Goal: Task Accomplishment & Management: Contribute content

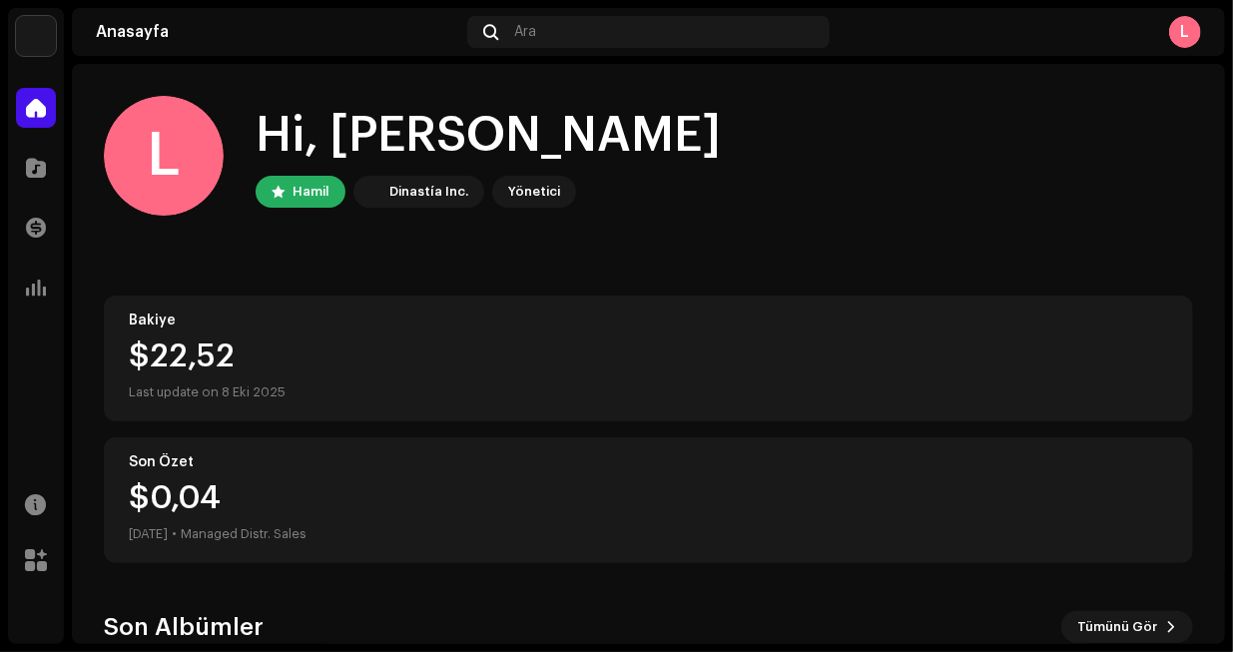
scroll to position [332, 0]
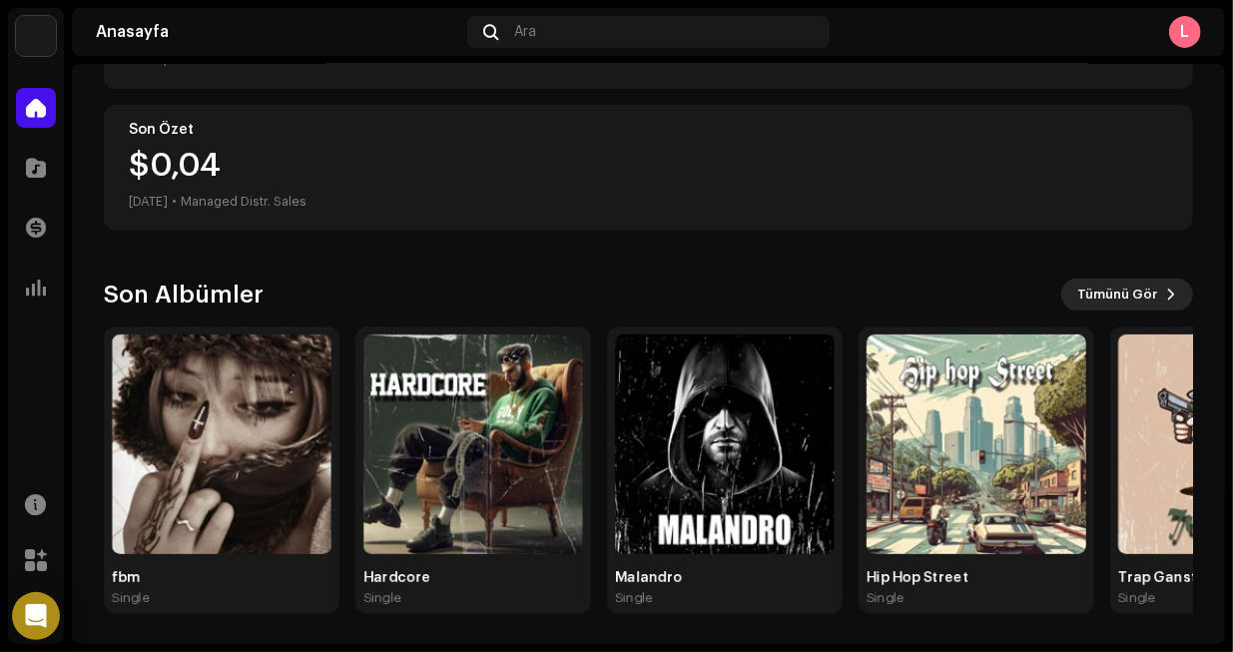
click at [1126, 290] on span "Tümünü Gör" at bounding box center [1117, 294] width 80 height 40
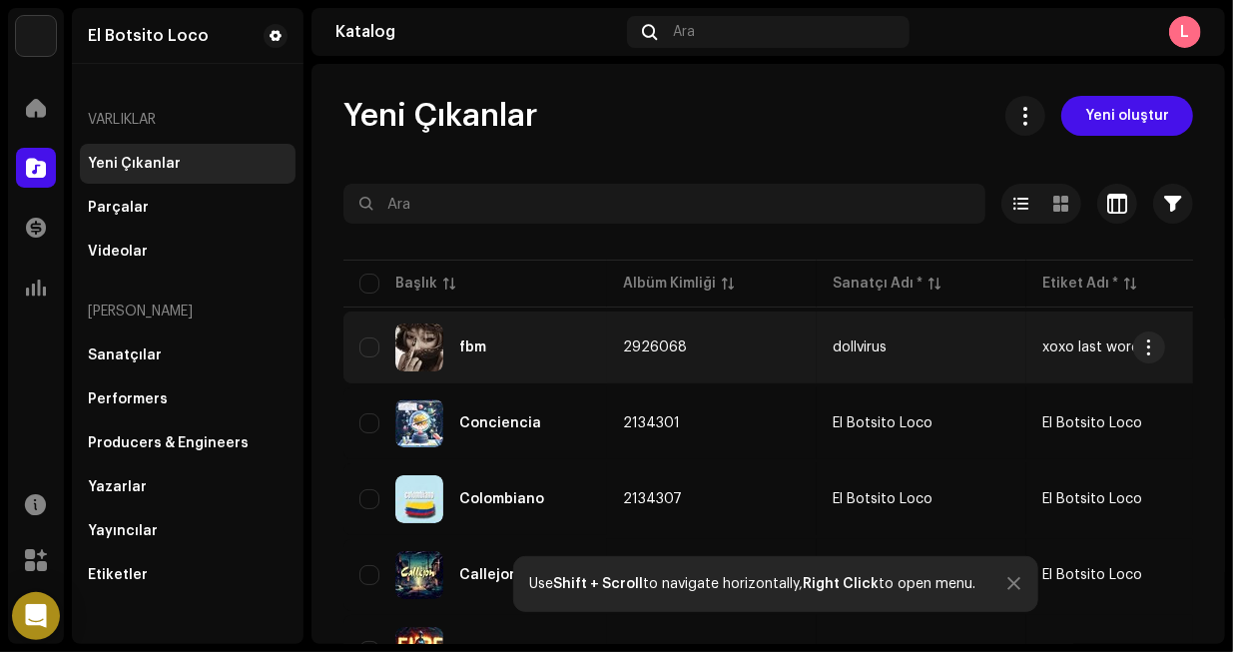
drag, startPoint x: 364, startPoint y: 328, endPoint x: 905, endPoint y: 349, distance: 541.4
click at [903, 350] on tr "fbm 2926068 dollvirus xoxo last word — 8 Tem 2025 1 02:34" at bounding box center [1208, 347] width 1731 height 72
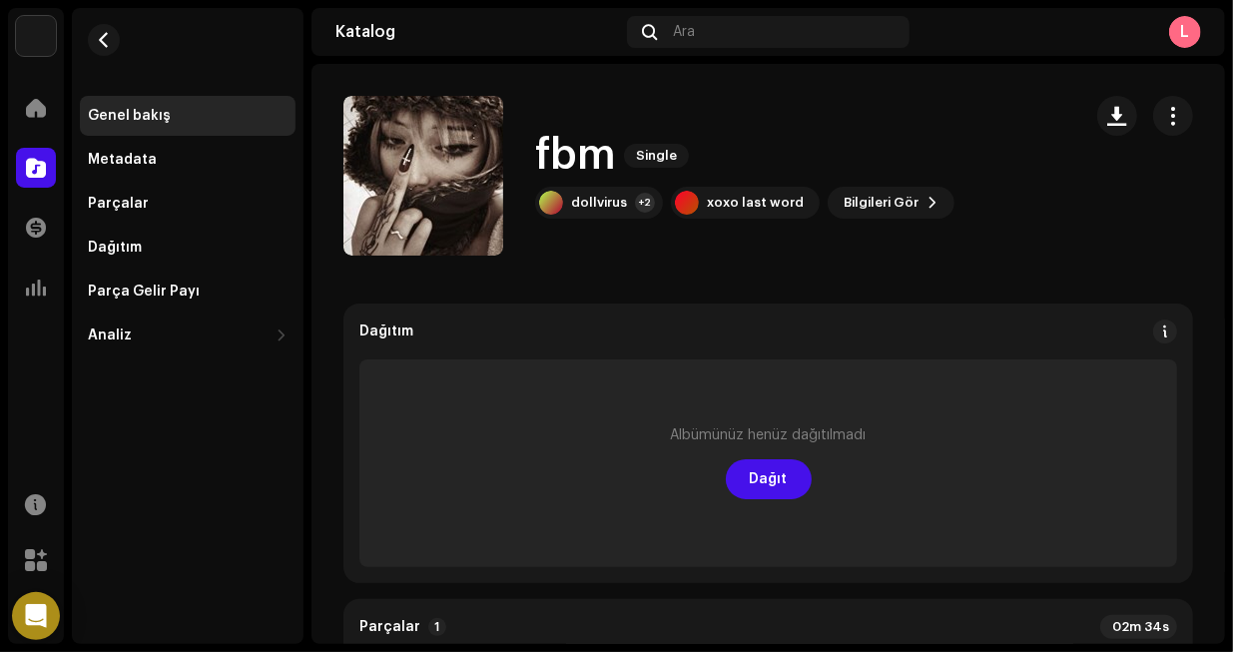
drag, startPoint x: 719, startPoint y: 351, endPoint x: 647, endPoint y: 260, distance: 116.6
drag, startPoint x: 632, startPoint y: 218, endPoint x: 538, endPoint y: 147, distance: 117.6
click at [538, 147] on div "fbm Single dollvirus +2 xoxo last word Bilgileri Gör" at bounding box center [744, 176] width 419 height 86
copy div "fbm Single dollvirus"
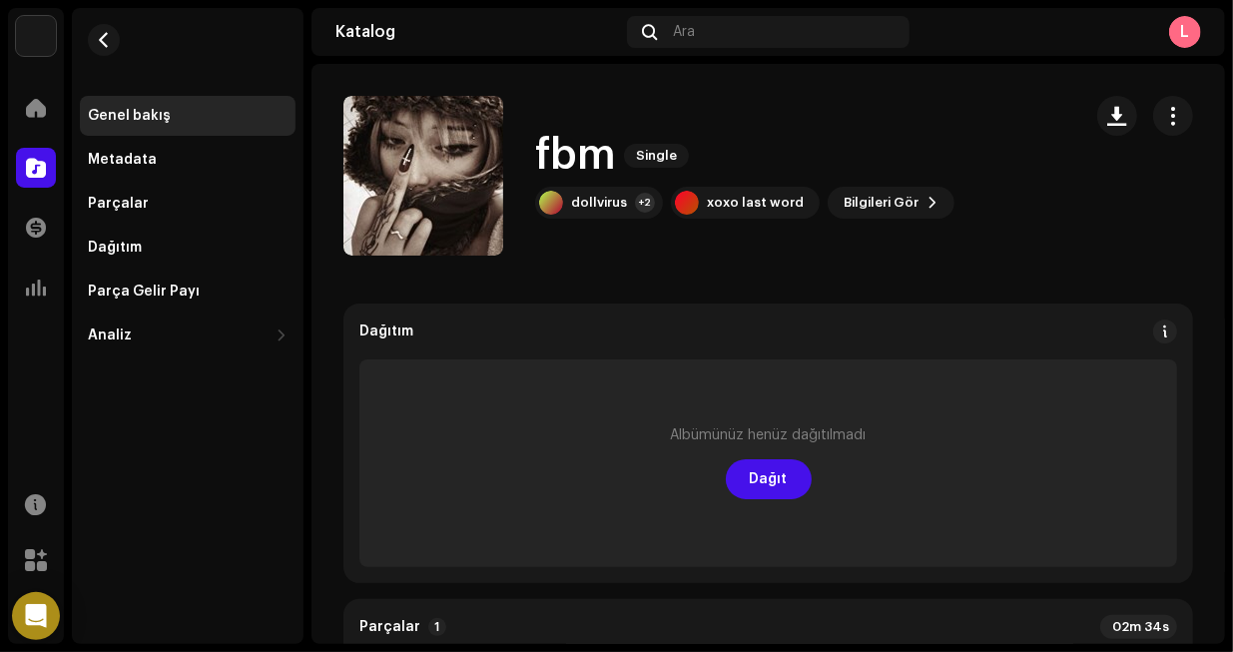
drag, startPoint x: 517, startPoint y: 209, endPoint x: 515, endPoint y: 197, distance: 12.1
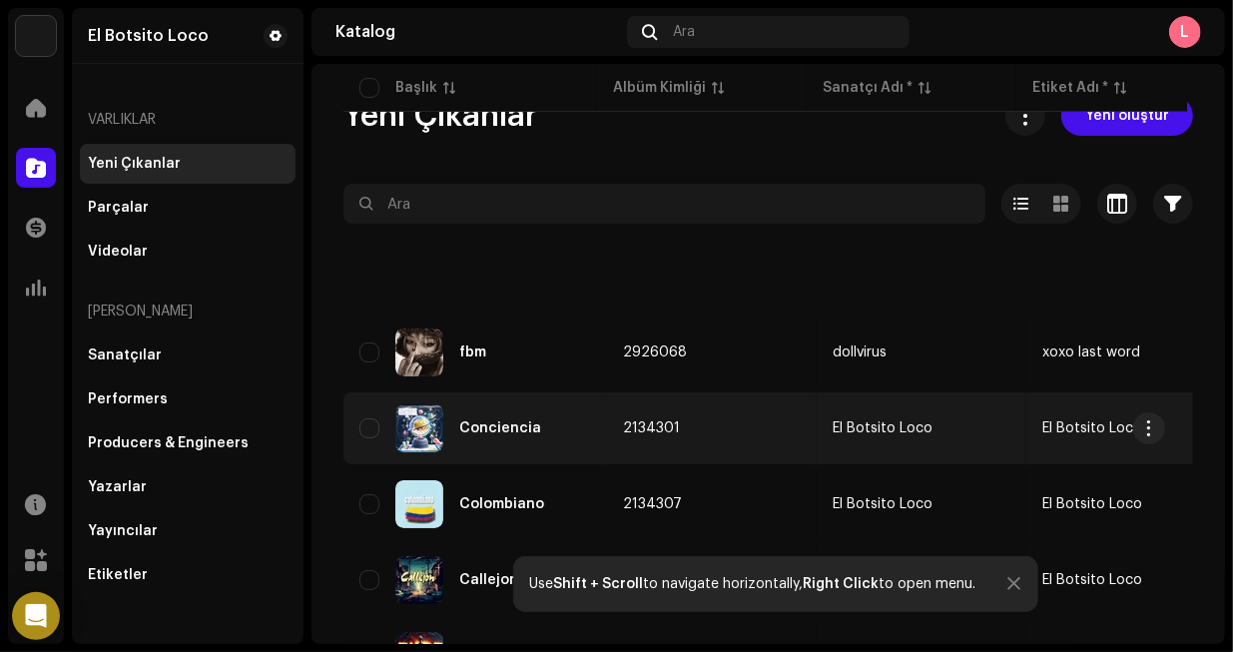
scroll to position [200, 0]
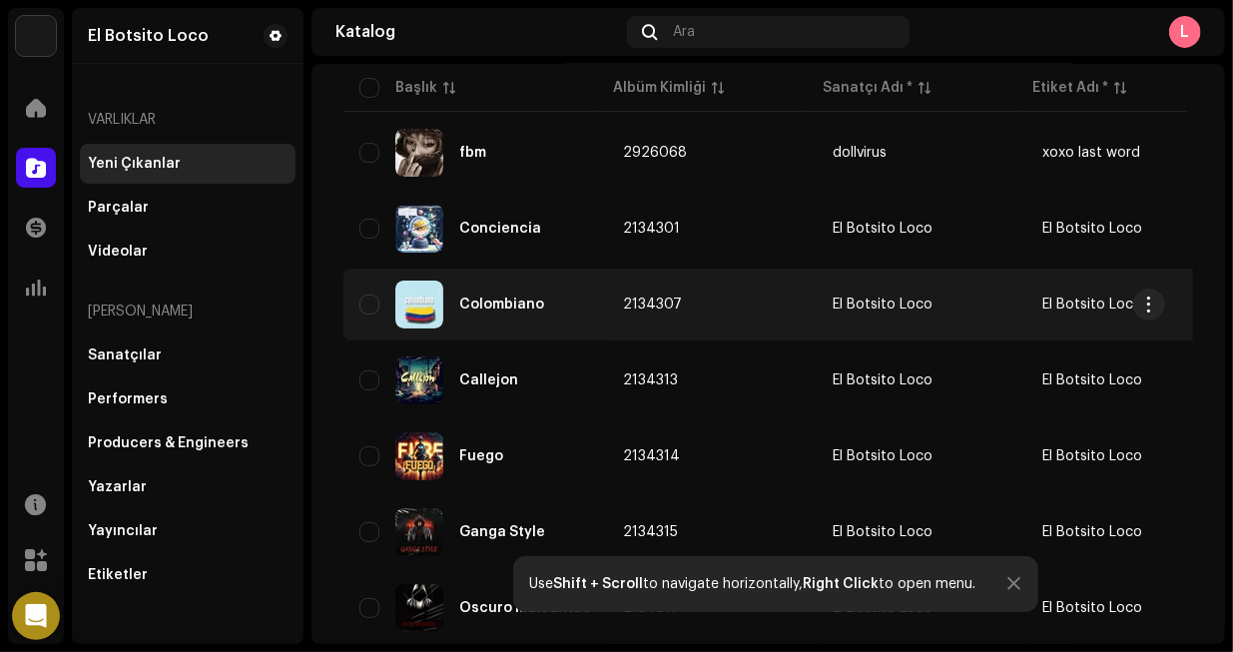
click at [524, 314] on div "Colombiano" at bounding box center [475, 304] width 232 height 48
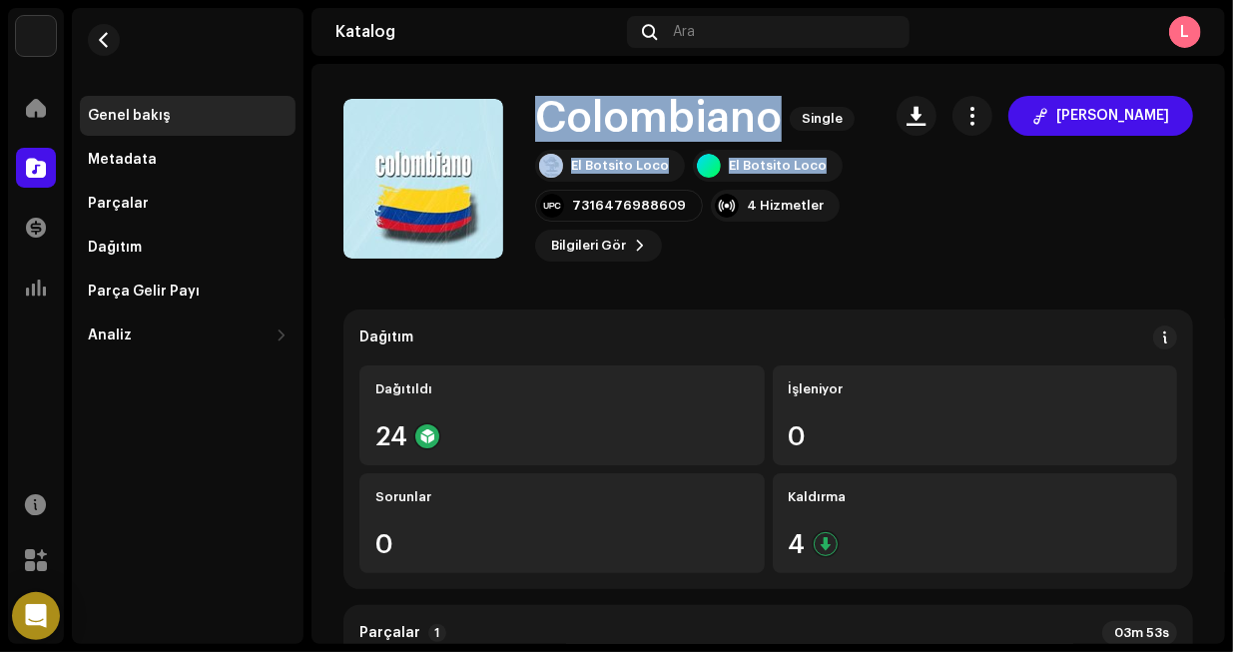
drag, startPoint x: 536, startPoint y: 112, endPoint x: 813, endPoint y: 185, distance: 286.9
click at [814, 183] on div "Colombiano Single El Botsito Loco El Botsito Loco 7316476988609 4 Hizmetler Bil…" at bounding box center [699, 179] width 329 height 166
copy div "Colombiano Single El Botsito Loco El Botsito Loco"
click at [630, 250] on button "Bilgileri Gör" at bounding box center [598, 246] width 127 height 32
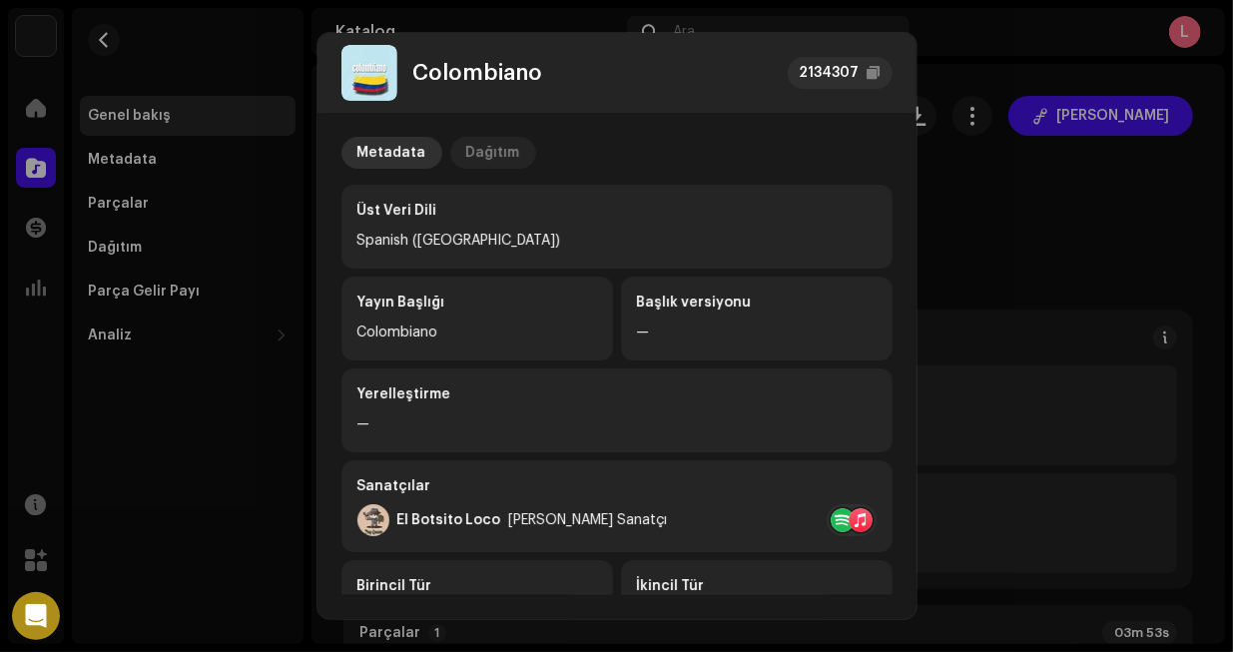
click at [478, 157] on div "Dağıtım" at bounding box center [493, 153] width 54 height 32
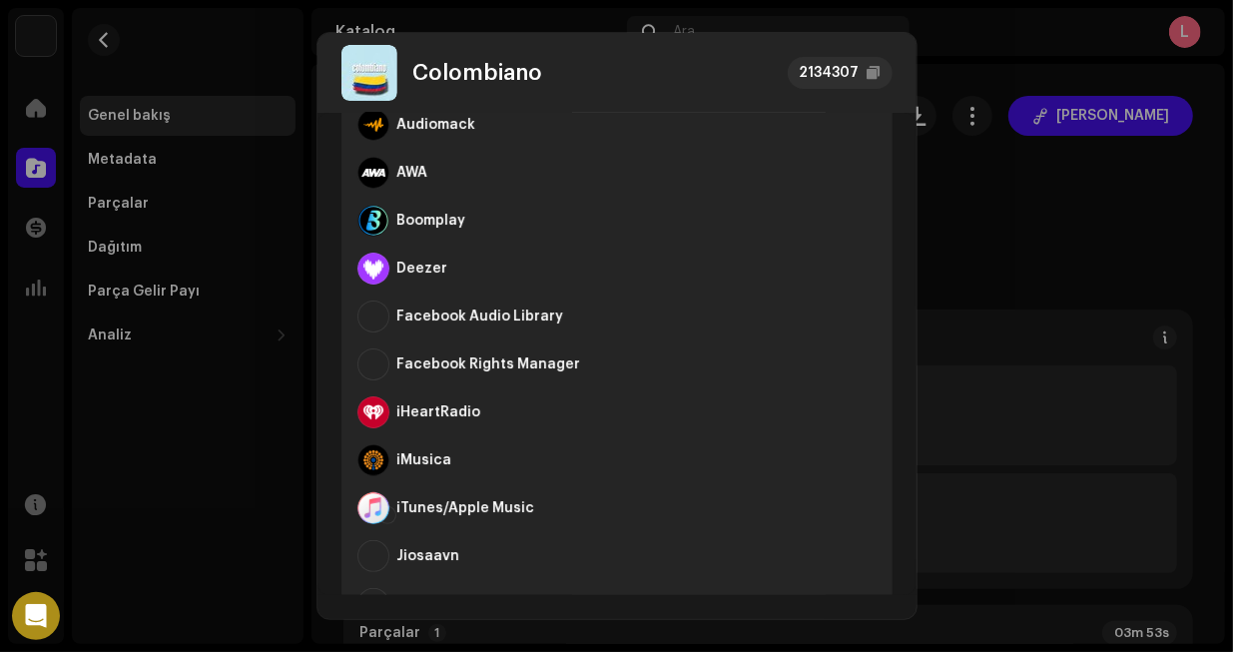
scroll to position [16, 0]
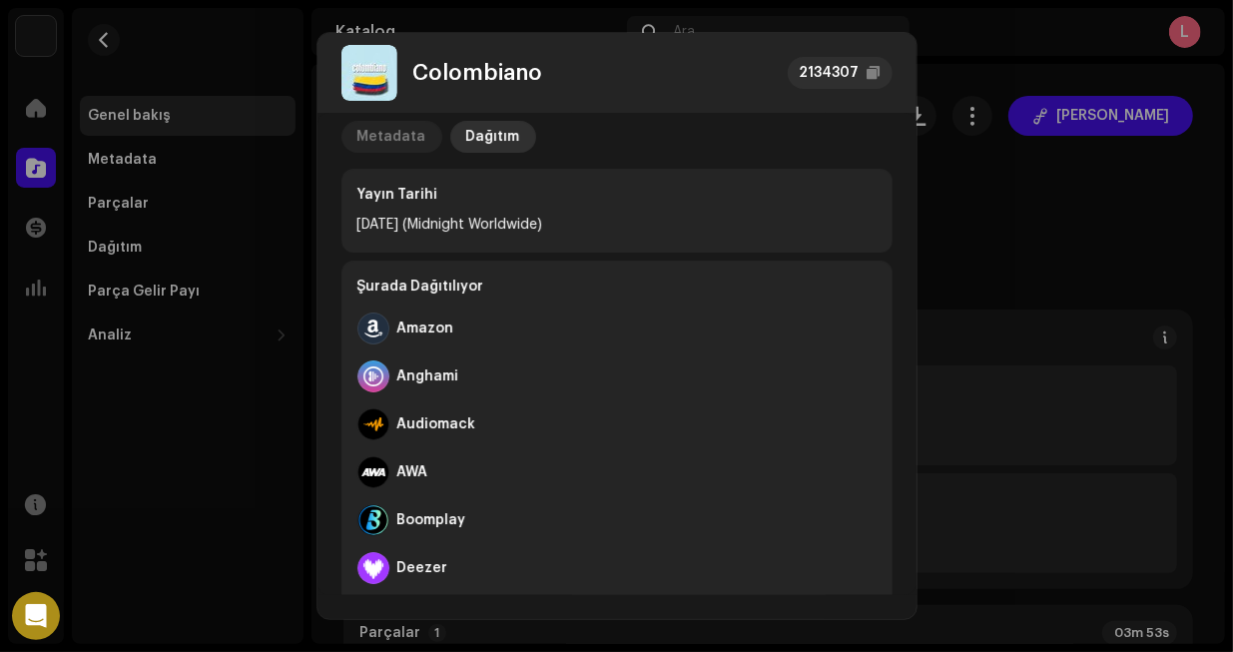
click at [408, 125] on div "Metadata" at bounding box center [391, 137] width 69 height 32
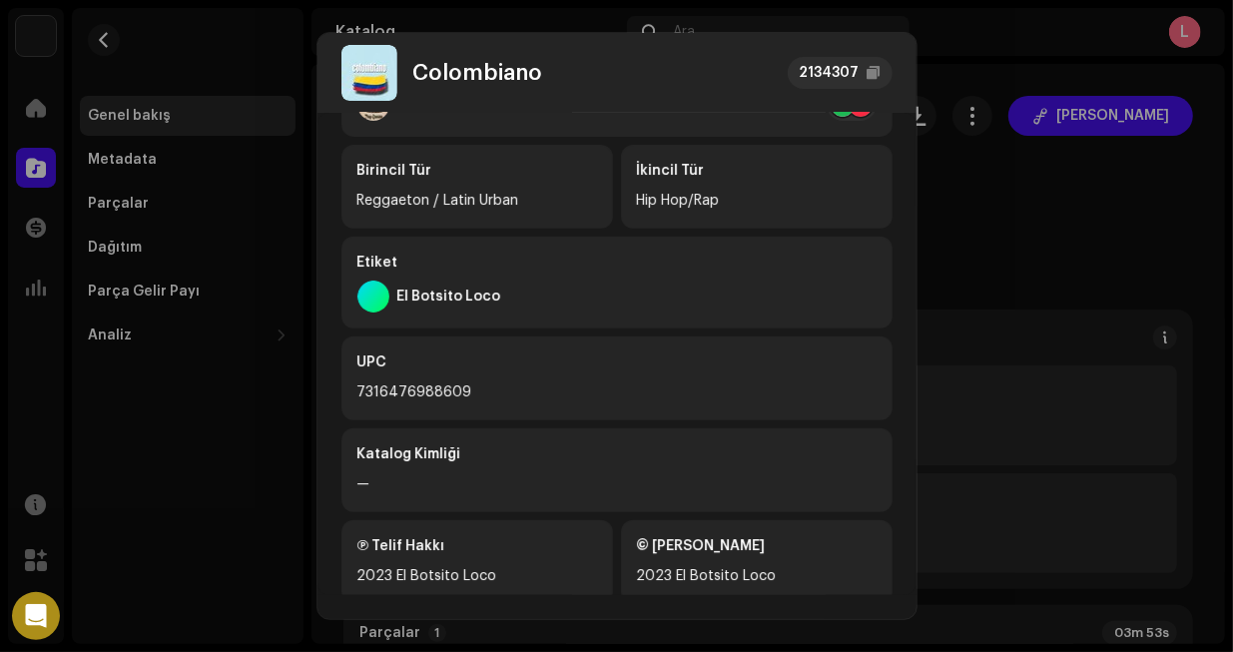
scroll to position [463, 0]
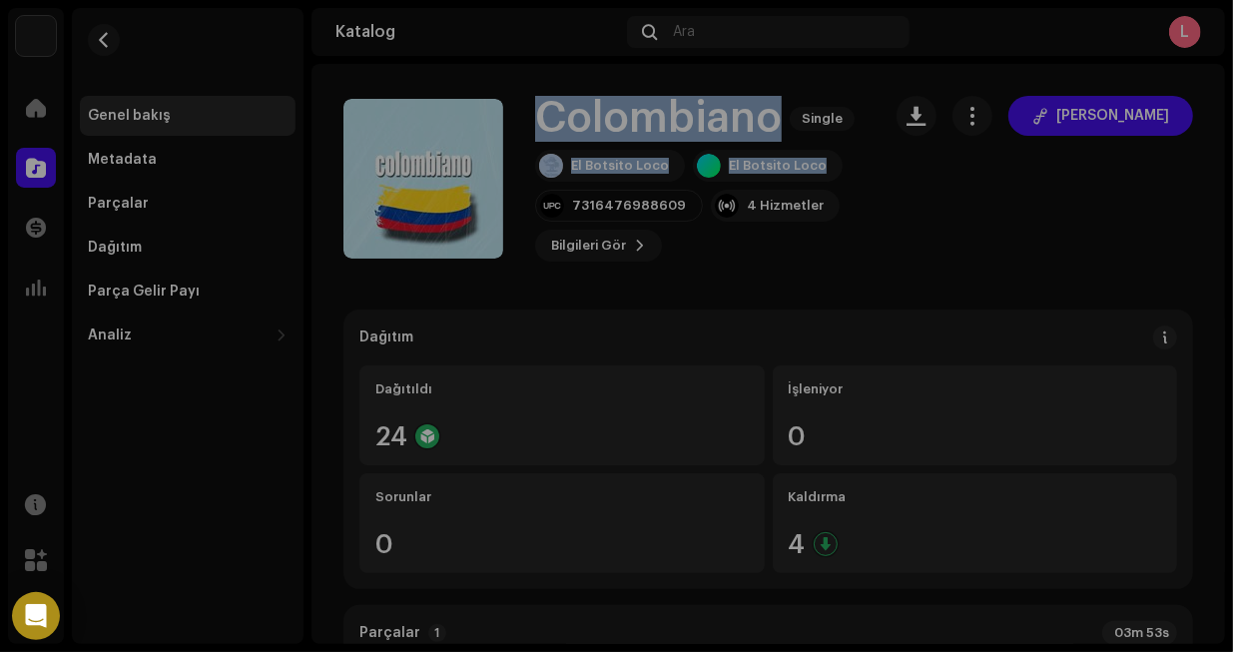
click at [1052, 316] on div "Colombiano 2134307 Metadata Dağıtım Üst Veri Dili Spanish (Latin America) Yayın…" at bounding box center [616, 326] width 1233 height 652
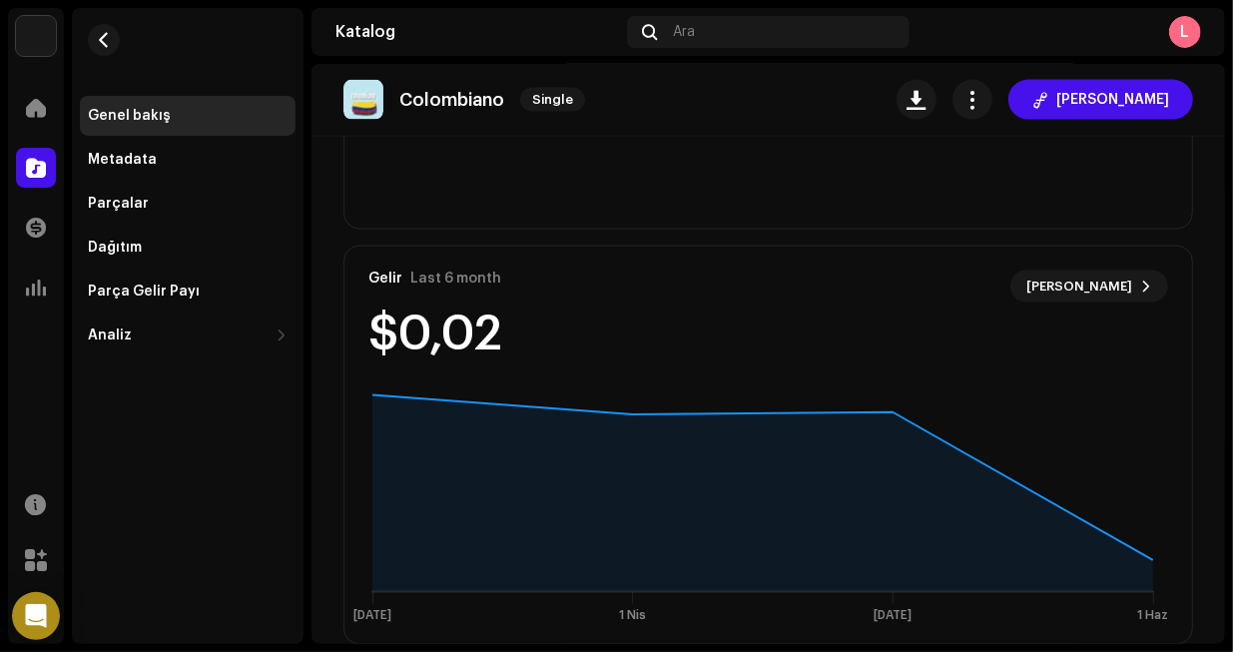
scroll to position [1429, 0]
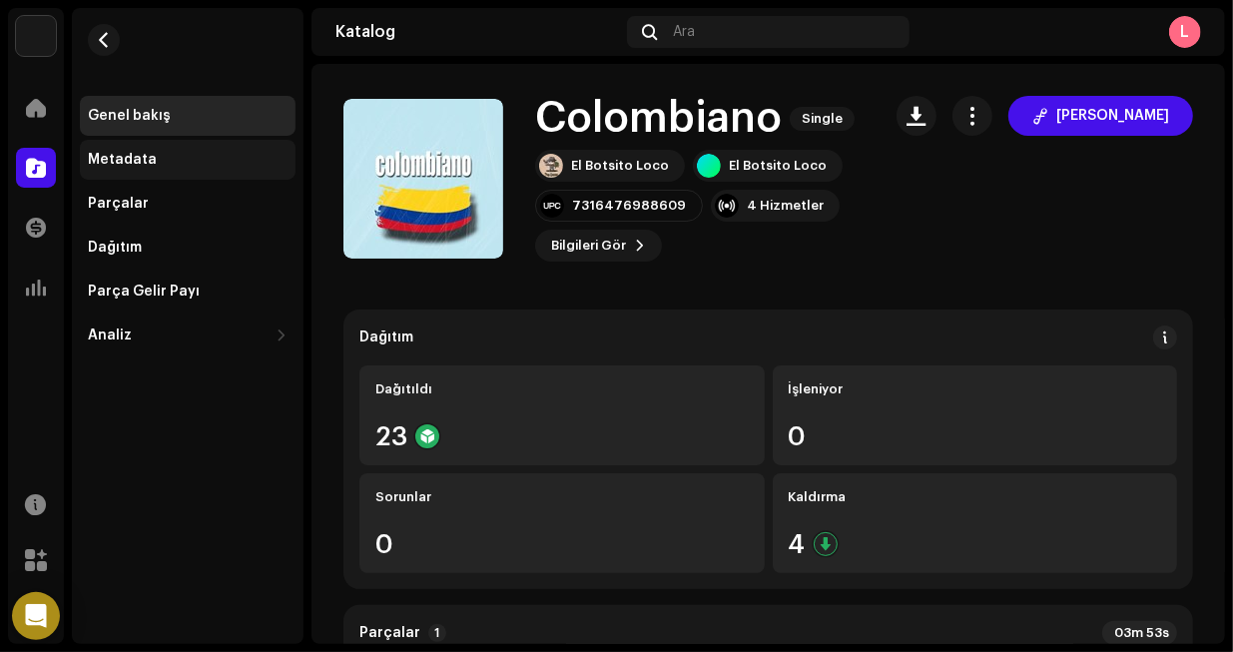
drag, startPoint x: 504, startPoint y: 437, endPoint x: 174, endPoint y: 175, distance: 422.0
click at [174, 175] on div "Metadata" at bounding box center [188, 160] width 216 height 40
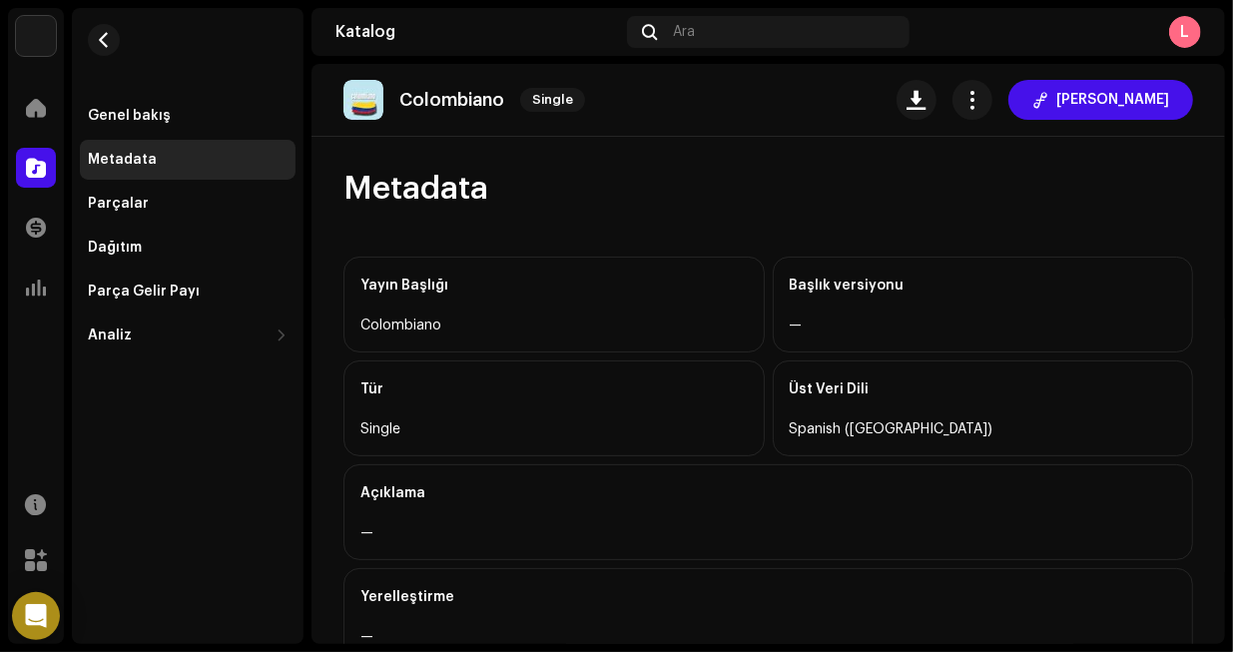
click at [171, 155] on div "Metadata" at bounding box center [188, 160] width 200 height 16
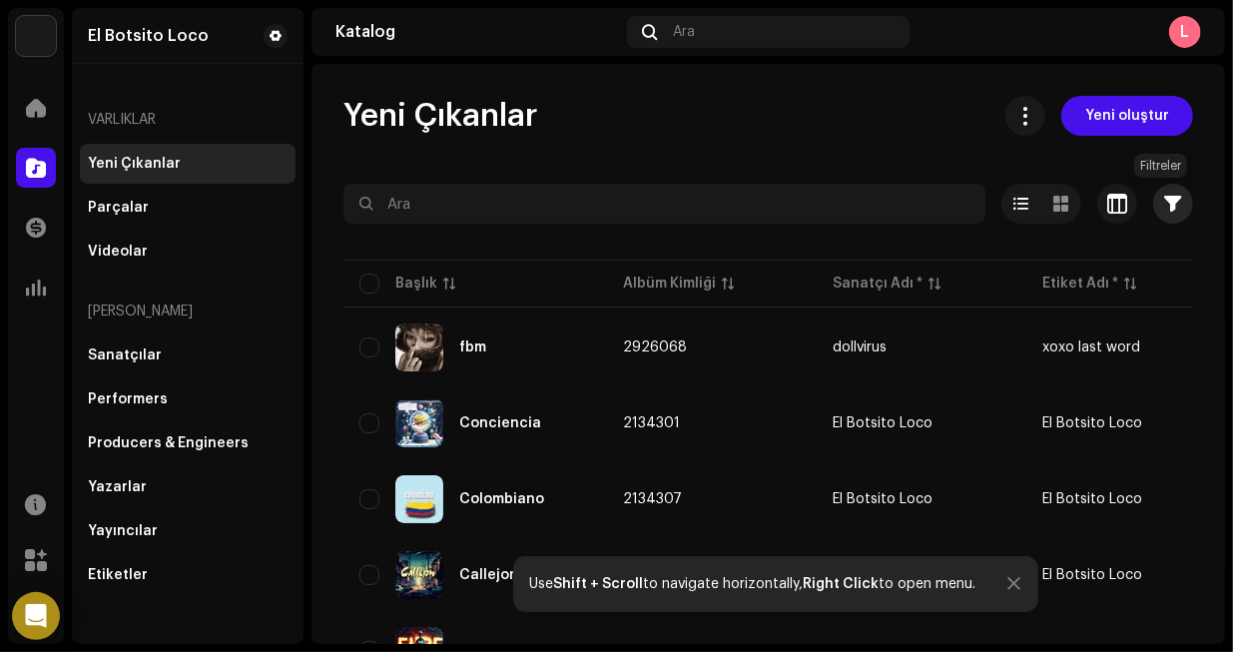
click at [1165, 201] on span "button" at bounding box center [1173, 204] width 17 height 16
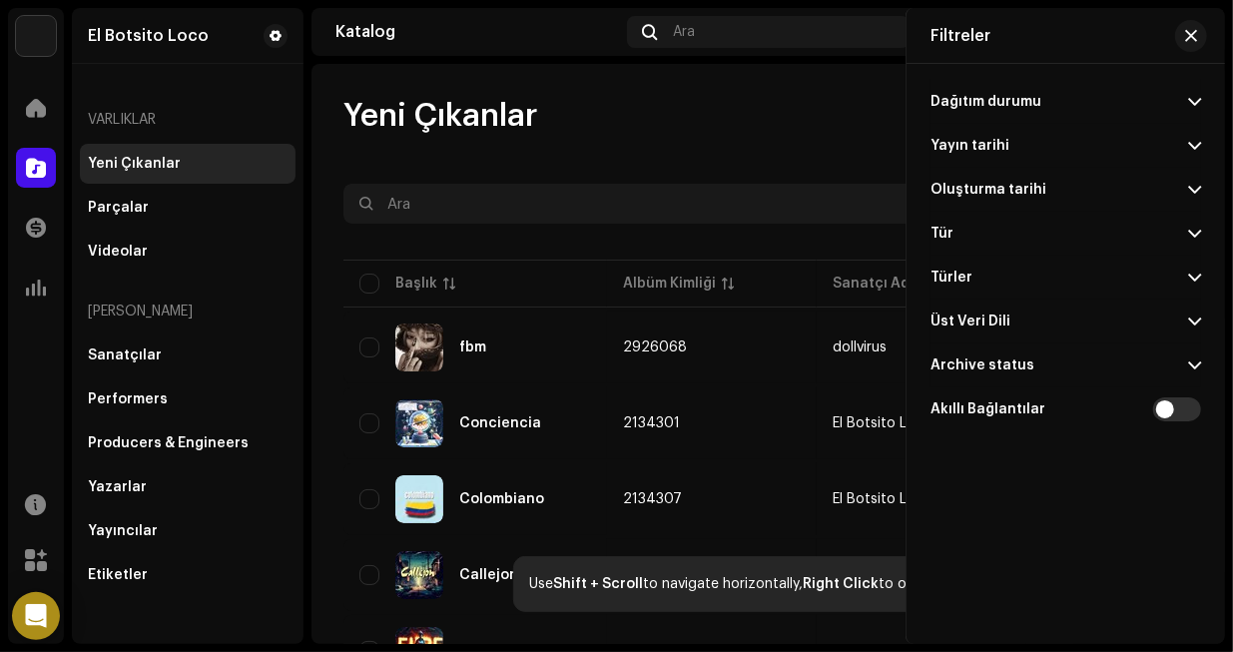
click at [943, 176] on p-accordion-header "Oluşturma tarihi" at bounding box center [1065, 190] width 270 height 44
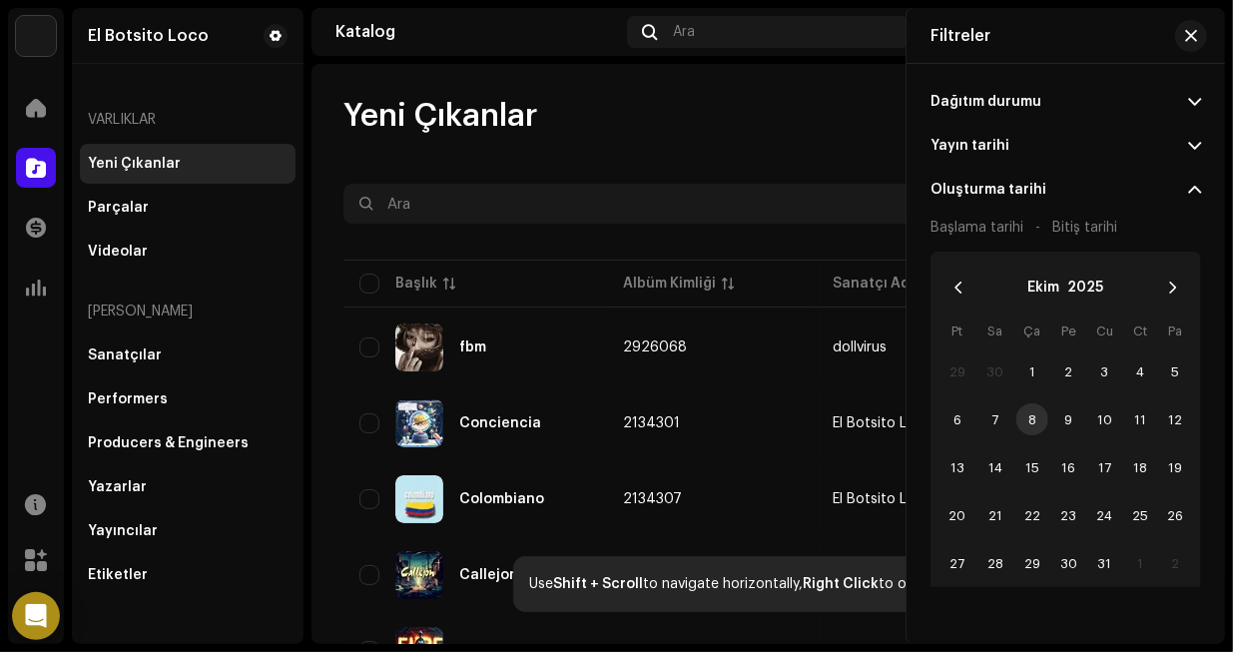
click at [994, 202] on p-accordion-header "Oluşturma tarihi" at bounding box center [1065, 190] width 270 height 44
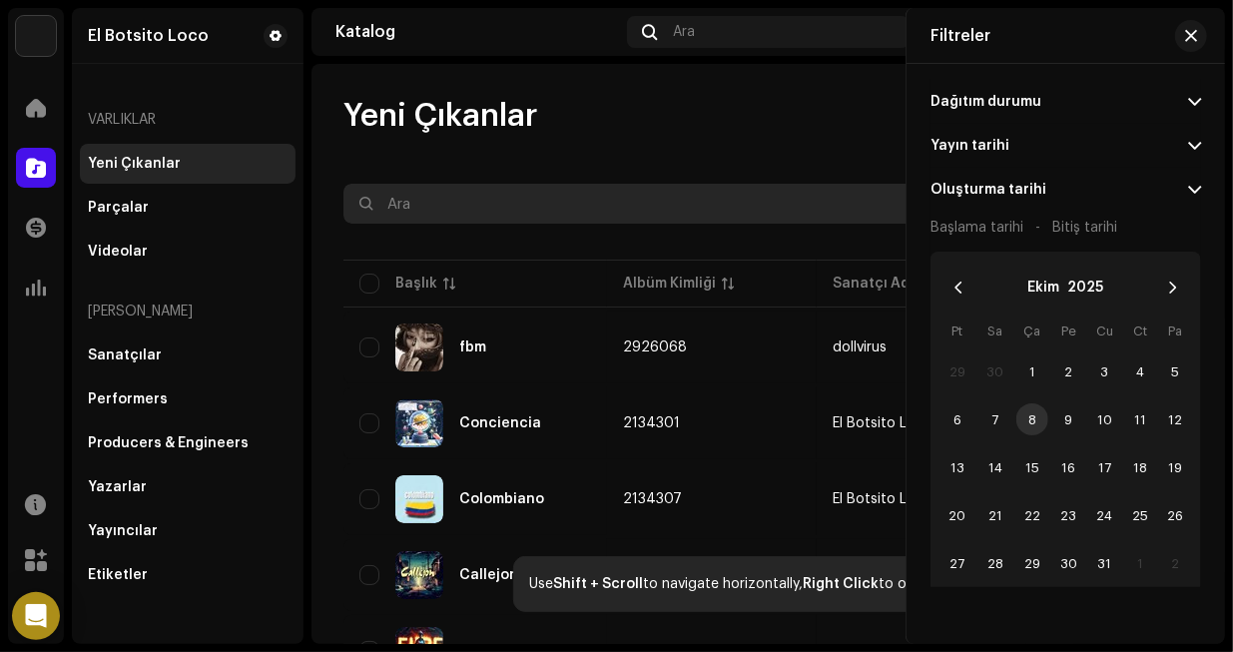
click at [857, 187] on input "text" at bounding box center [664, 204] width 642 height 40
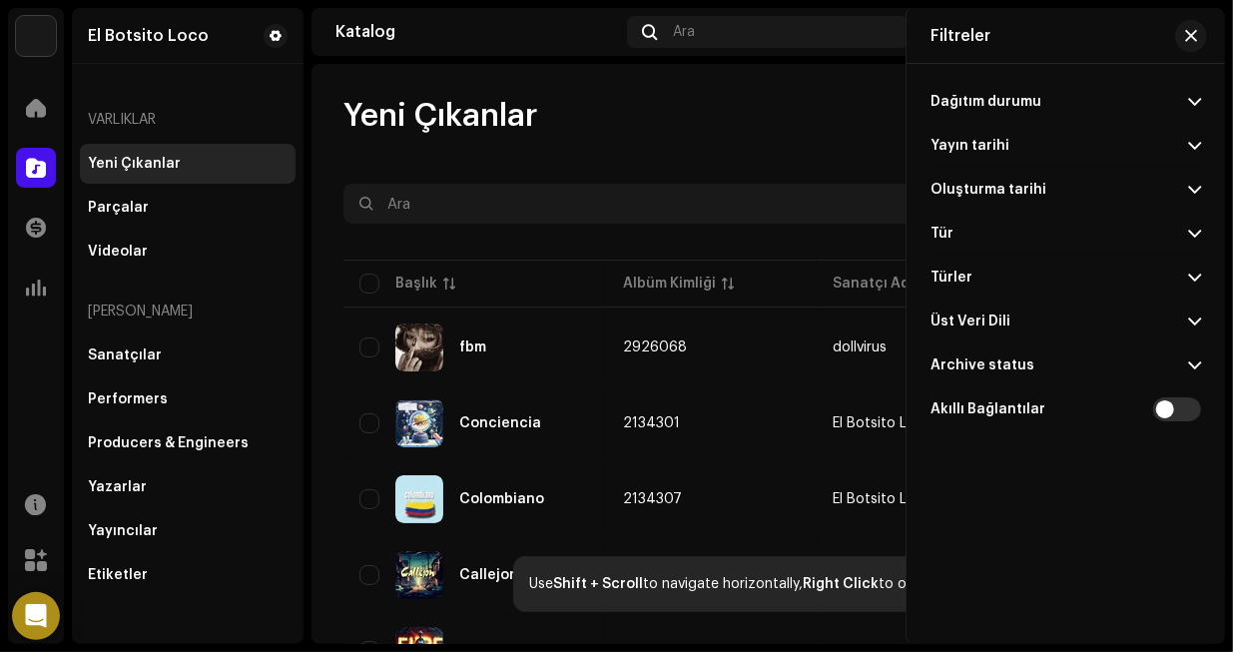
click at [985, 180] on p-accordion-header "Oluşturma tarihi" at bounding box center [1065, 190] width 270 height 44
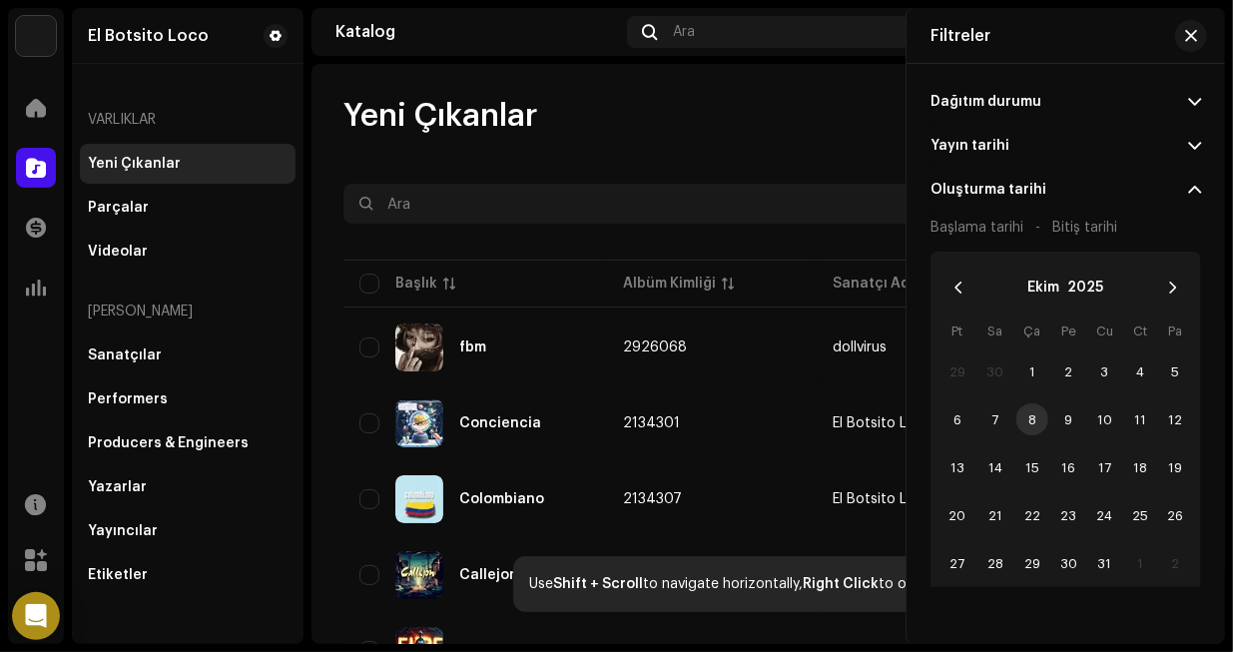
click at [961, 237] on div "Başlama tarihi - Bitiş tarihi" at bounding box center [1023, 228] width 187 height 32
click at [961, 229] on span "Başlama tarihi" at bounding box center [976, 228] width 93 height 14
click at [959, 284] on icon "Previous Month" at bounding box center [958, 287] width 7 height 12
click at [959, 283] on icon "Previous Month" at bounding box center [958, 287] width 7 height 12
click at [960, 283] on icon "Previous Month" at bounding box center [958, 287] width 14 height 14
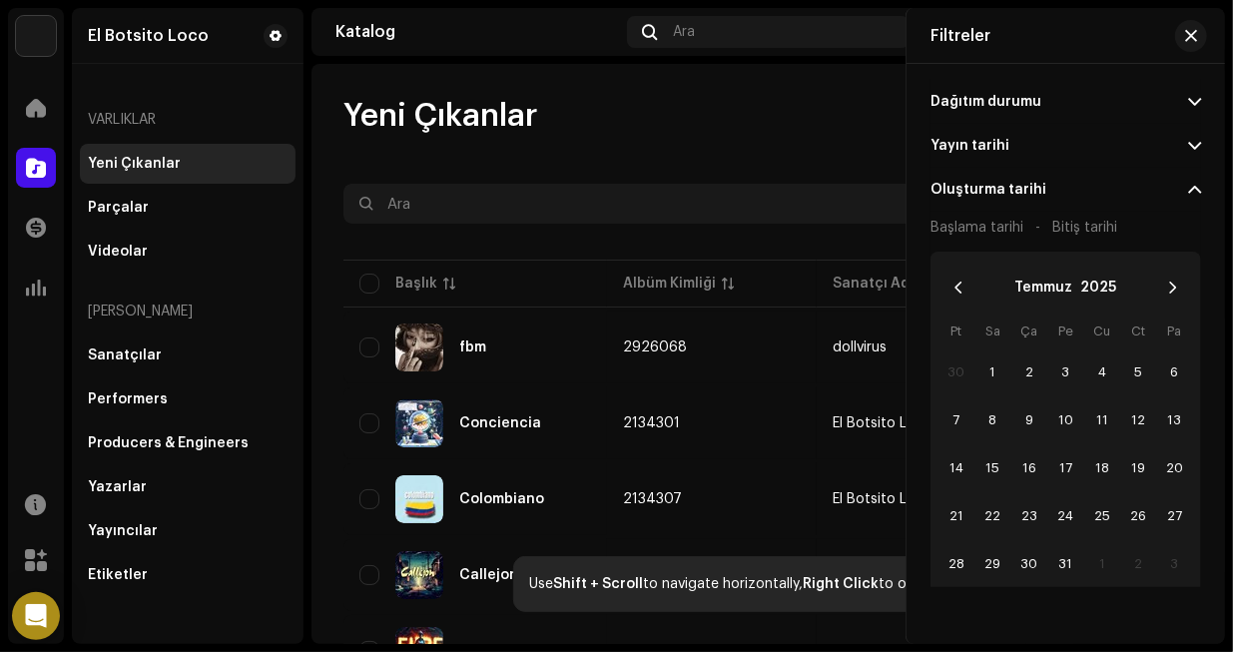
click at [961, 283] on icon "Previous Month" at bounding box center [958, 287] width 14 height 14
click at [961, 284] on icon "Previous Month" at bounding box center [958, 287] width 14 height 14
click at [965, 282] on button "Previous Month" at bounding box center [958, 287] width 40 height 40
click at [965, 278] on button "Previous Month" at bounding box center [958, 287] width 40 height 40
click at [966, 278] on button "Previous Month" at bounding box center [958, 287] width 40 height 40
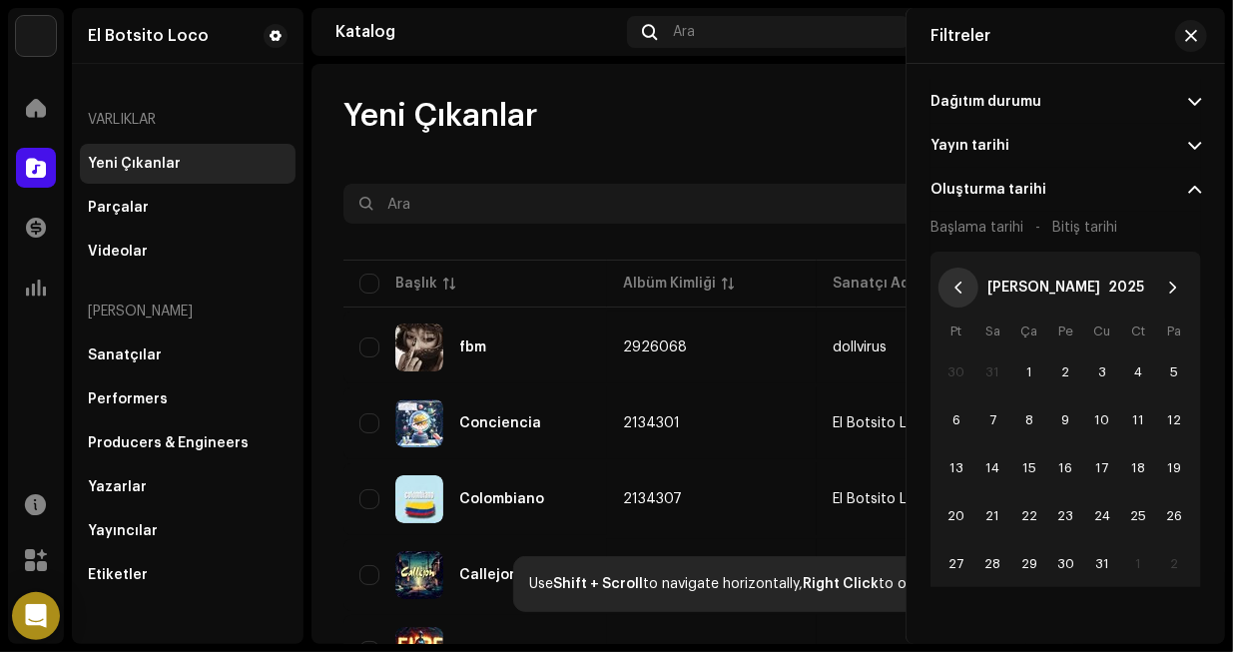
click at [967, 279] on button "Previous Month" at bounding box center [958, 287] width 40 height 40
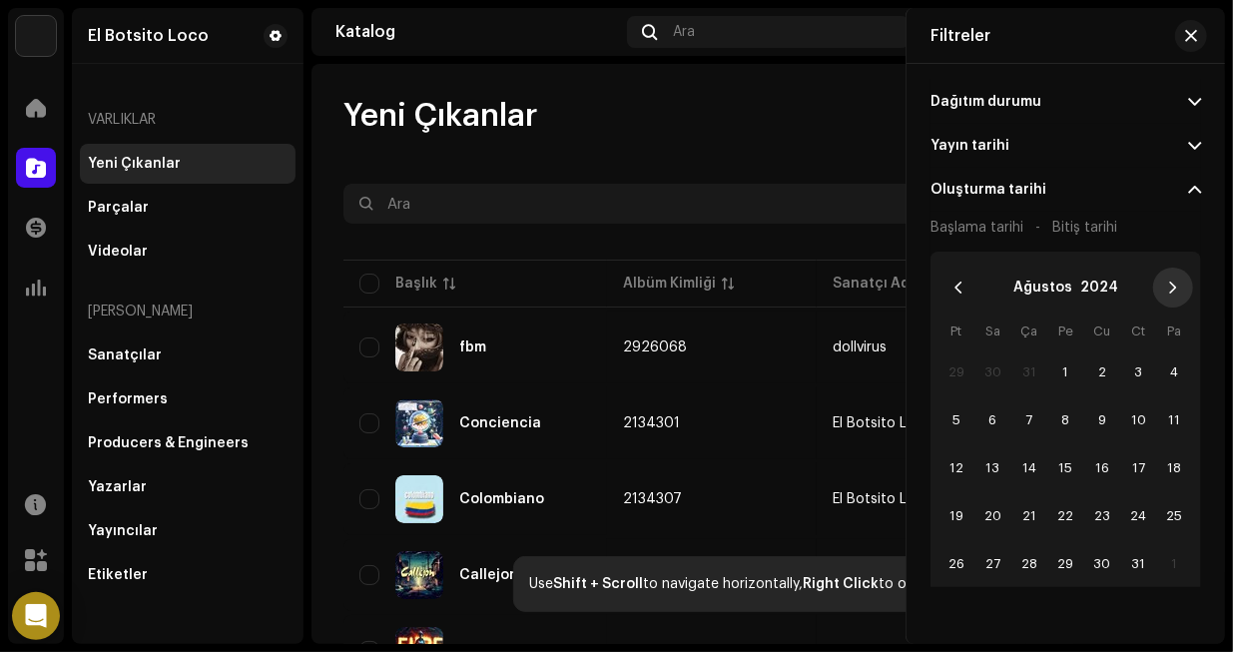
click at [1170, 287] on icon "Next Month" at bounding box center [1173, 287] width 7 height 12
click at [1167, 358] on span "1" at bounding box center [1175, 371] width 32 height 32
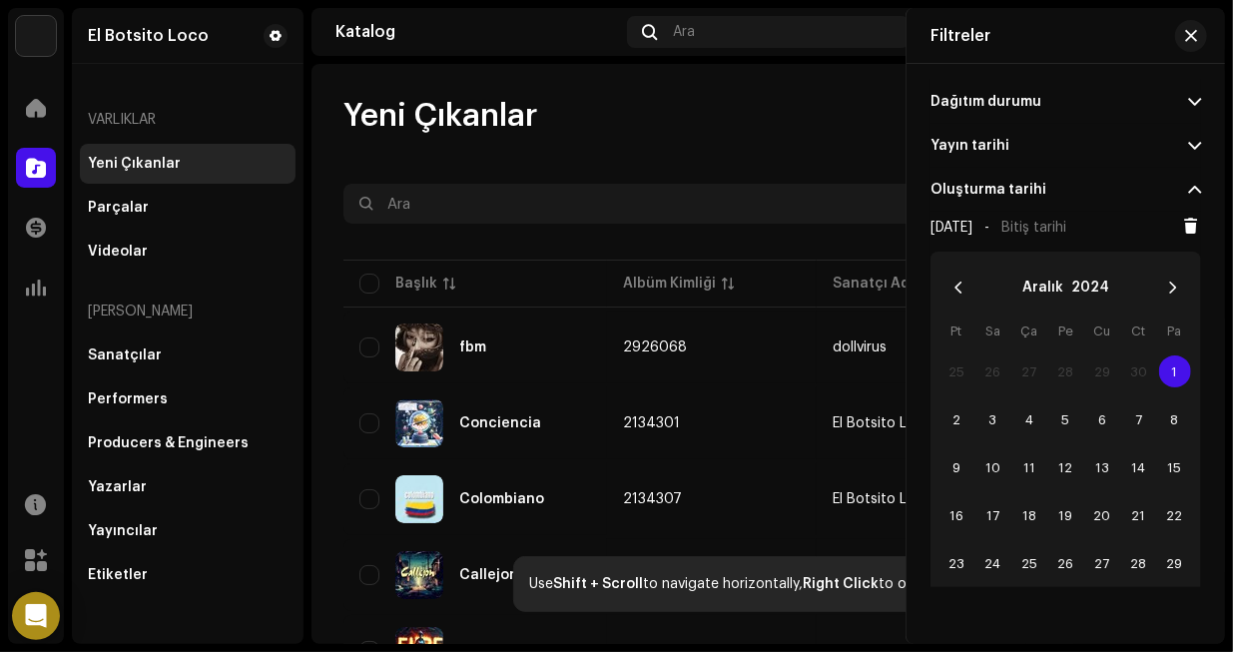
click at [1066, 229] on span "Bitiş tarihi" at bounding box center [1033, 228] width 65 height 14
click at [1166, 292] on icon "Next Month" at bounding box center [1173, 287] width 14 height 14
click at [1166, 291] on icon "Next Month" at bounding box center [1173, 287] width 14 height 14
click at [1166, 290] on icon "Next Month" at bounding box center [1173, 287] width 14 height 14
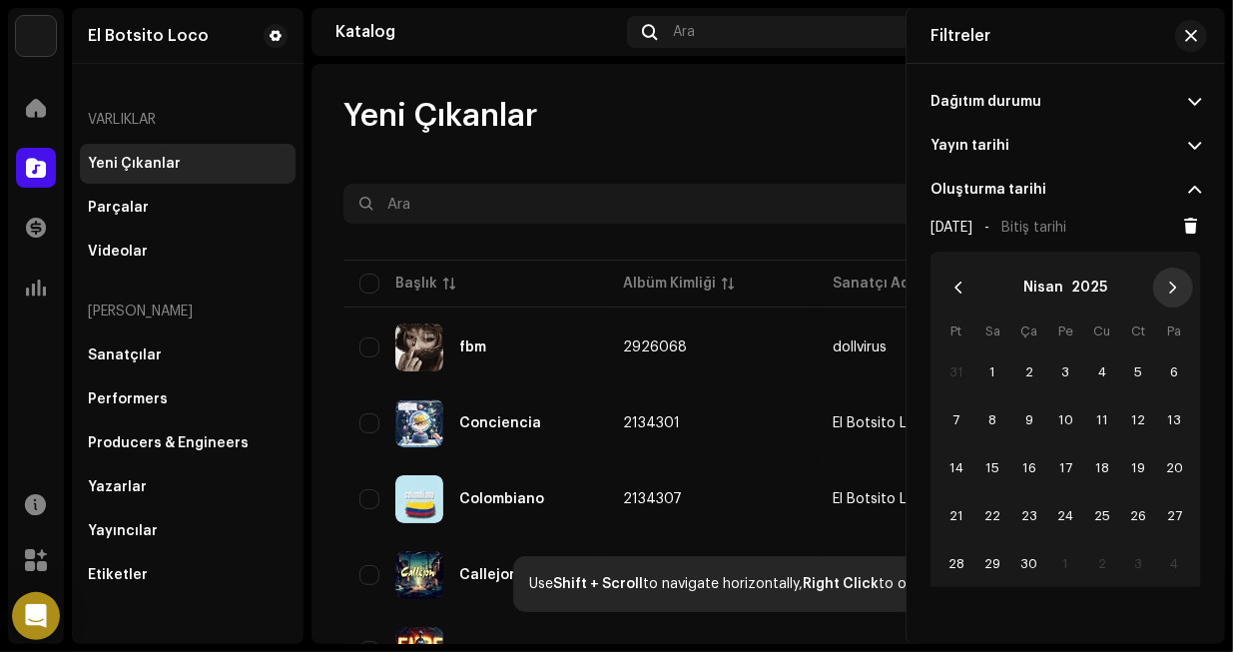
click at [1166, 290] on icon "Next Month" at bounding box center [1173, 287] width 14 height 14
click at [1166, 289] on icon "Next Month" at bounding box center [1173, 287] width 14 height 14
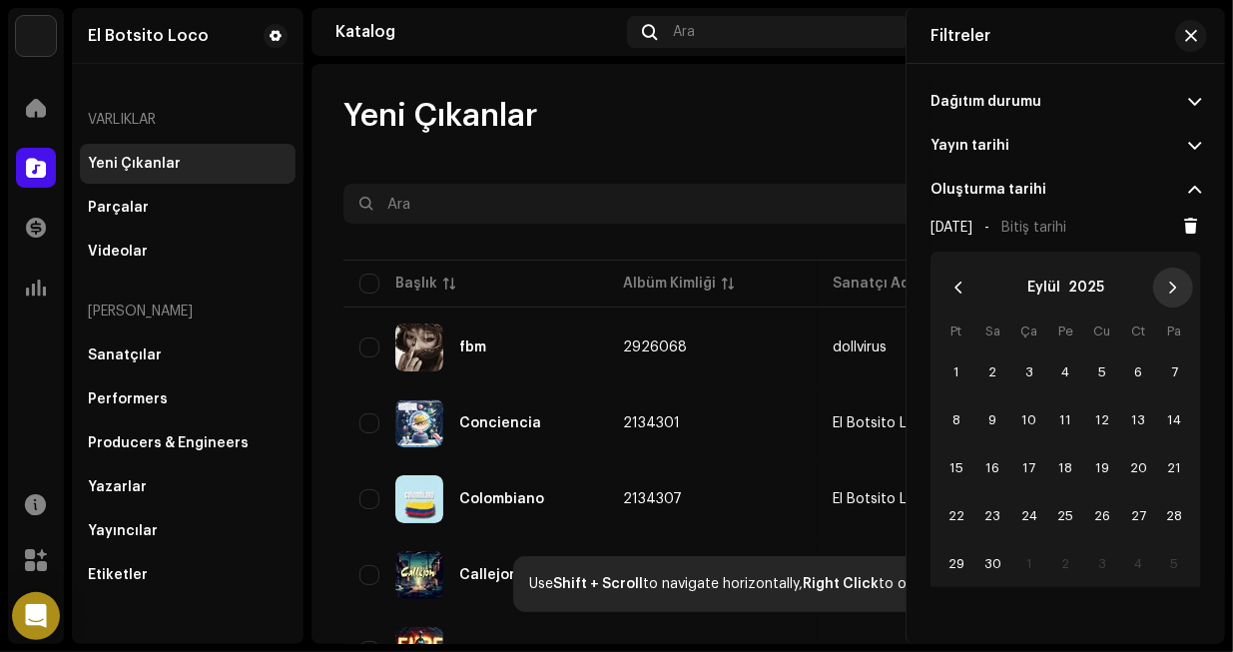
click at [1172, 286] on icon "Next Month" at bounding box center [1173, 287] width 14 height 14
click at [1024, 420] on span "8" at bounding box center [1029, 419] width 32 height 32
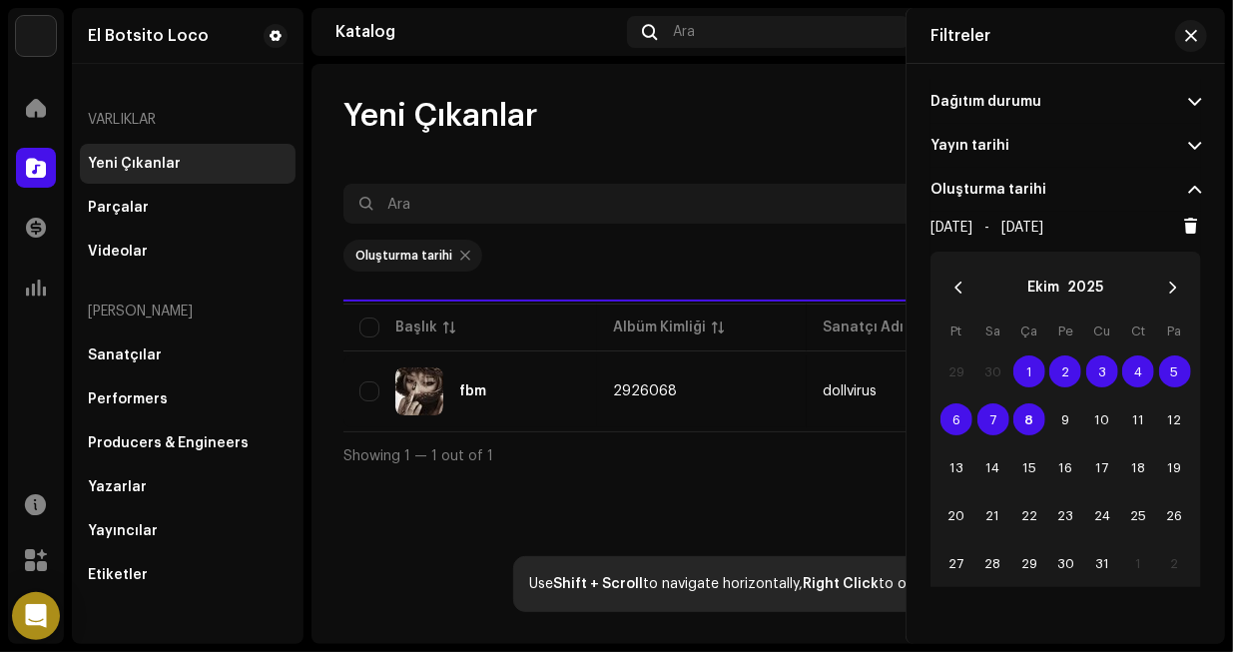
click at [708, 249] on div "Oluşturma tarihi" at bounding box center [767, 256] width 849 height 32
click at [1184, 40] on button "button" at bounding box center [1191, 36] width 32 height 32
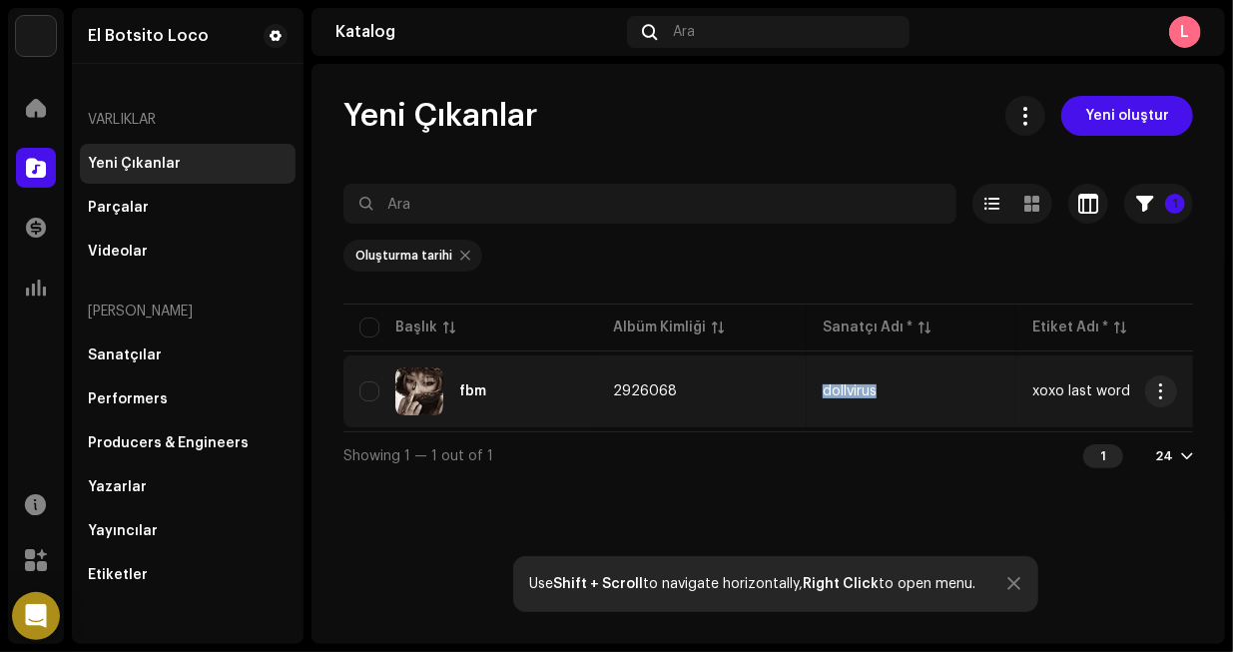
drag, startPoint x: 897, startPoint y: 392, endPoint x: 815, endPoint y: 394, distance: 81.9
click at [815, 394] on td "dollvirus" at bounding box center [911, 391] width 210 height 72
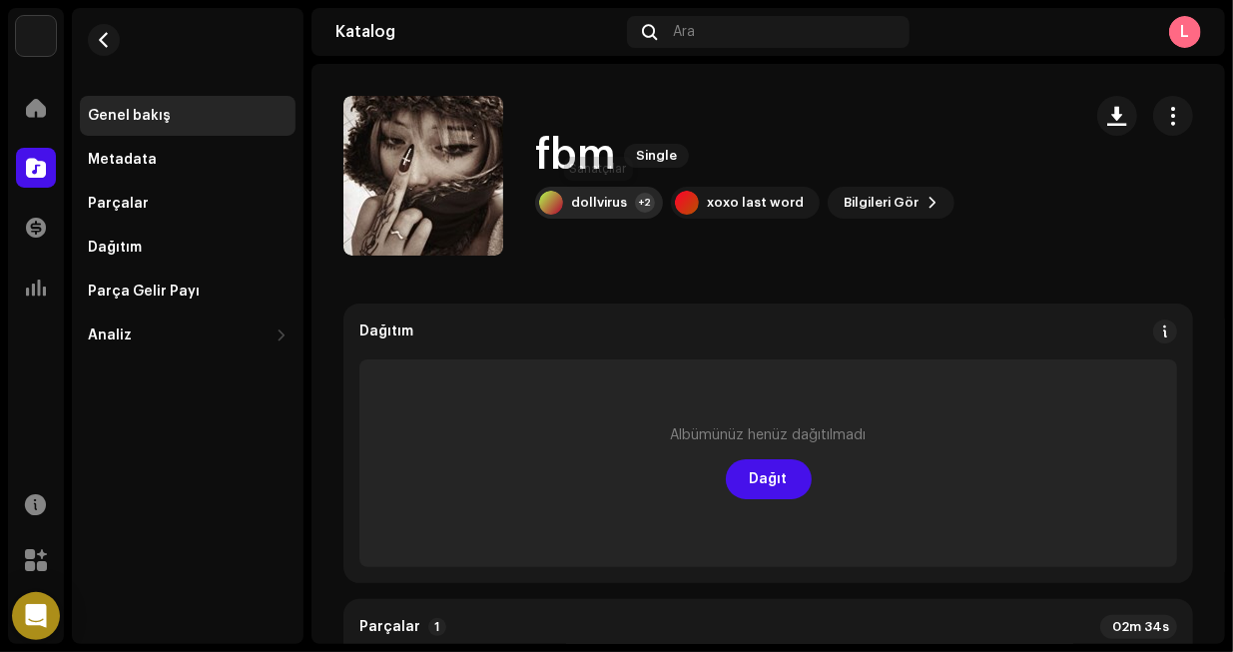
click at [630, 215] on div "dollvirus +2" at bounding box center [599, 203] width 128 height 32
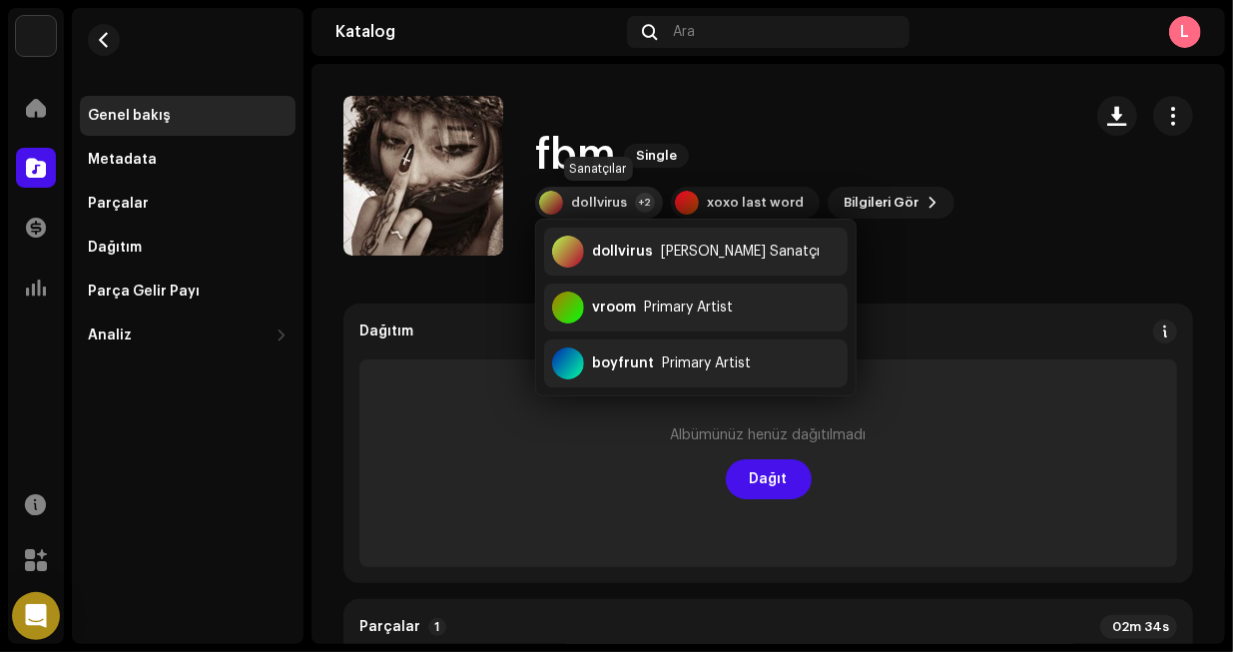
click at [544, 216] on div "dollvirus +2" at bounding box center [599, 203] width 128 height 32
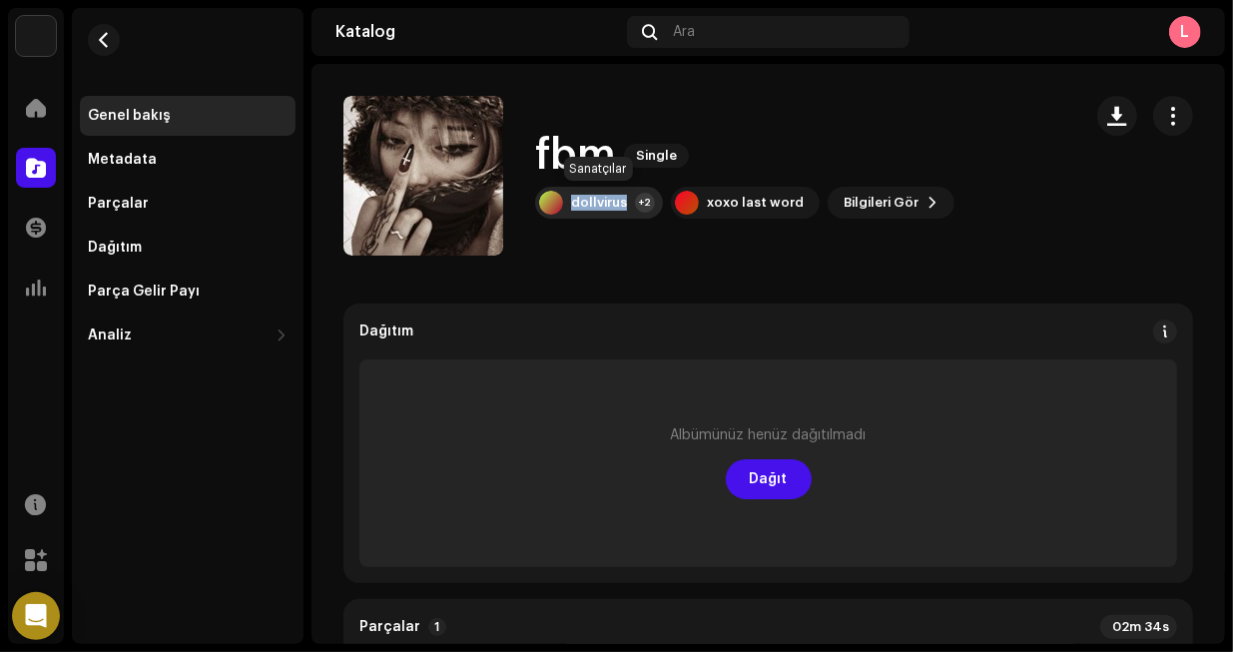
drag, startPoint x: 532, startPoint y: 198, endPoint x: 630, endPoint y: 209, distance: 98.4
click at [630, 209] on div "fbm Single dollvirus +2 xoxo last word Bilgileri Gör" at bounding box center [704, 176] width 722 height 160
copy div "dollvirus"
click at [609, 204] on div "dollvirus" at bounding box center [599, 203] width 56 height 16
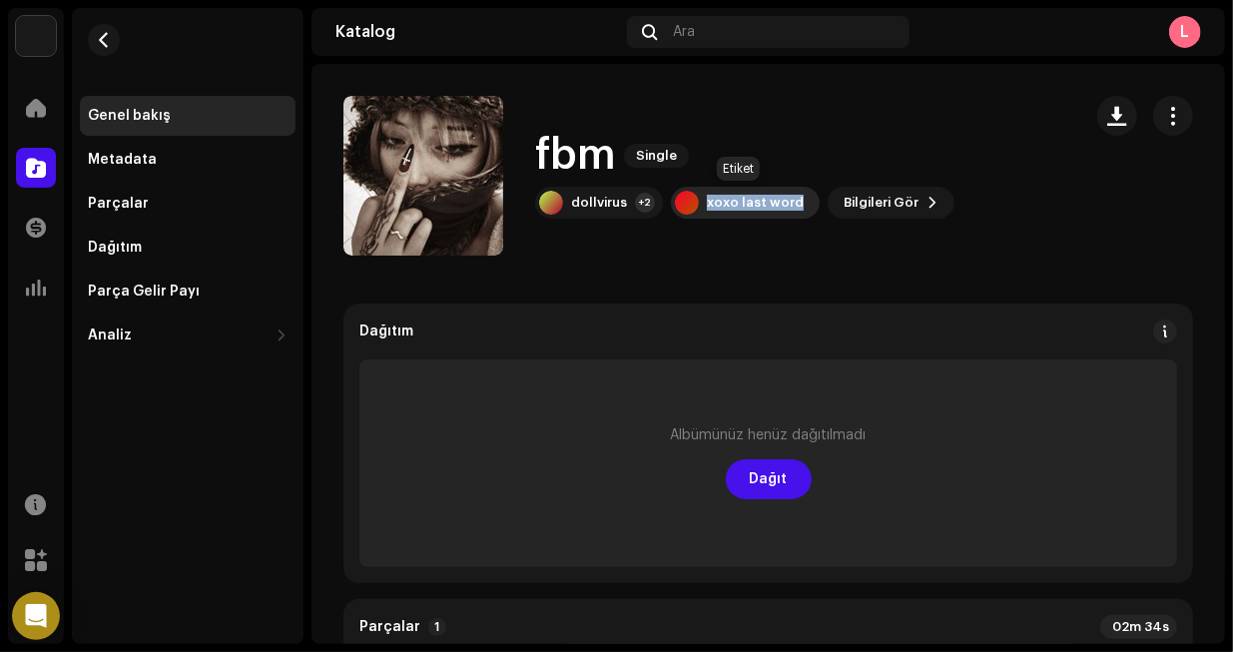
drag, startPoint x: 796, startPoint y: 234, endPoint x: 696, endPoint y: 205, distance: 104.9
click at [696, 205] on div "fbm Single dollvirus +2 xoxo last word Bilgileri Gör" at bounding box center [704, 176] width 722 height 160
copy div "xoxo last word"
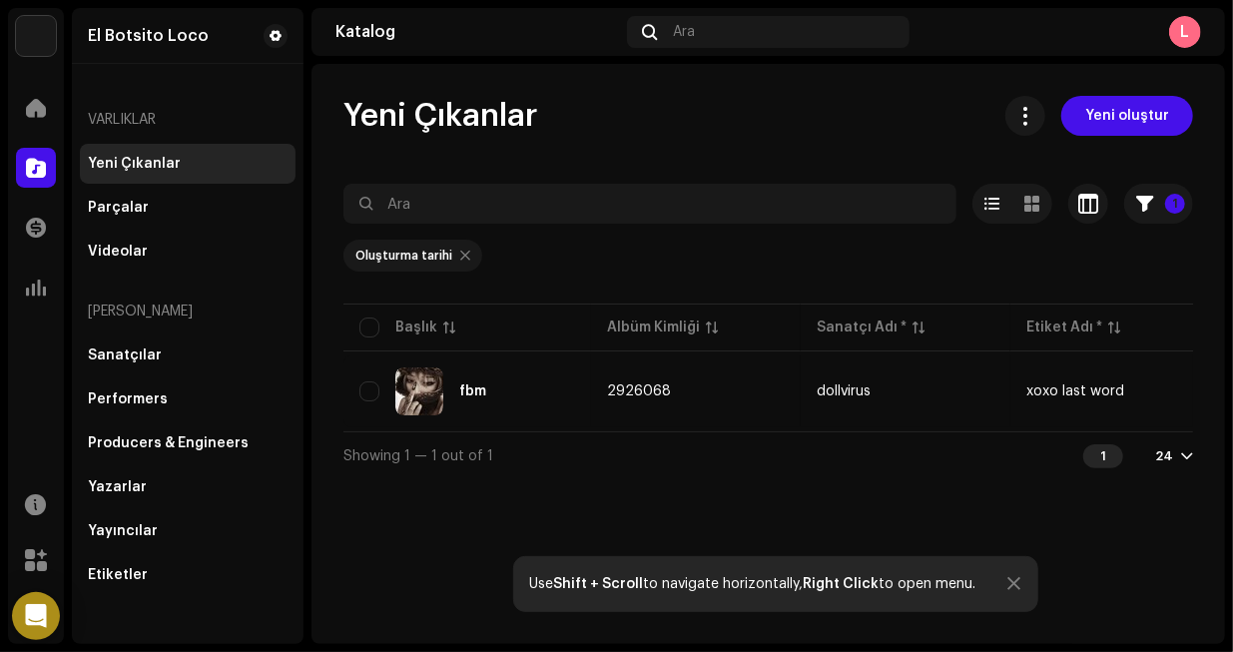
click at [462, 254] on div at bounding box center [465, 256] width 10 height 16
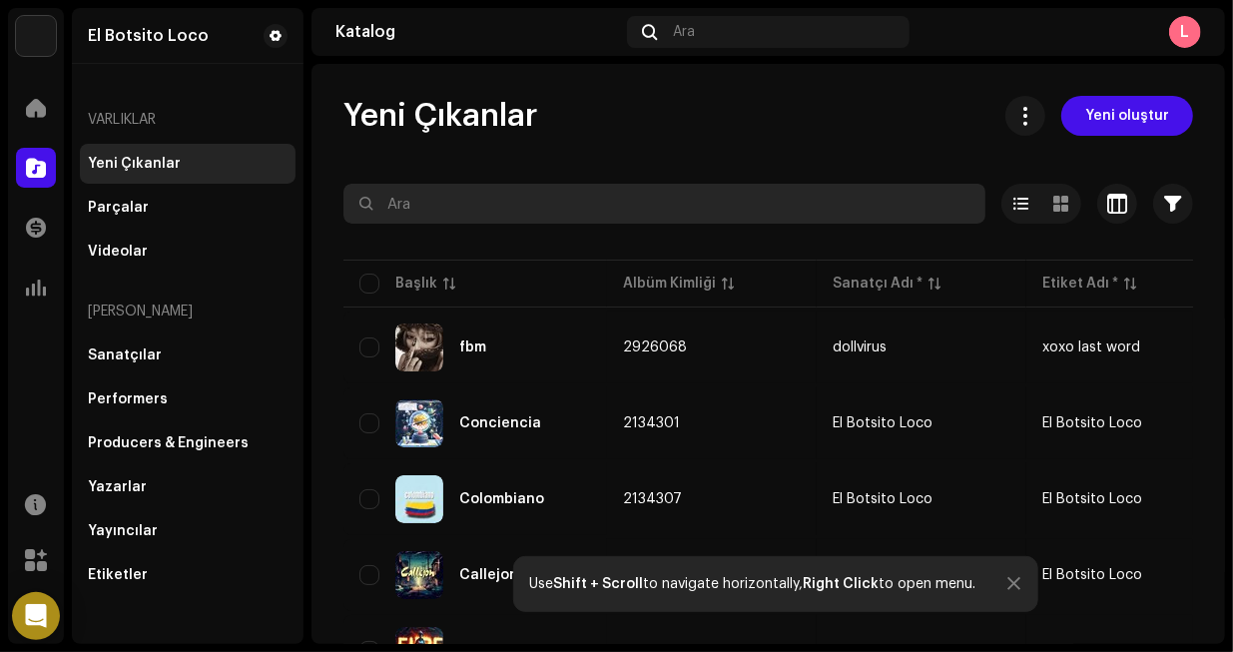
click at [464, 201] on input "text" at bounding box center [664, 204] width 642 height 40
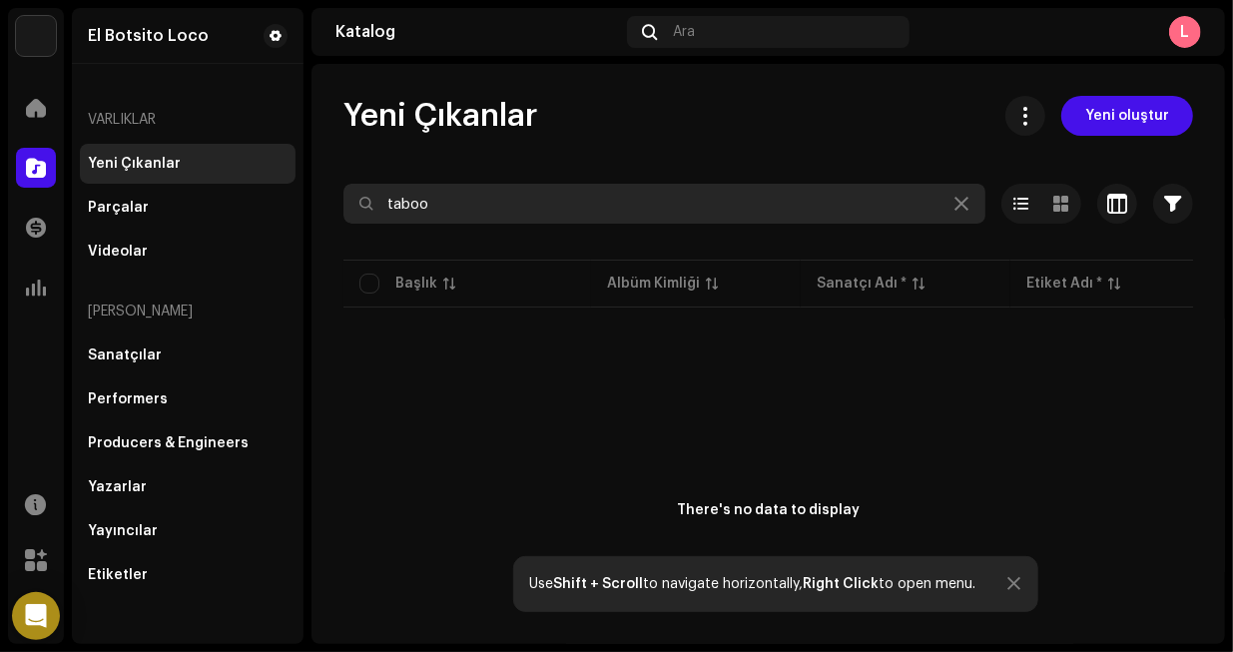
click at [472, 193] on input "taboo" at bounding box center [664, 204] width 642 height 40
type input "b"
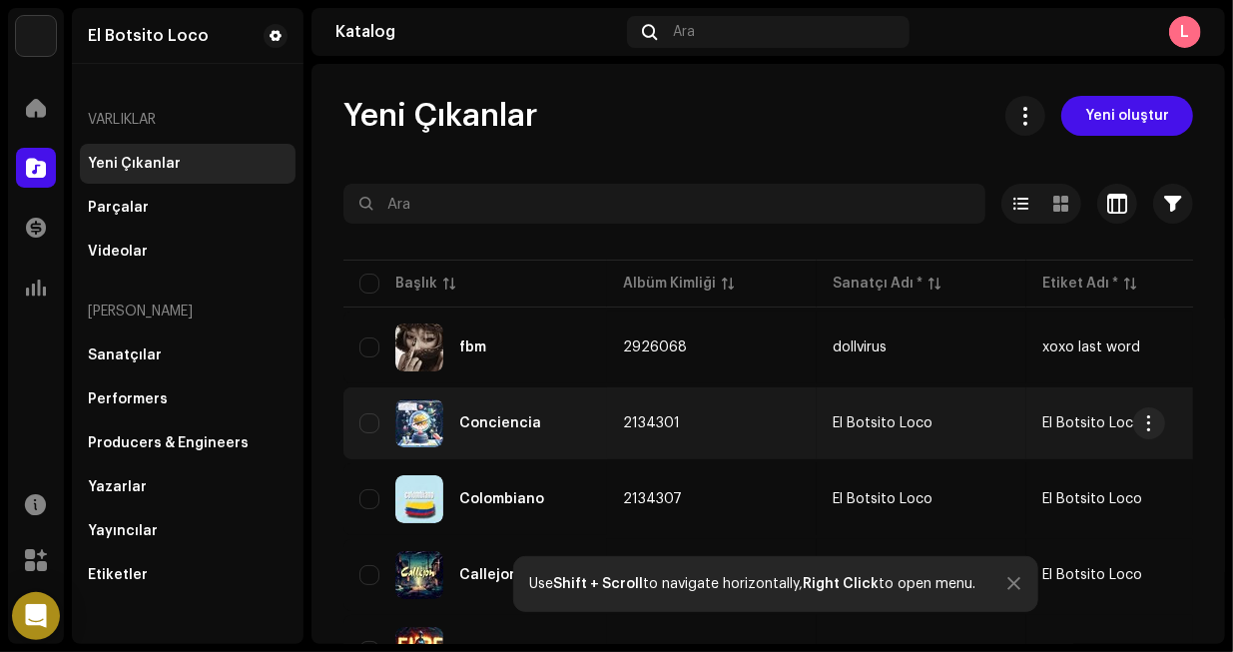
drag, startPoint x: 805, startPoint y: 407, endPoint x: 919, endPoint y: 419, distance: 114.4
click at [919, 419] on tr "Conciencia 2134301 El Botsito Loco El Botsito Loco 8445775102061 4 Şub 2024 1 0…" at bounding box center [1208, 423] width 1731 height 72
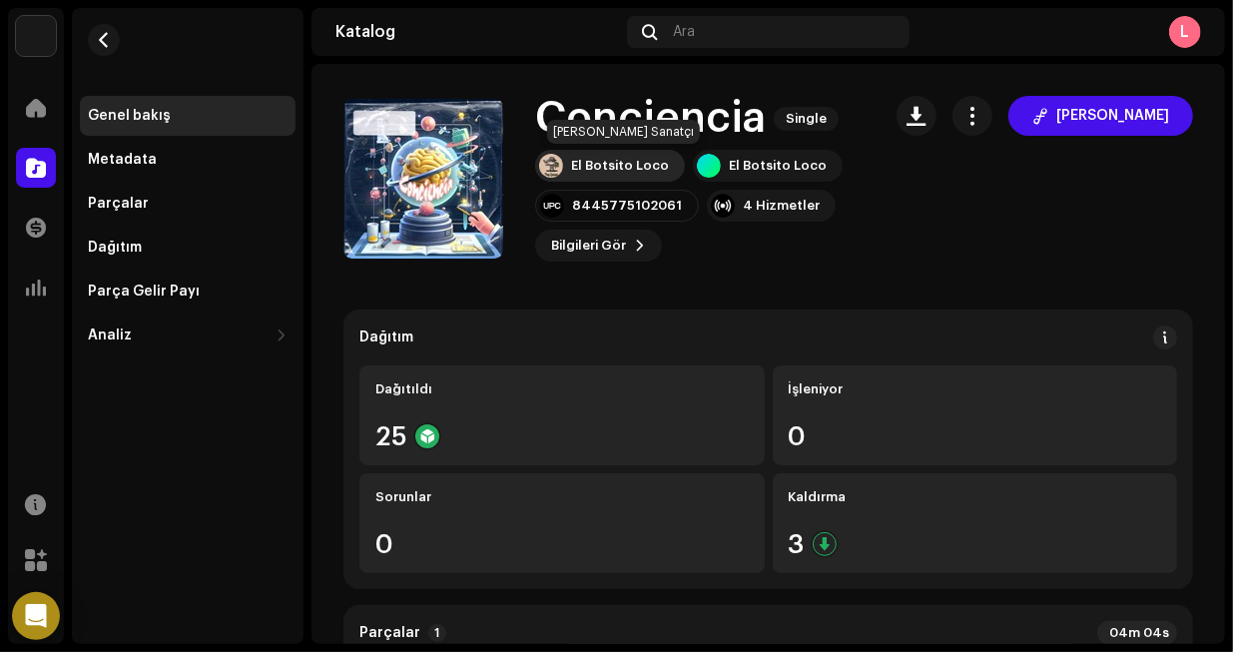
click at [656, 167] on div "El Botsito Loco" at bounding box center [620, 166] width 98 height 16
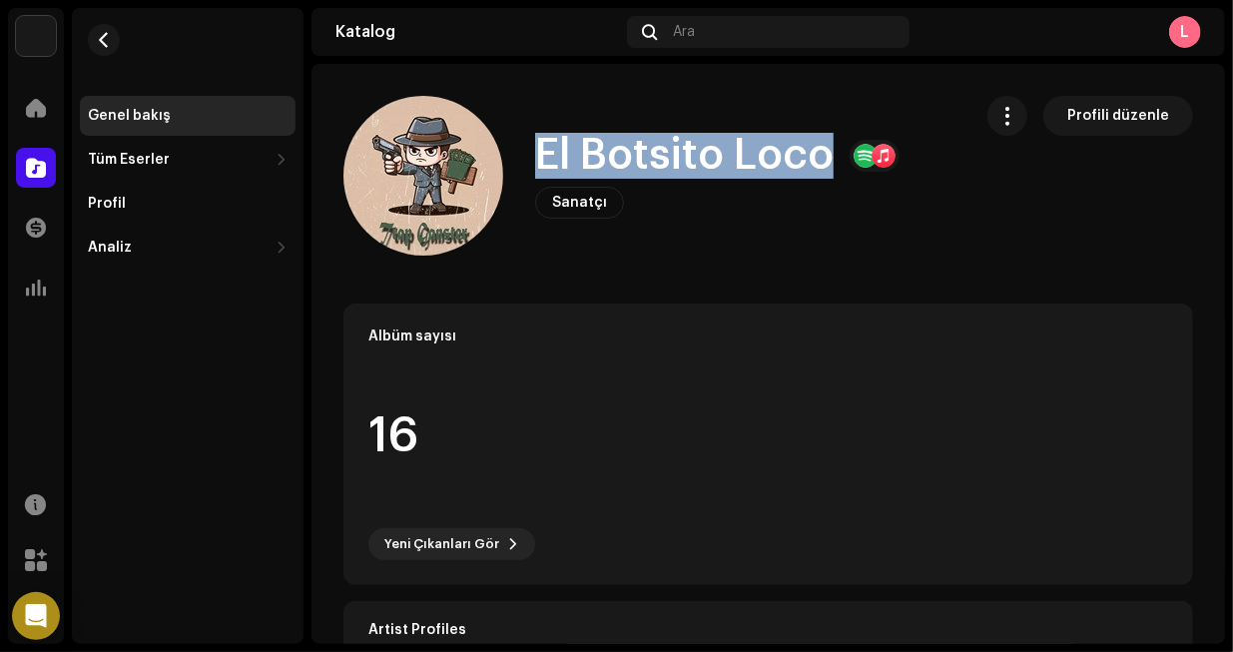
drag, startPoint x: 833, startPoint y: 150, endPoint x: 530, endPoint y: 145, distance: 303.5
click at [530, 145] on div "El Botsito Loco Sanatçı Profili düzenle" at bounding box center [649, 176] width 612 height 160
copy h1 "El Botsito Loco"
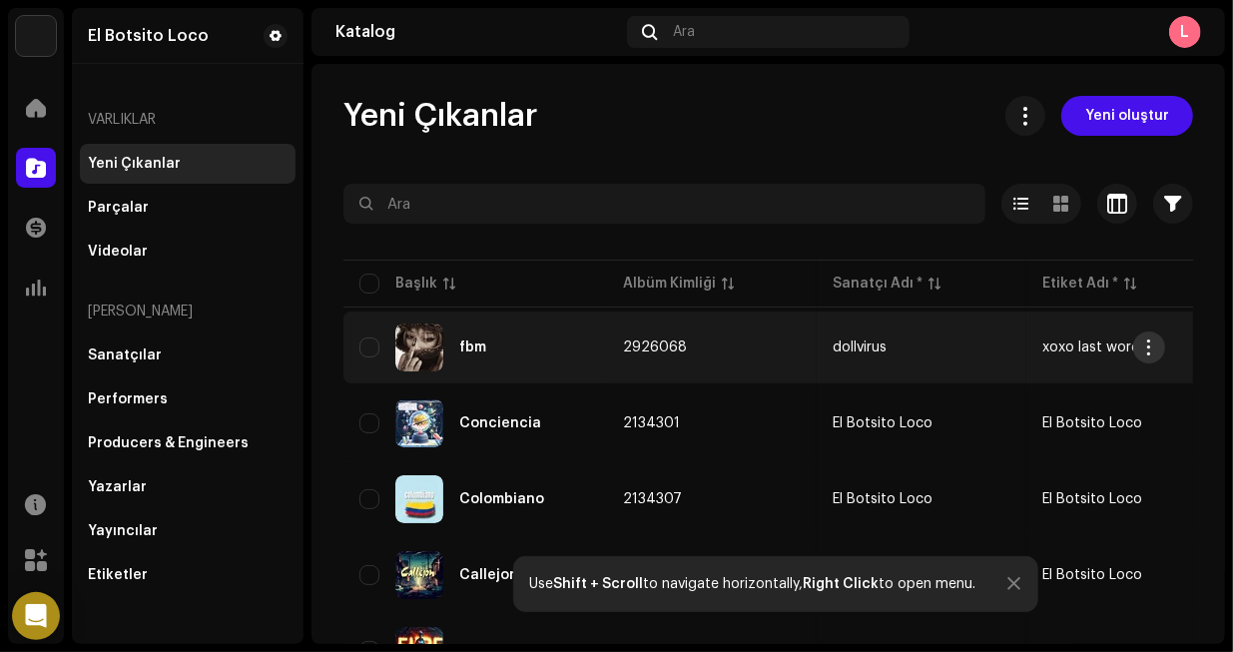
click at [1143, 346] on span "button" at bounding box center [1149, 347] width 15 height 16
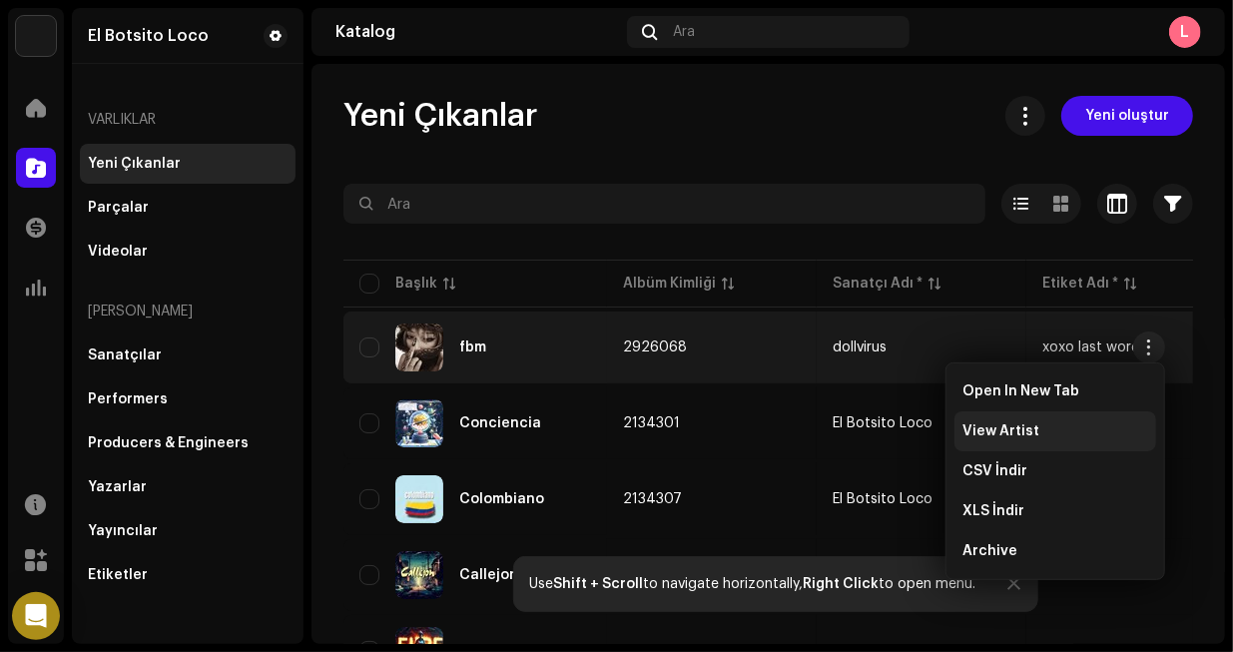
click at [1007, 427] on span "View Artist" at bounding box center [1000, 431] width 77 height 16
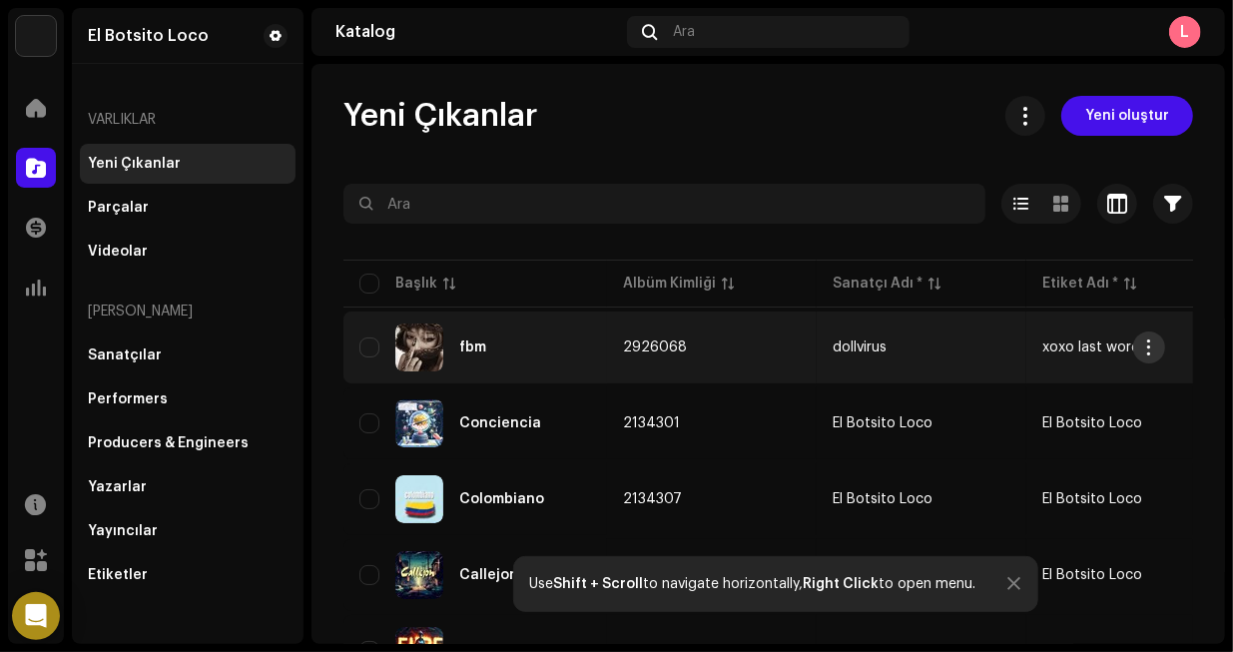
click at [1159, 342] on button "button" at bounding box center [1149, 347] width 32 height 32
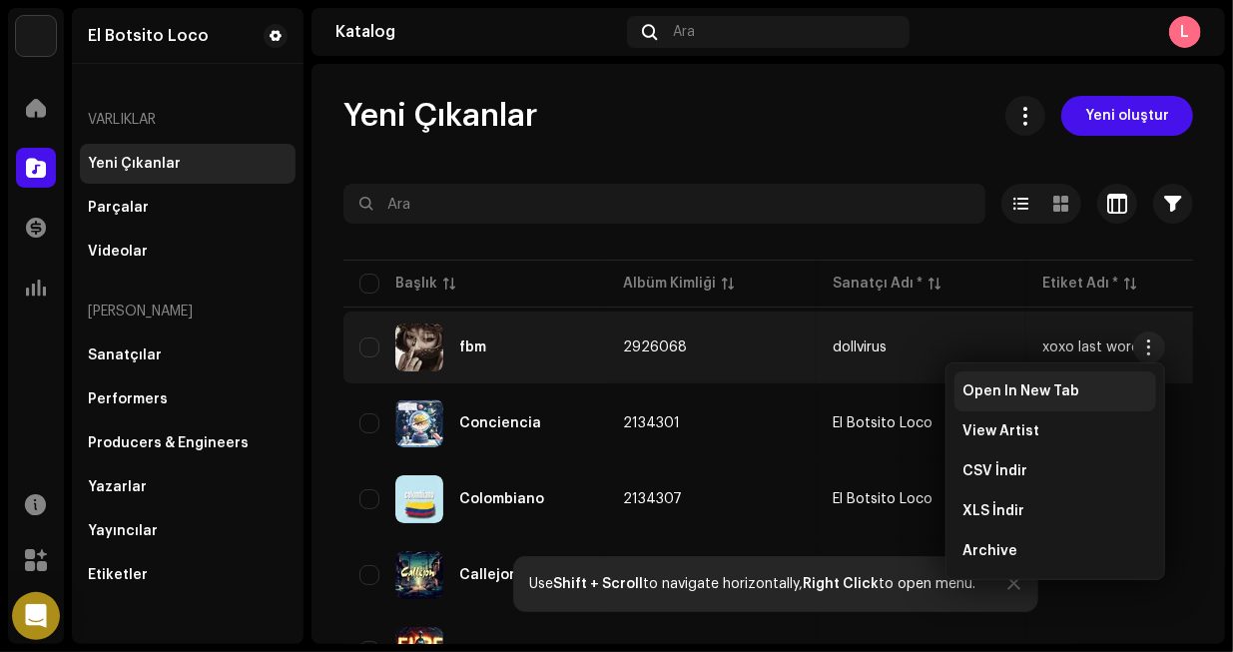
click at [1057, 390] on span "Open In New Tab" at bounding box center [1020, 391] width 117 height 16
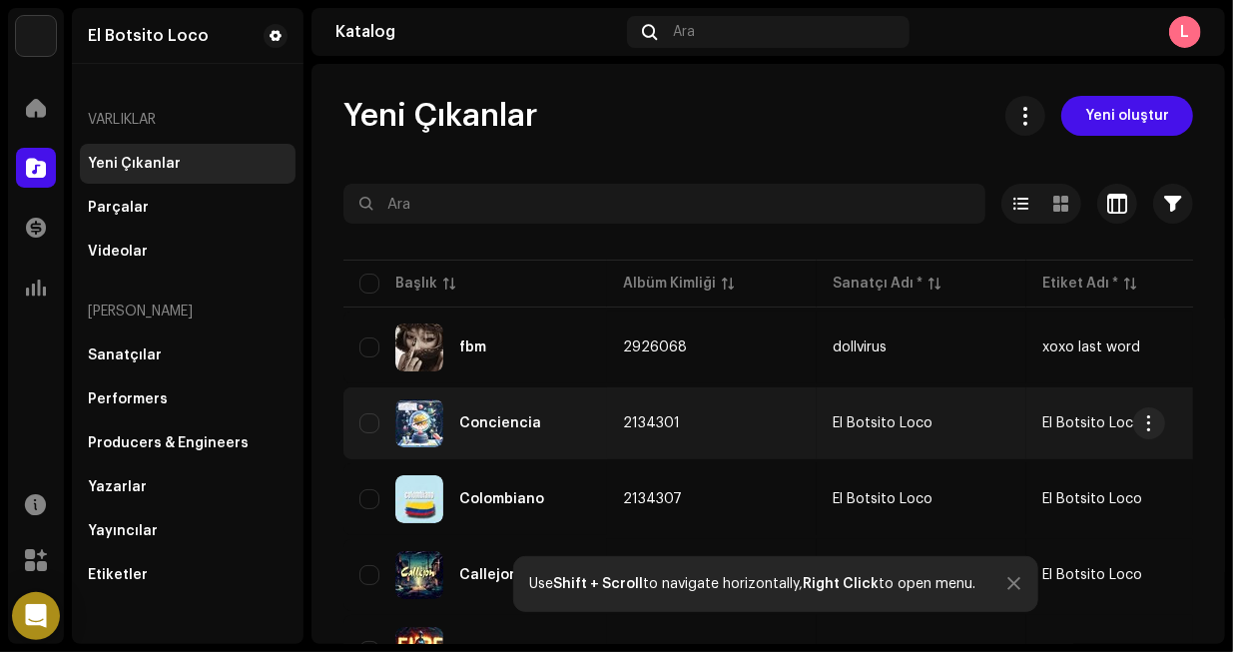
scroll to position [100, 0]
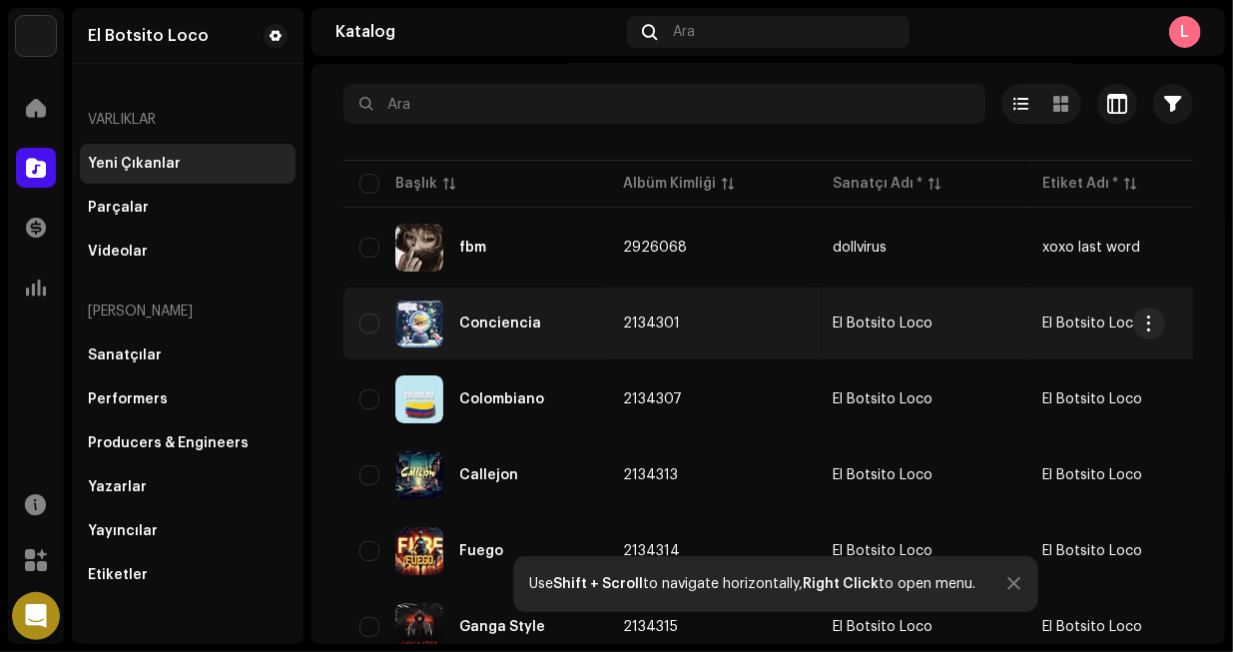
click at [648, 328] on span "2134301" at bounding box center [651, 323] width 57 height 14
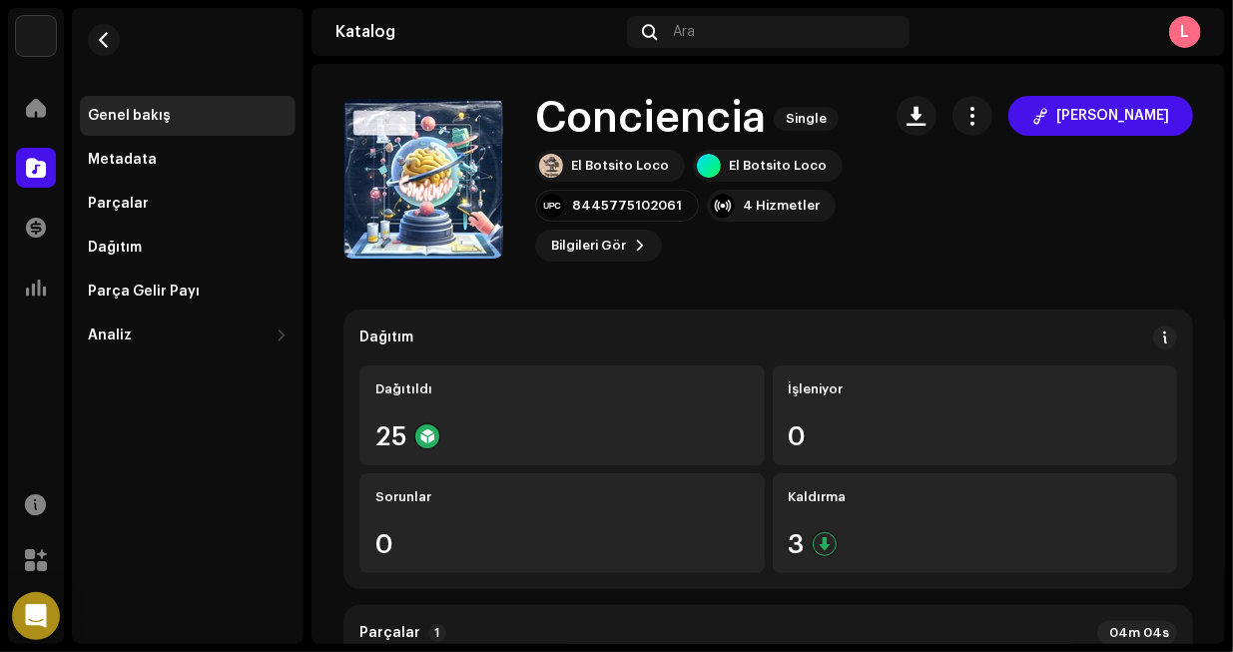
scroll to position [599, 0]
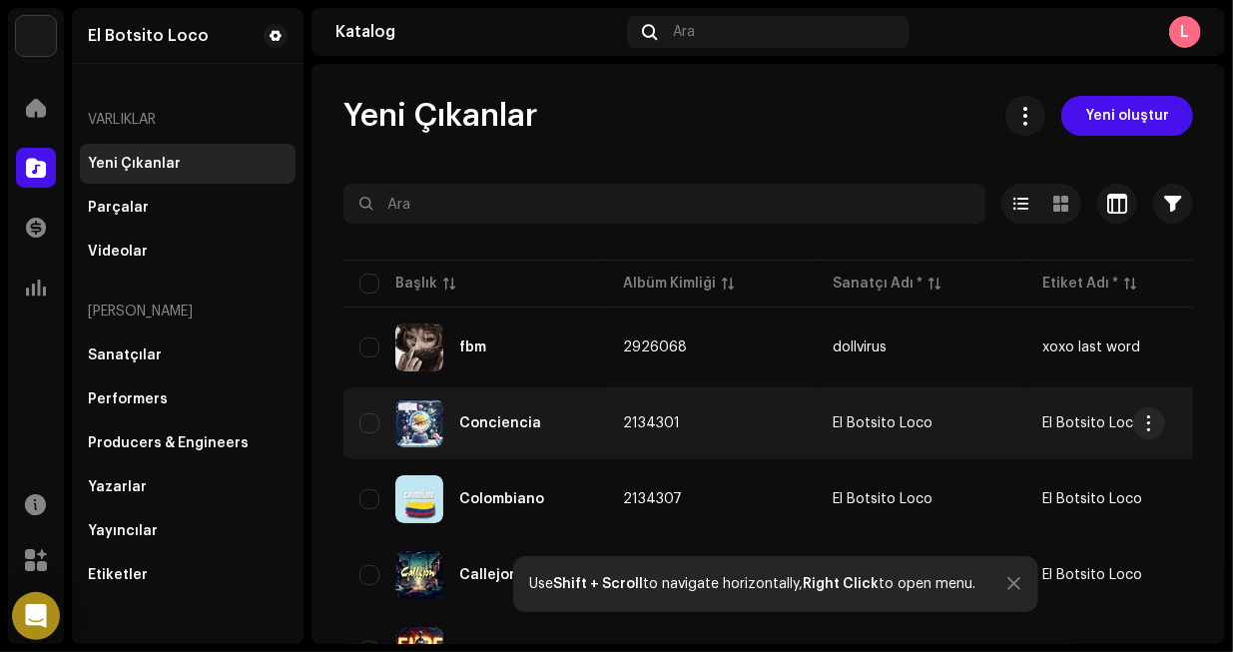
click at [504, 421] on div "Conciencia" at bounding box center [500, 423] width 82 height 14
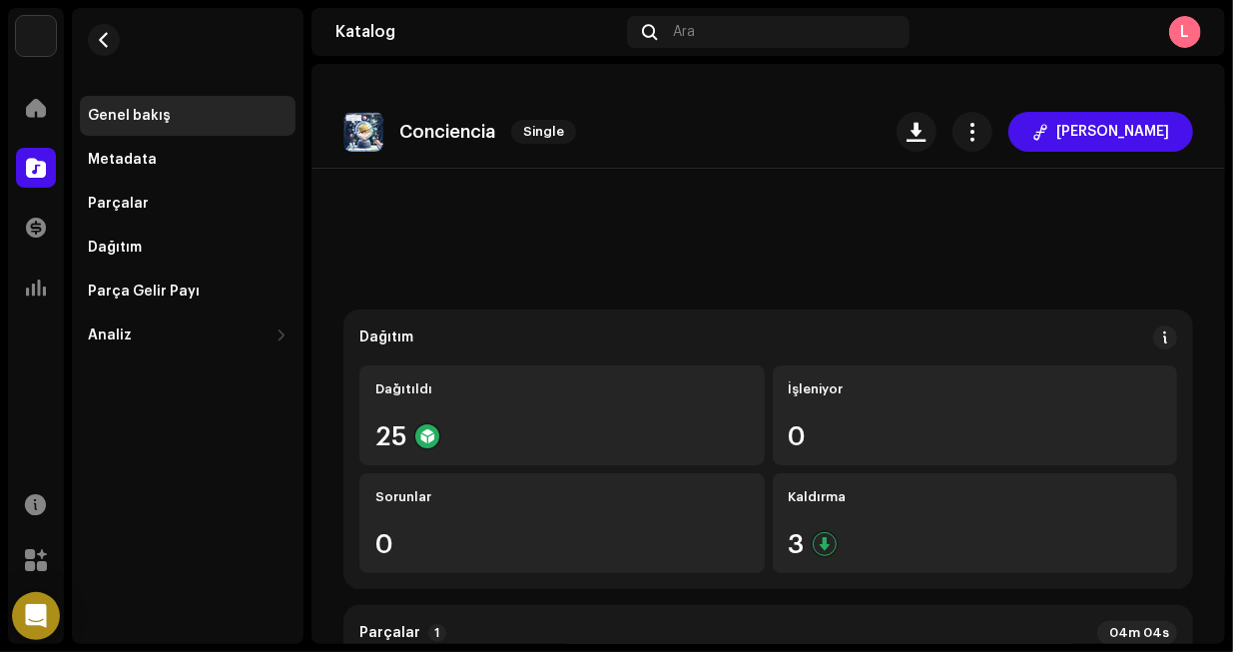
scroll to position [699, 0]
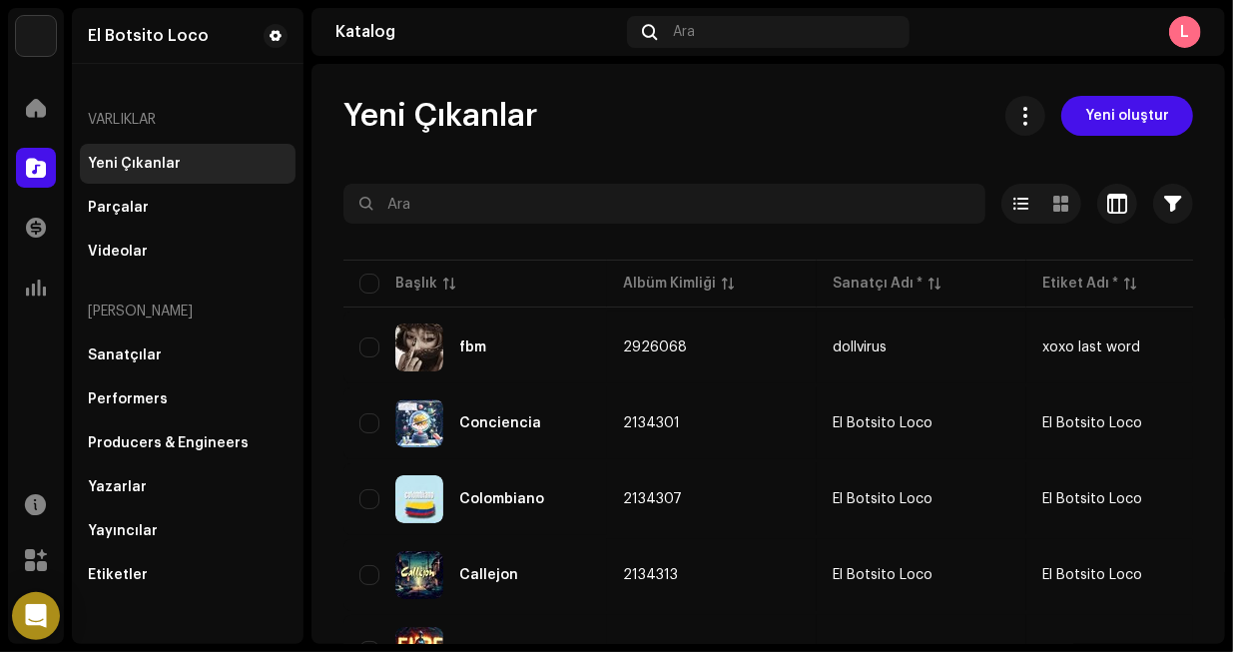
click at [37, 45] on img at bounding box center [36, 36] width 40 height 40
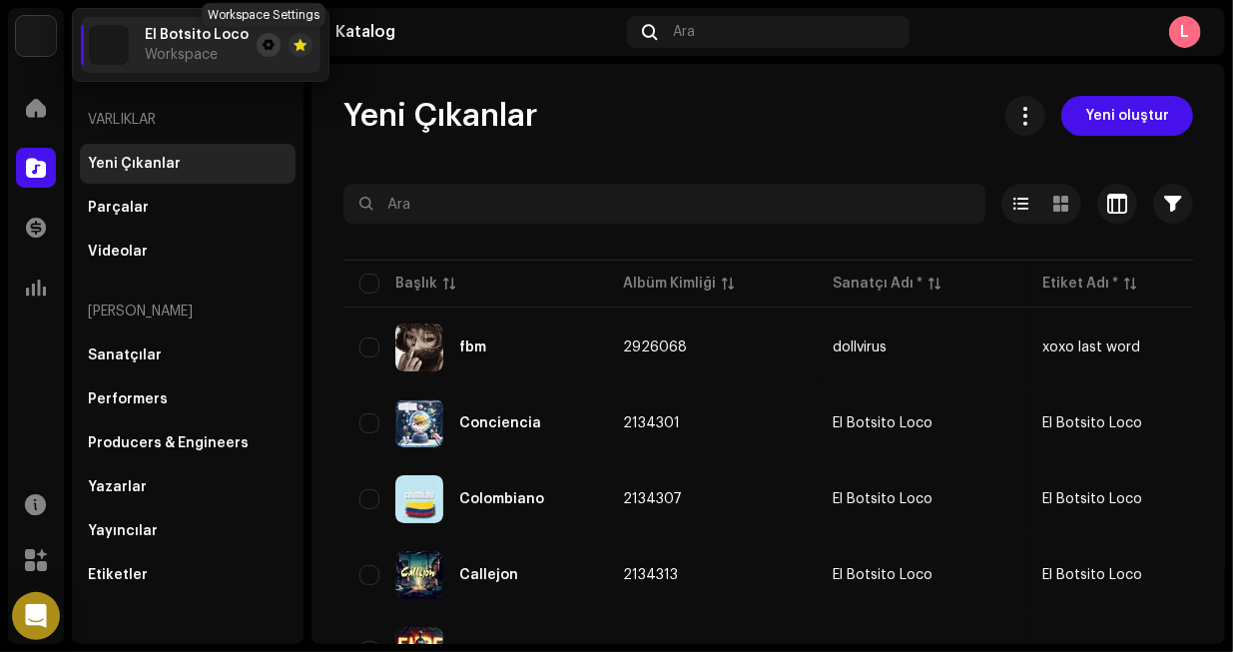
click at [272, 49] on button at bounding box center [269, 45] width 24 height 24
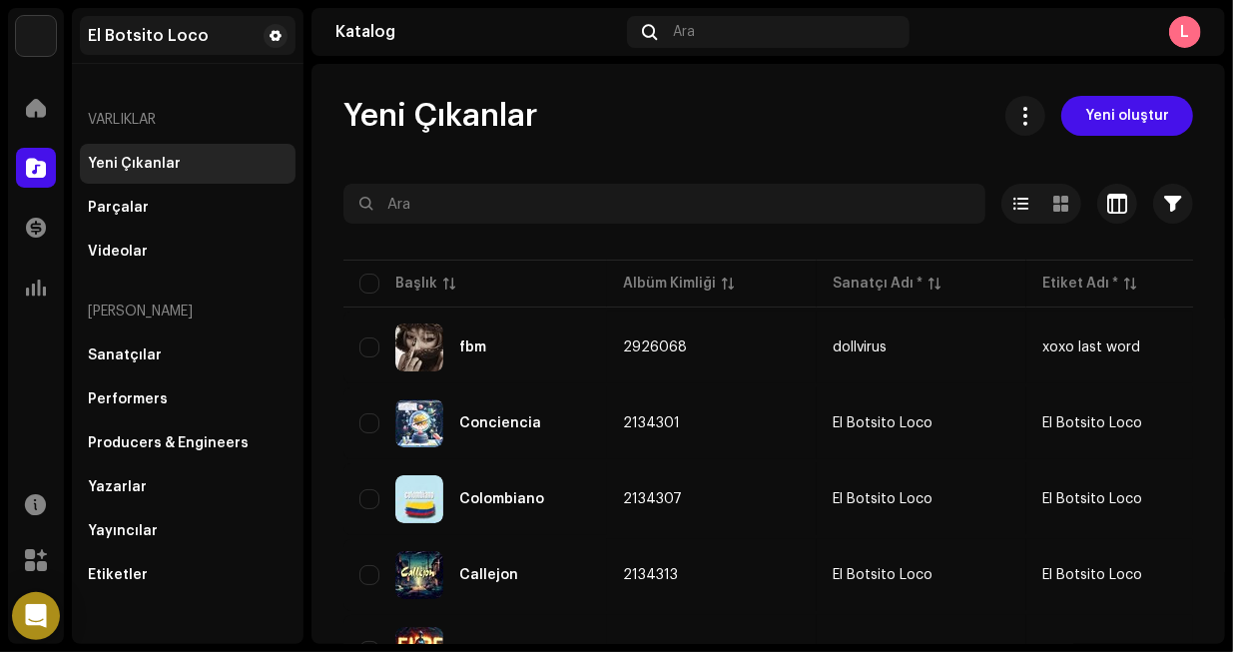
click at [234, 40] on div "El Botsito Loco" at bounding box center [188, 35] width 216 height 39
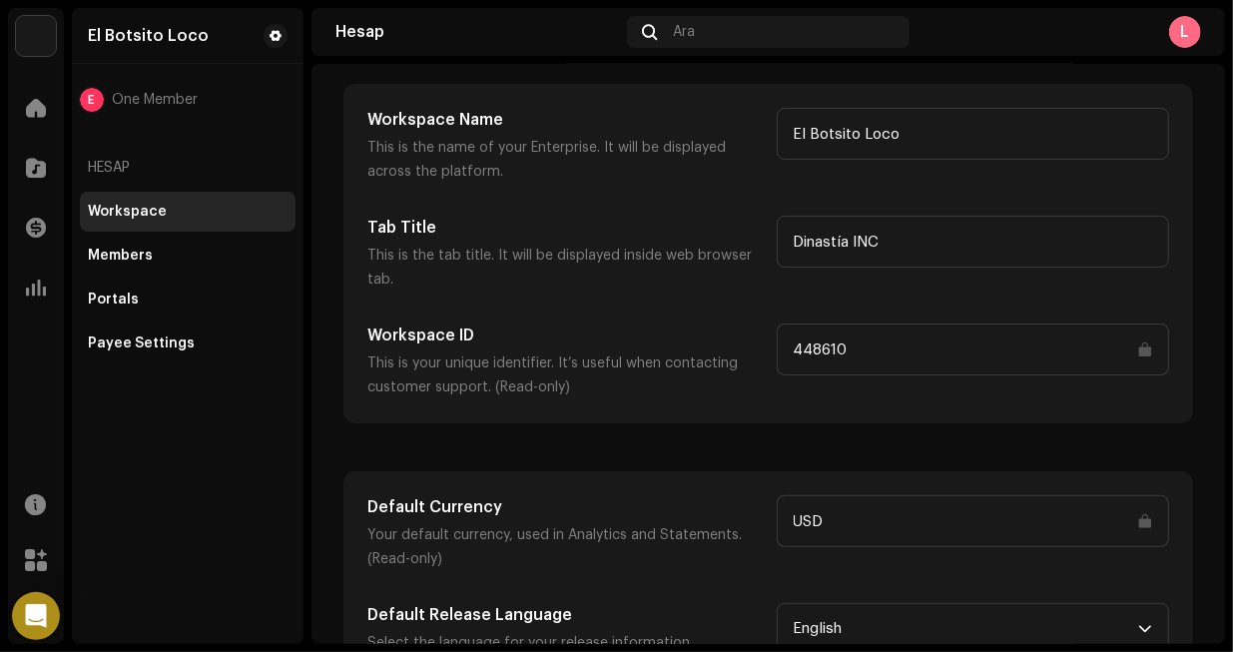
scroll to position [133, 0]
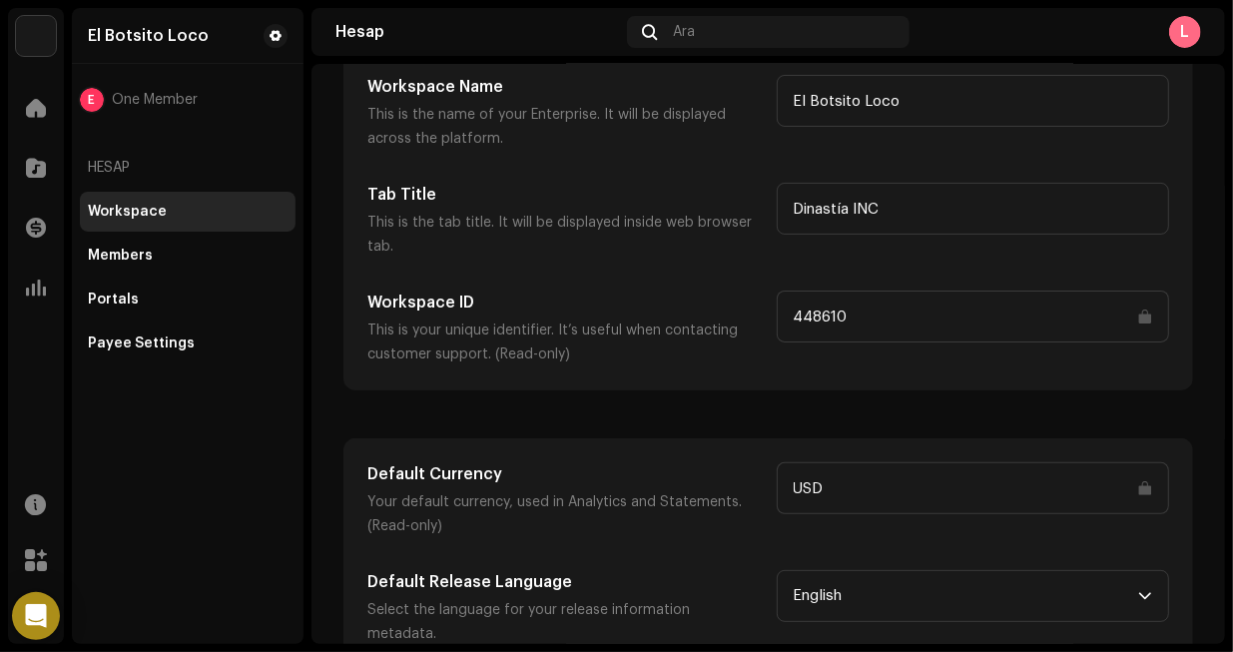
drag, startPoint x: 444, startPoint y: 246, endPoint x: 370, endPoint y: 377, distance: 151.0
click at [362, 376] on div "Workspace Name This is the name of your Enterprise. It will be displayed across…" at bounding box center [767, 220] width 847 height 337
click at [831, 594] on span "English" at bounding box center [966, 596] width 345 height 50
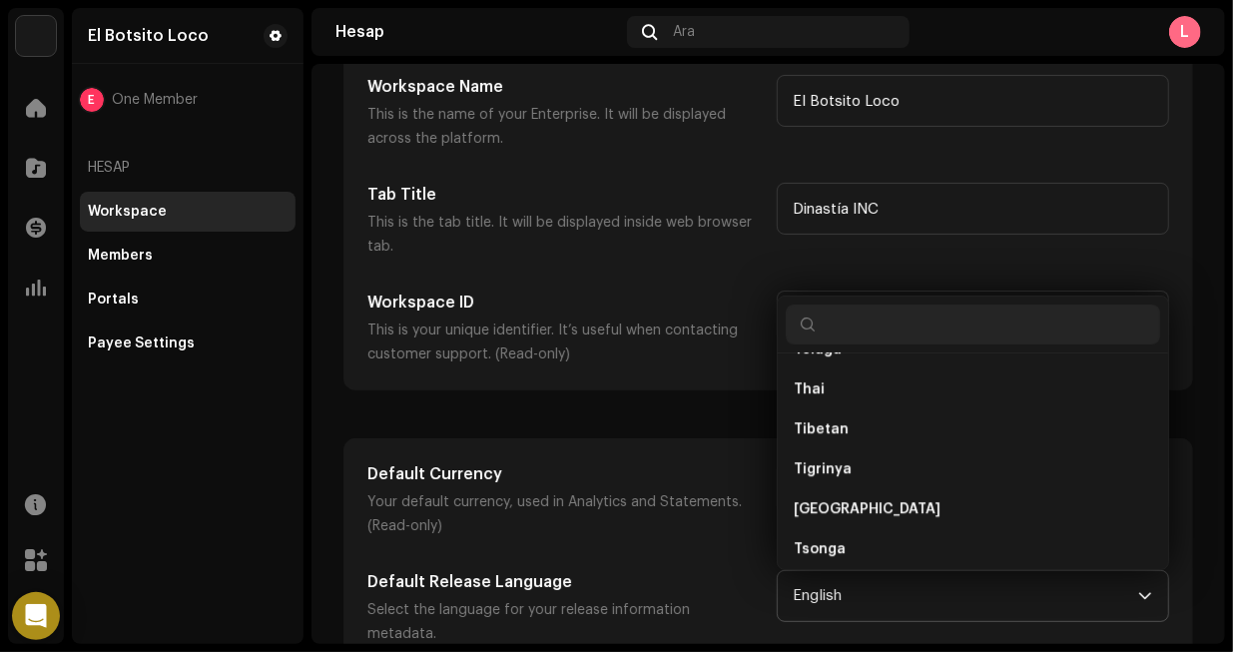
scroll to position [6959, 0]
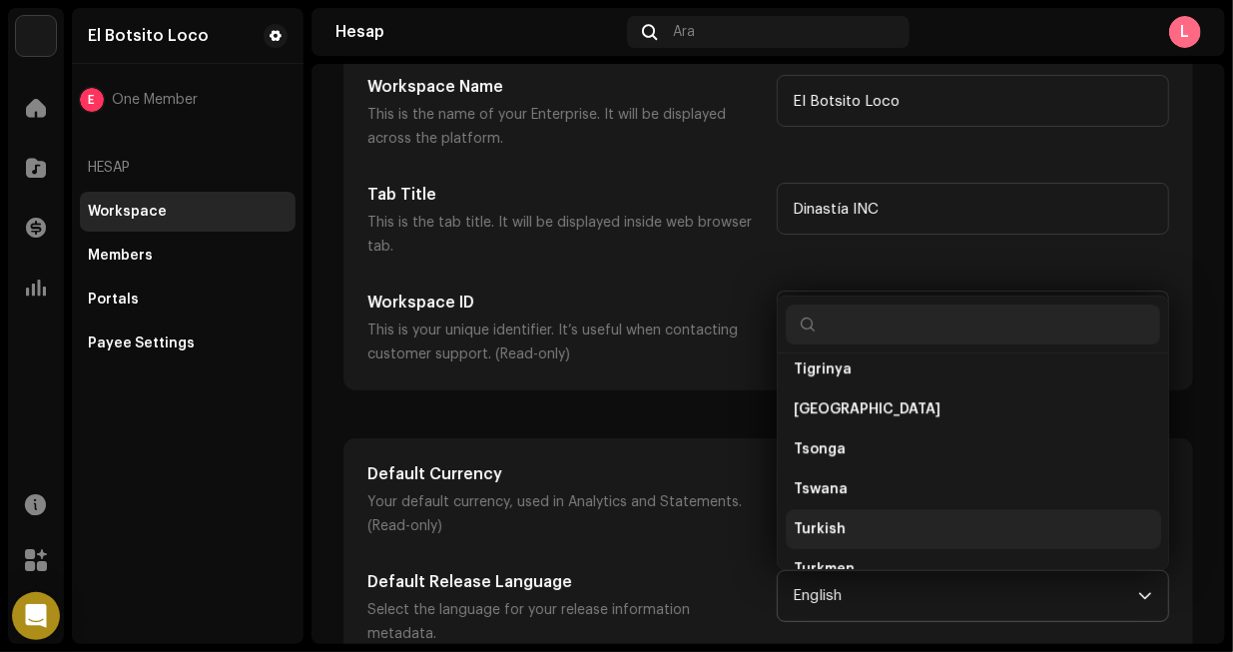
click at [825, 522] on span "Turkish" at bounding box center [820, 529] width 52 height 20
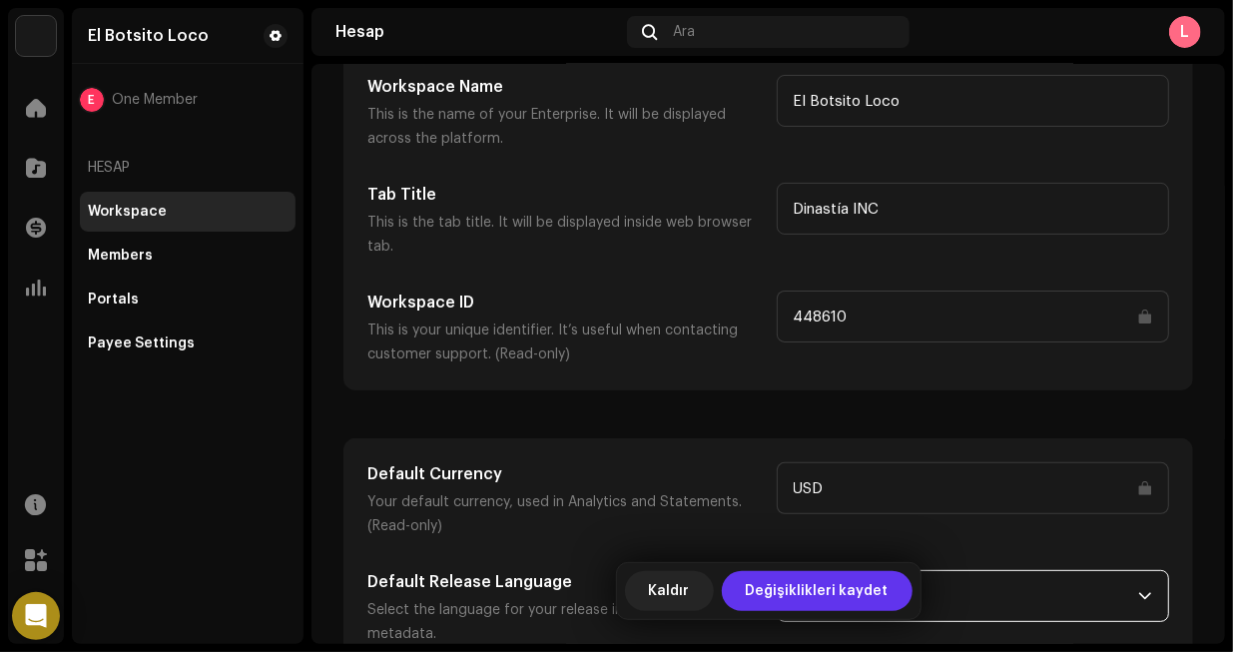
click at [776, 592] on span "Değişiklikleri kaydet" at bounding box center [817, 591] width 143 height 40
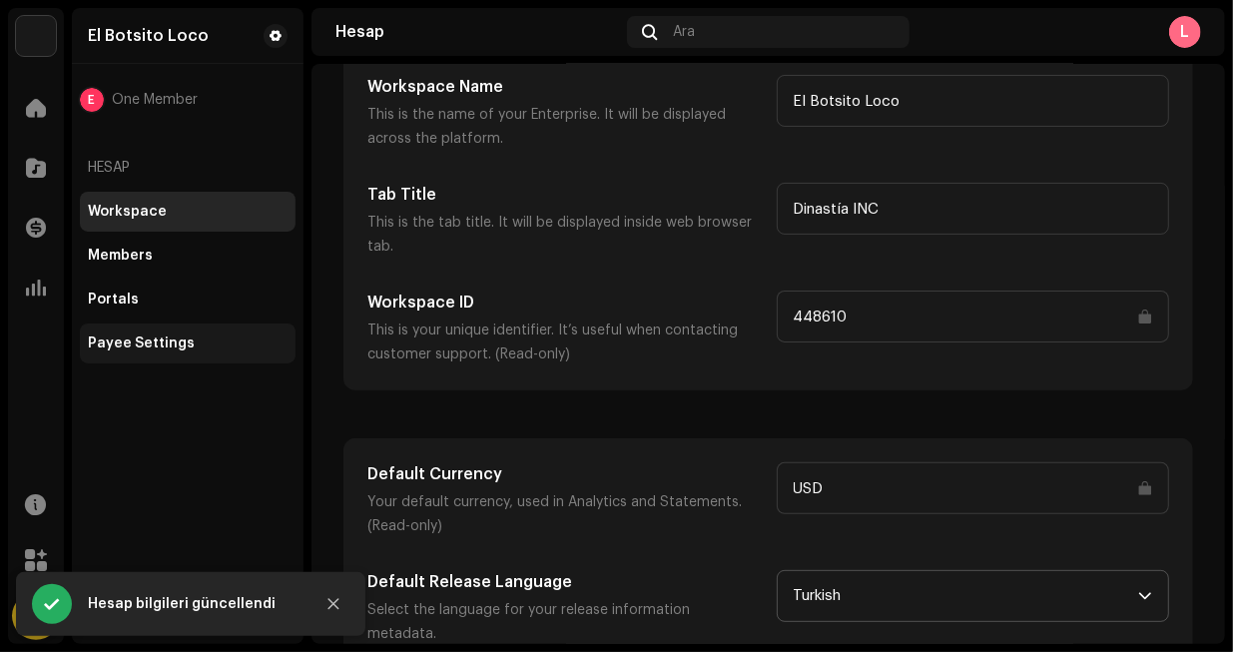
click at [184, 349] on div "Payee Settings" at bounding box center [141, 343] width 107 height 16
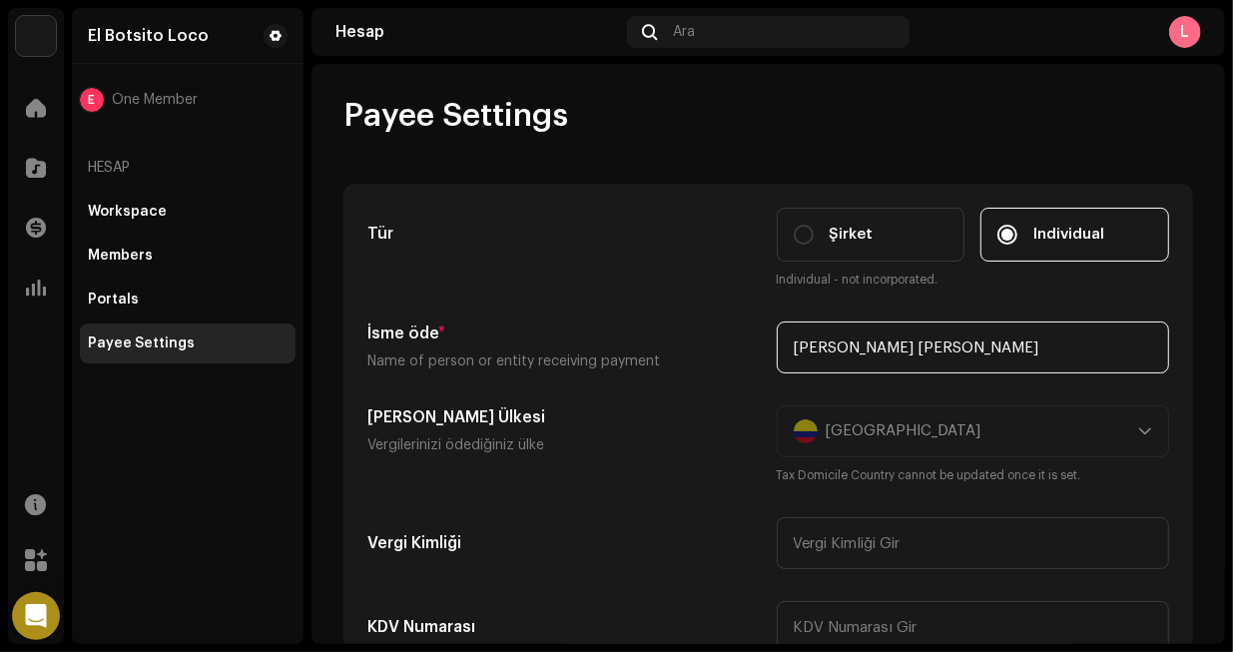
click at [875, 354] on input "[PERSON_NAME] [PERSON_NAME]" at bounding box center [973, 347] width 393 height 52
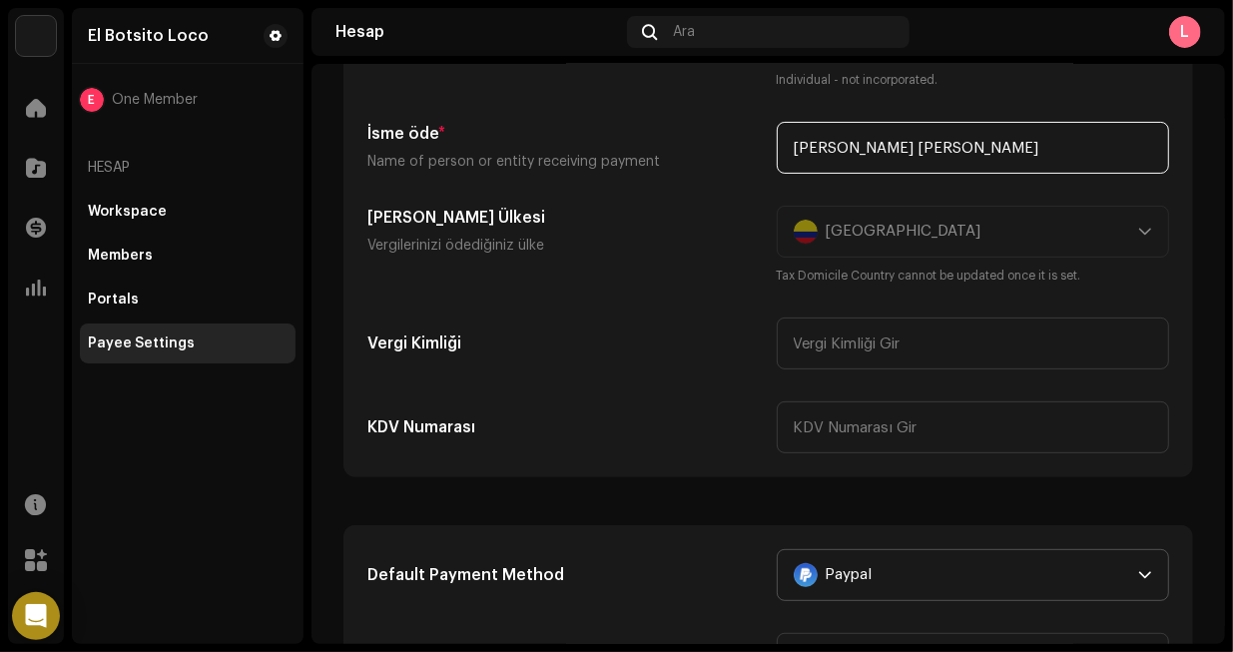
scroll to position [399, 0]
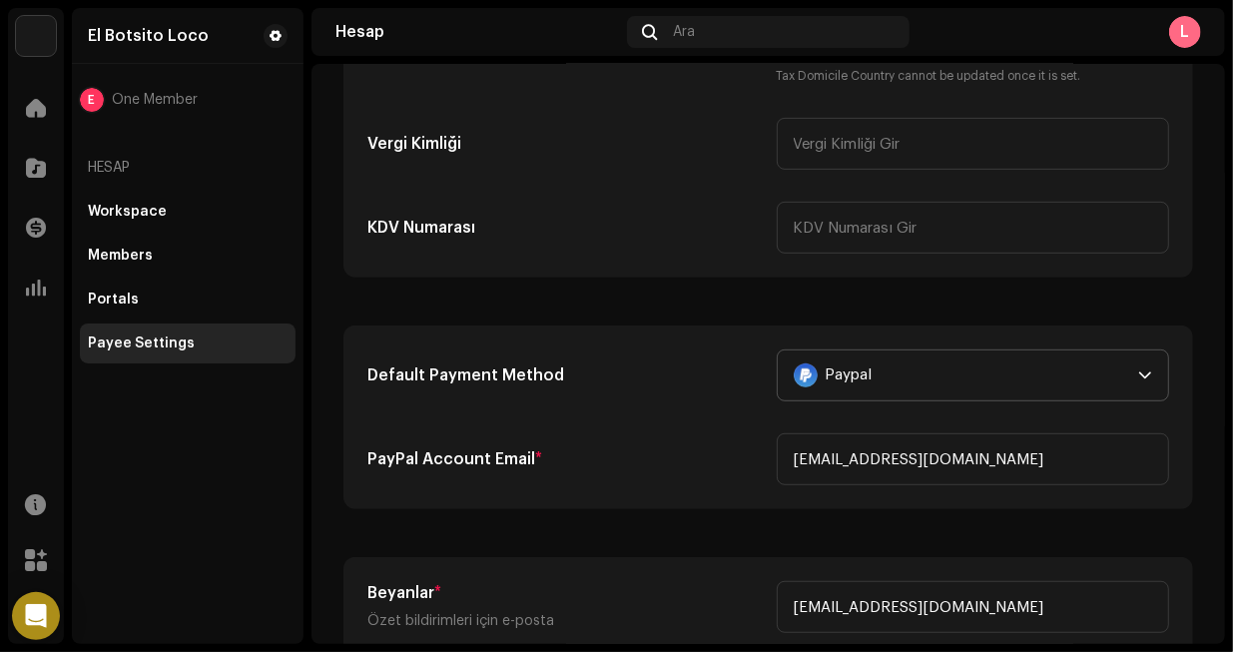
drag, startPoint x: 889, startPoint y: 346, endPoint x: 887, endPoint y: 360, distance: 14.1
click at [889, 346] on div "Default Payment Method Paypal PayPal Account Email * davydmrmeow@gmail.com" at bounding box center [767, 417] width 847 height 182
click at [884, 383] on div "Paypal" at bounding box center [962, 375] width 337 height 50
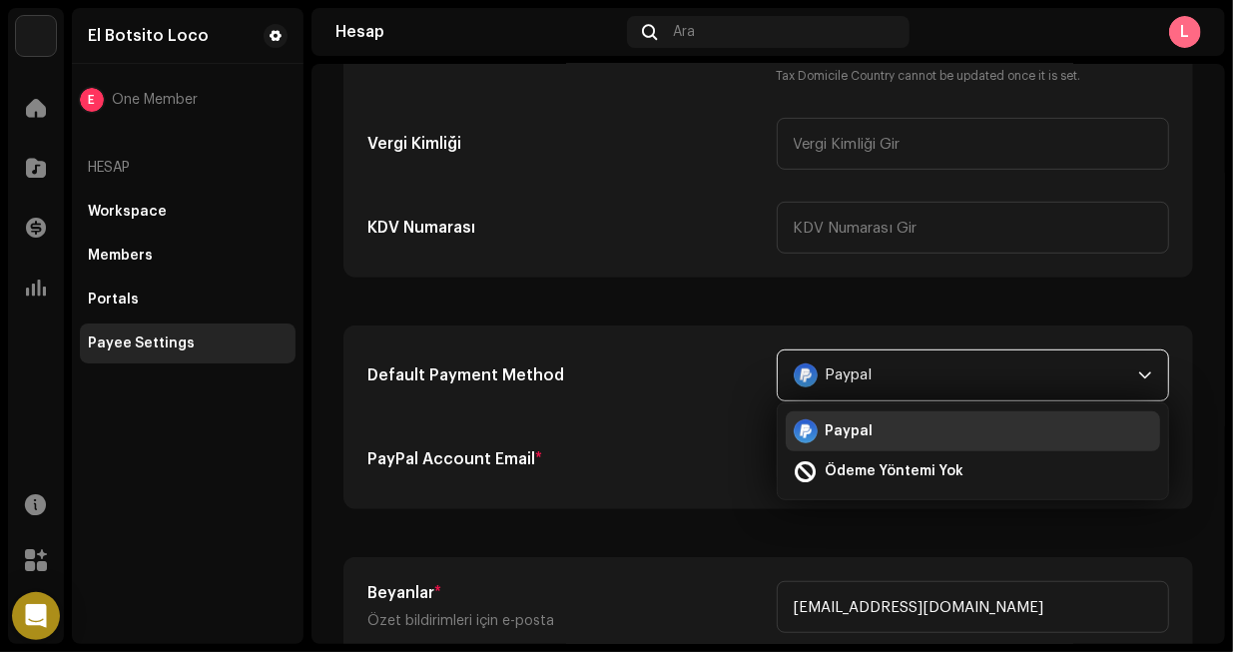
click at [887, 368] on div "Paypal" at bounding box center [962, 375] width 337 height 50
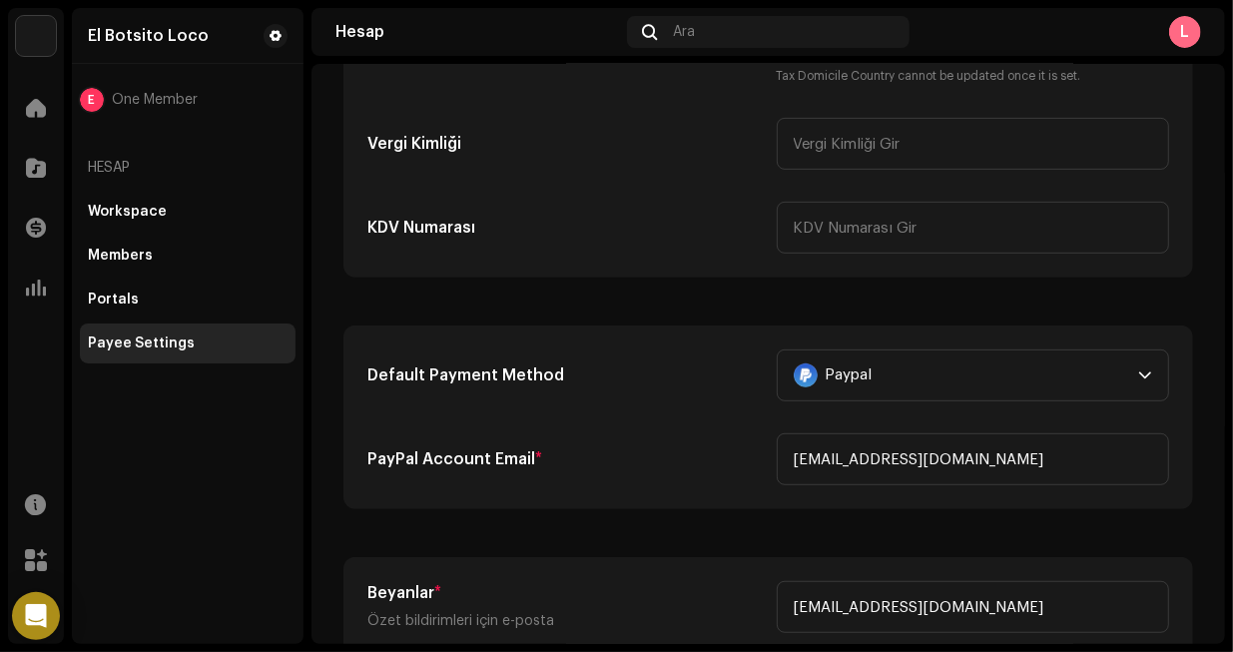
click at [883, 312] on section "Tür Şirket Individual Individual - not incorporated. İsme öde * Name of person …" at bounding box center [767, 262] width 849 height 956
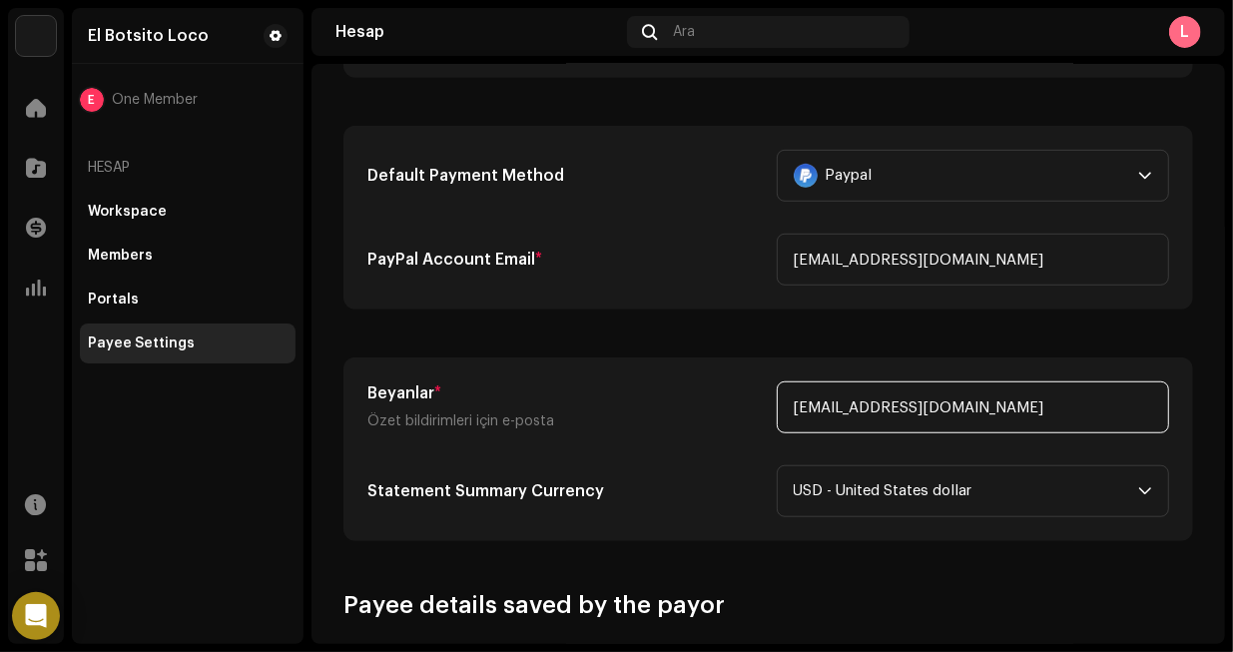
click at [915, 414] on input "[EMAIL_ADDRESS][DOMAIN_NAME]" at bounding box center [973, 407] width 393 height 52
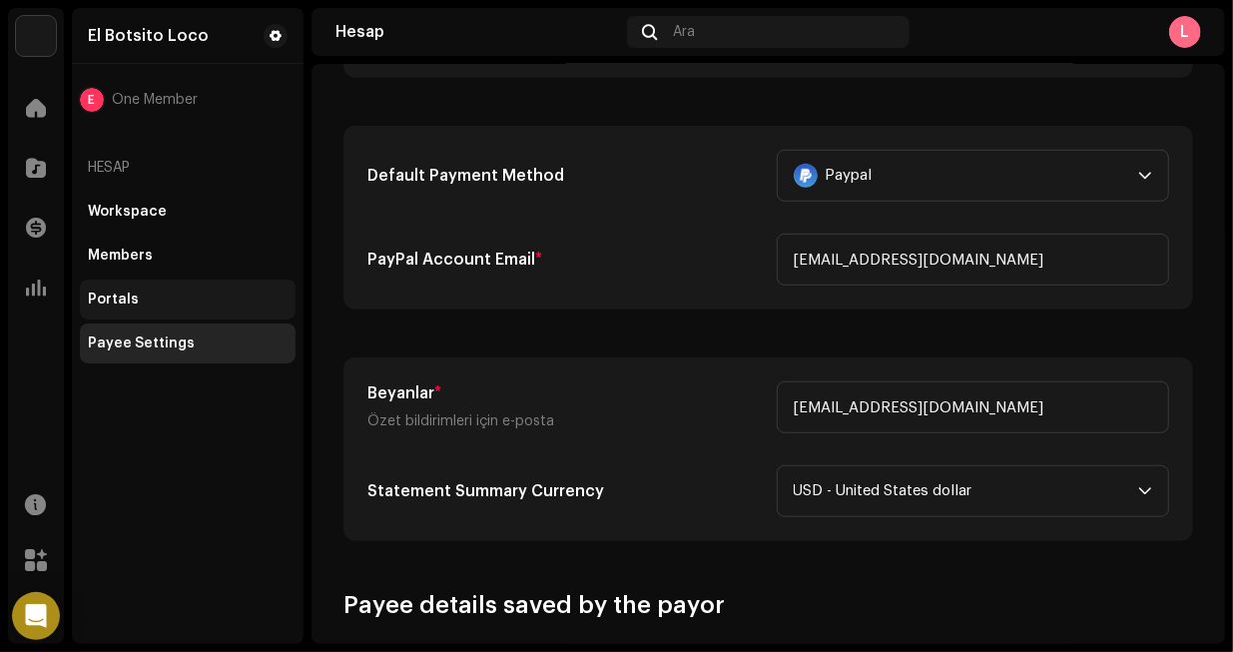
click at [205, 294] on div "Portals" at bounding box center [188, 299] width 200 height 16
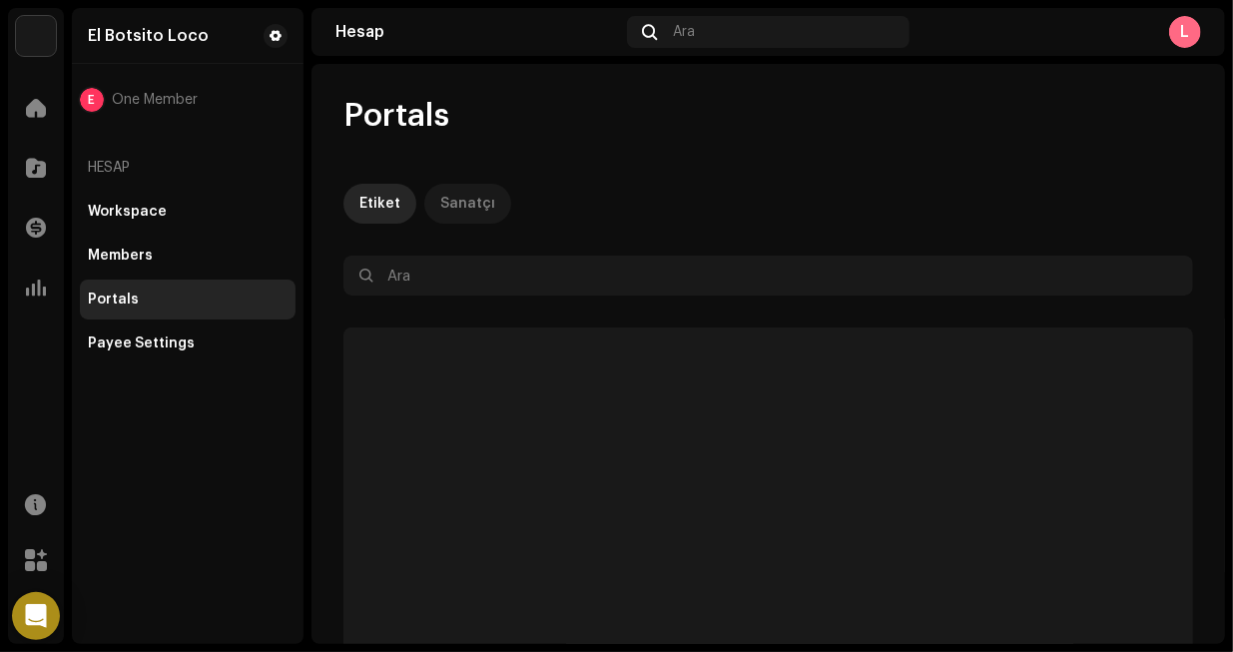
click at [480, 207] on div "Sanatçı" at bounding box center [467, 204] width 55 height 40
click at [175, 240] on div "Members" at bounding box center [188, 256] width 216 height 40
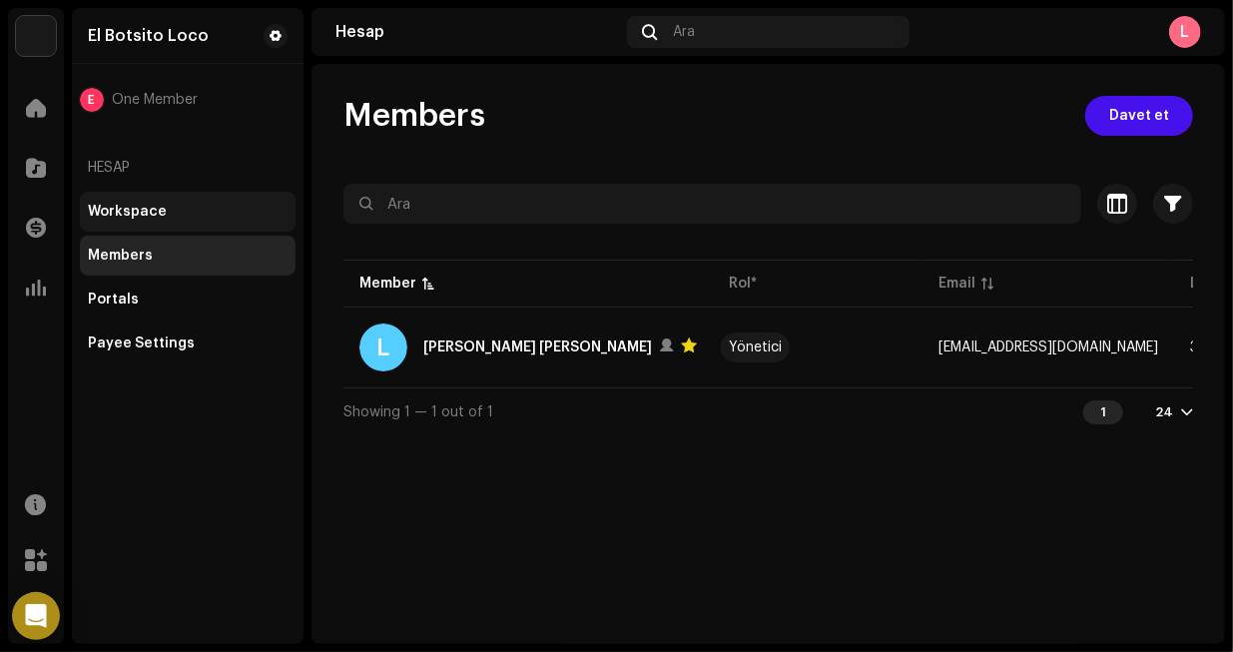
click at [197, 193] on div "Workspace" at bounding box center [188, 212] width 216 height 40
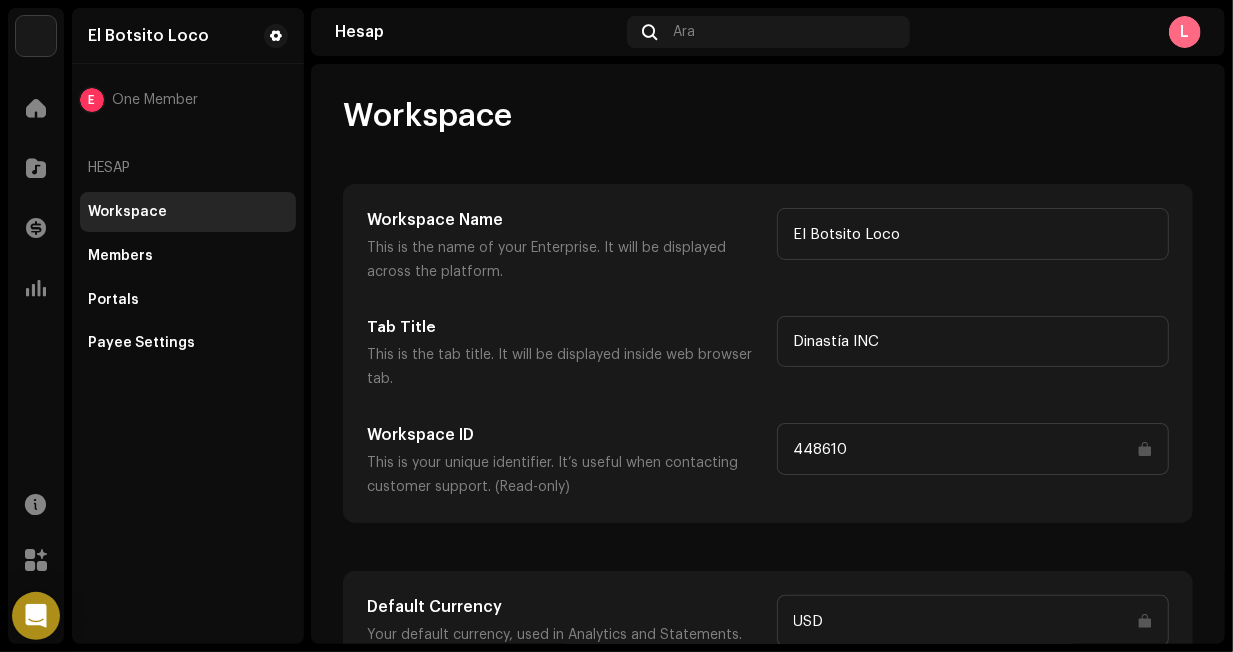
scroll to position [133, 0]
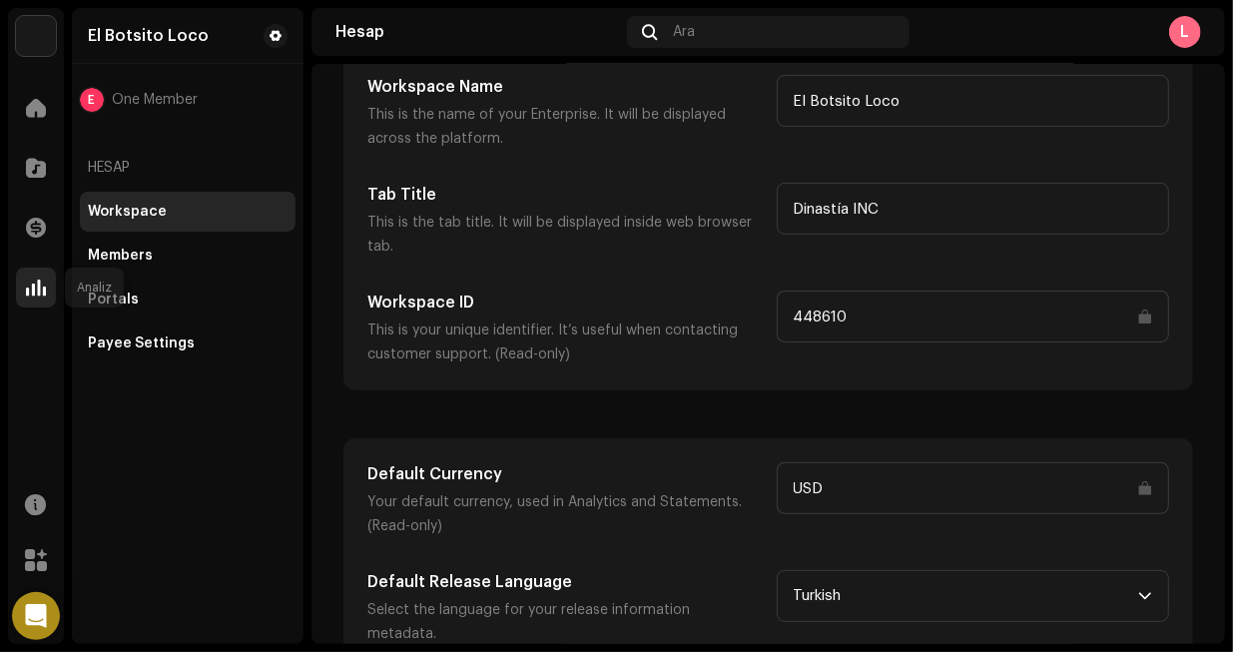
click at [54, 283] on div at bounding box center [36, 287] width 40 height 40
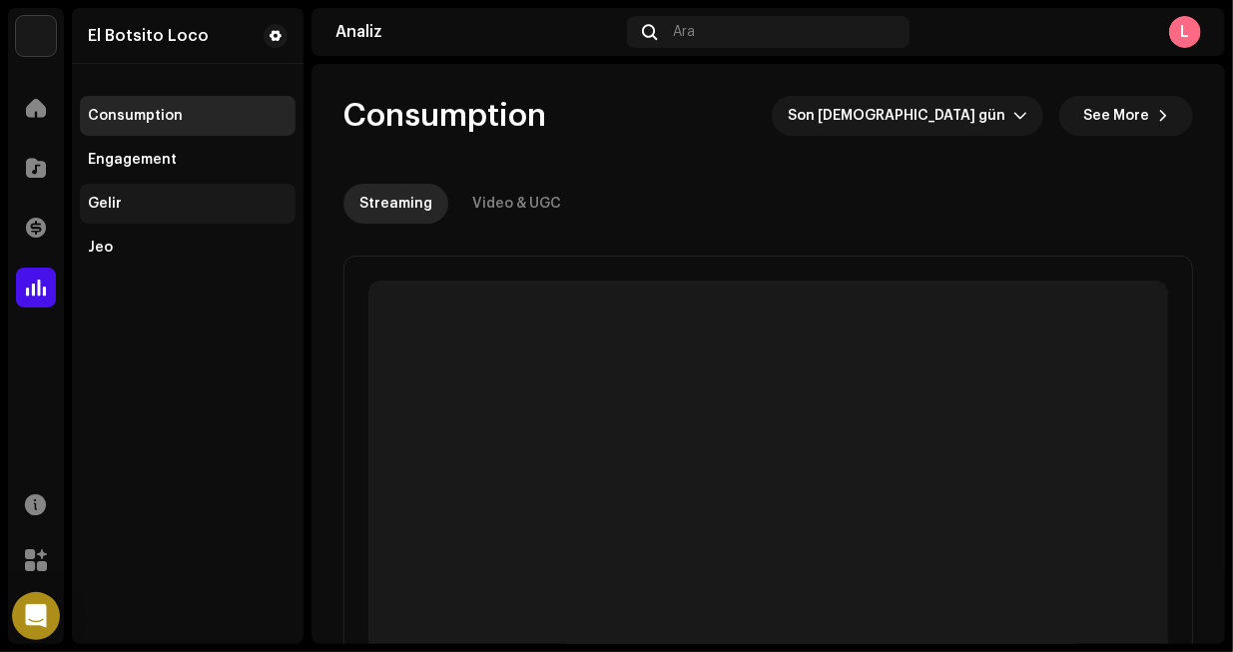
click at [131, 200] on div "Gelir" at bounding box center [188, 204] width 200 height 16
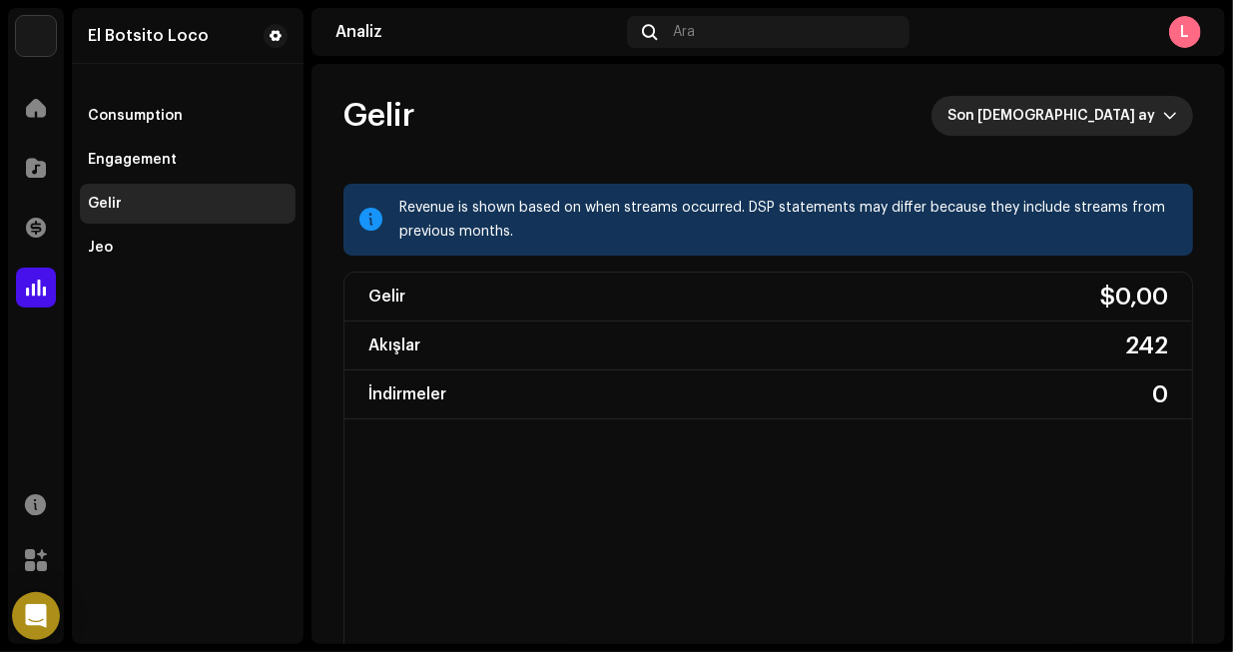
click at [1113, 110] on span "Son 3 ay" at bounding box center [1055, 116] width 216 height 40
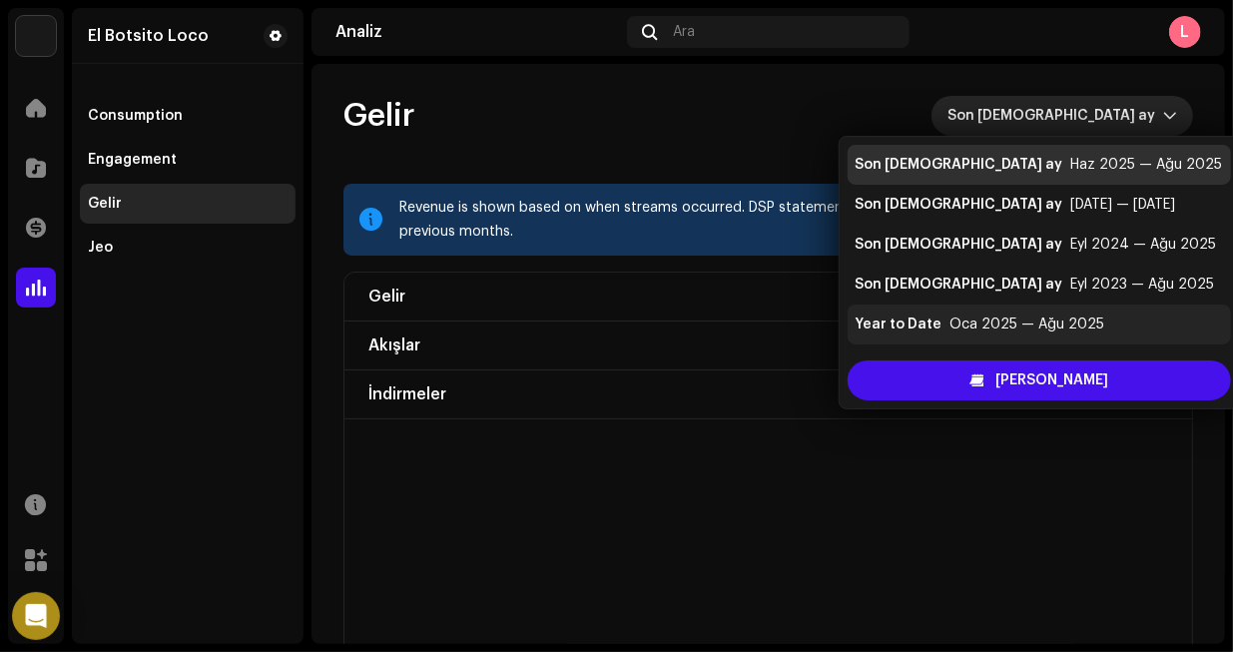
scroll to position [40, 0]
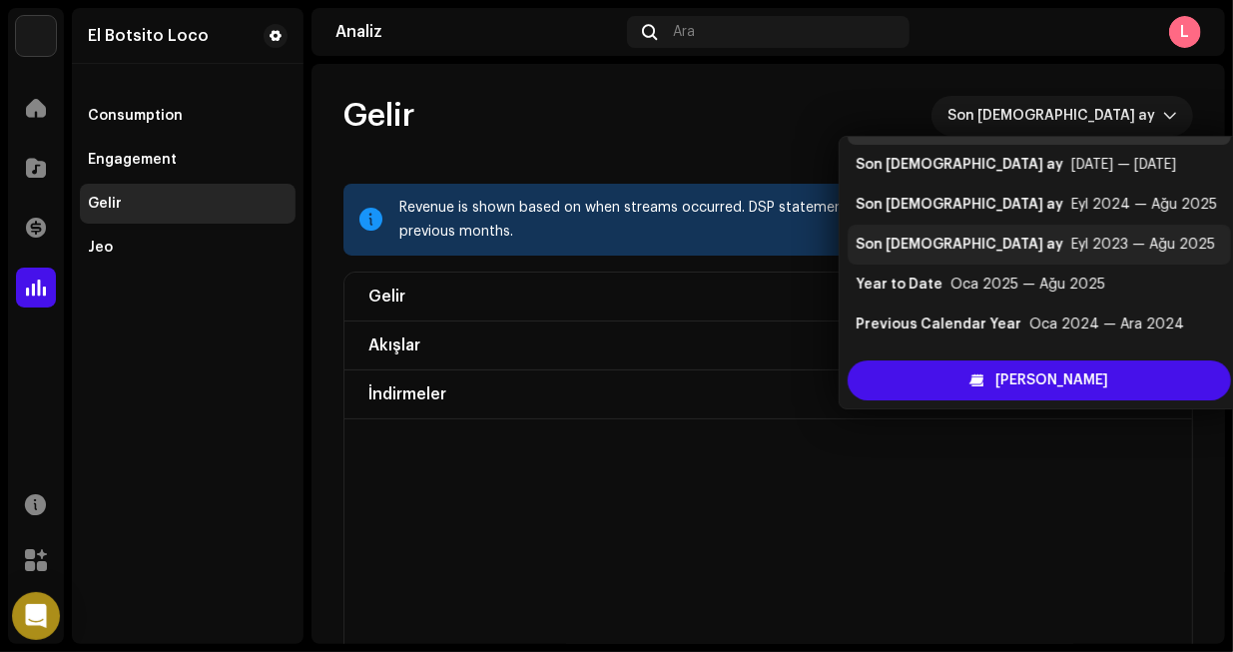
click at [1071, 244] on div "Eyl 2023 — Ağu 2025" at bounding box center [1143, 245] width 144 height 20
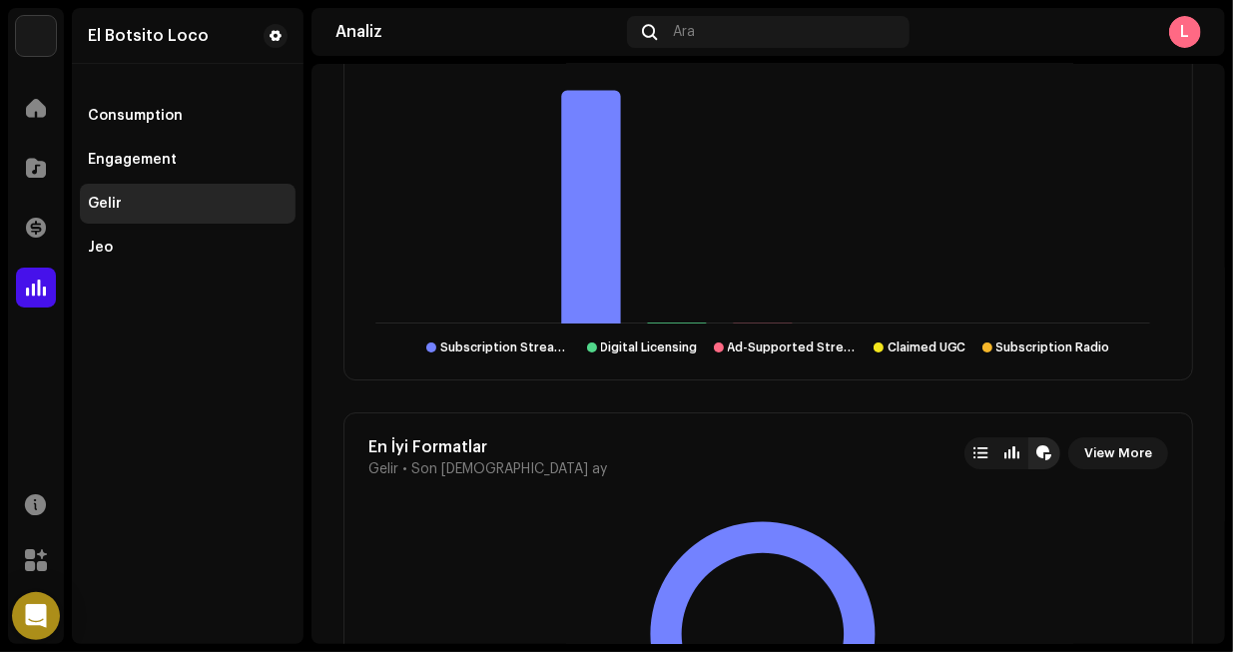
scroll to position [3290, 0]
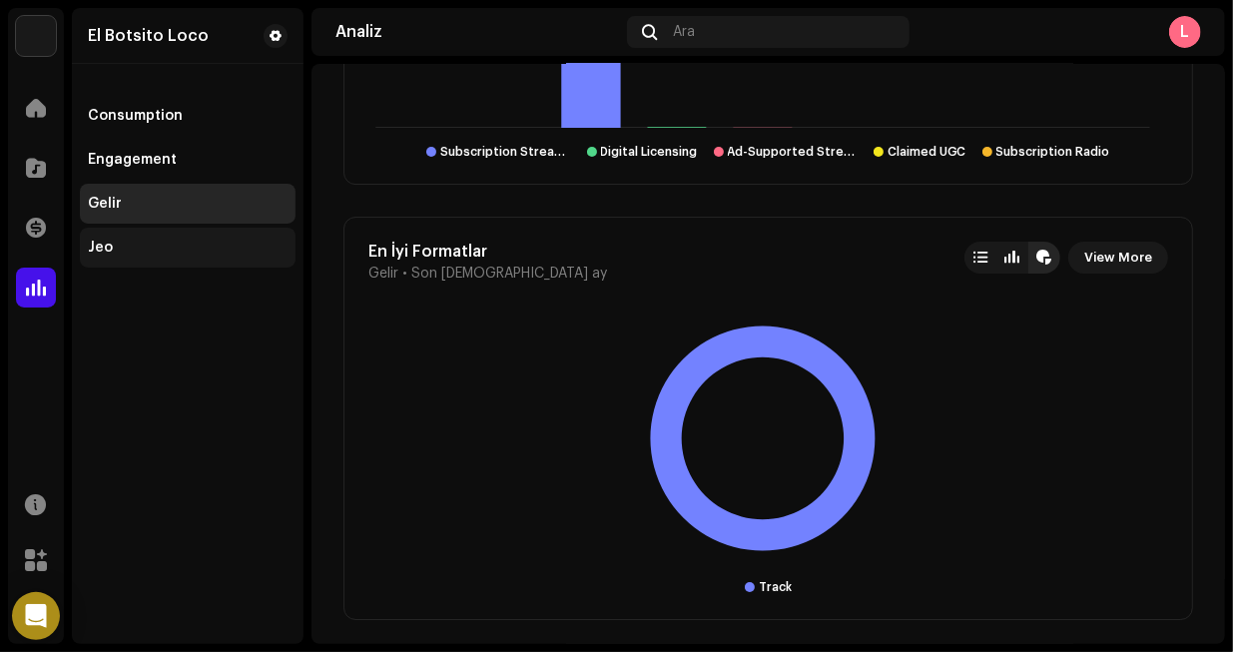
click at [117, 239] on div "Jeo" at bounding box center [188, 248] width 216 height 40
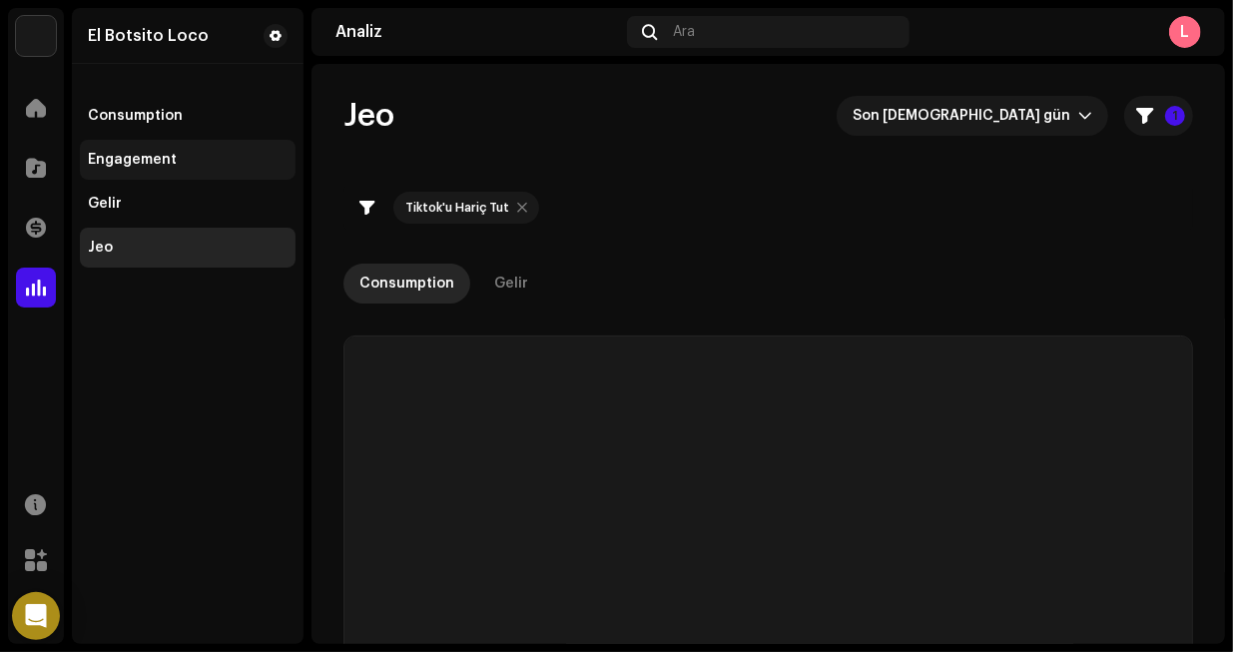
checkbox input "true"
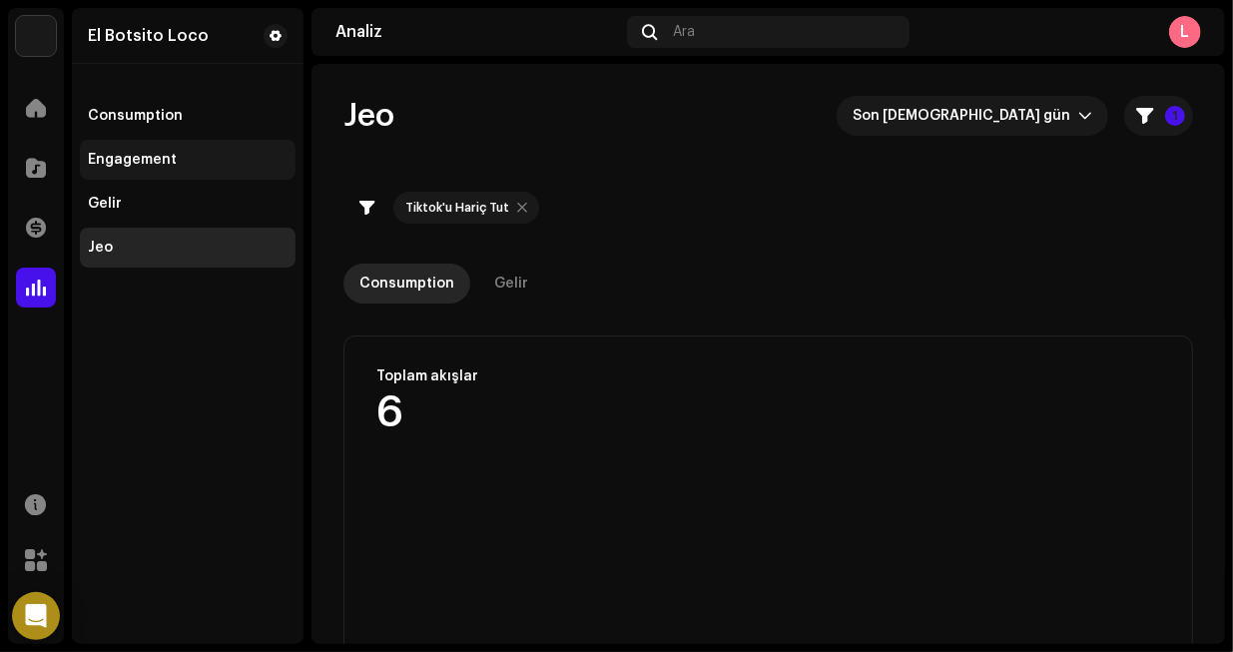
click at [221, 150] on div "Engagement" at bounding box center [188, 160] width 216 height 40
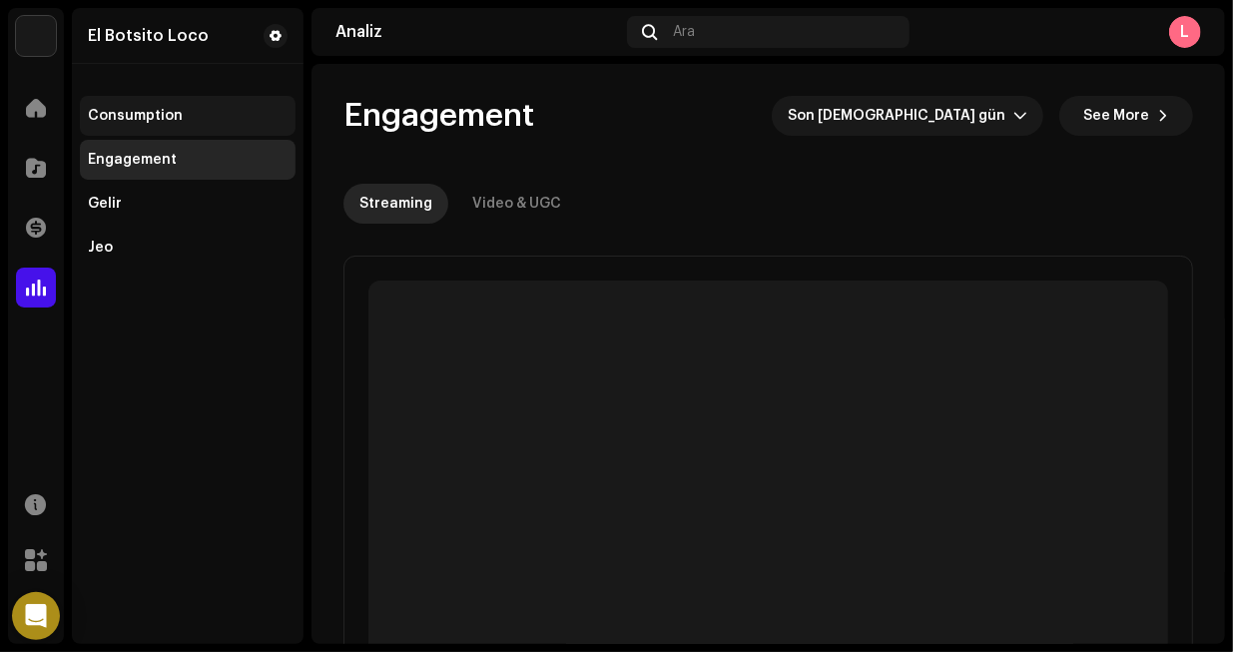
click at [207, 115] on div "Consumption" at bounding box center [188, 116] width 200 height 16
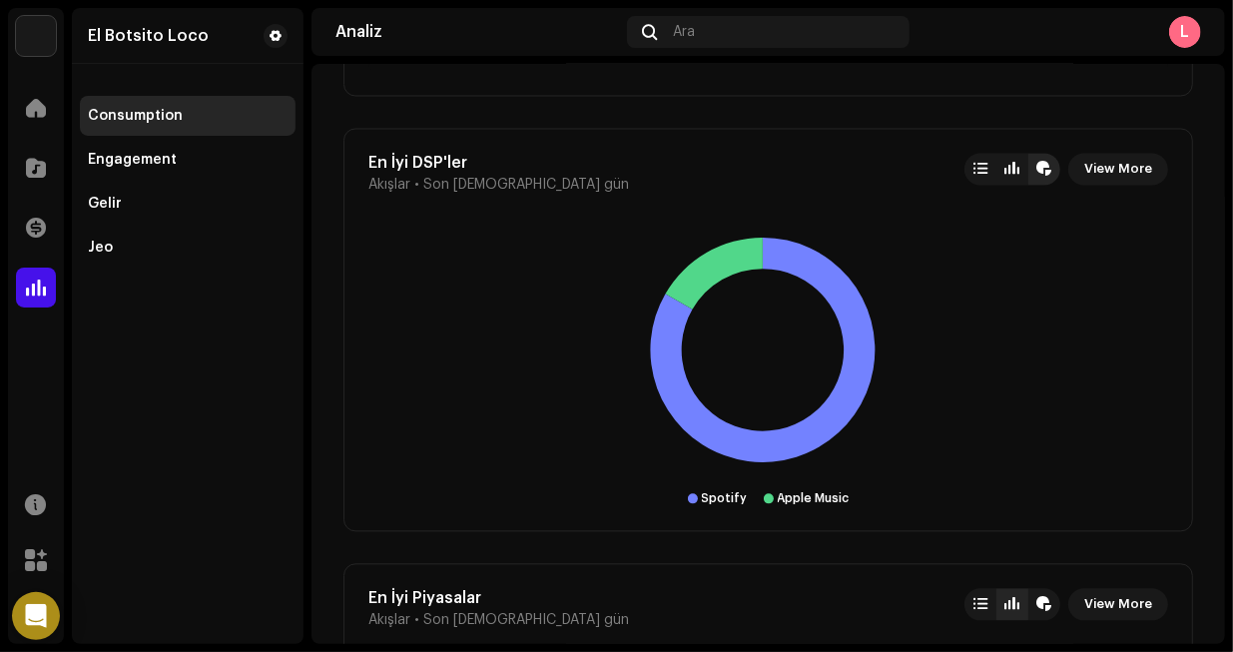
scroll to position [2395, 0]
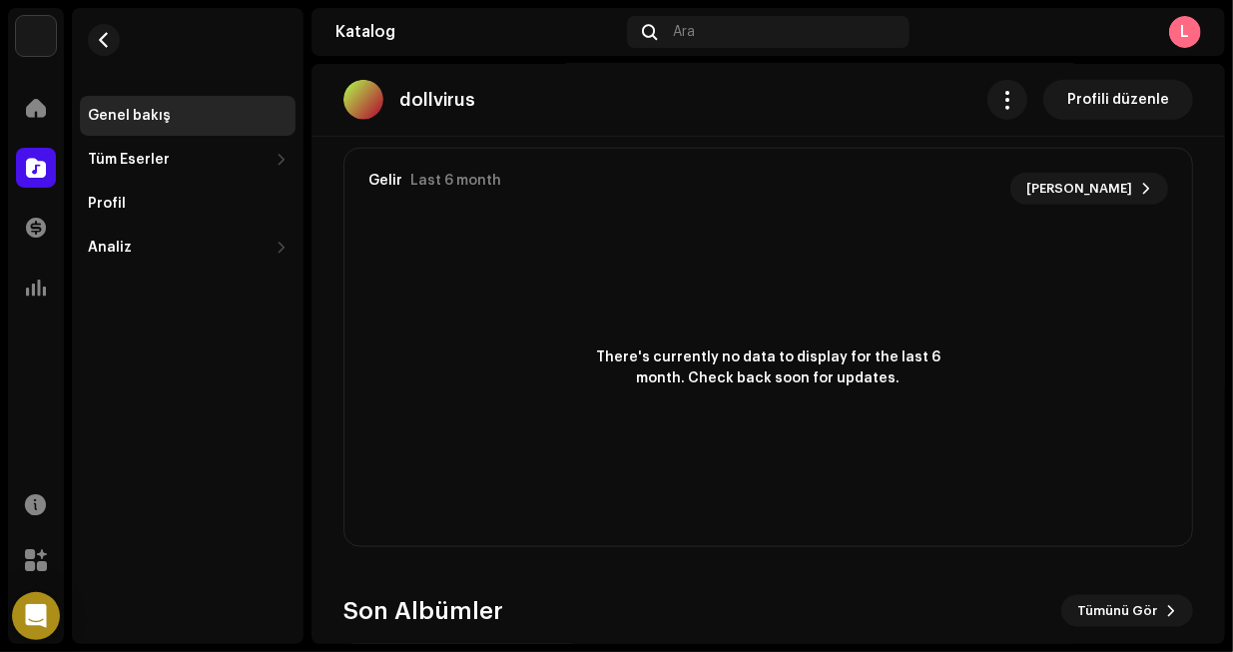
scroll to position [1515, 0]
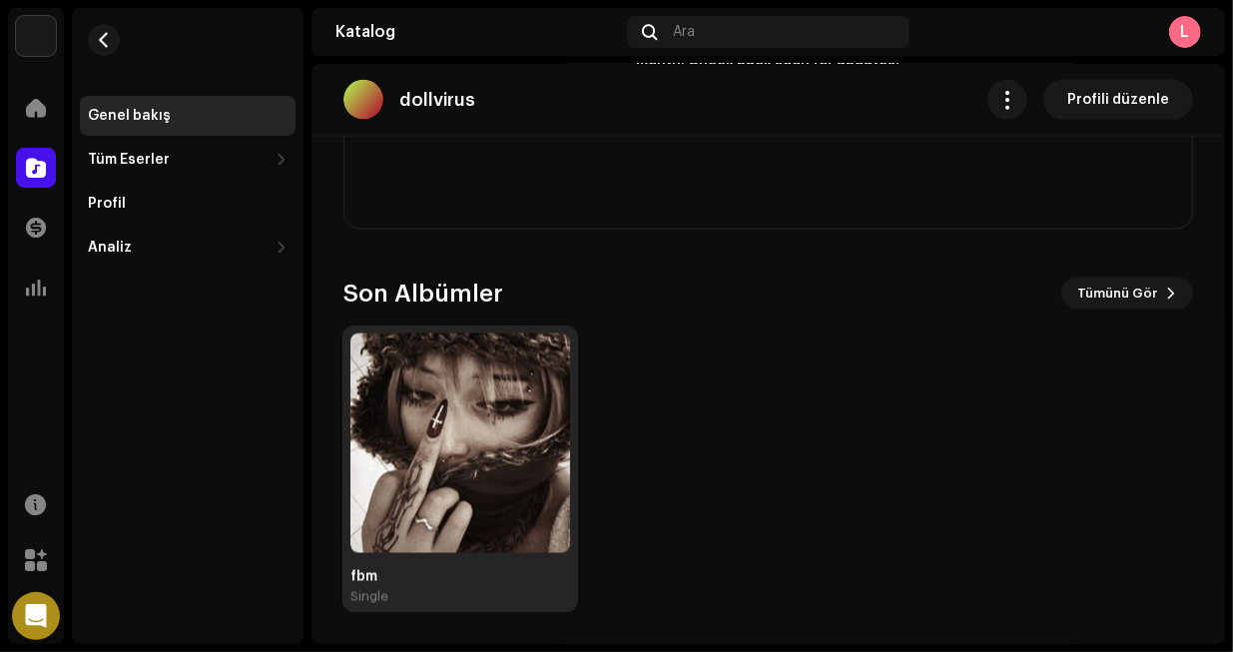
click at [445, 374] on img at bounding box center [460, 443] width 220 height 220
click at [444, 374] on img at bounding box center [461, 443] width 220 height 220
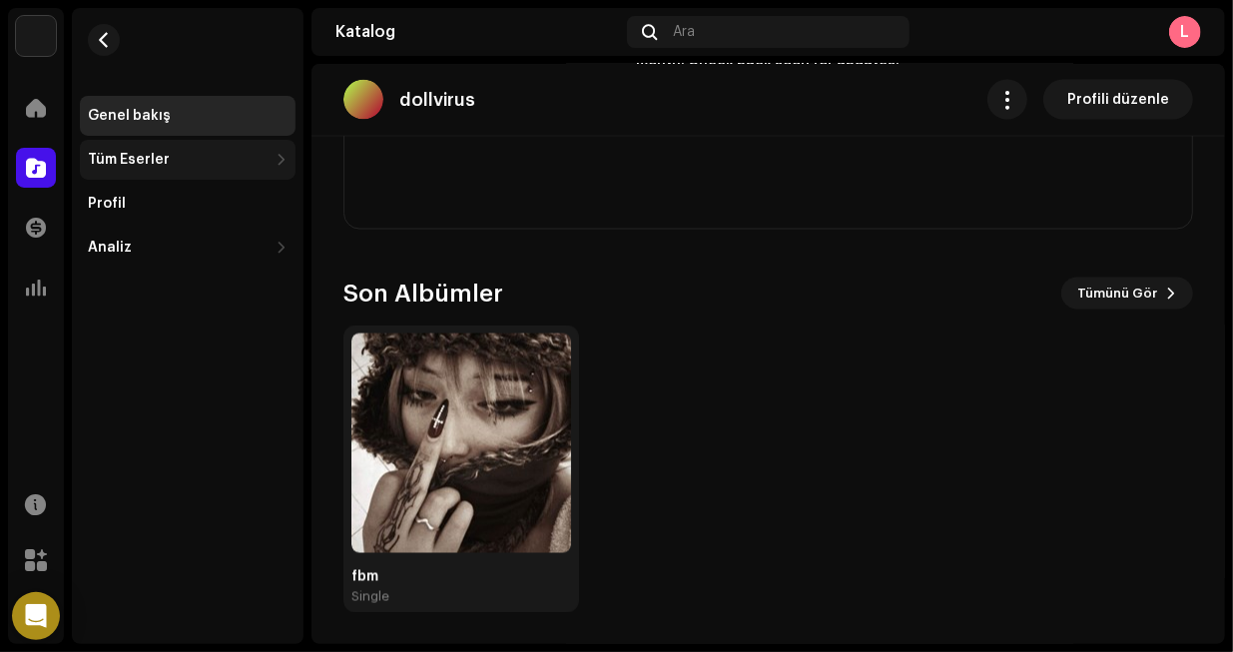
click at [208, 171] on div "Tüm Eserler" at bounding box center [188, 160] width 216 height 40
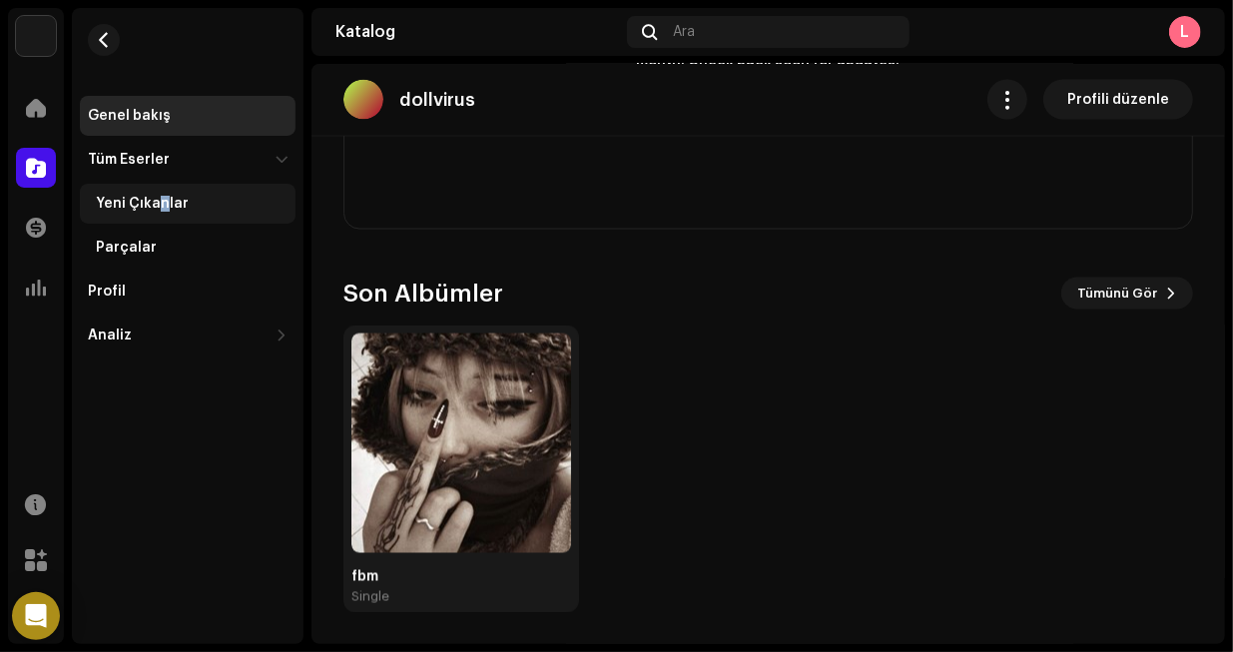
click at [161, 204] on div "Yeni Çıkanlar" at bounding box center [142, 204] width 93 height 16
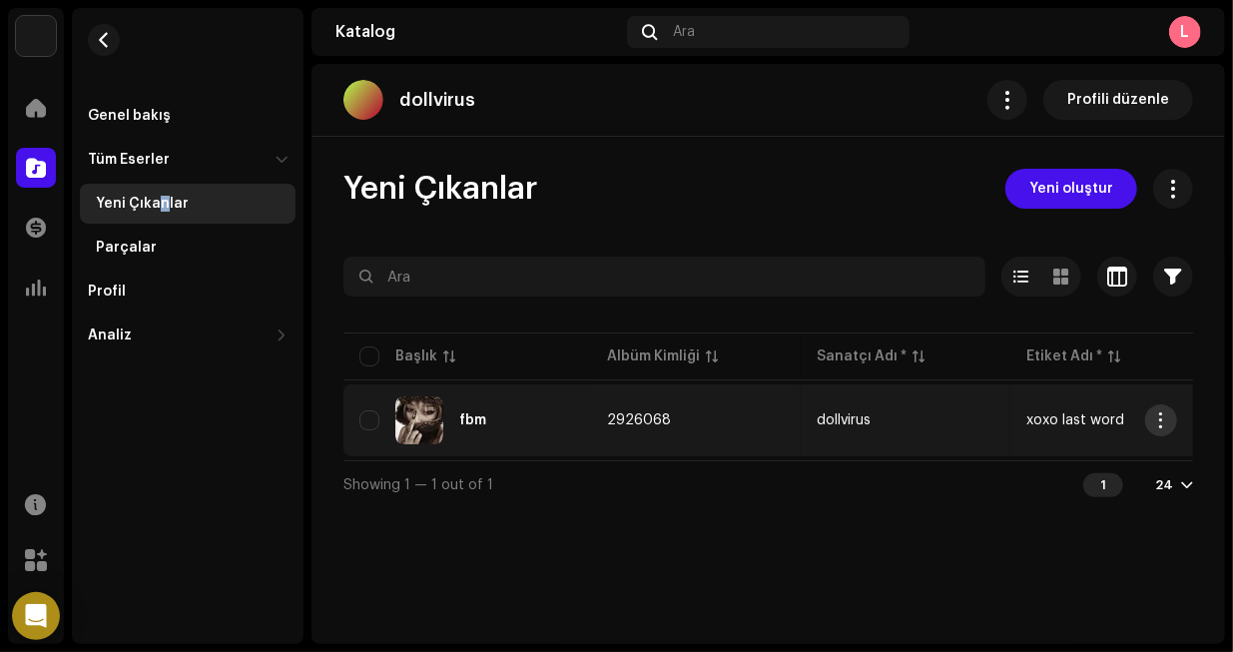
click at [1163, 416] on span "button" at bounding box center [1161, 420] width 15 height 16
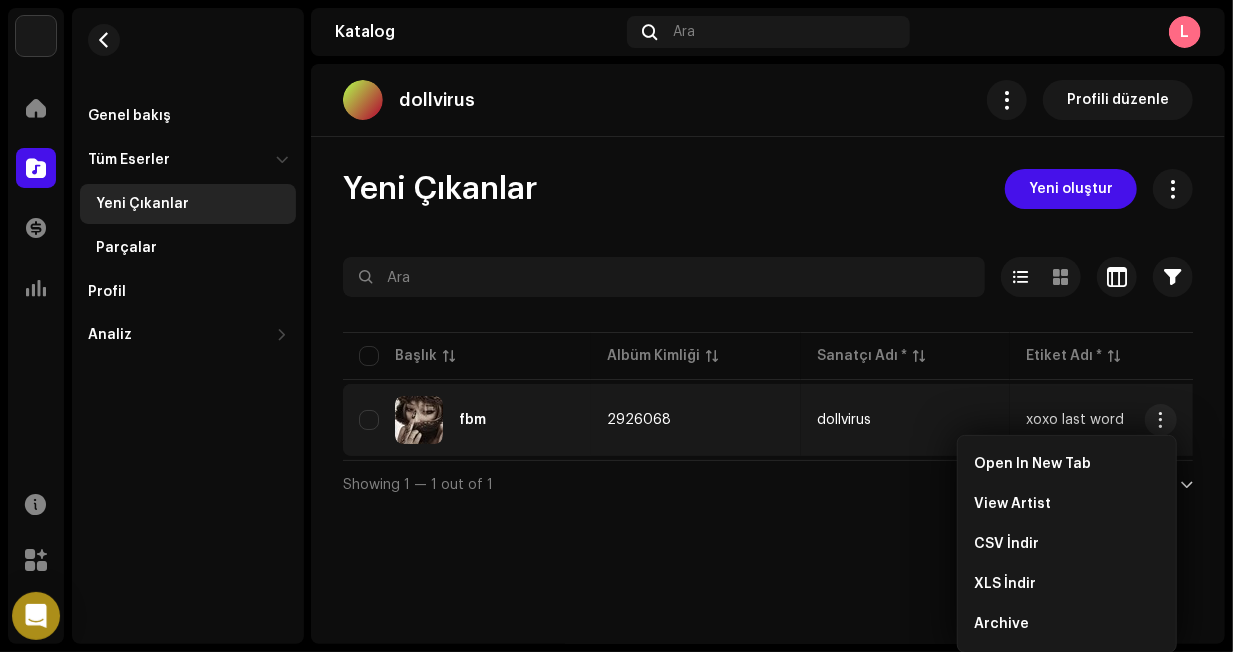
click at [614, 485] on div "Showing 1 — 1 out of 1 1 24" at bounding box center [767, 484] width 849 height 48
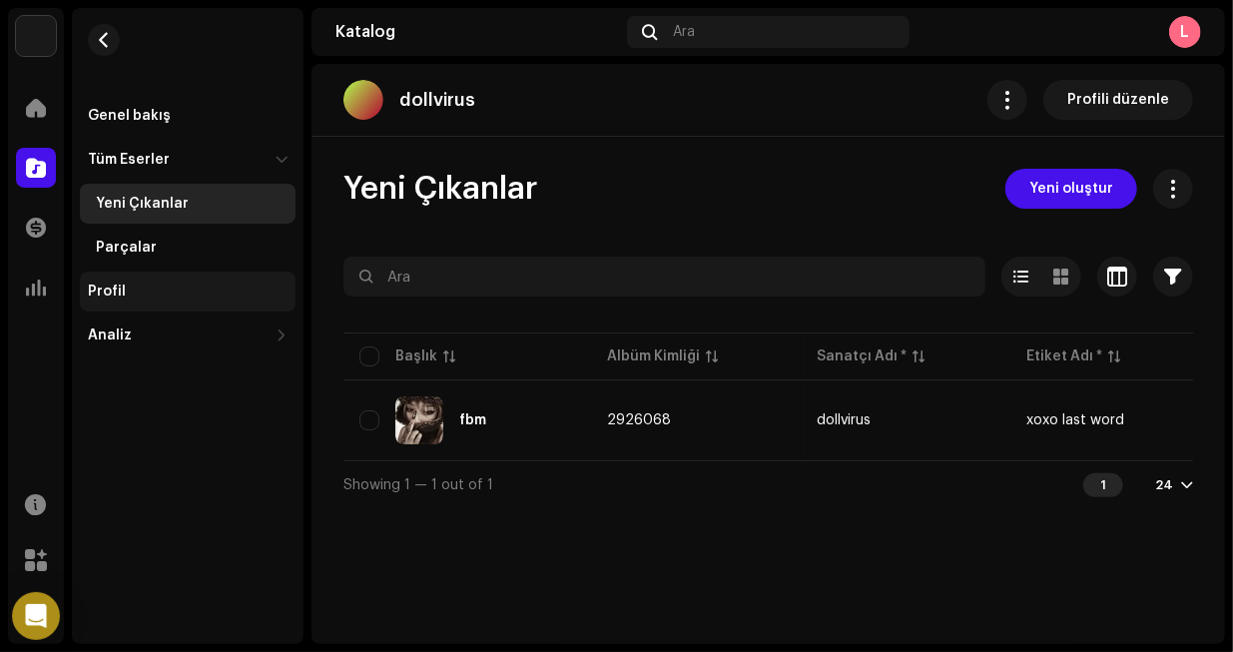
click at [155, 291] on div "Profil" at bounding box center [188, 291] width 200 height 16
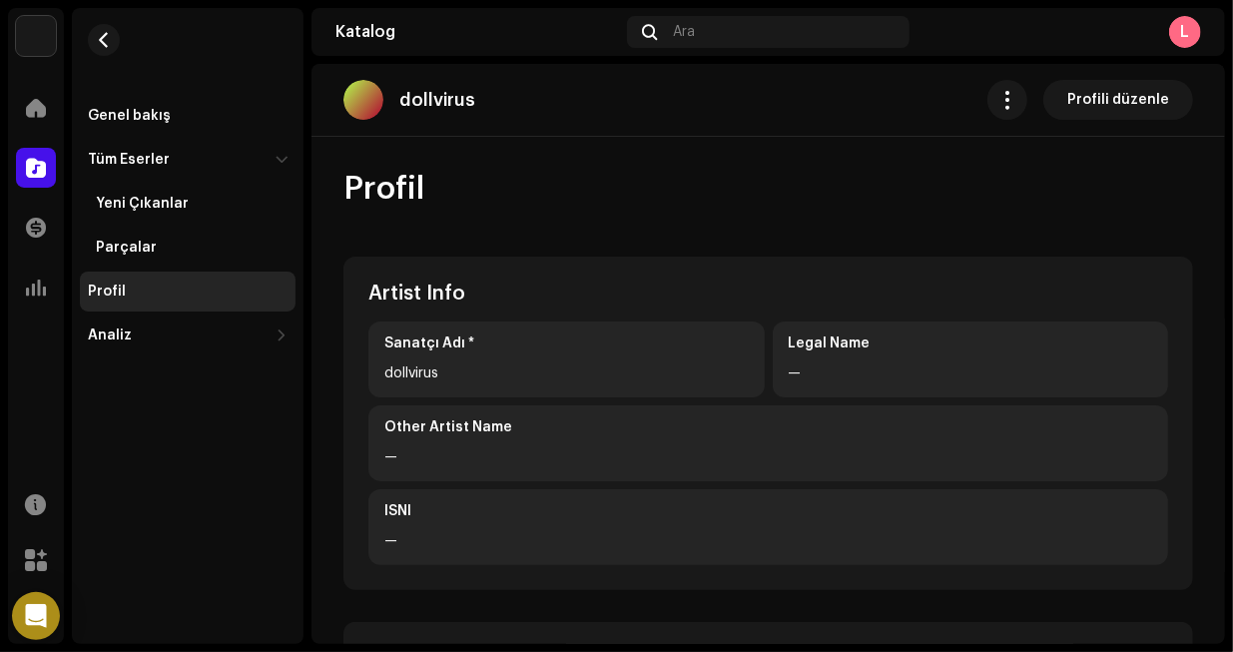
scroll to position [498, 0]
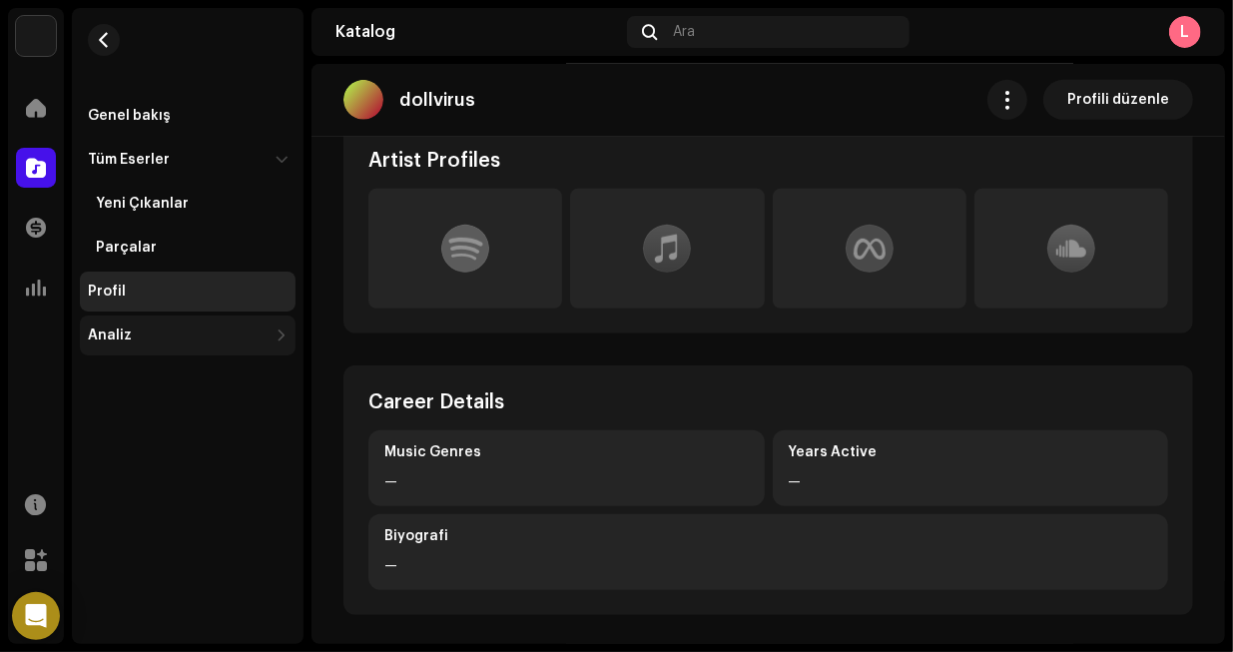
click at [135, 330] on div "Analiz" at bounding box center [178, 335] width 180 height 16
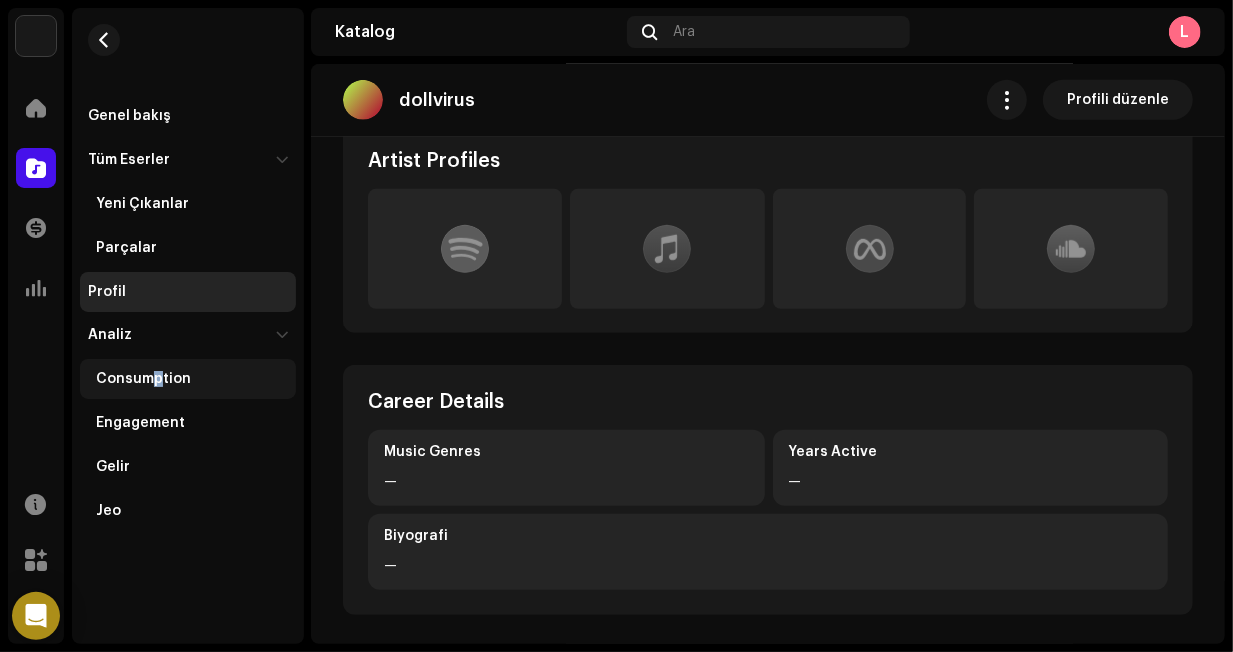
click at [156, 362] on div "Consumption" at bounding box center [188, 379] width 216 height 40
click at [169, 386] on div "Consumption" at bounding box center [143, 379] width 95 height 16
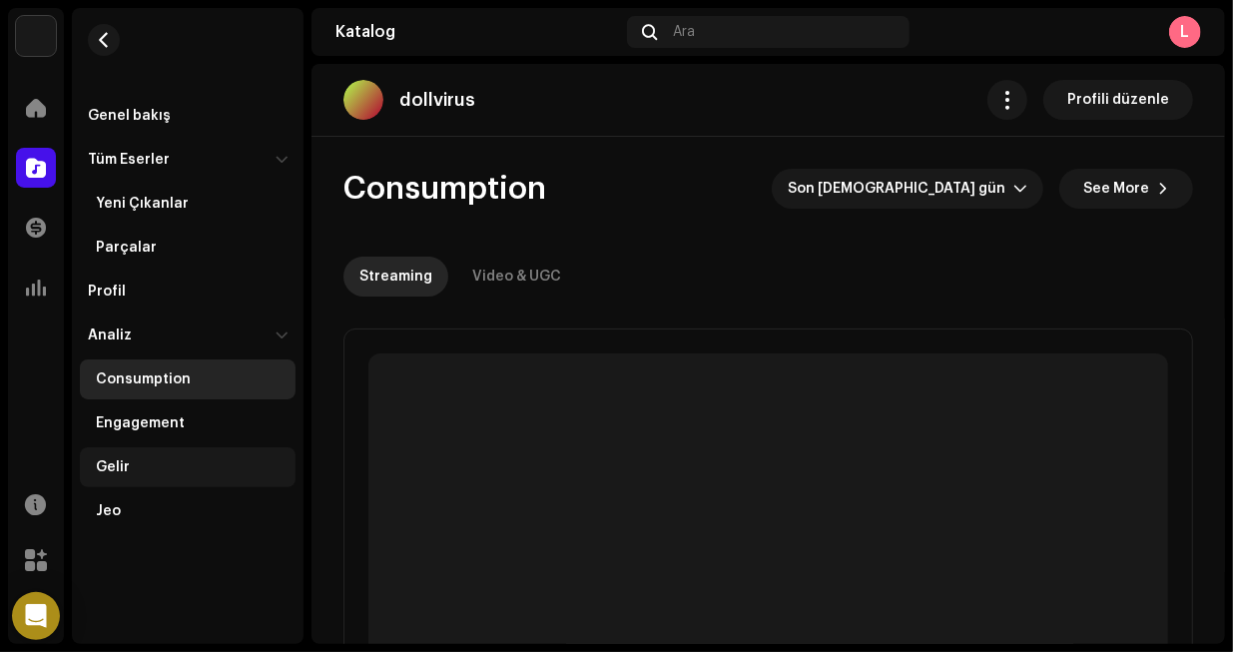
click at [146, 462] on div "Gelir" at bounding box center [192, 467] width 192 height 16
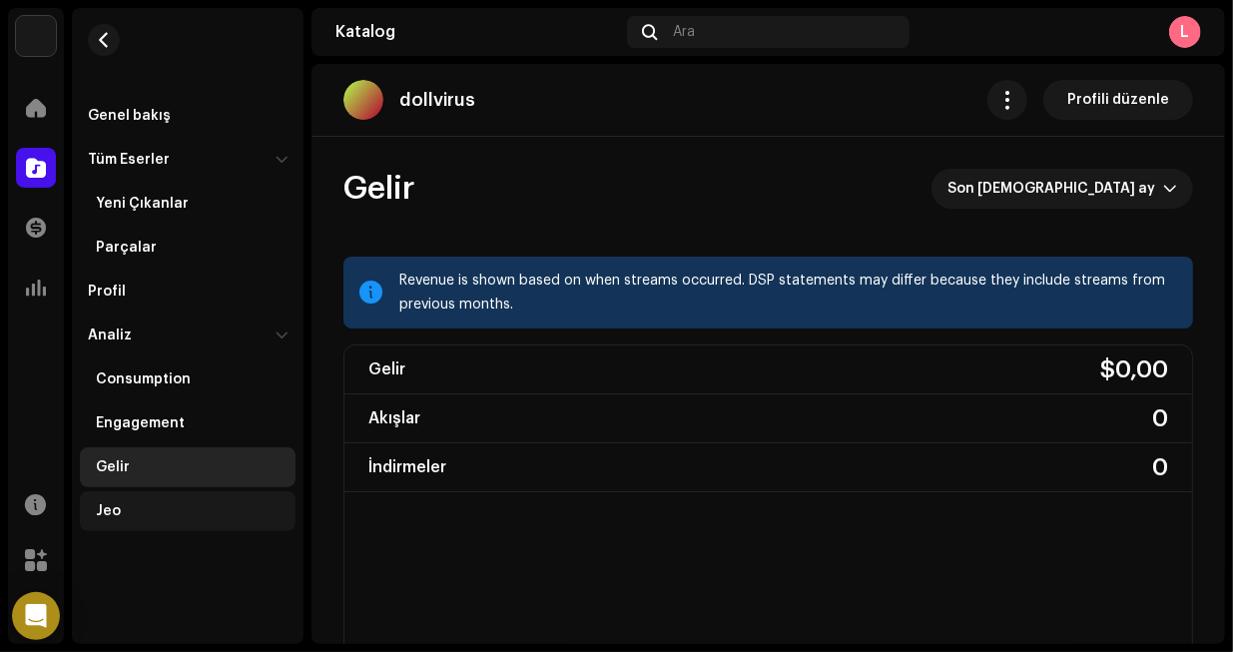
click at [133, 504] on div "Jeo" at bounding box center [192, 511] width 192 height 16
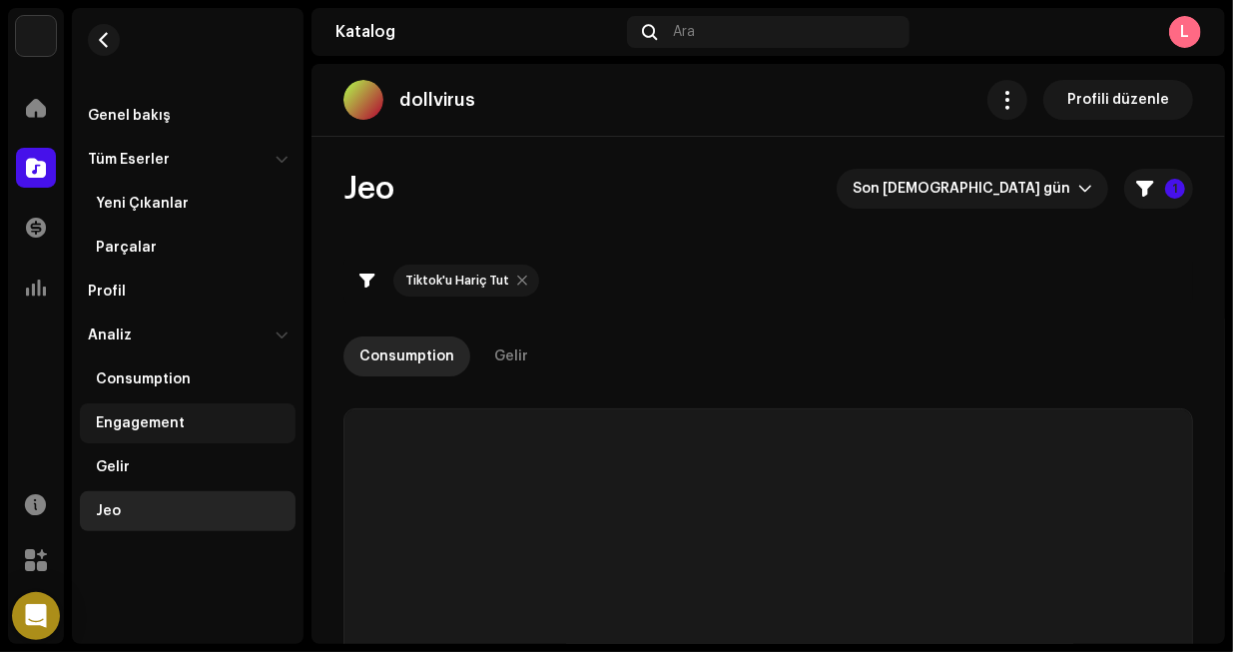
checkbox input "true"
click at [181, 415] on div "Engagement" at bounding box center [192, 423] width 192 height 16
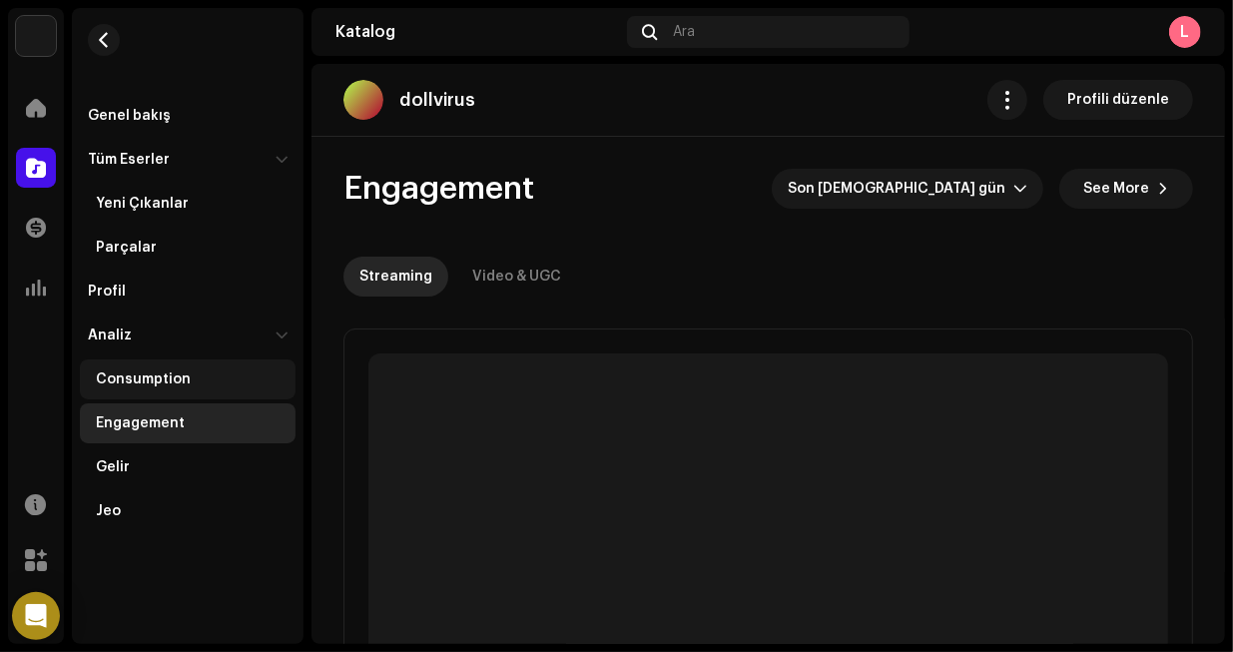
click at [126, 364] on div "Consumption" at bounding box center [188, 379] width 216 height 40
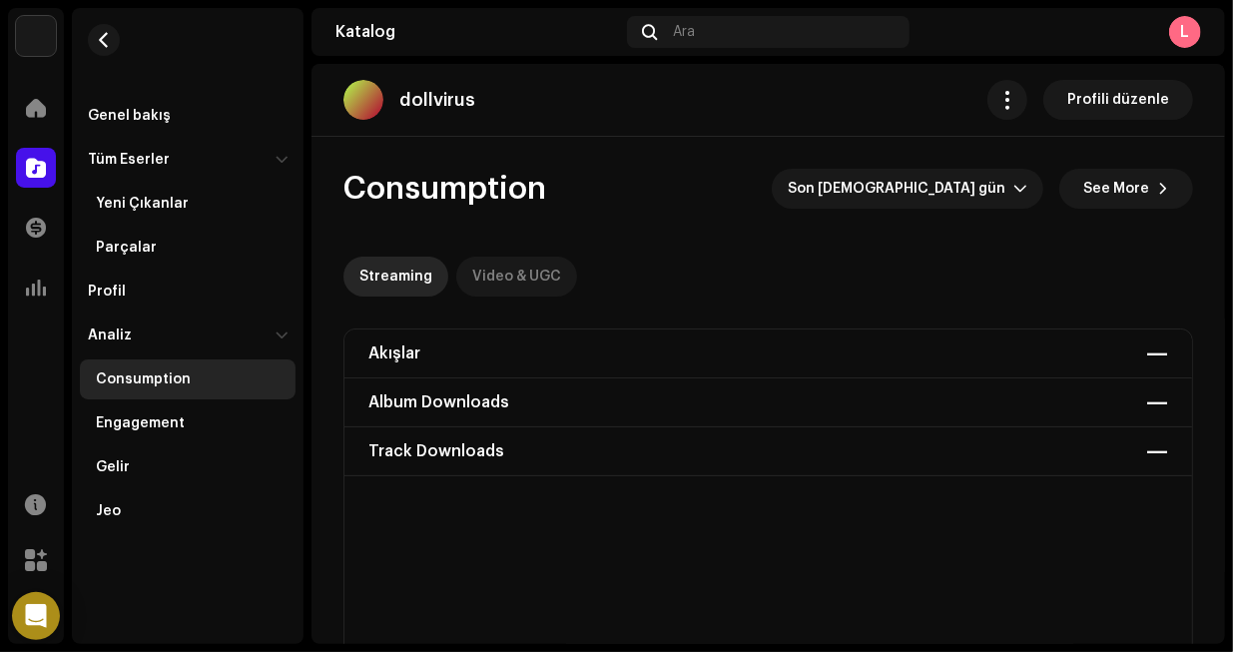
click at [528, 270] on div "Video & UGC" at bounding box center [516, 277] width 89 height 40
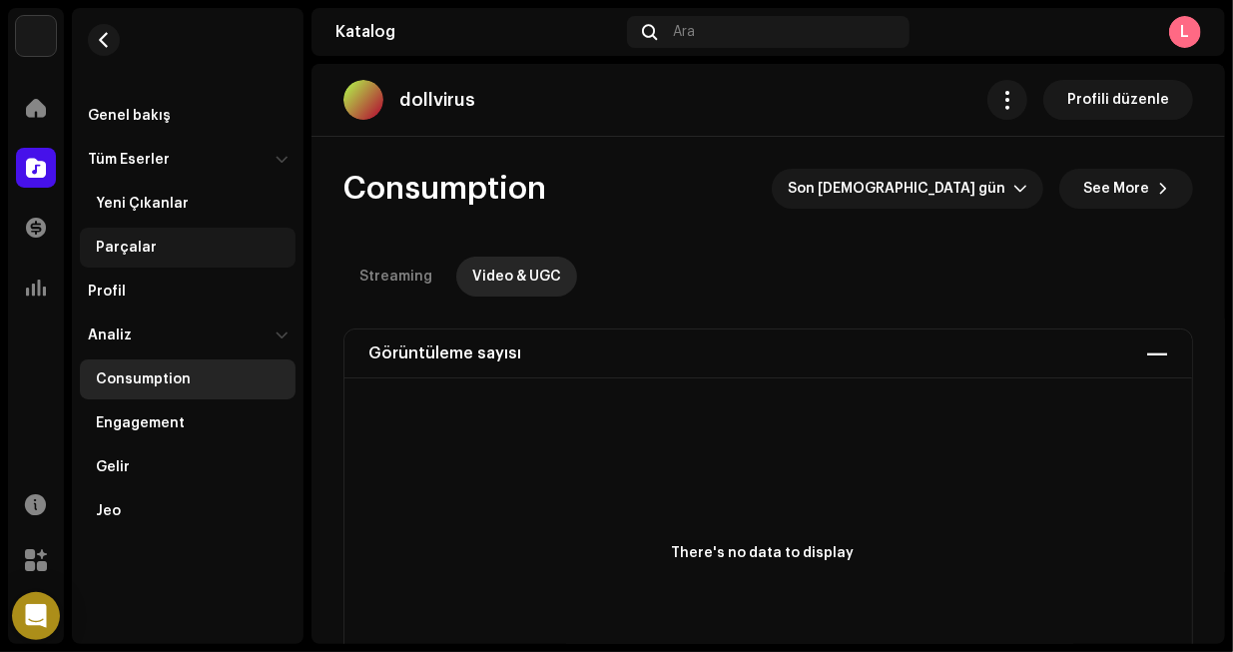
click at [166, 239] on div "Parçalar" at bounding box center [188, 248] width 216 height 40
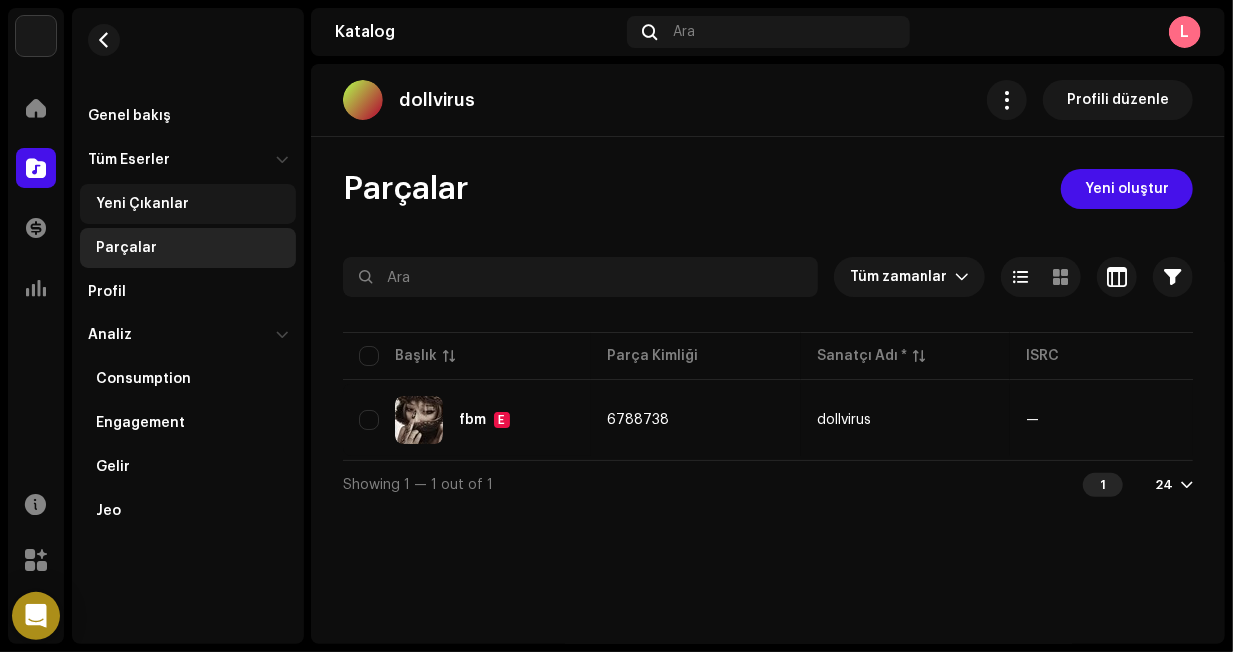
click at [153, 204] on div "Yeni Çıkanlar" at bounding box center [142, 204] width 93 height 16
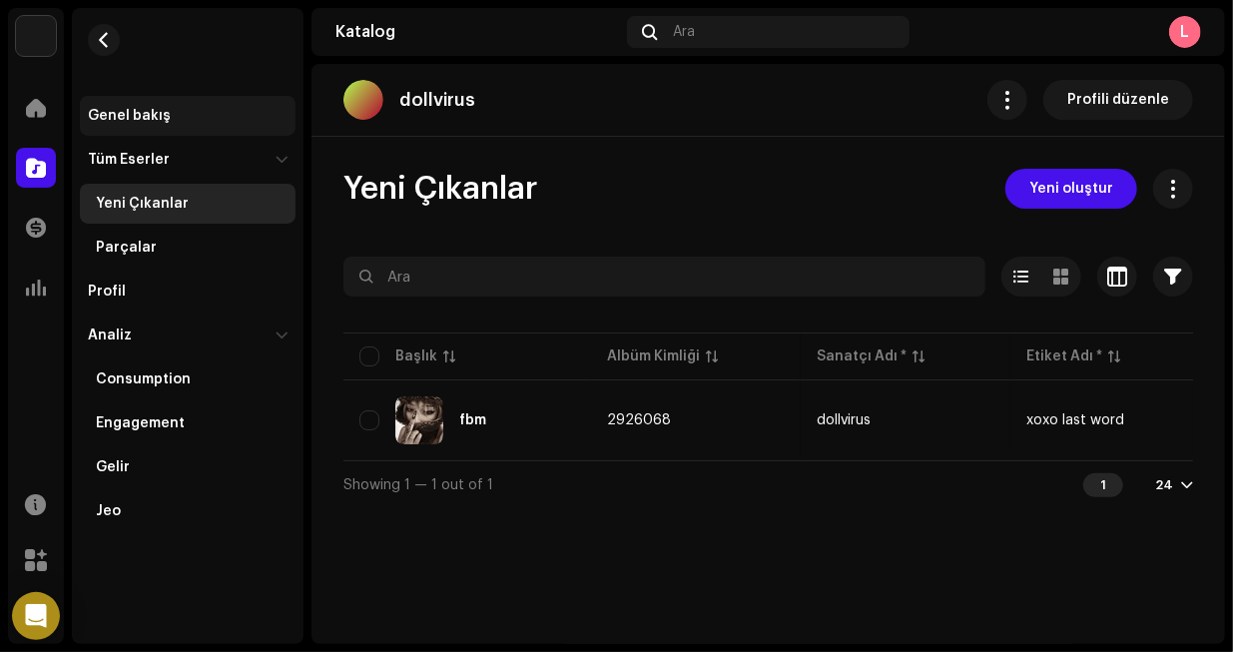
click at [148, 117] on div "Genel bakış" at bounding box center [129, 116] width 83 height 16
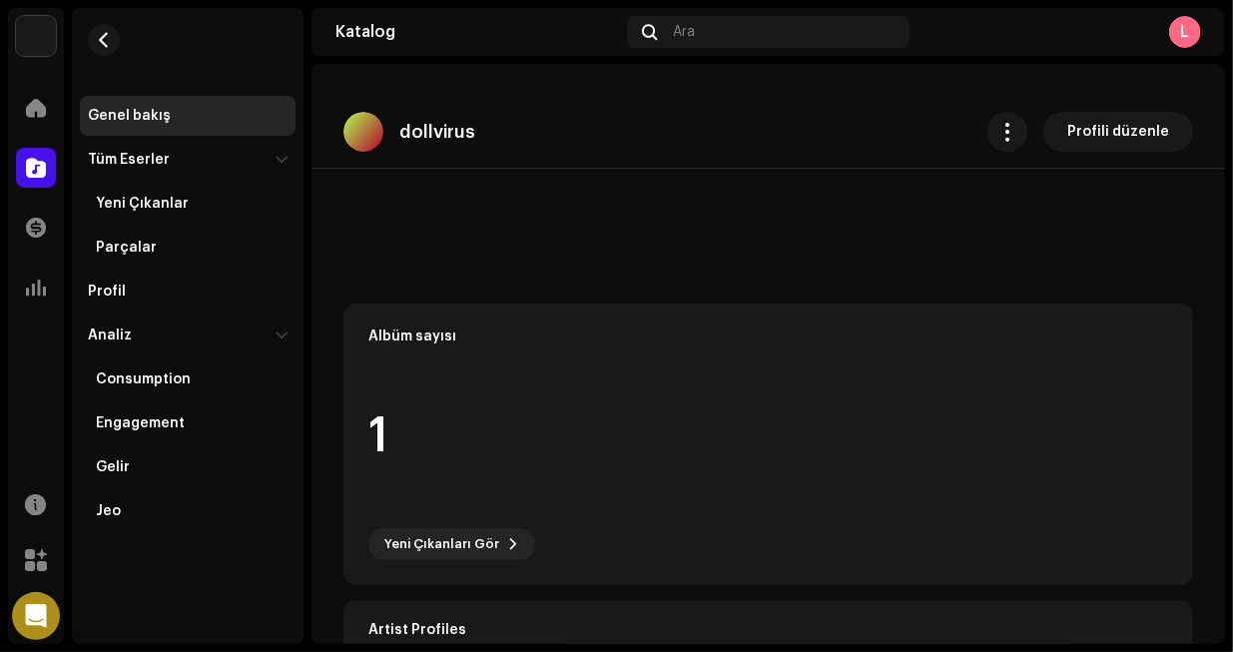
scroll to position [200, 0]
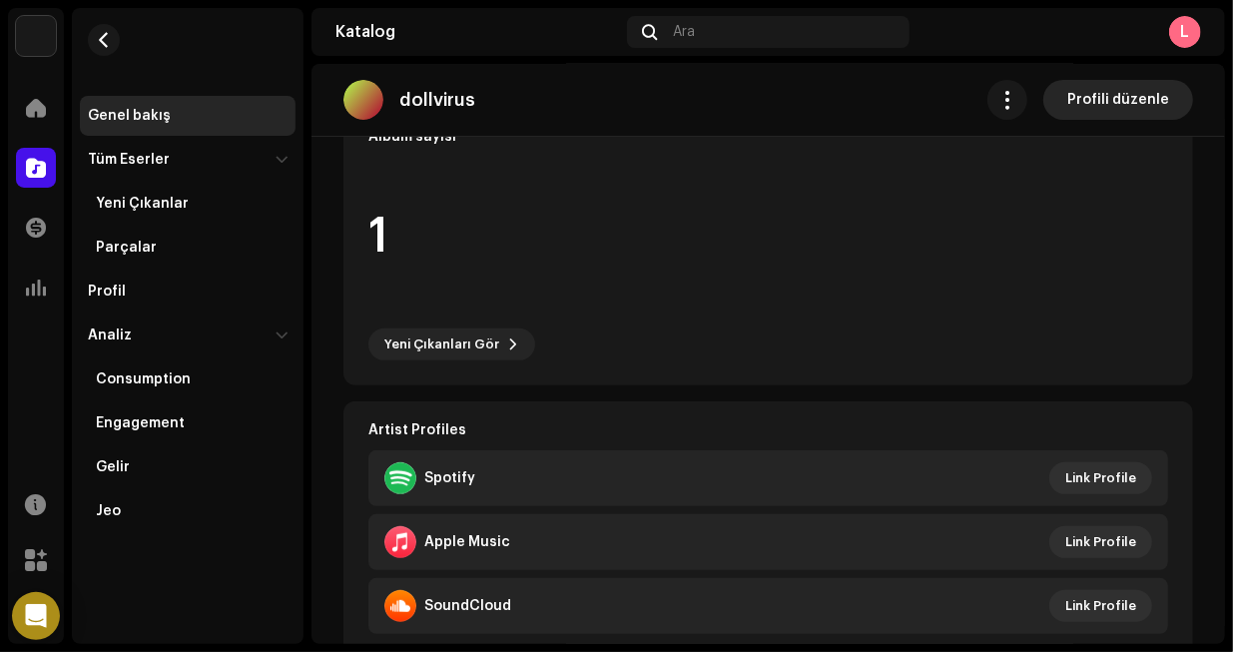
click at [1101, 91] on span "Profili düzenle" at bounding box center [1118, 100] width 102 height 40
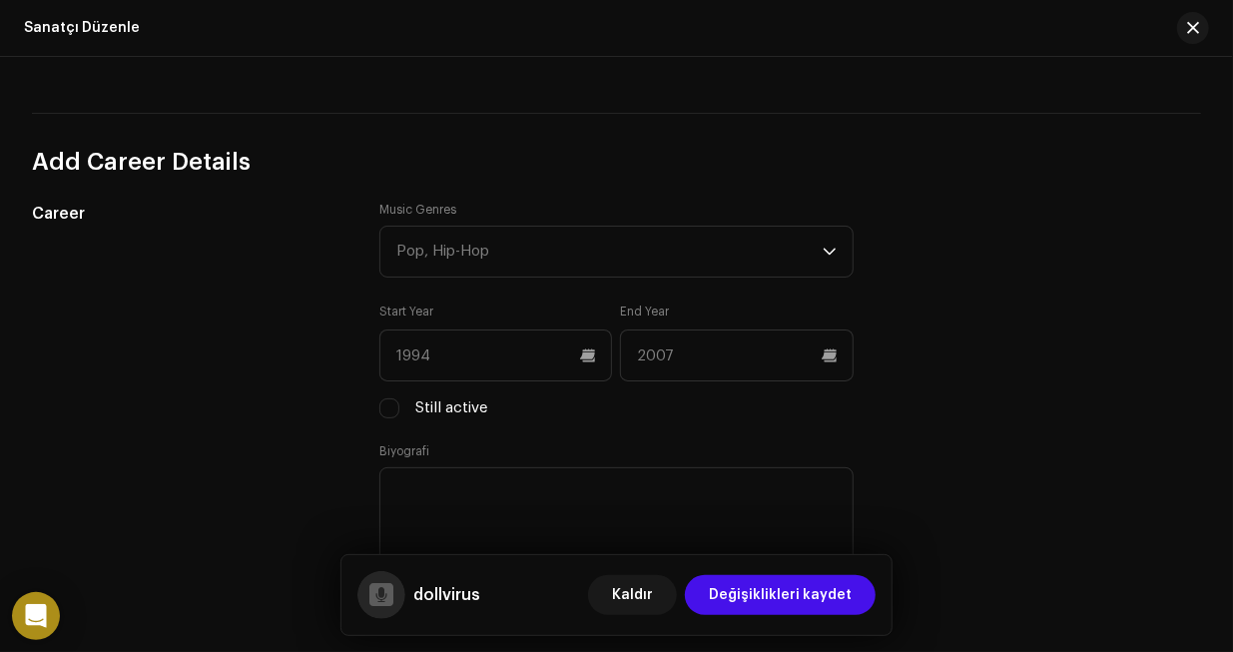
scroll to position [1397, 0]
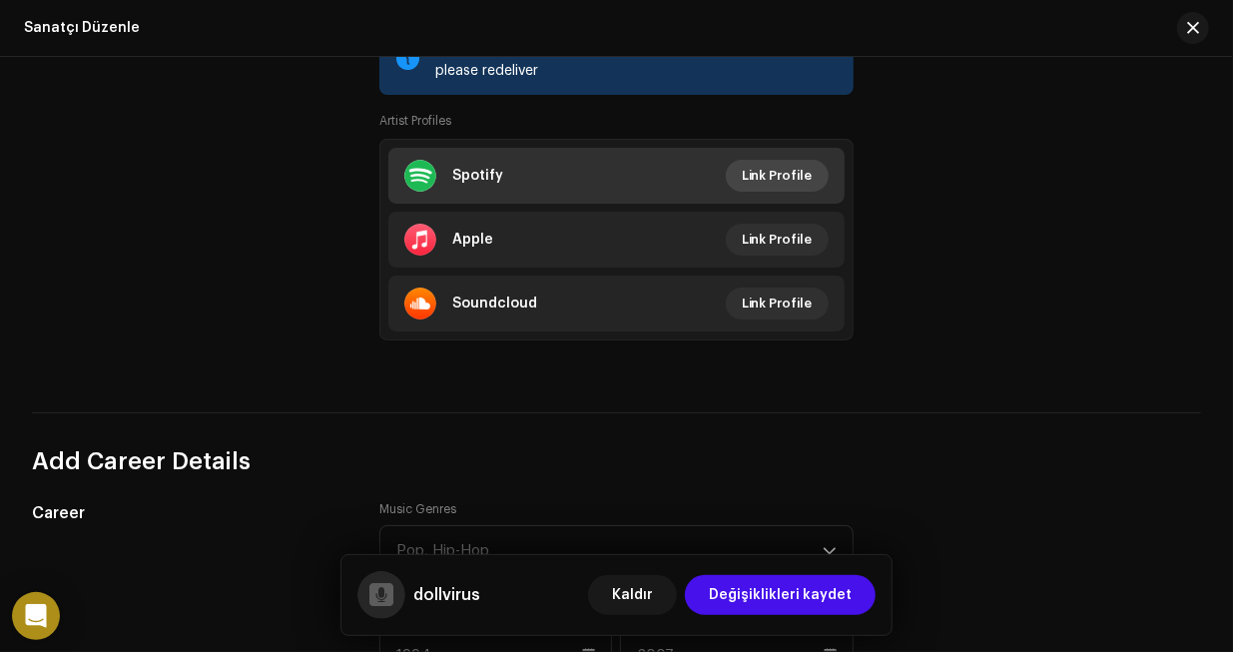
click at [771, 167] on span "Link Profile" at bounding box center [777, 176] width 71 height 40
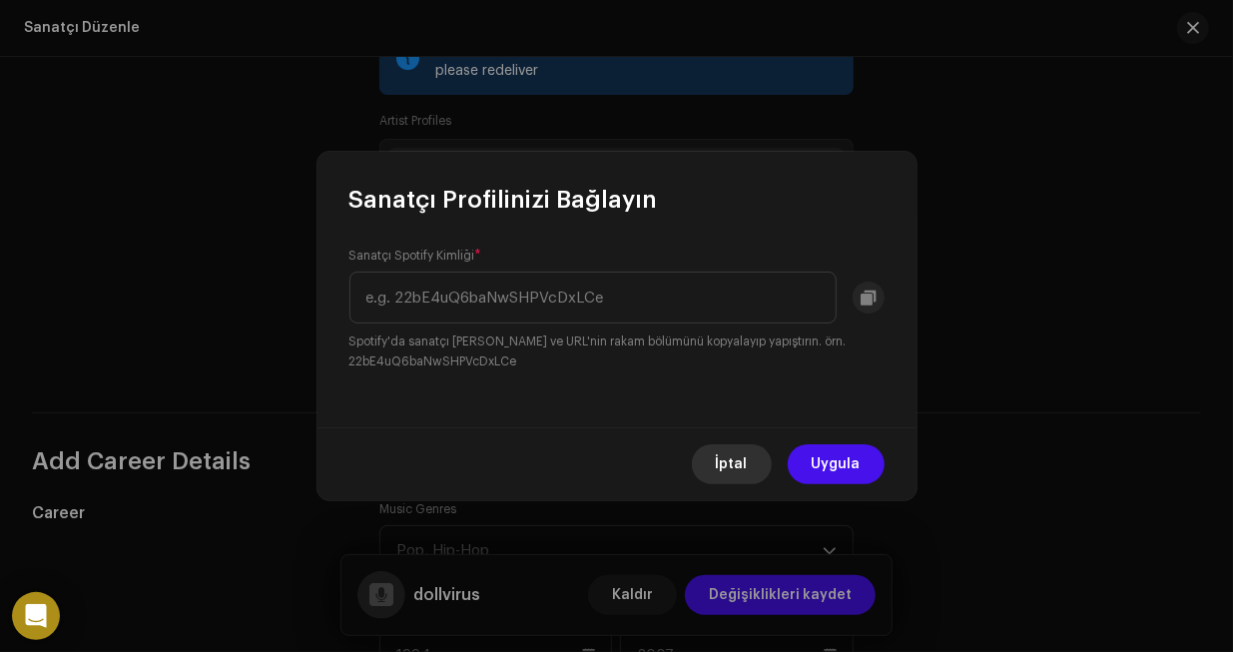
click at [738, 470] on span "İptal" at bounding box center [732, 464] width 32 height 40
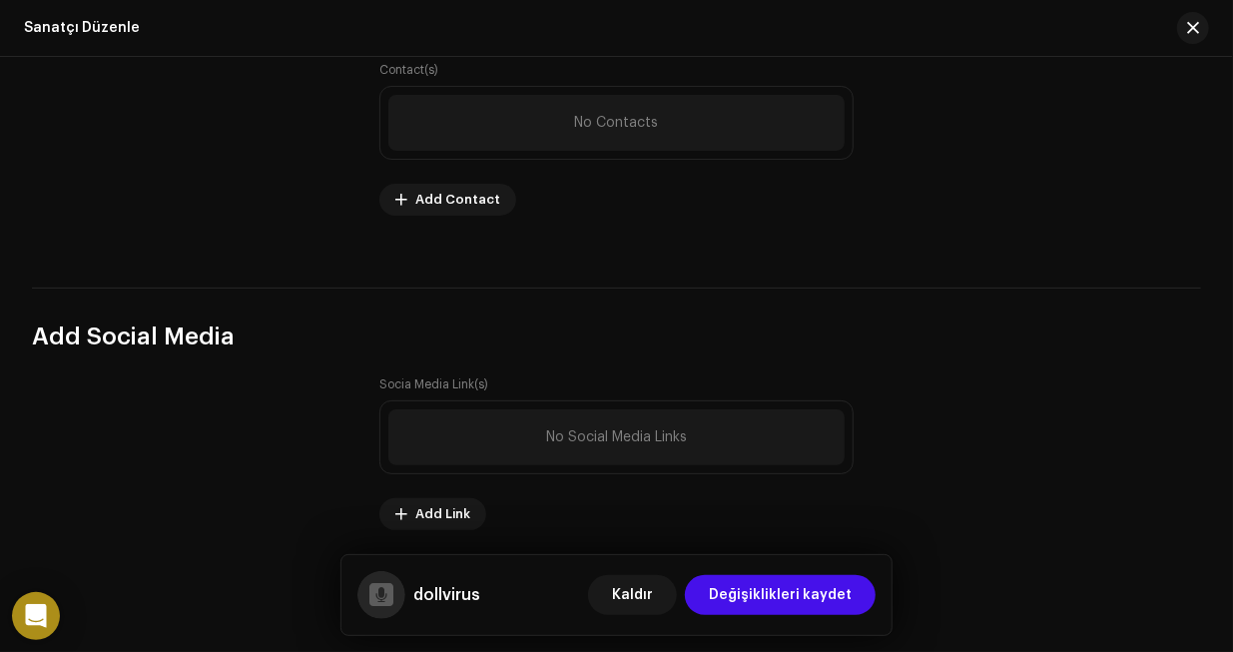
scroll to position [2713, 0]
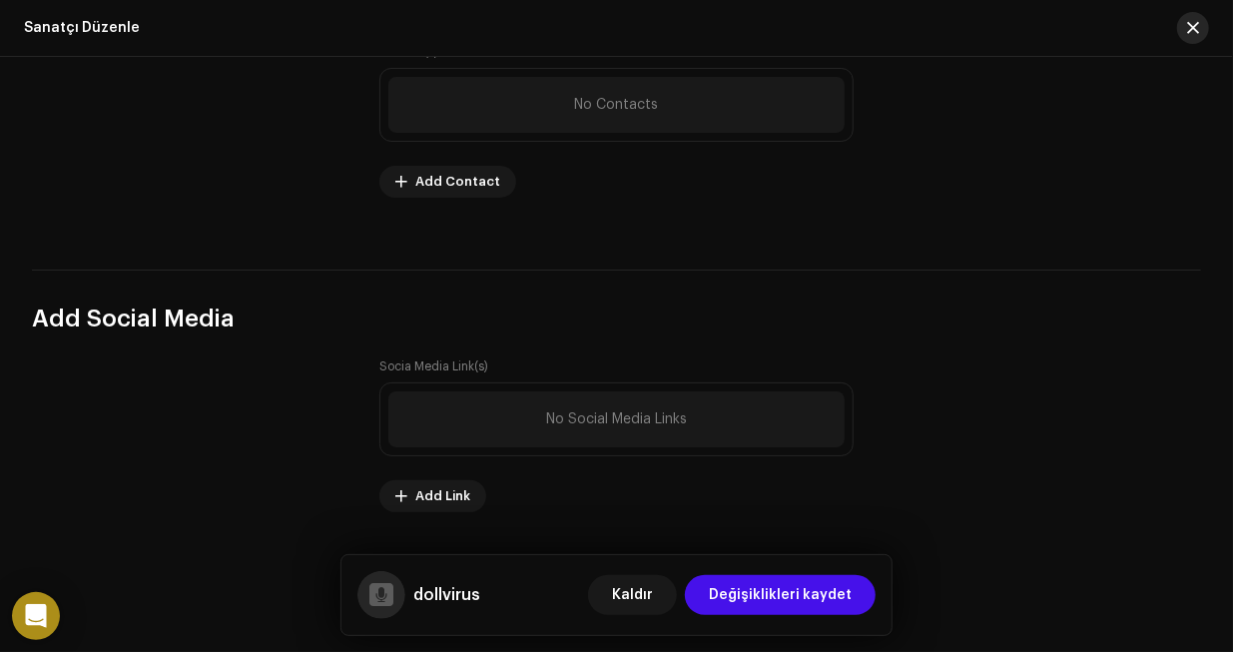
click at [1189, 41] on button "button" at bounding box center [1193, 28] width 32 height 32
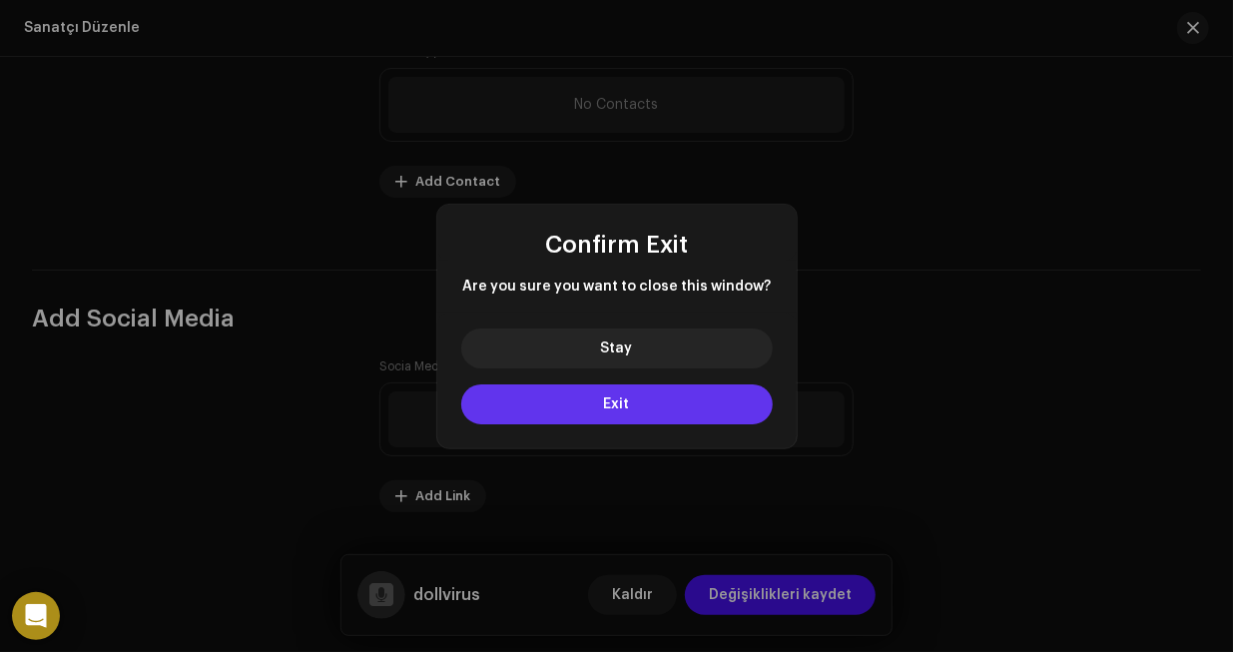
click at [632, 398] on button "Exit" at bounding box center [616, 404] width 311 height 40
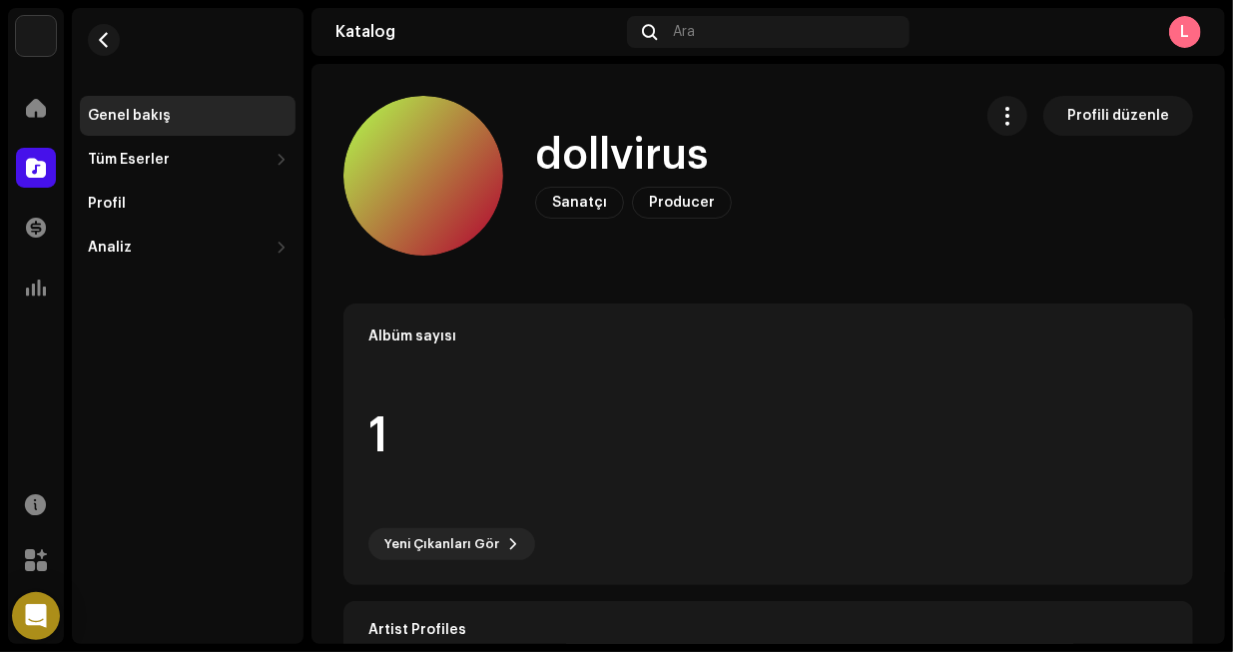
scroll to position [399, 0]
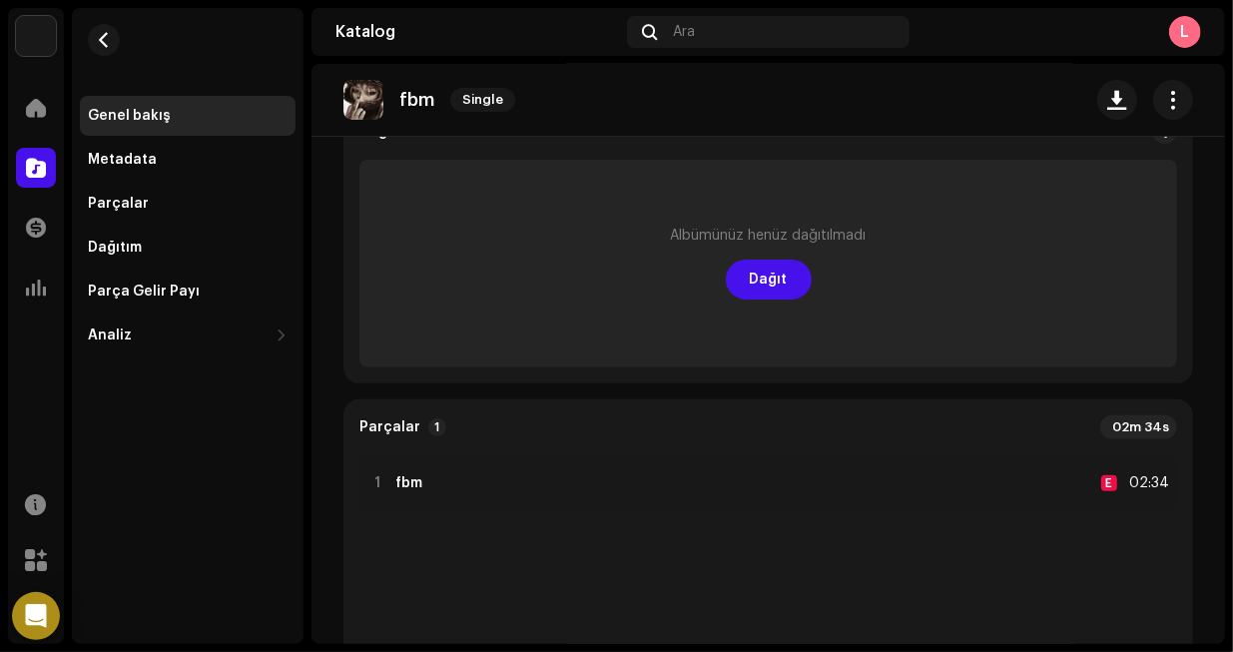
scroll to position [100, 0]
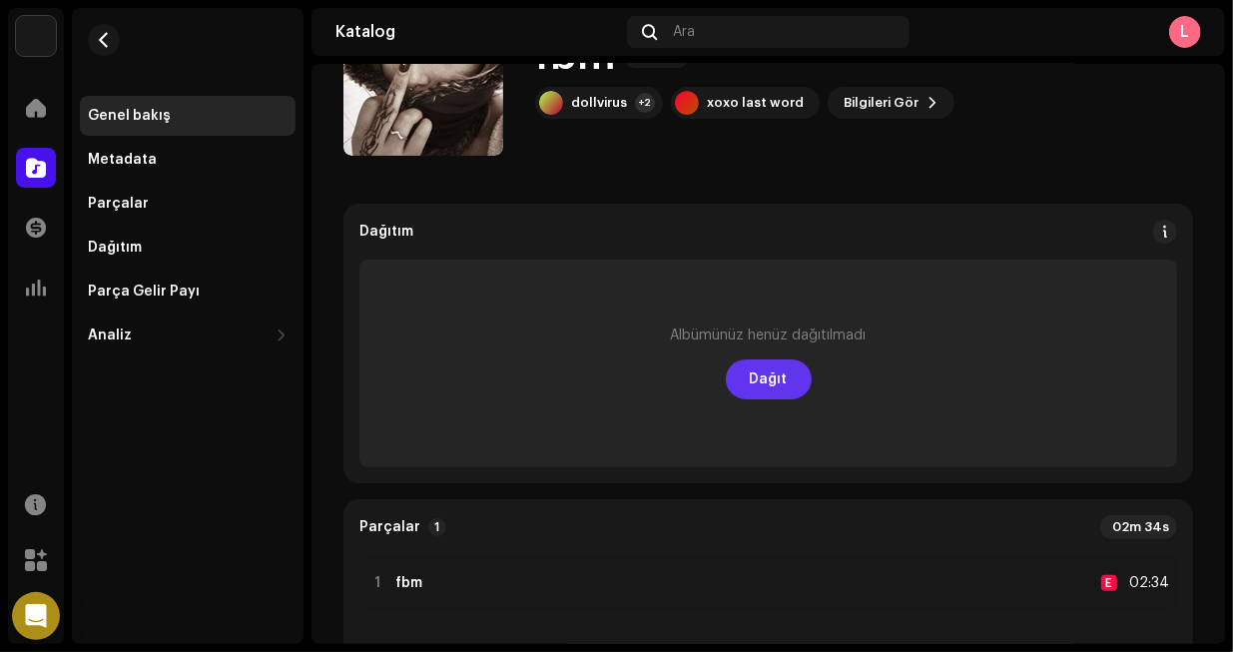
click at [768, 385] on span "Dağıt" at bounding box center [769, 379] width 38 height 40
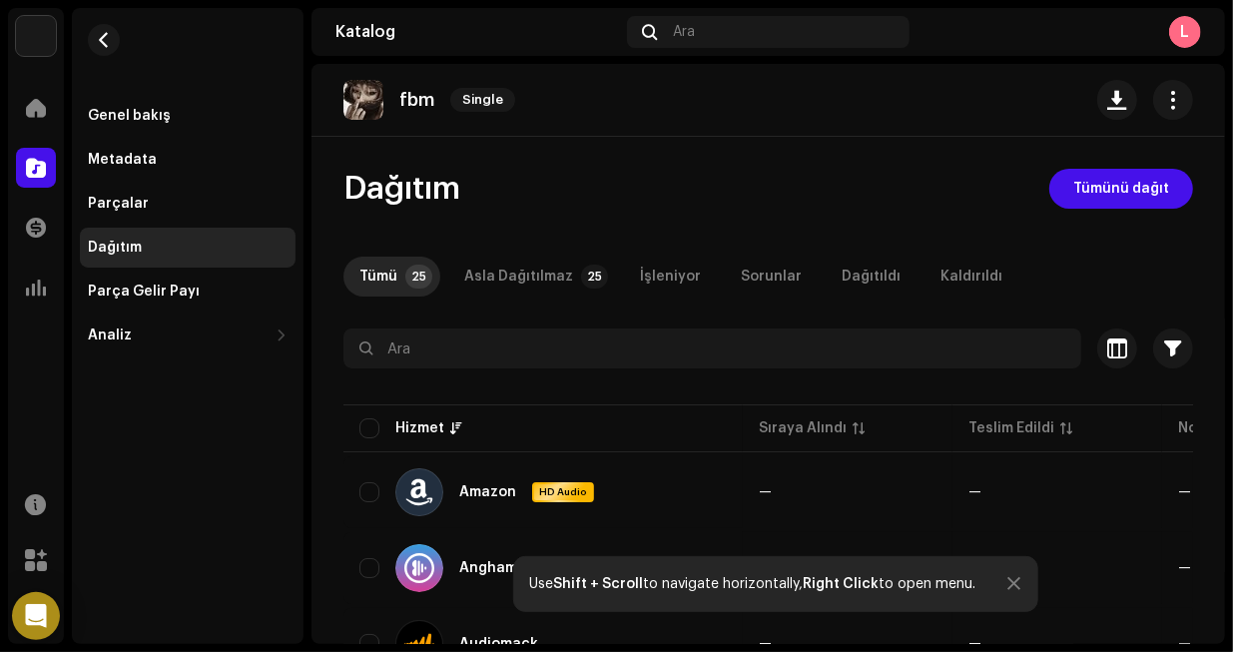
scroll to position [200, 0]
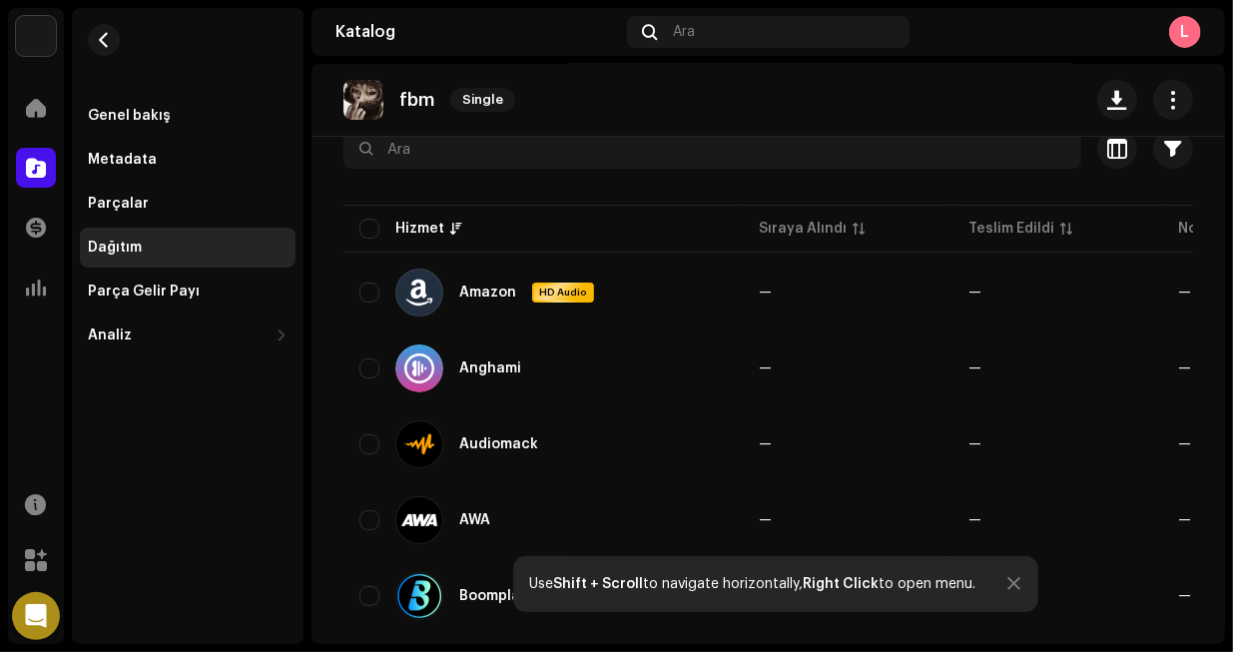
click at [1009, 588] on div at bounding box center [1014, 584] width 13 height 16
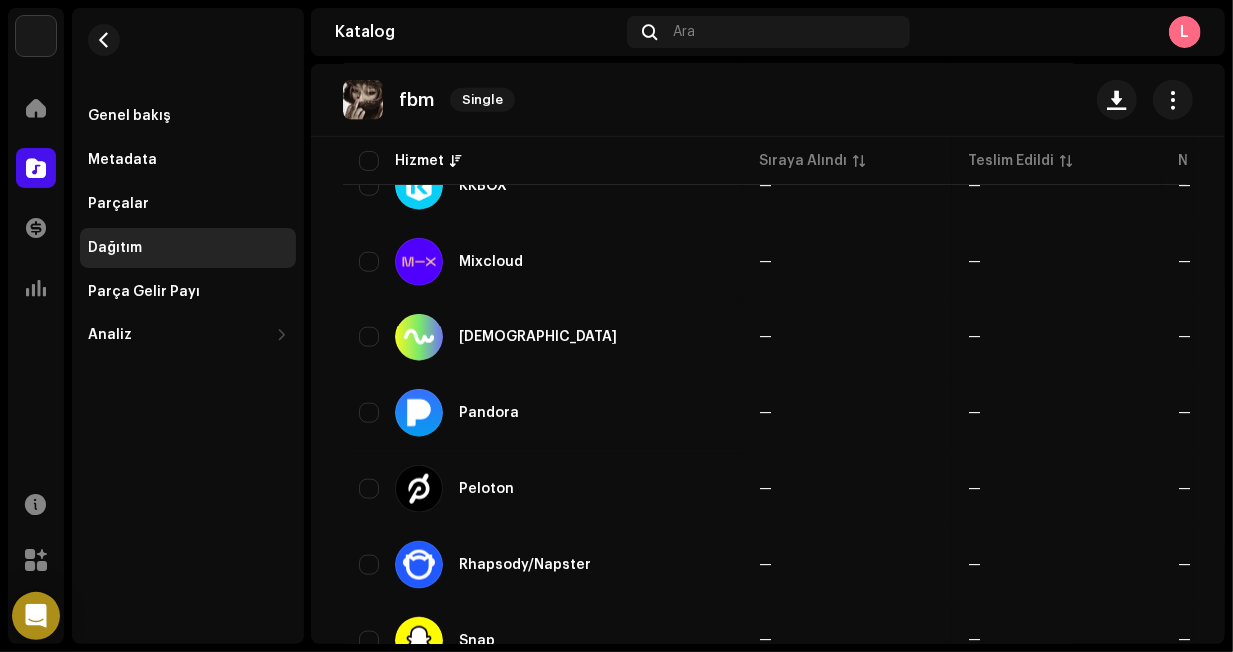
scroll to position [1769, 0]
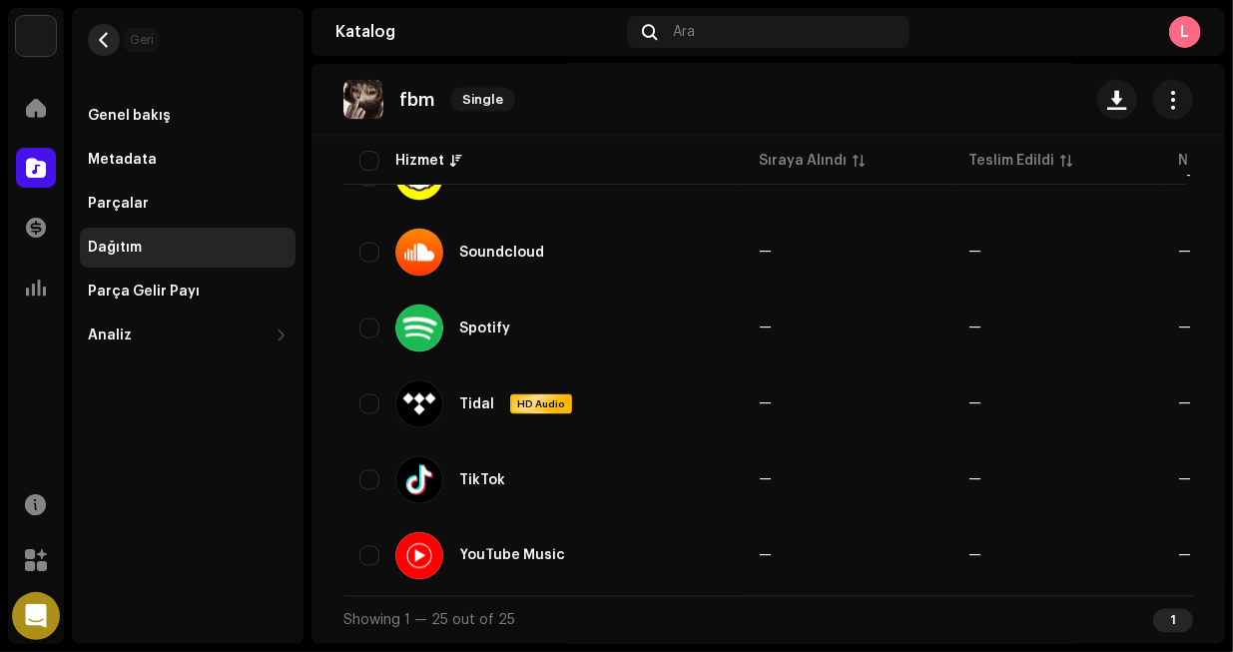
click at [108, 41] on span "button" at bounding box center [104, 40] width 15 height 16
click at [143, 106] on div "Genel bakış" at bounding box center [188, 116] width 216 height 40
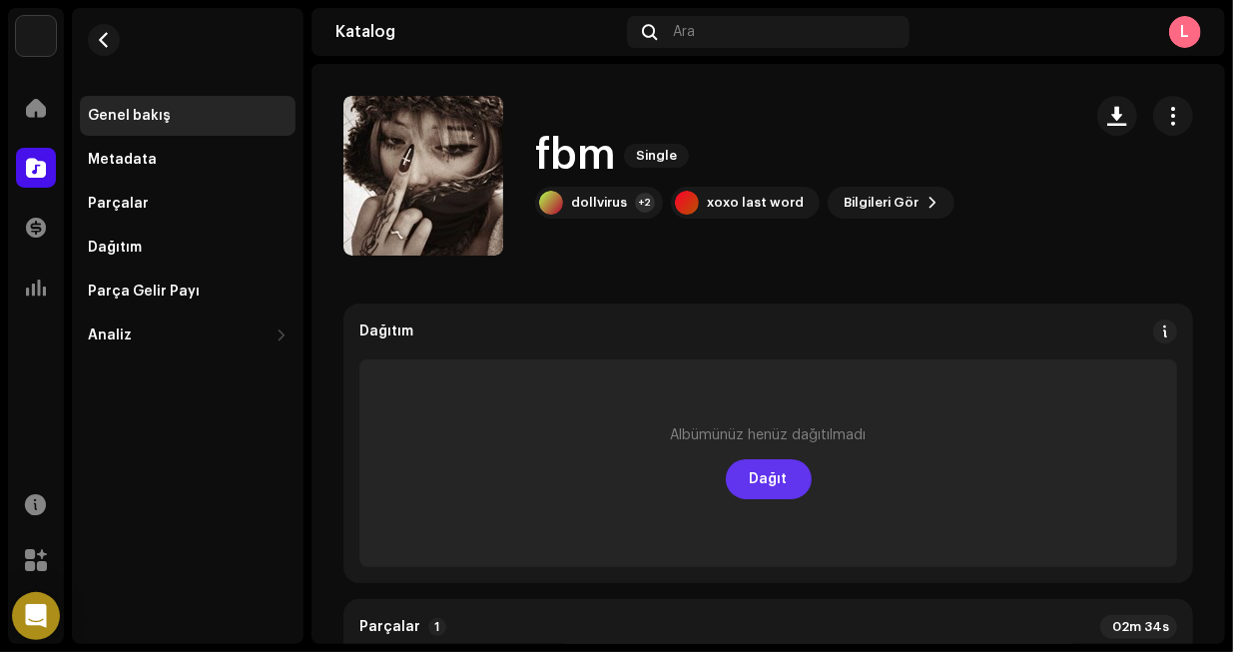
click at [791, 484] on button "Dağıt" at bounding box center [769, 479] width 86 height 40
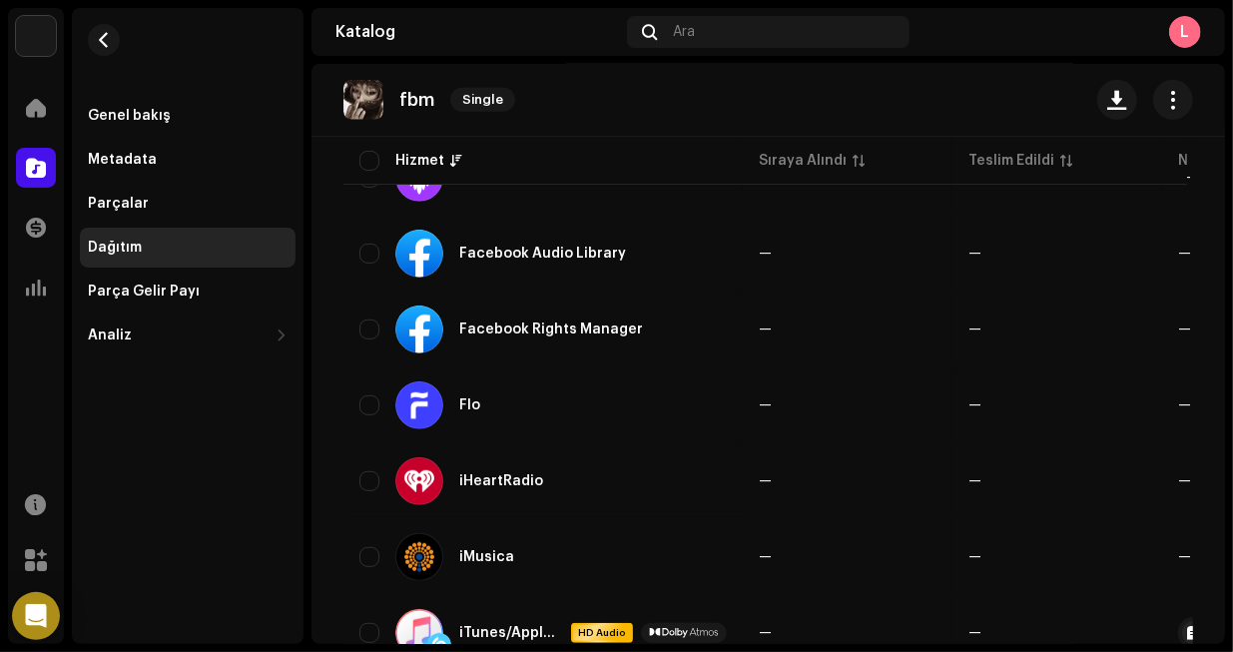
scroll to position [1298, 0]
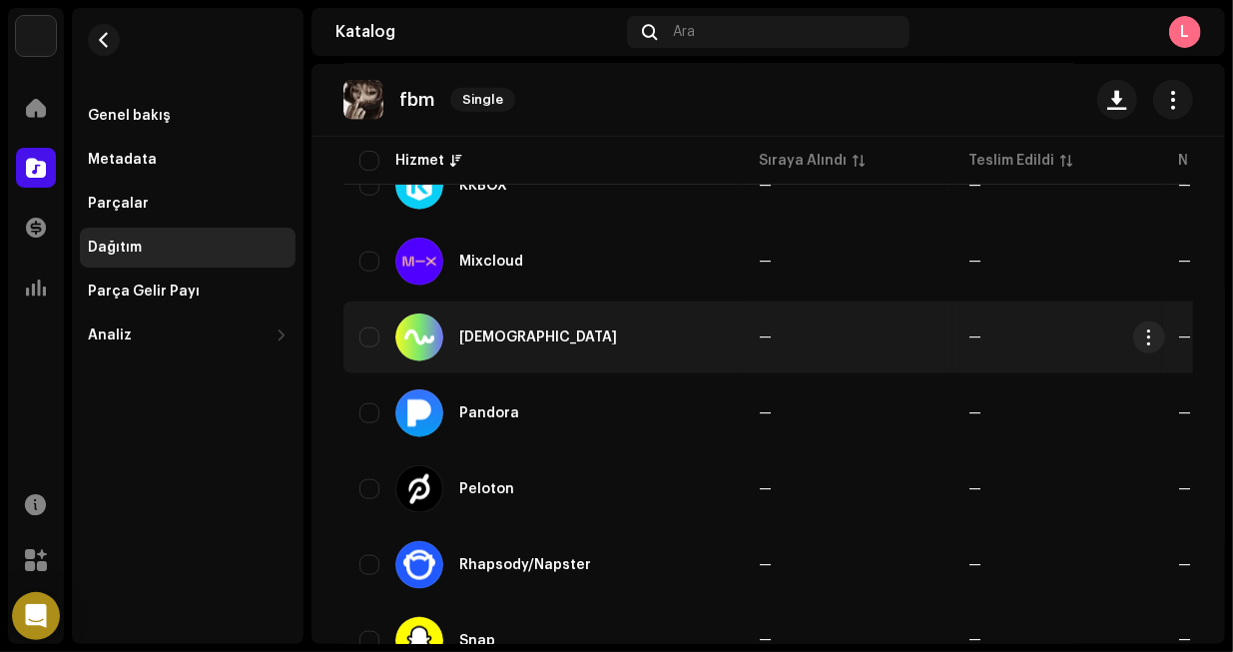
click at [668, 325] on div "[DEMOGRAPHIC_DATA]" at bounding box center [542, 337] width 367 height 48
click at [638, 355] on div "[DEMOGRAPHIC_DATA]" at bounding box center [542, 337] width 367 height 48
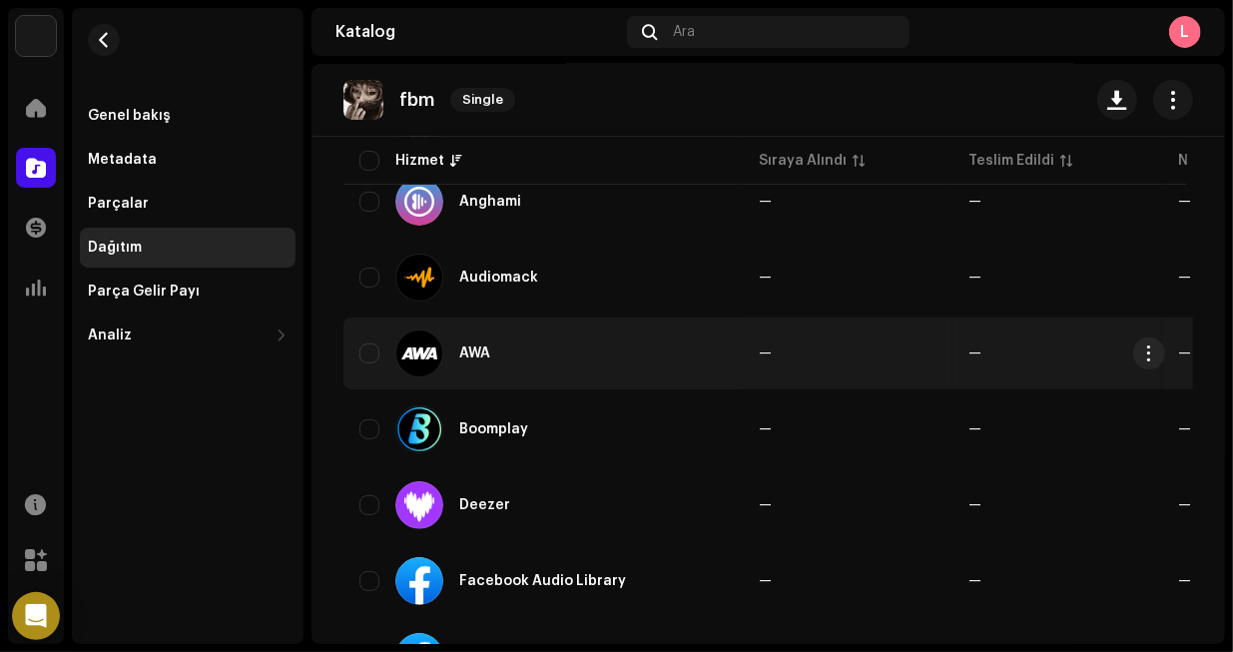
scroll to position [0, 0]
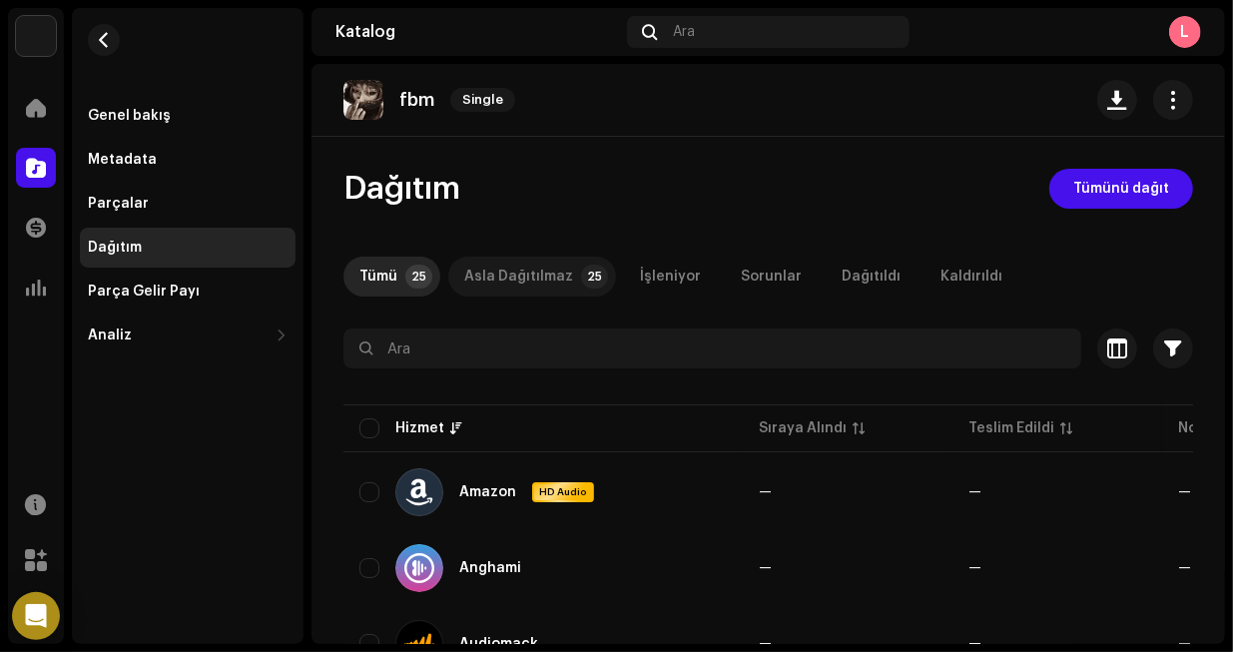
click at [521, 281] on div "Asla Dağıtılmaz" at bounding box center [518, 277] width 109 height 40
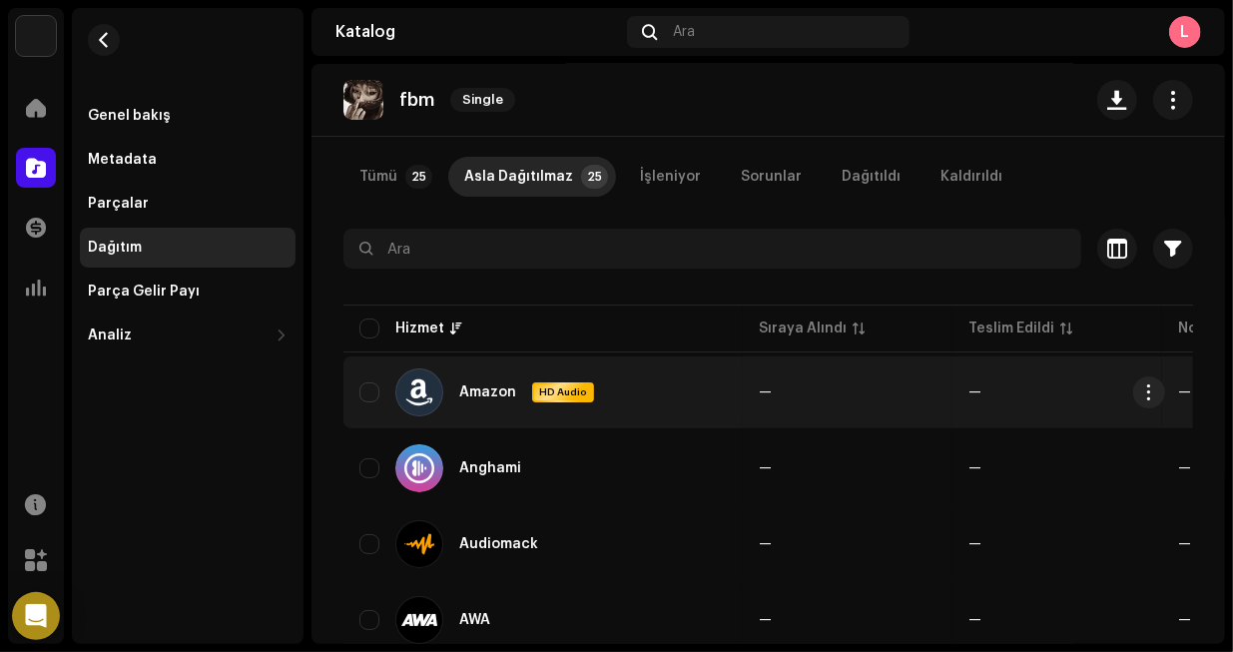
click at [730, 380] on td "Amazon HD Audio" at bounding box center [542, 392] width 399 height 72
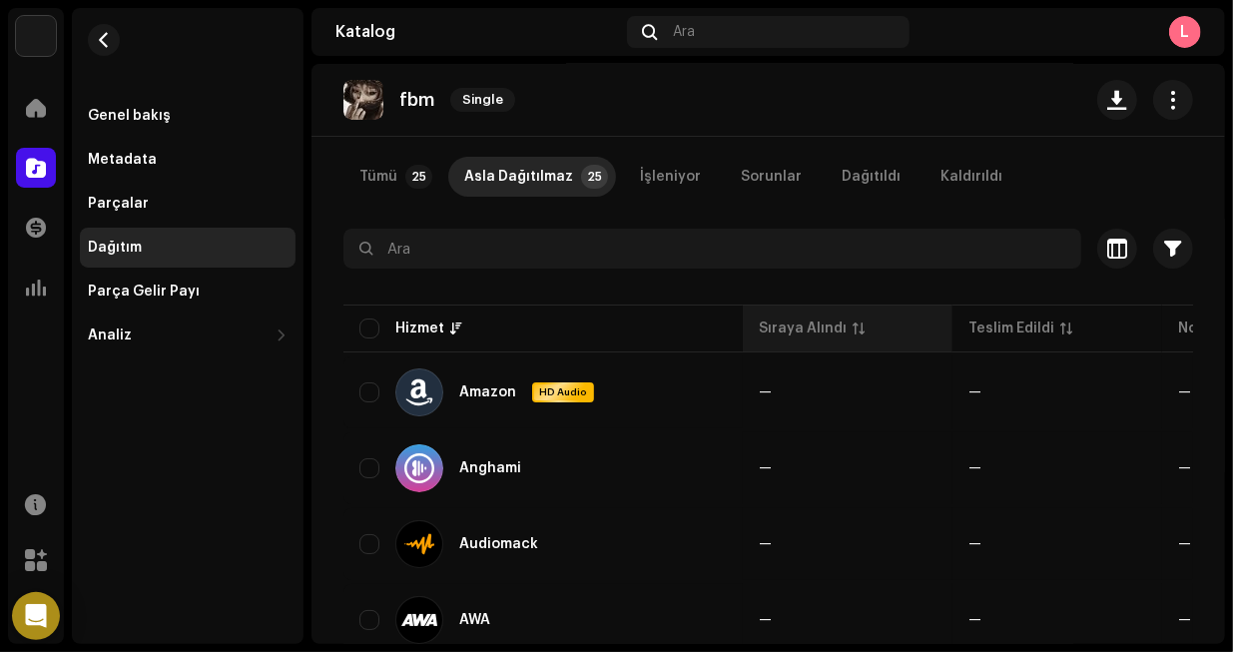
scroll to position [0, 0]
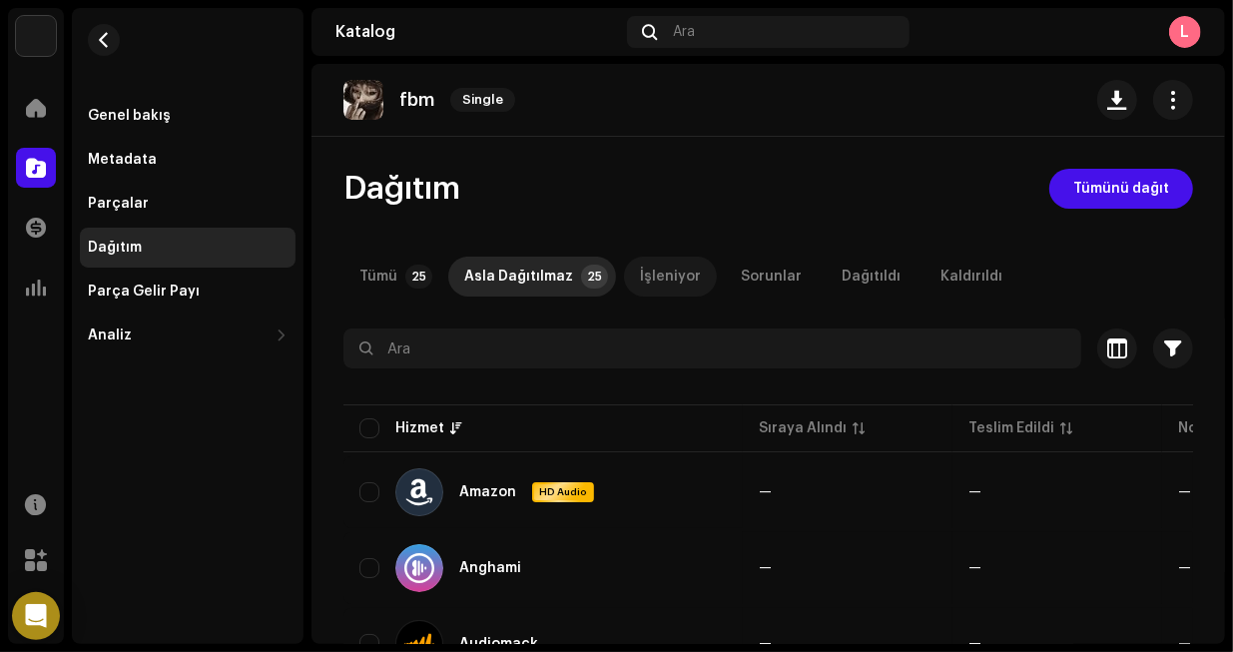
click at [658, 284] on div "İşleniyor" at bounding box center [670, 277] width 61 height 40
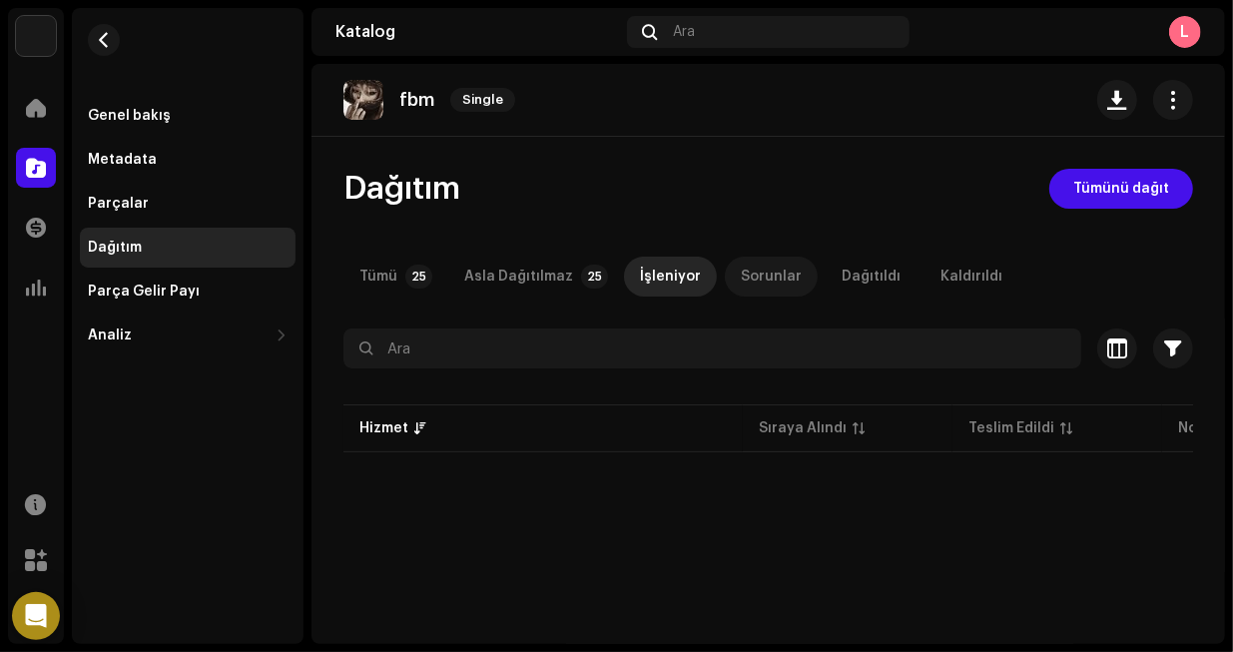
click at [741, 283] on div "Sorunlar" at bounding box center [771, 277] width 61 height 40
click at [841, 278] on div "Dağıtıldı" at bounding box center [870, 277] width 59 height 40
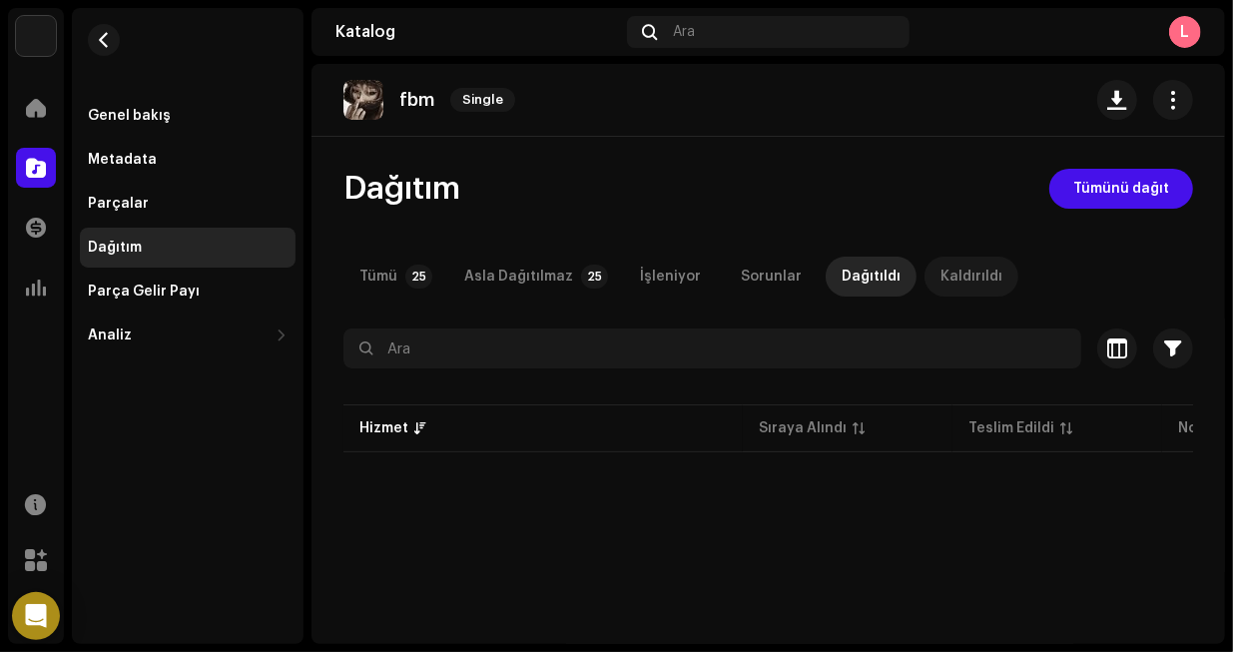
click at [941, 276] on div "Kaldırıldı" at bounding box center [971, 277] width 62 height 40
click at [176, 113] on div "Genel bakış" at bounding box center [188, 116] width 200 height 16
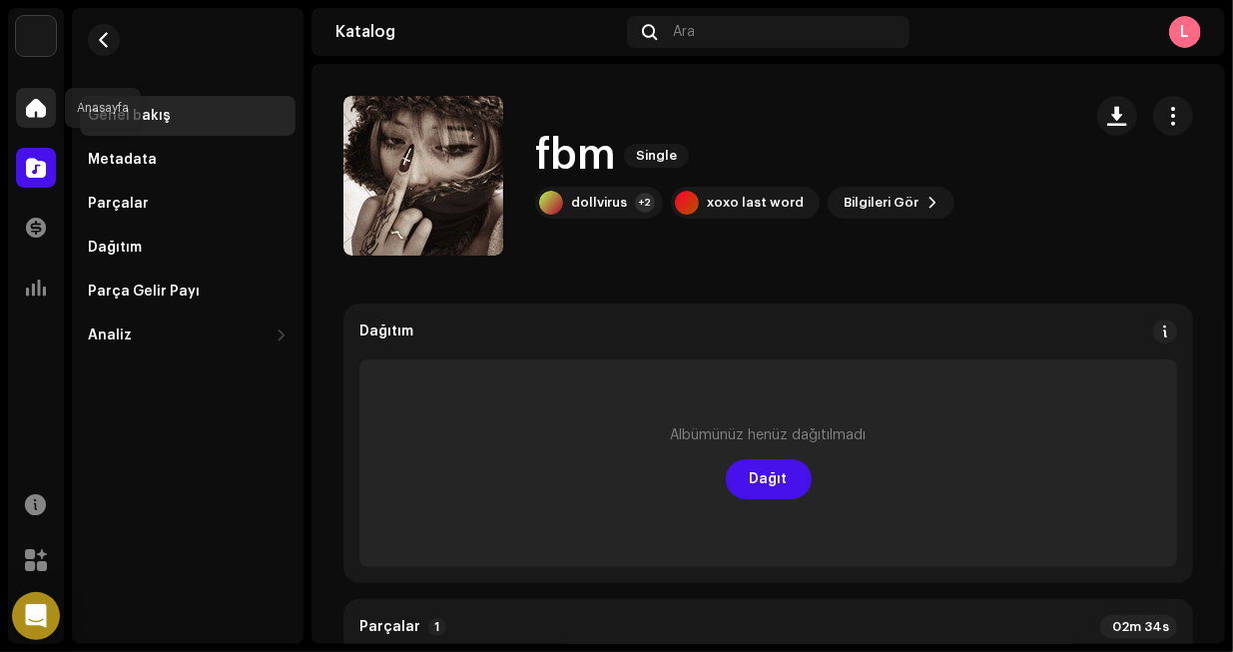
click at [33, 109] on span at bounding box center [36, 108] width 20 height 16
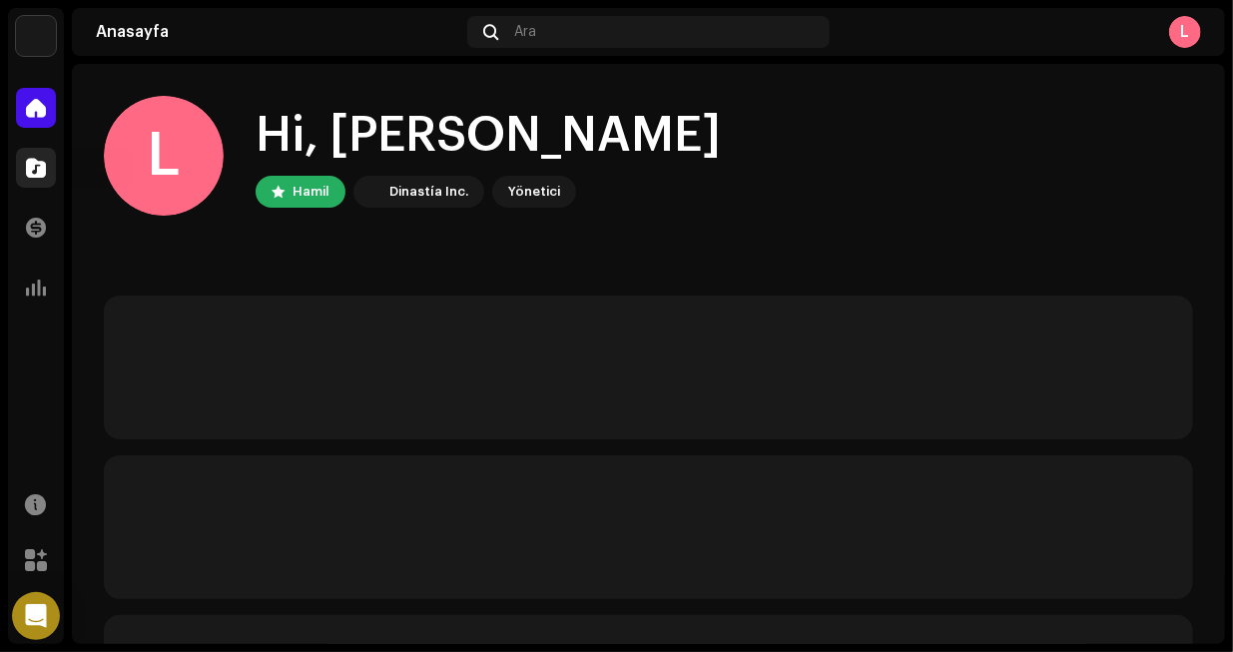
click at [35, 155] on div at bounding box center [36, 168] width 40 height 40
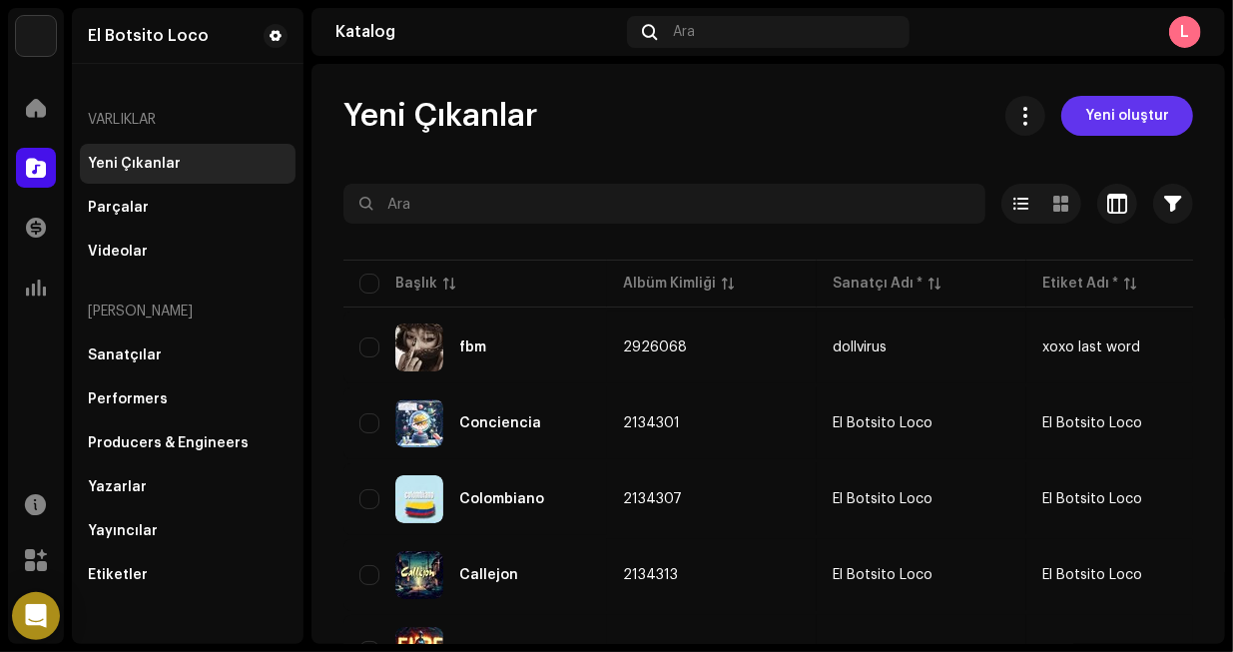
click at [1132, 116] on span "Yeni oluştur" at bounding box center [1127, 116] width 84 height 40
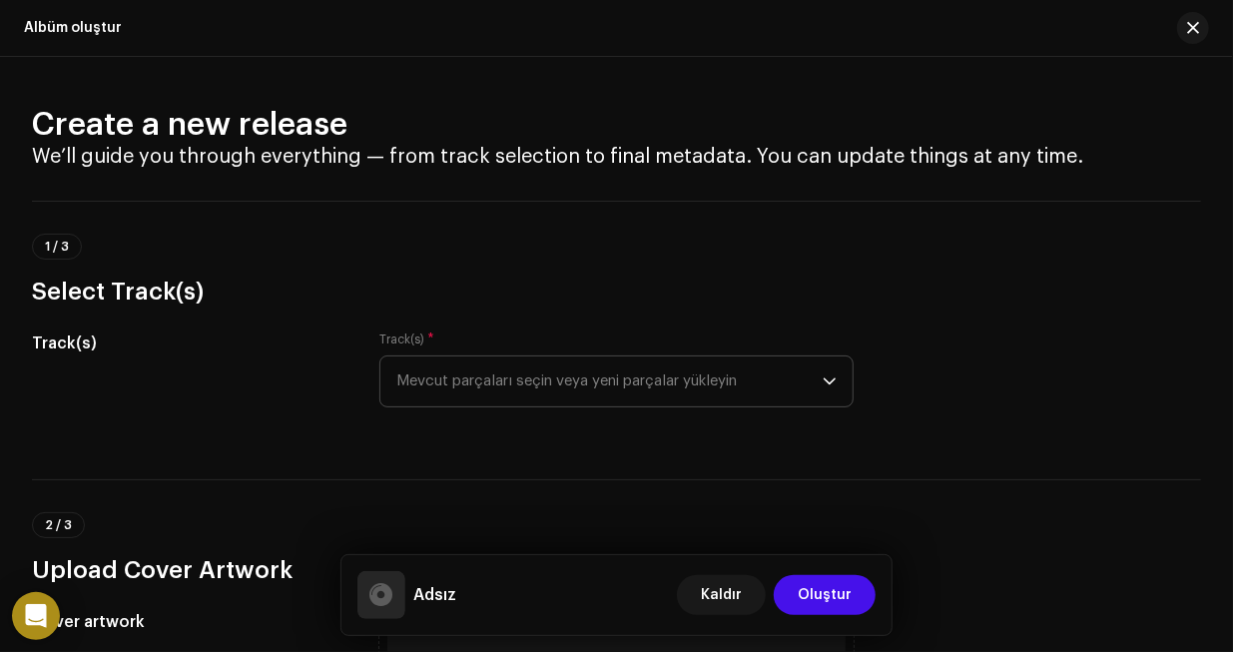
click at [564, 380] on span "Mevcut parçaları seçin veya yeni parçalar yükleyin" at bounding box center [608, 381] width 425 height 50
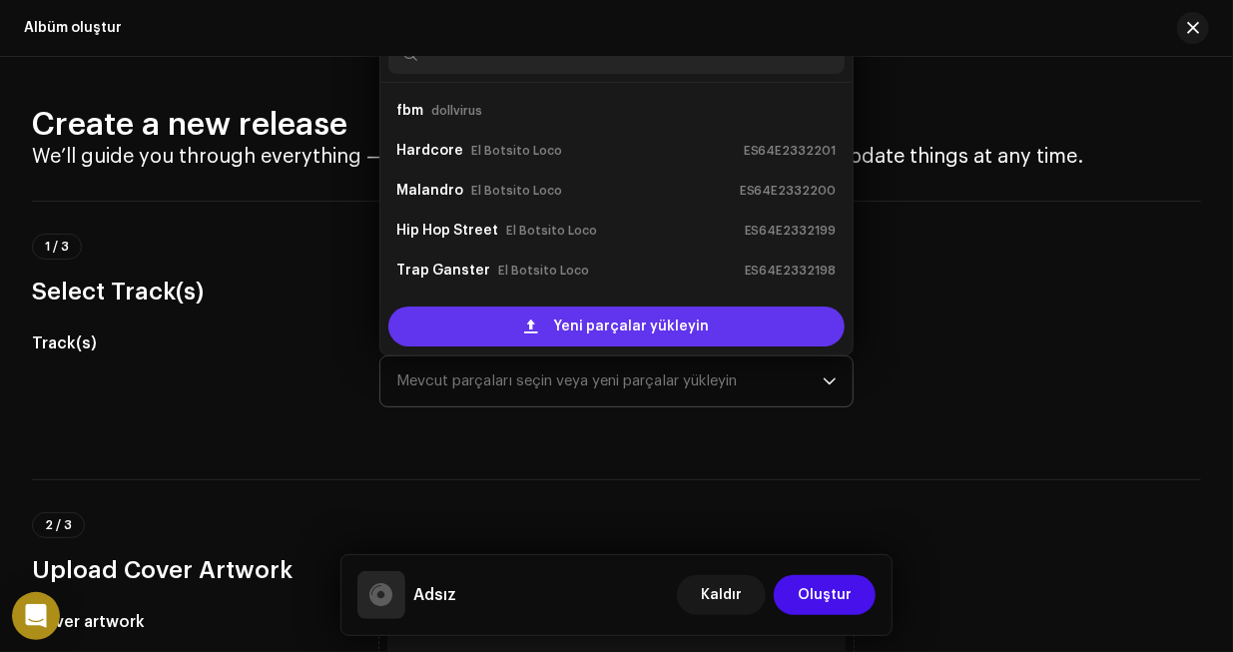
scroll to position [32, 0]
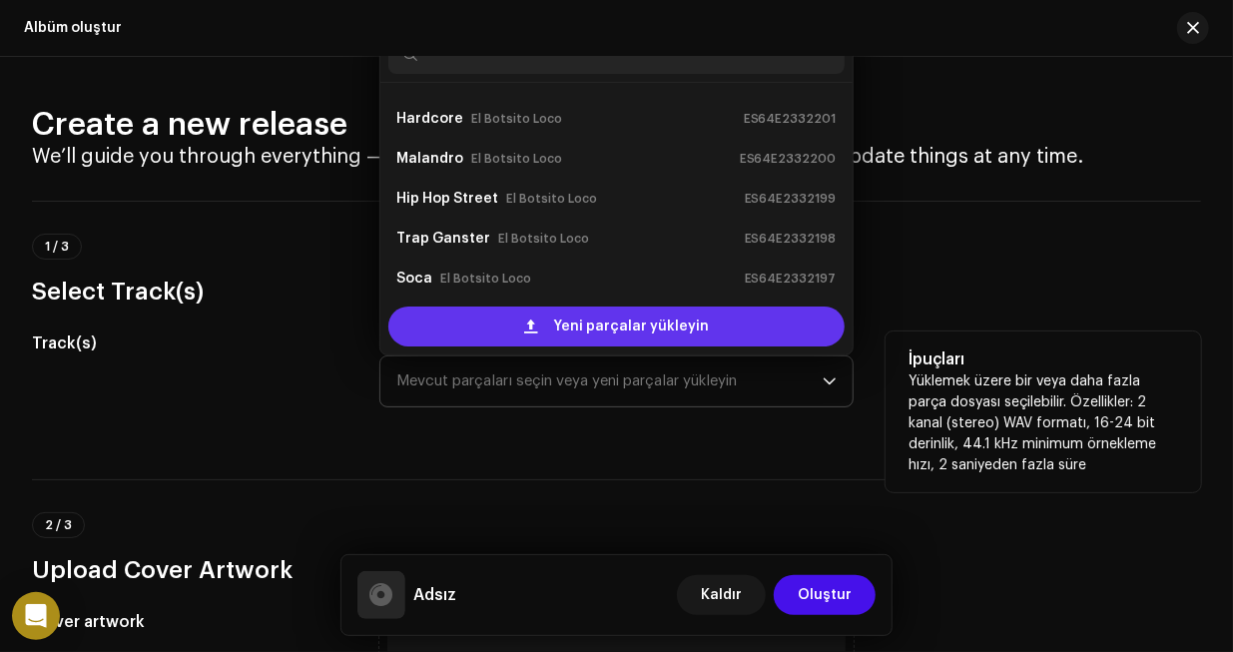
click at [648, 324] on span "Yeni parçalar yükleyin" at bounding box center [631, 326] width 156 height 40
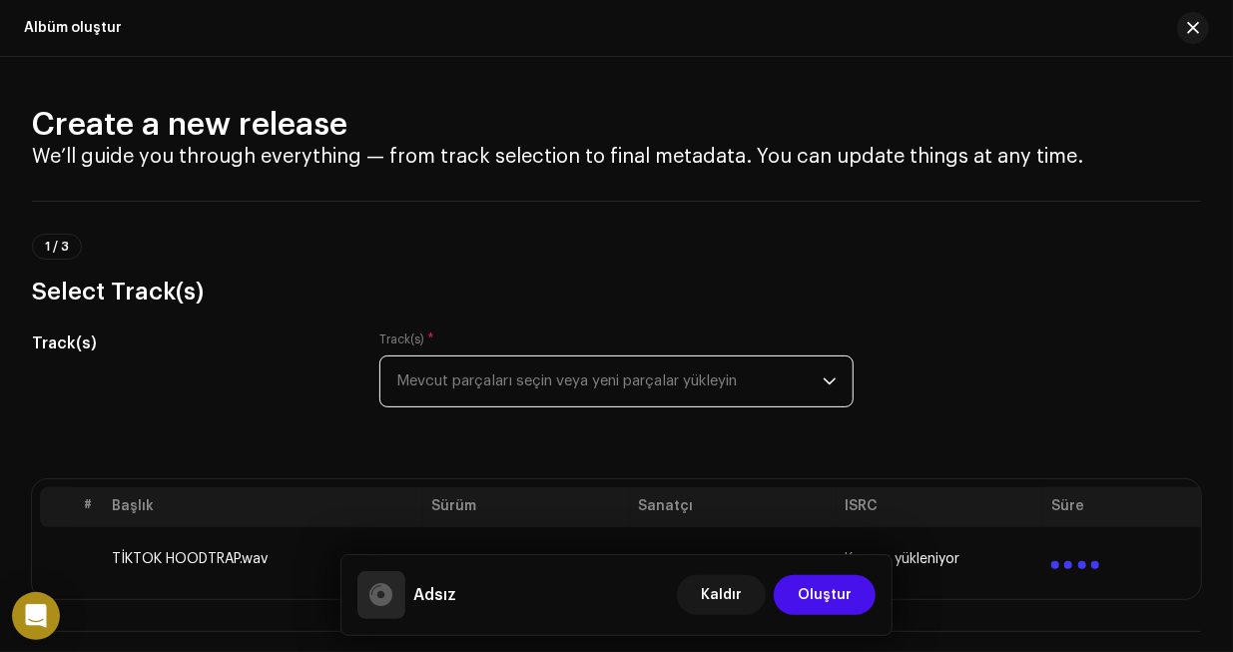
scroll to position [200, 0]
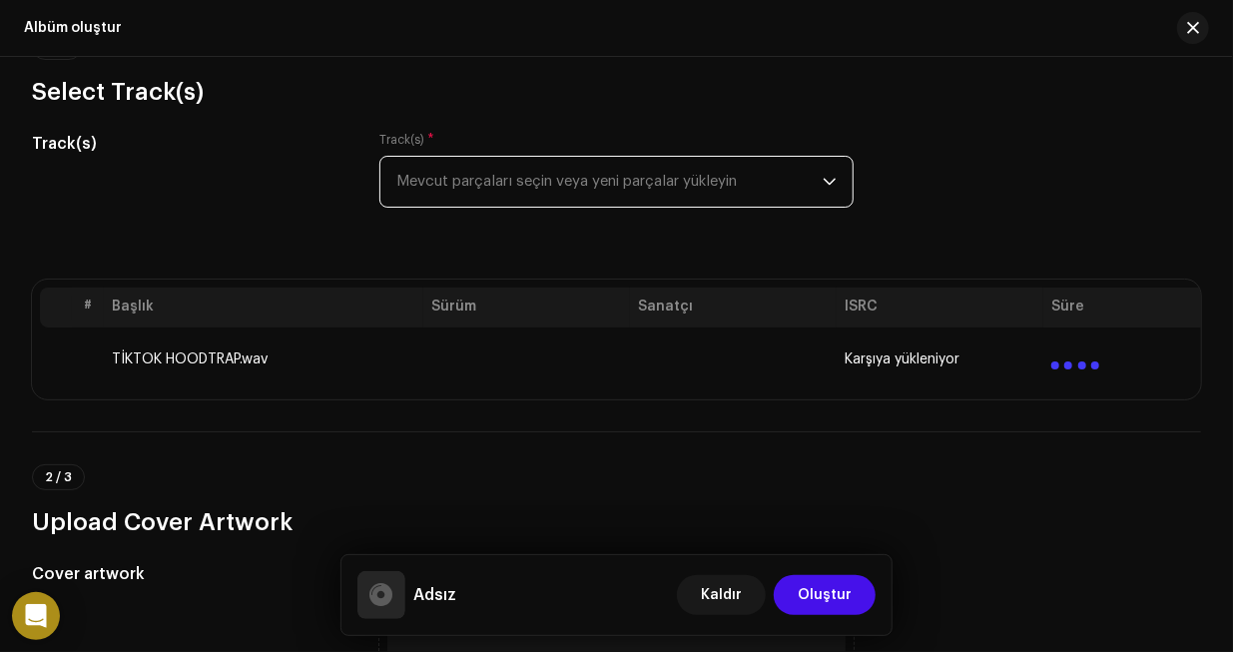
click at [532, 189] on span "Mevcut parçaları seçin veya yeni parçalar yükleyin" at bounding box center [608, 182] width 425 height 50
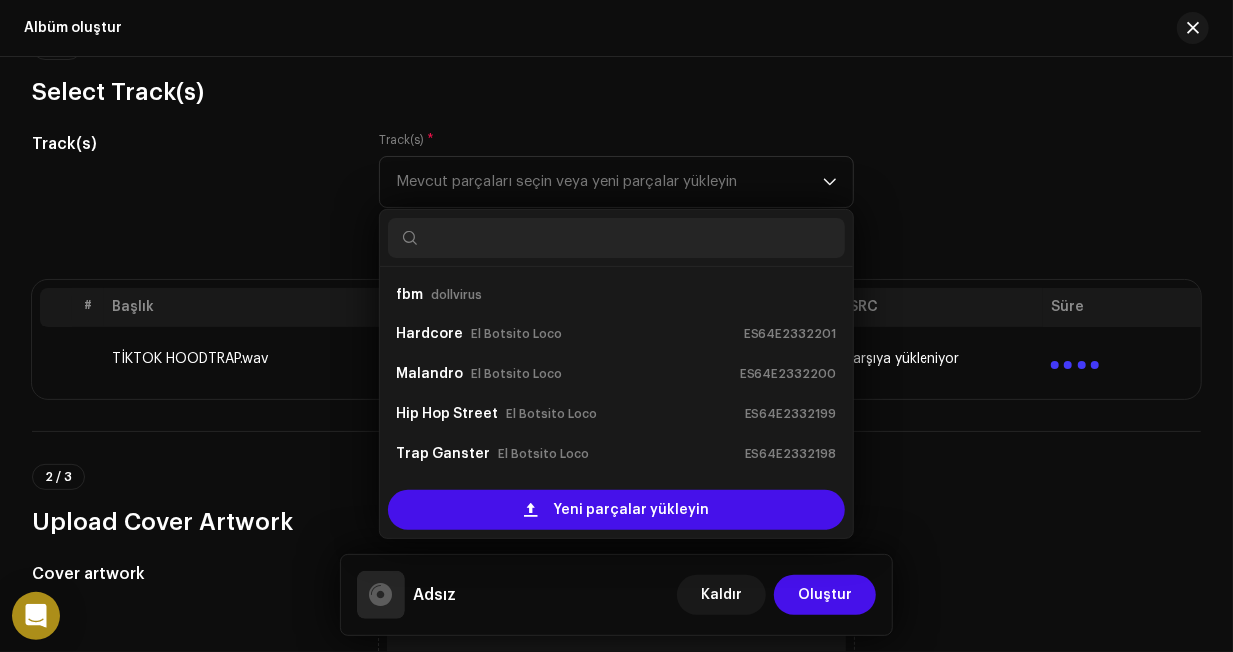
click at [566, 133] on div "Track(s) * Mevcut parçaları seçin veya yeni parçalar yükleyin fbm dollvirus Har…" at bounding box center [615, 170] width 473 height 76
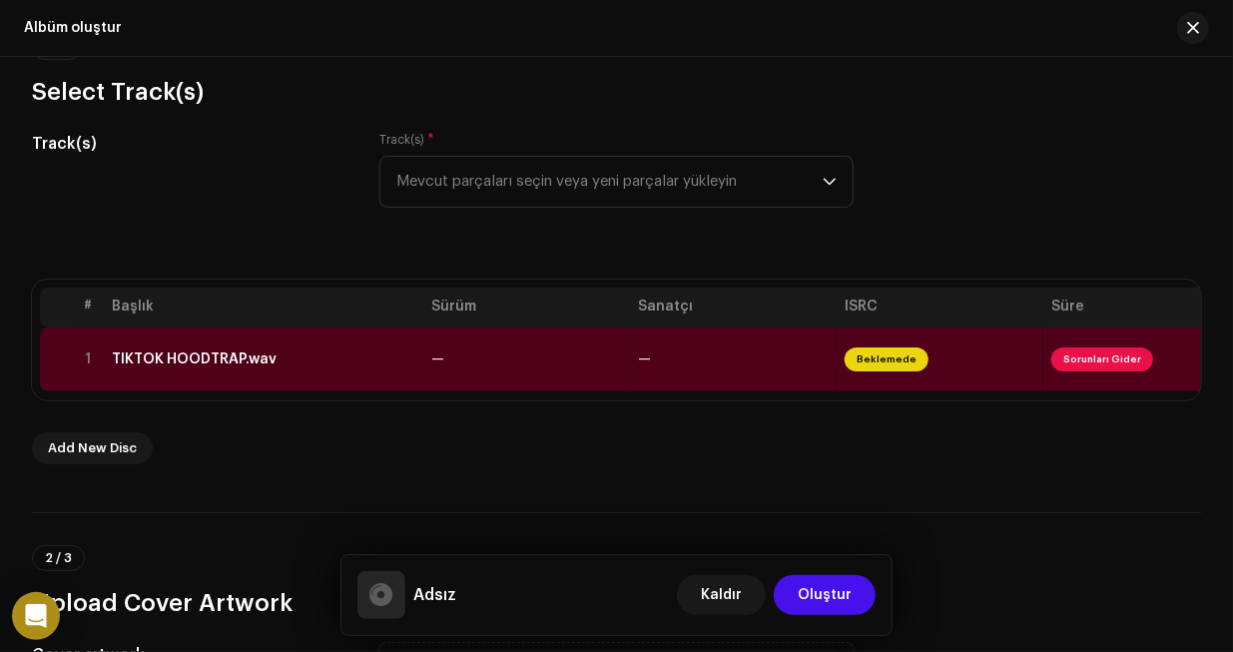
scroll to position [299, 0]
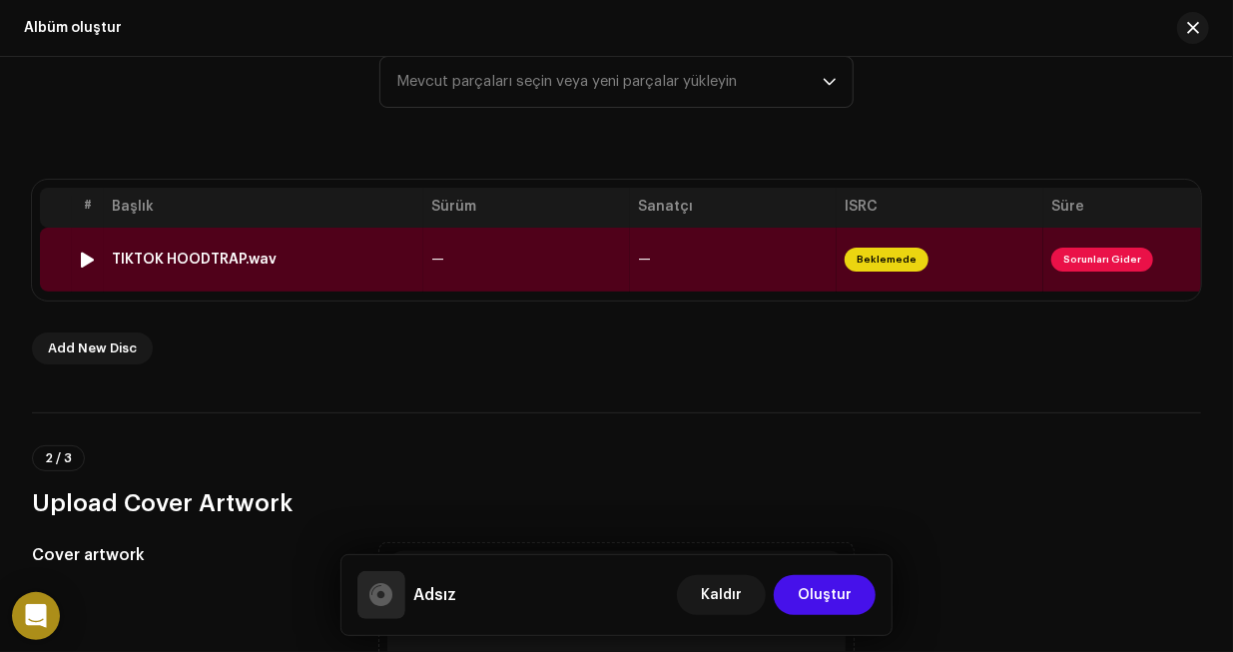
click at [1083, 259] on span "Sorunları Gider" at bounding box center [1102, 260] width 102 height 24
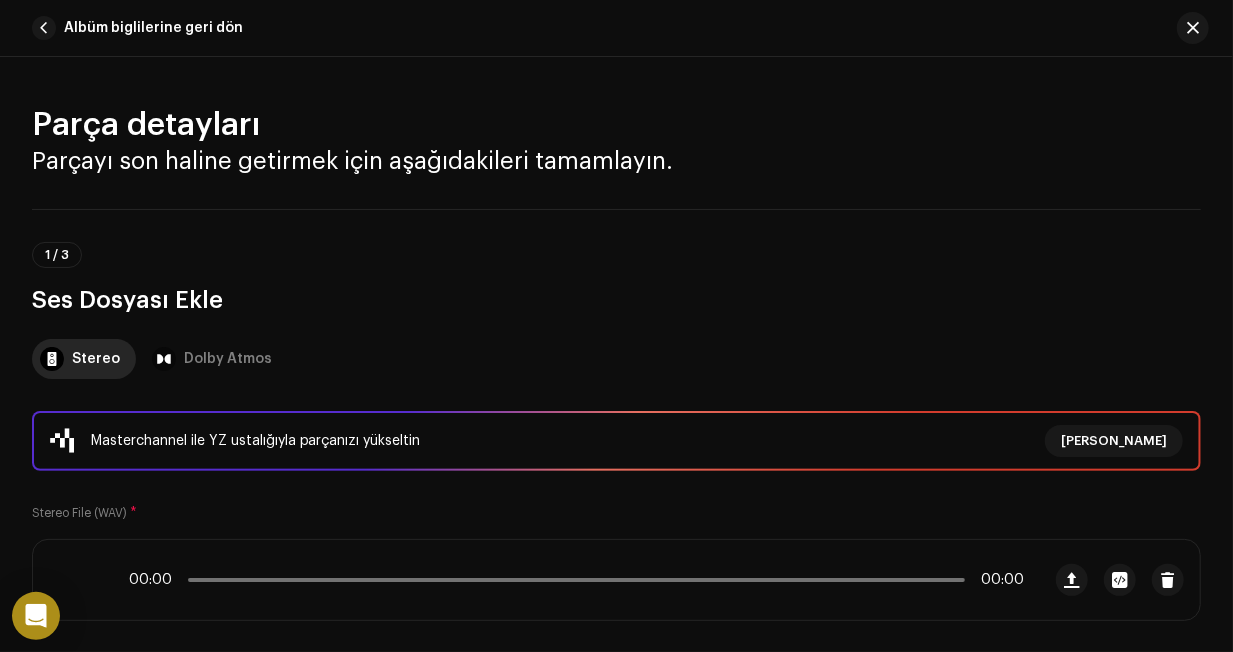
scroll to position [1002, 0]
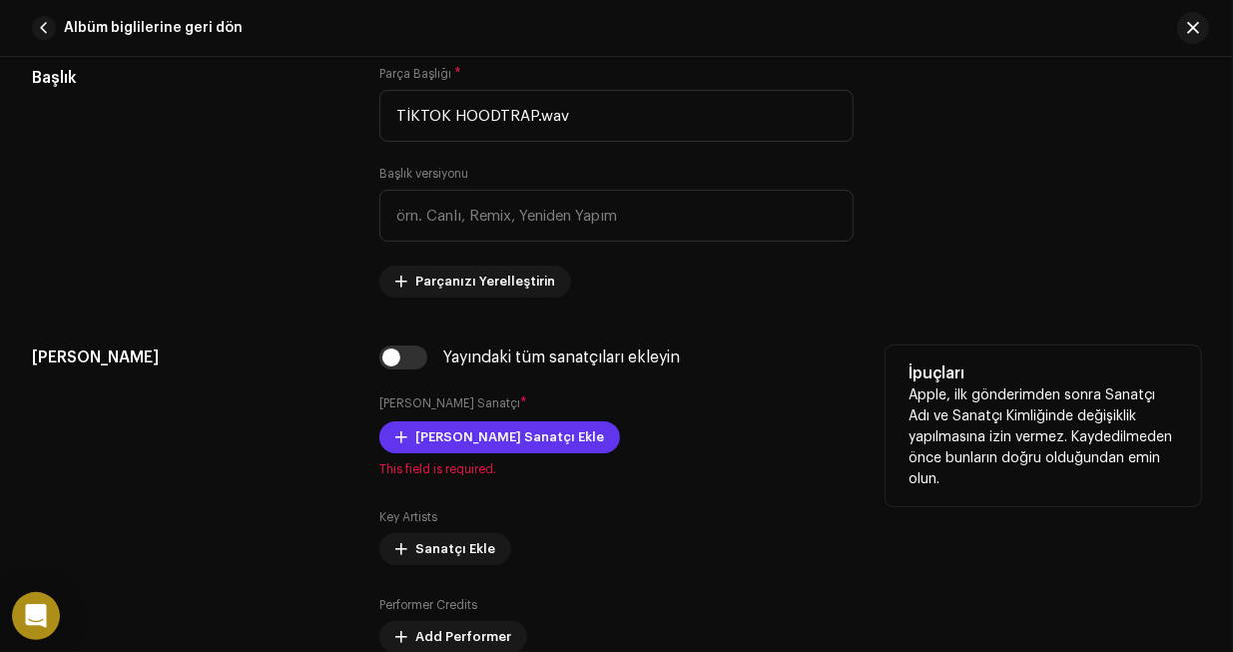
click at [508, 438] on span "[PERSON_NAME] Sanatçı Ekle" at bounding box center [509, 437] width 189 height 40
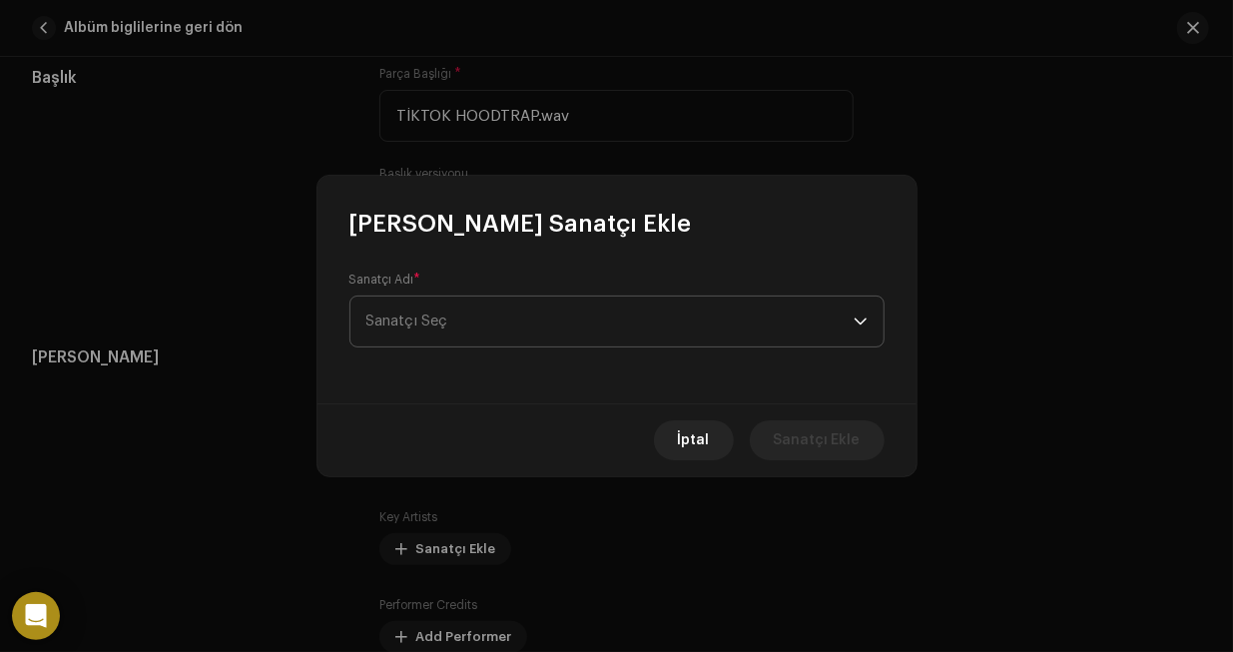
click at [468, 311] on span "Sanatçı Seç" at bounding box center [609, 321] width 487 height 50
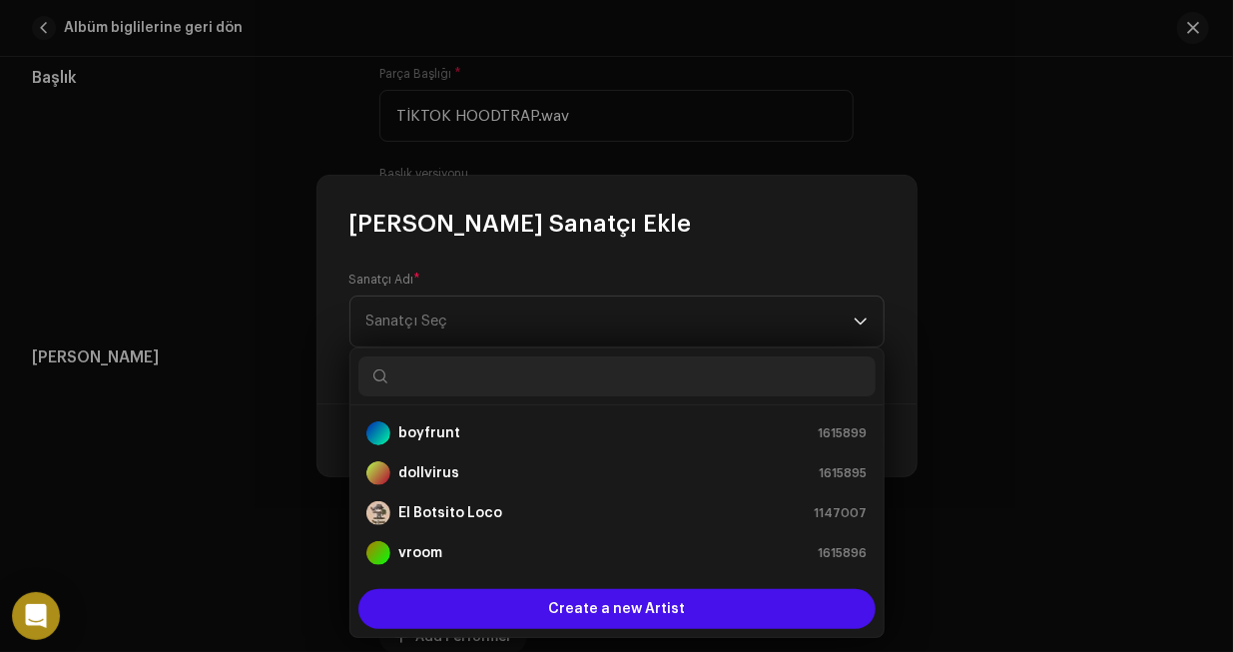
click at [483, 379] on input "text" at bounding box center [616, 376] width 517 height 40
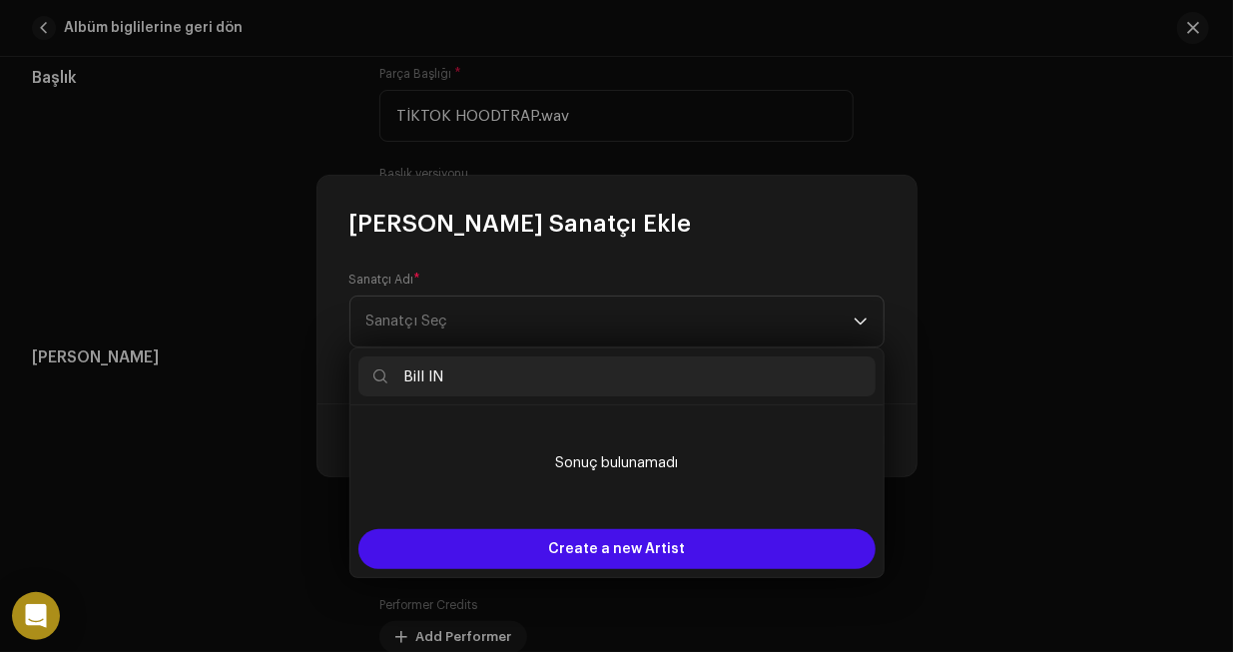
type input "Bill INC"
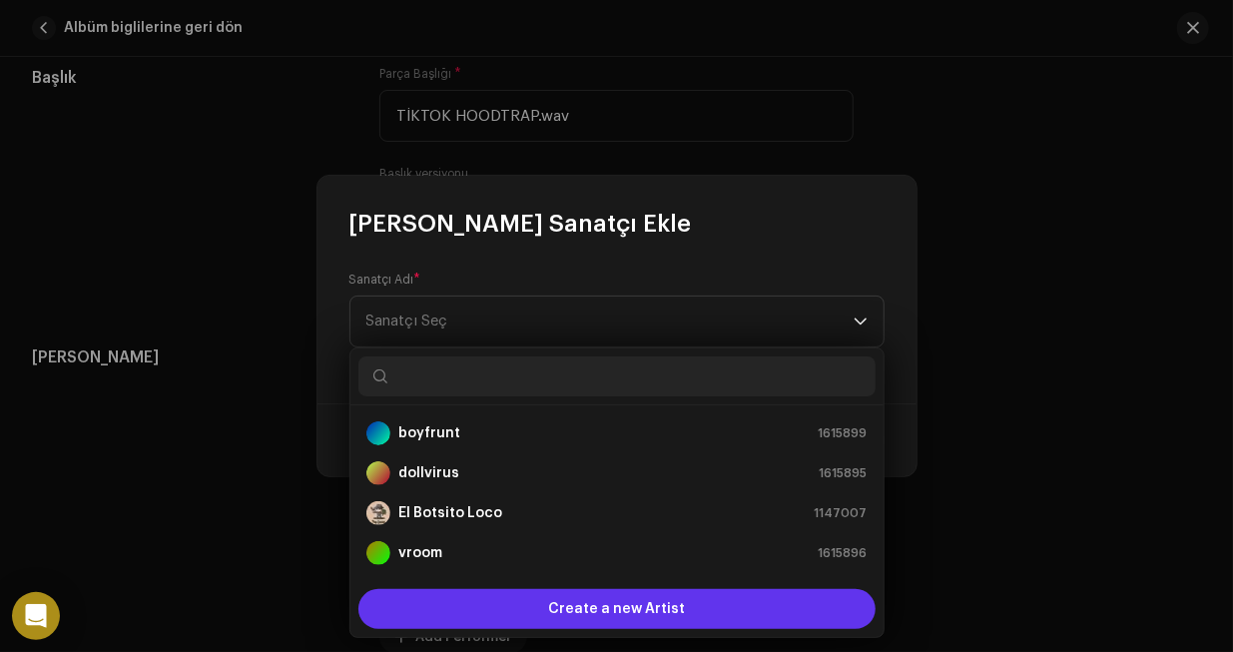
click at [550, 597] on div "Create a new Artist" at bounding box center [616, 609] width 517 height 40
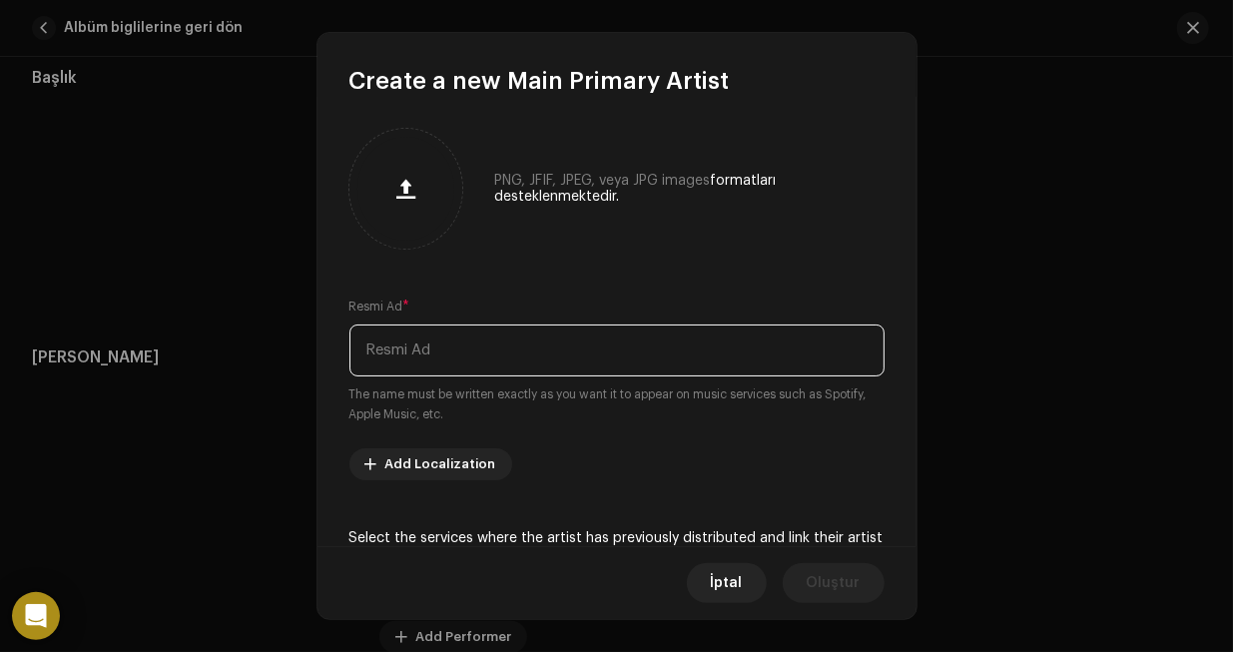
click at [449, 334] on input "text" at bounding box center [616, 350] width 535 height 52
type input "Bill INC"
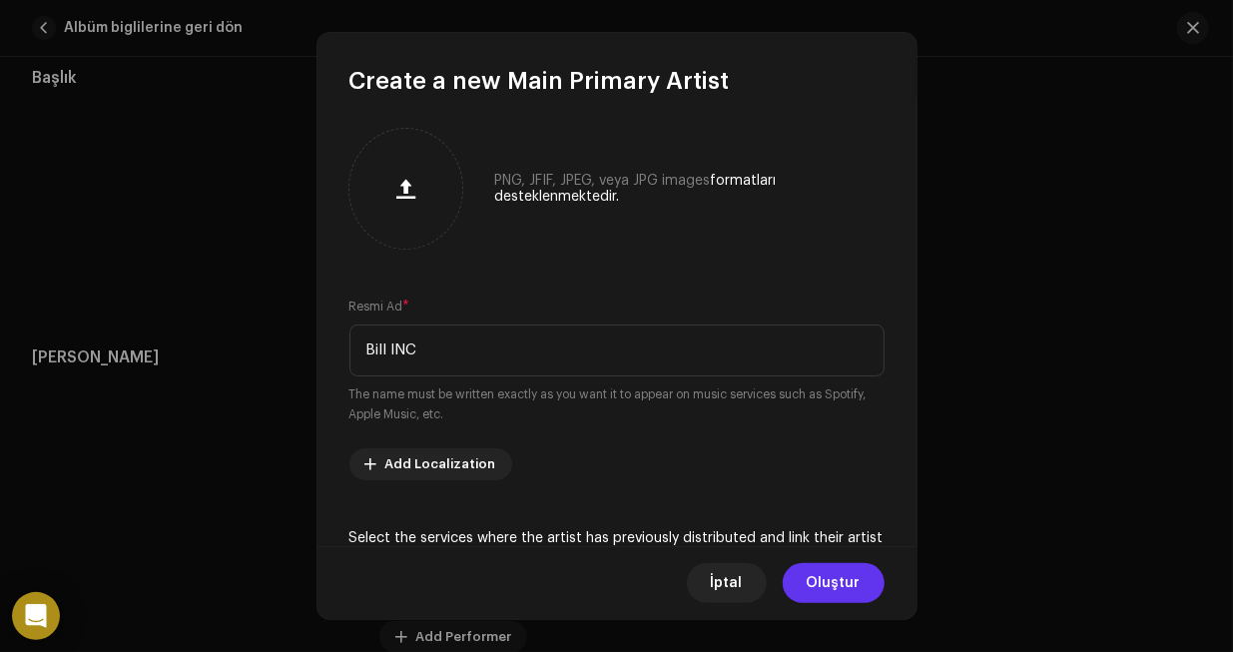
click at [860, 592] on button "Oluştur" at bounding box center [834, 583] width 102 height 40
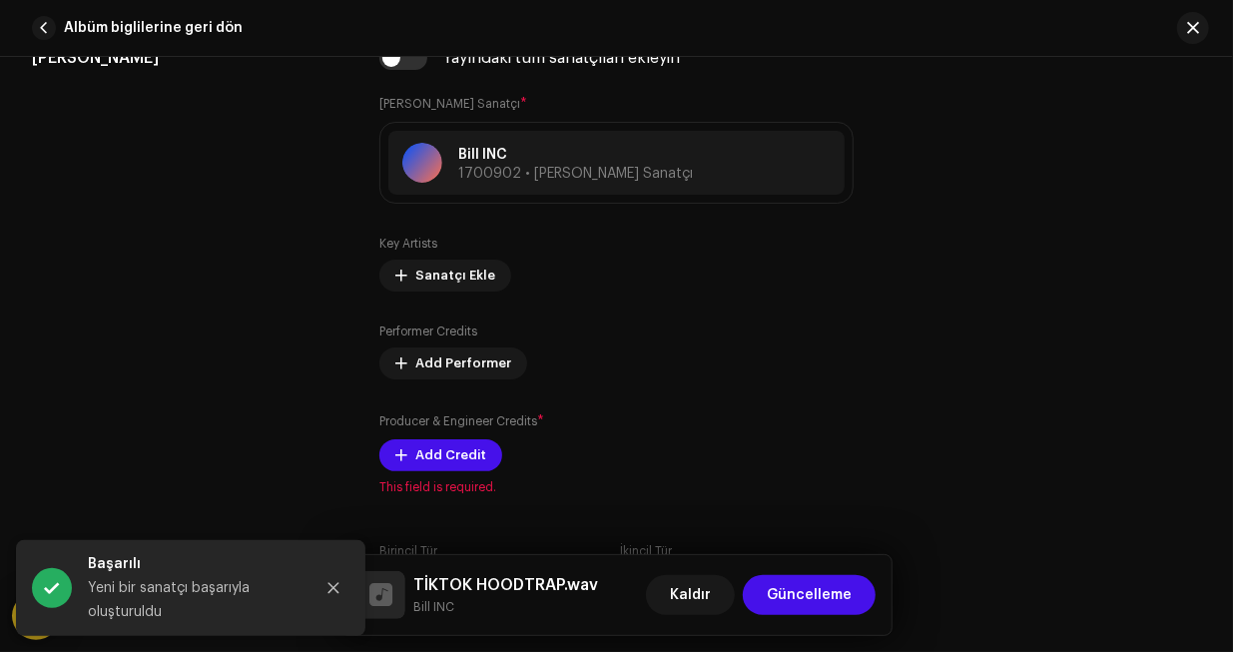
scroll to position [902, 0]
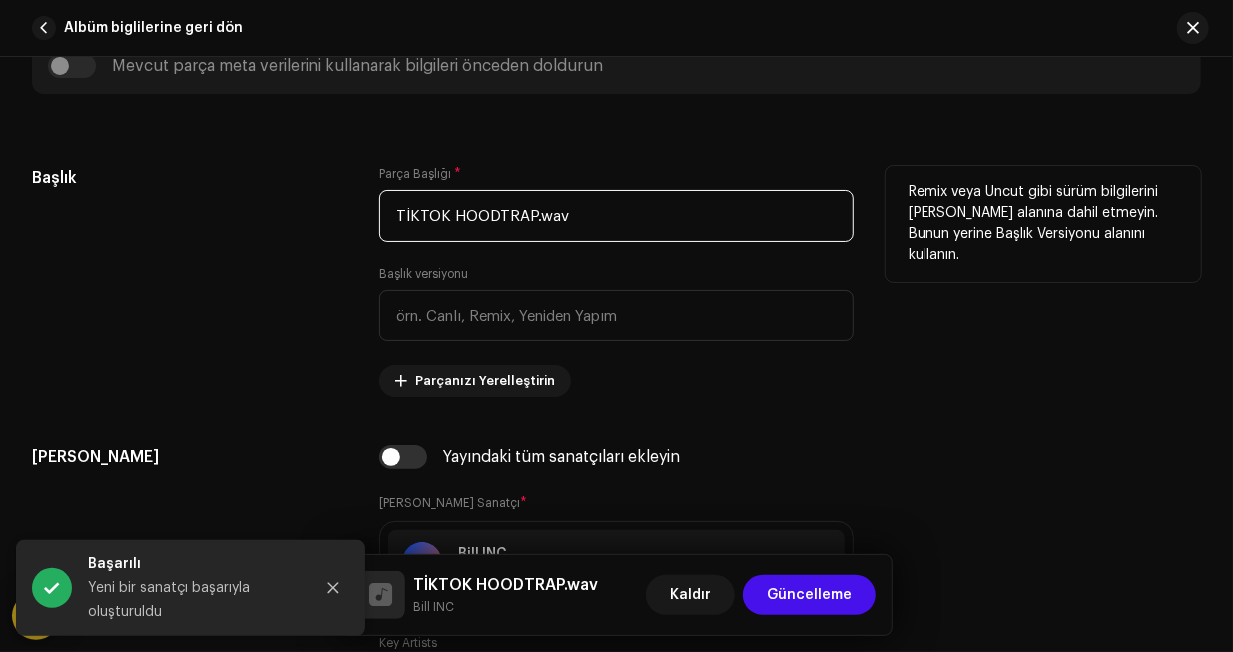
click at [570, 221] on input "TİKTOK HOODTRAP.wav" at bounding box center [615, 216] width 473 height 52
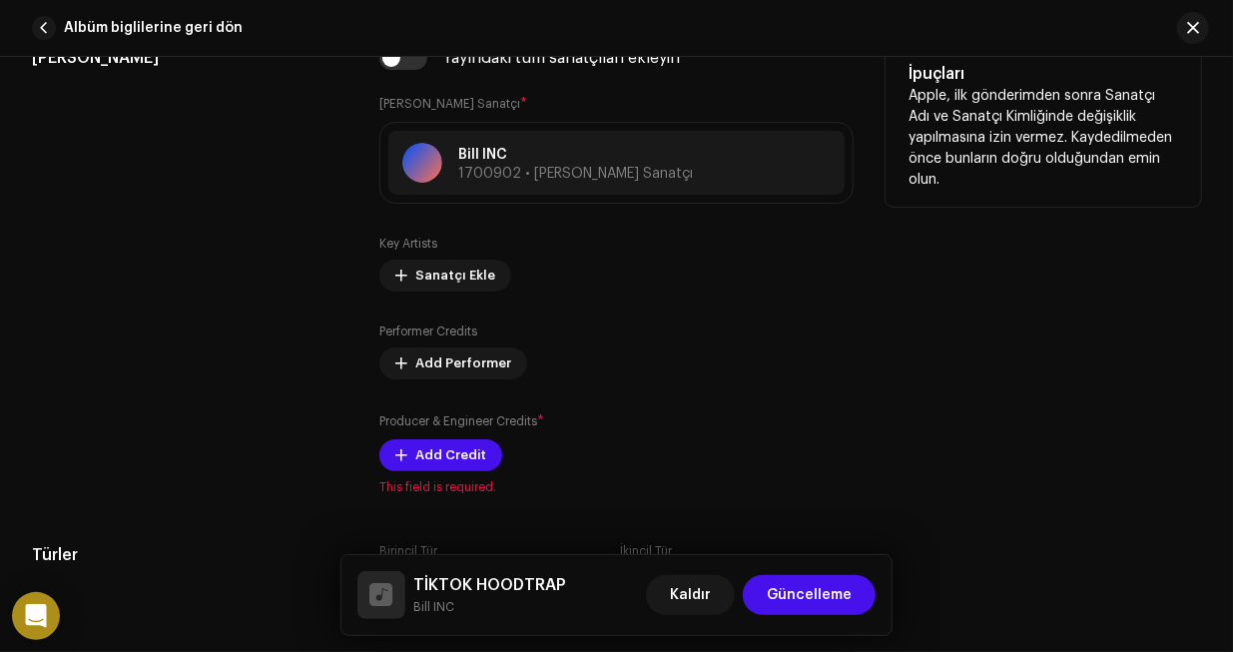
scroll to position [1401, 0]
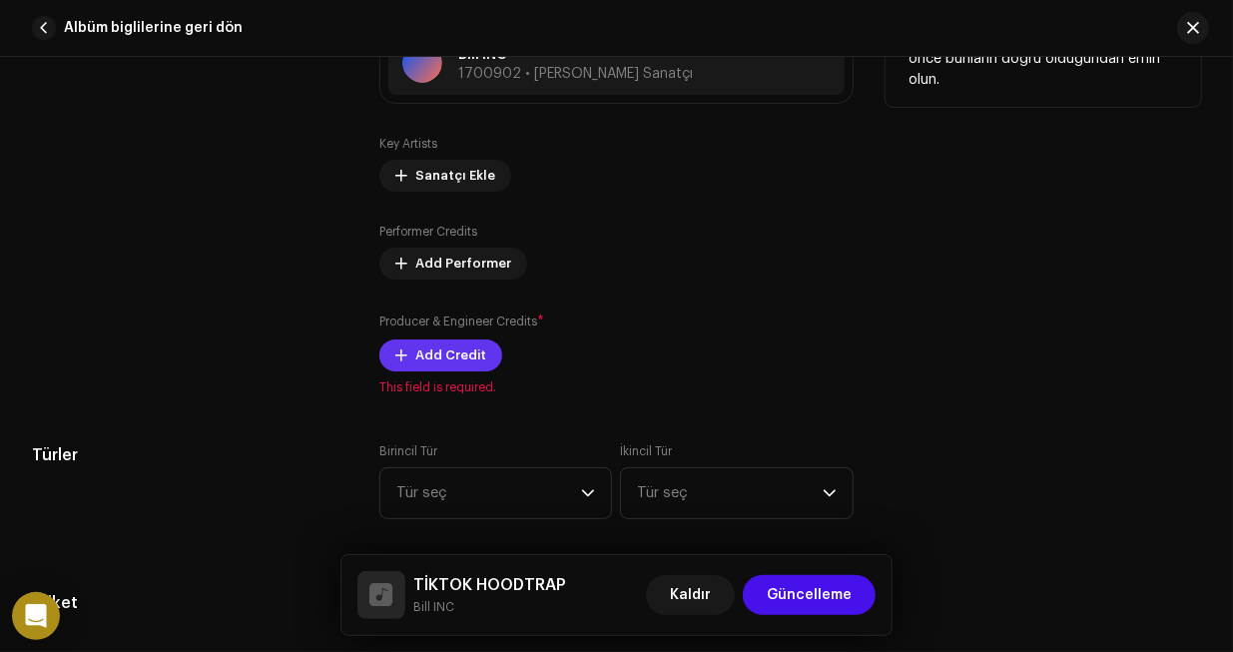
type input "TİKTOK HOODTRAP"
click at [449, 353] on span "Add Credit" at bounding box center [450, 355] width 71 height 40
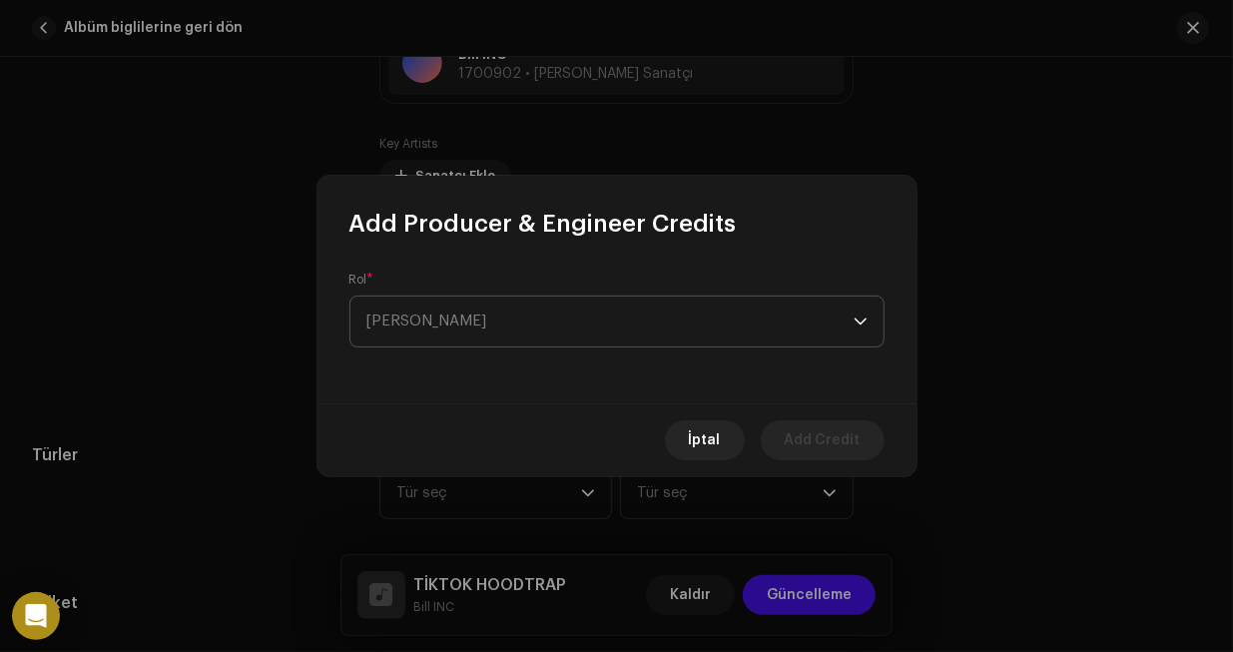
click at [630, 318] on span "[PERSON_NAME]" at bounding box center [609, 321] width 487 height 50
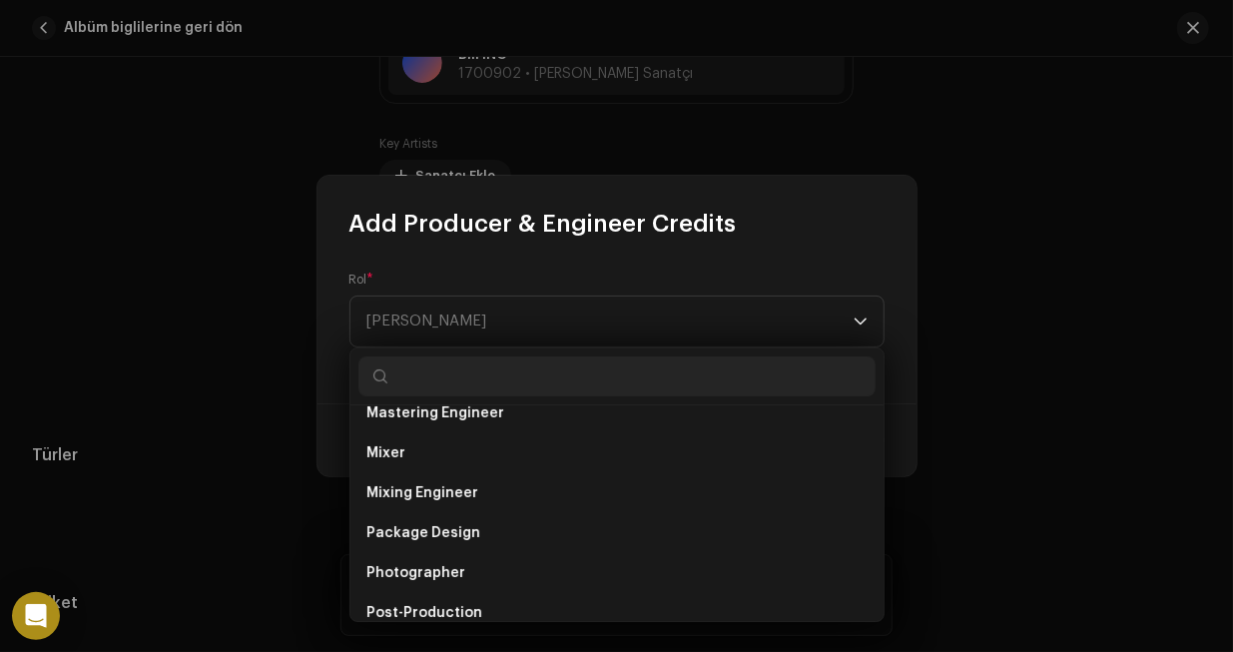
scroll to position [779, 0]
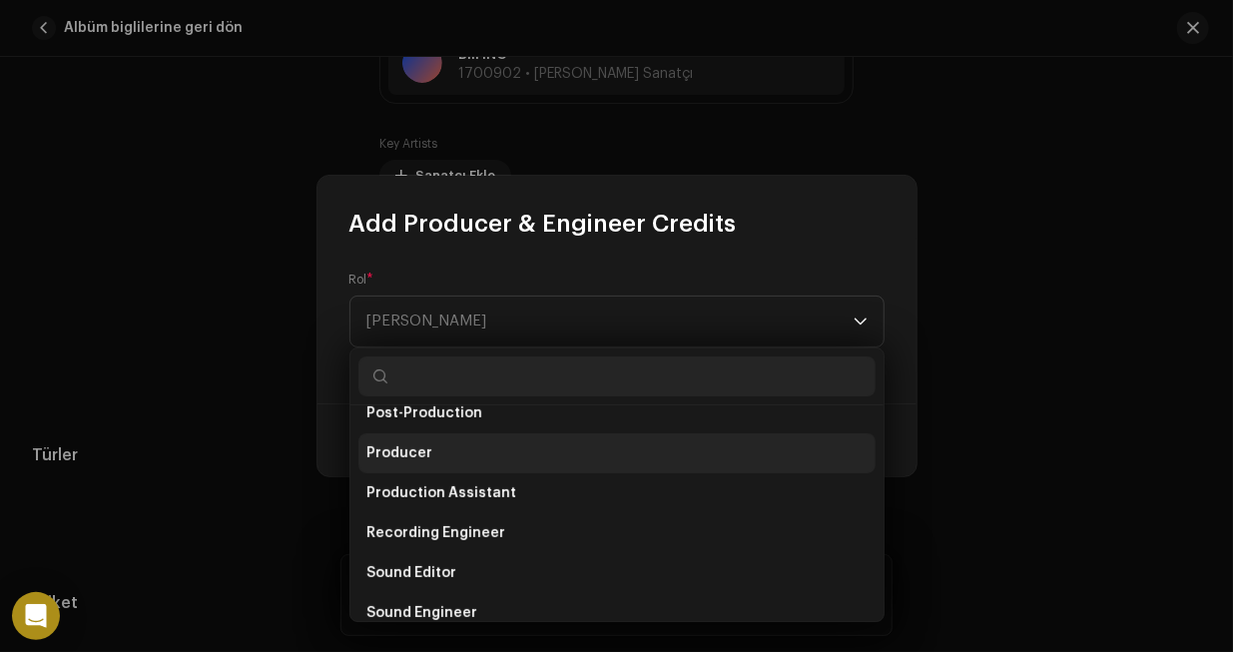
click at [452, 441] on li "Producer" at bounding box center [616, 453] width 517 height 40
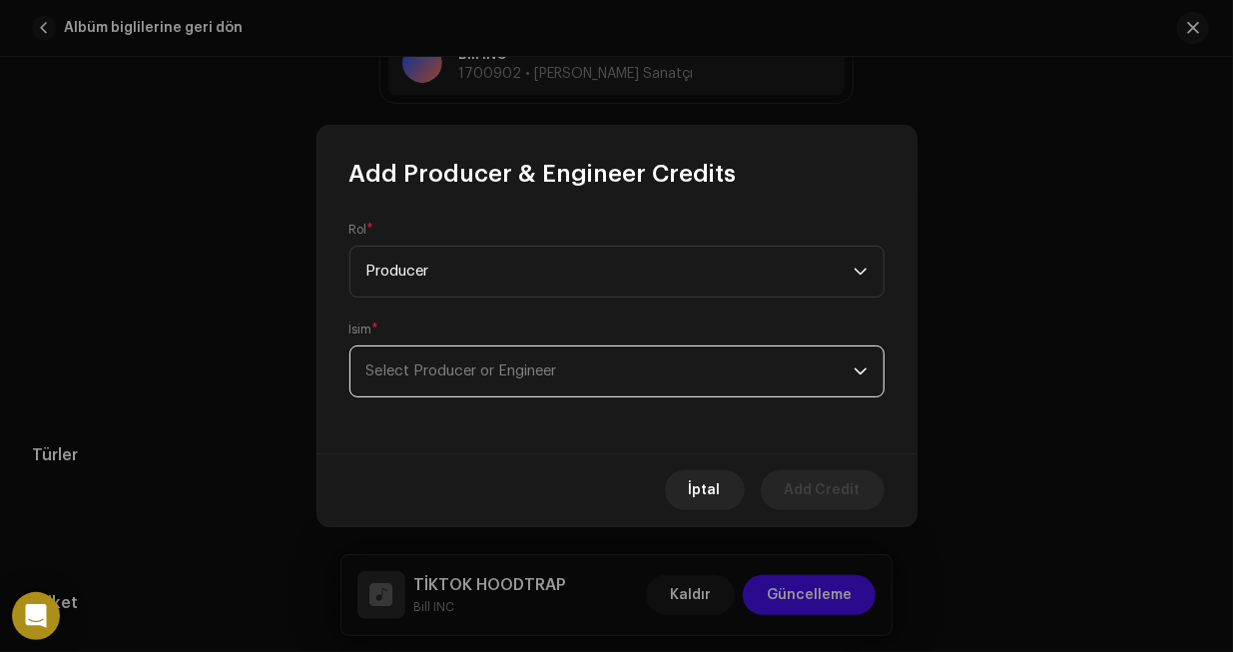
click at [485, 376] on span "Select Producer or Engineer" at bounding box center [461, 370] width 191 height 15
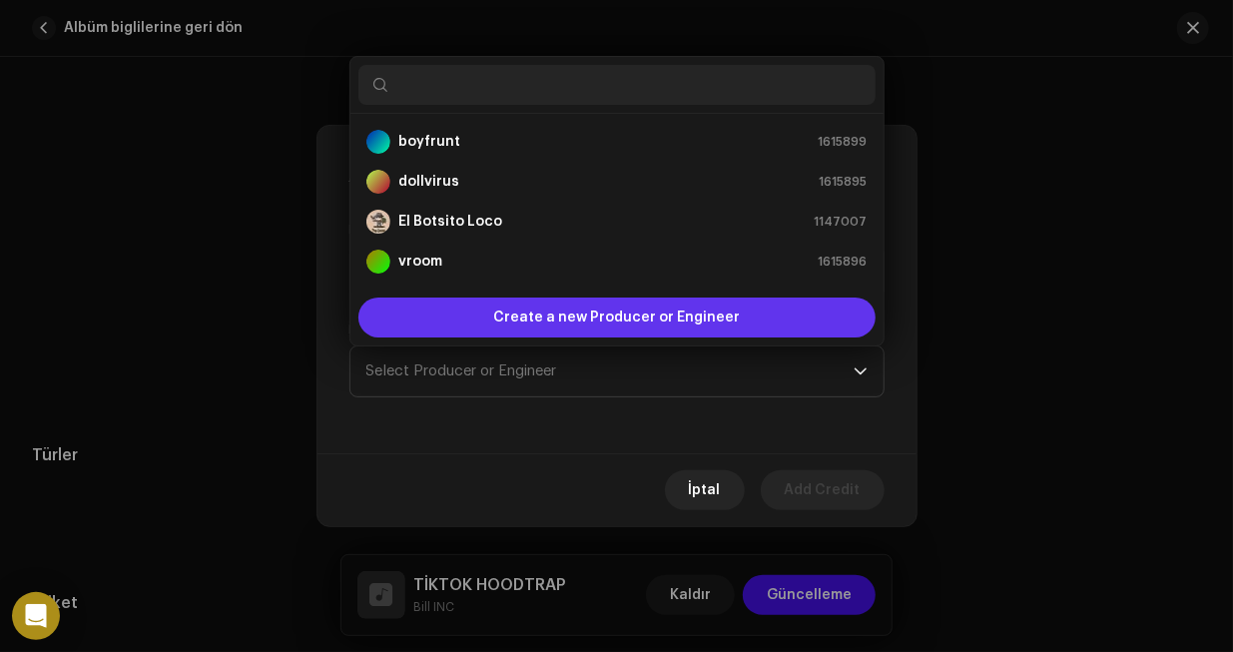
click at [585, 316] on span "Create a new Producer or Engineer" at bounding box center [616, 317] width 247 height 40
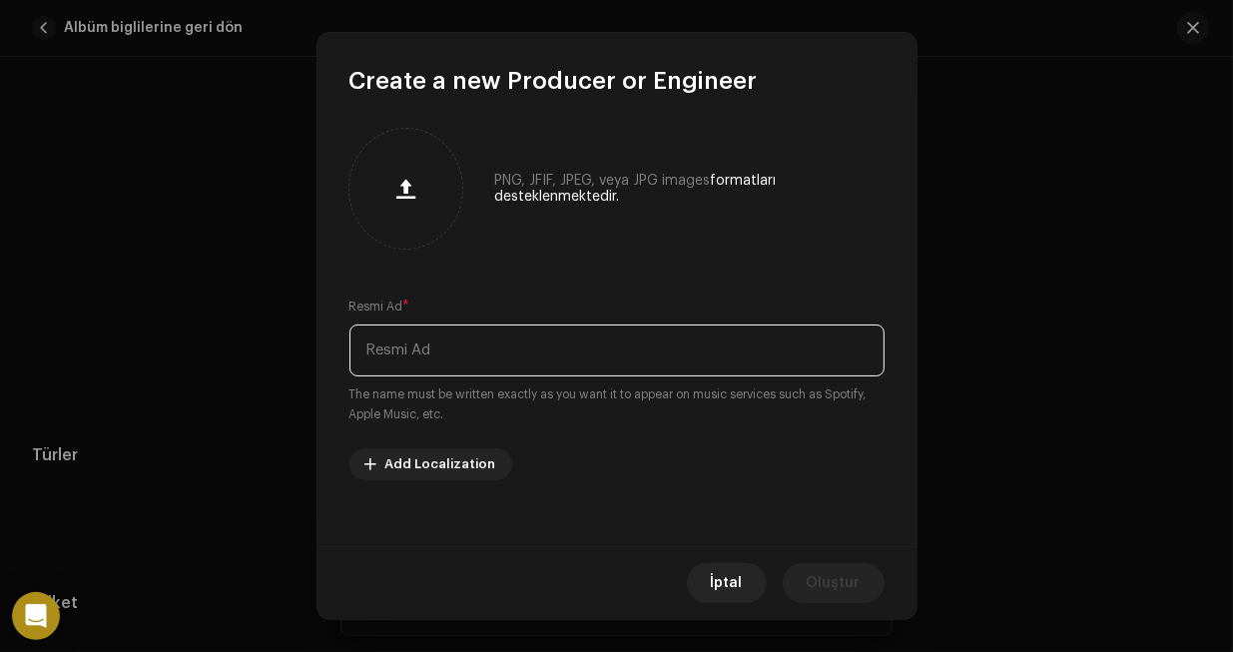
click at [486, 332] on input "text" at bounding box center [616, 350] width 535 height 52
type input "Bill INC"
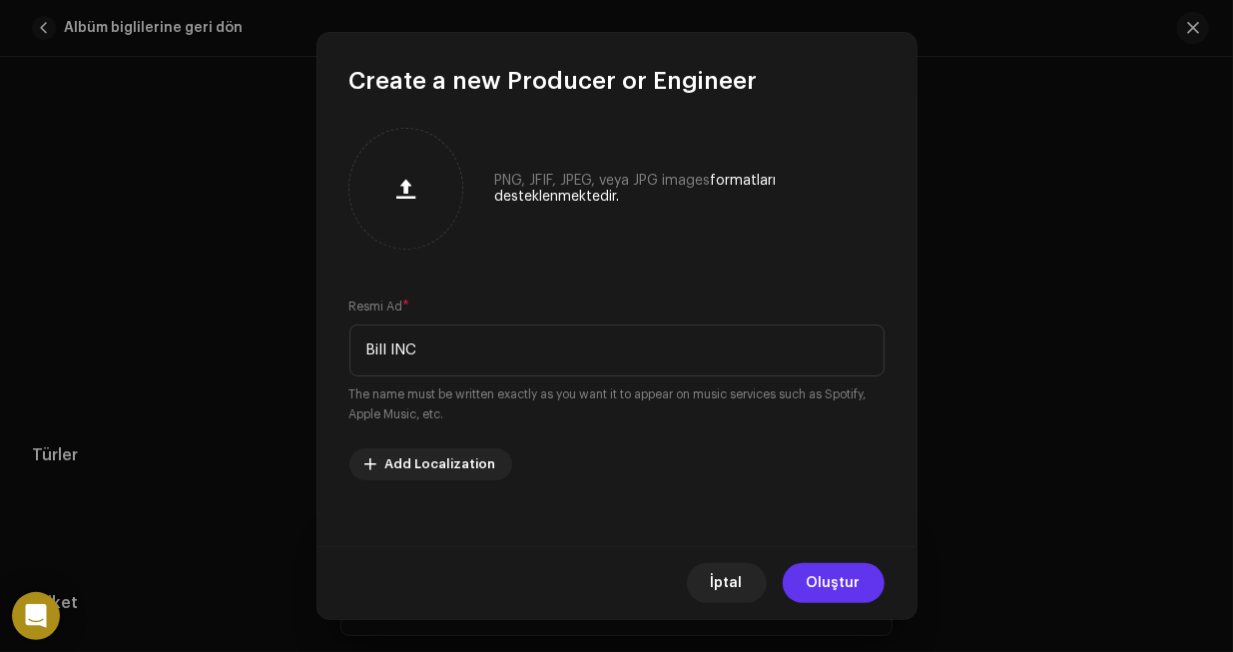
click at [816, 578] on span "Oluştur" at bounding box center [833, 583] width 54 height 40
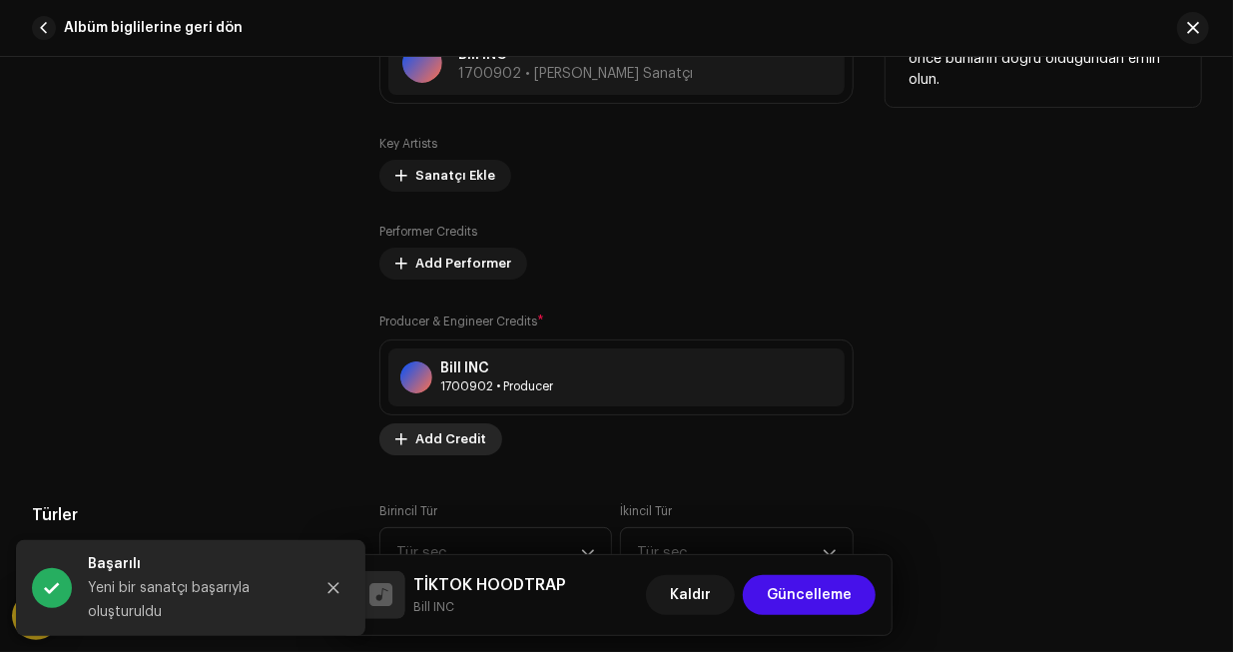
click at [443, 428] on span "Add Credit" at bounding box center [450, 439] width 71 height 40
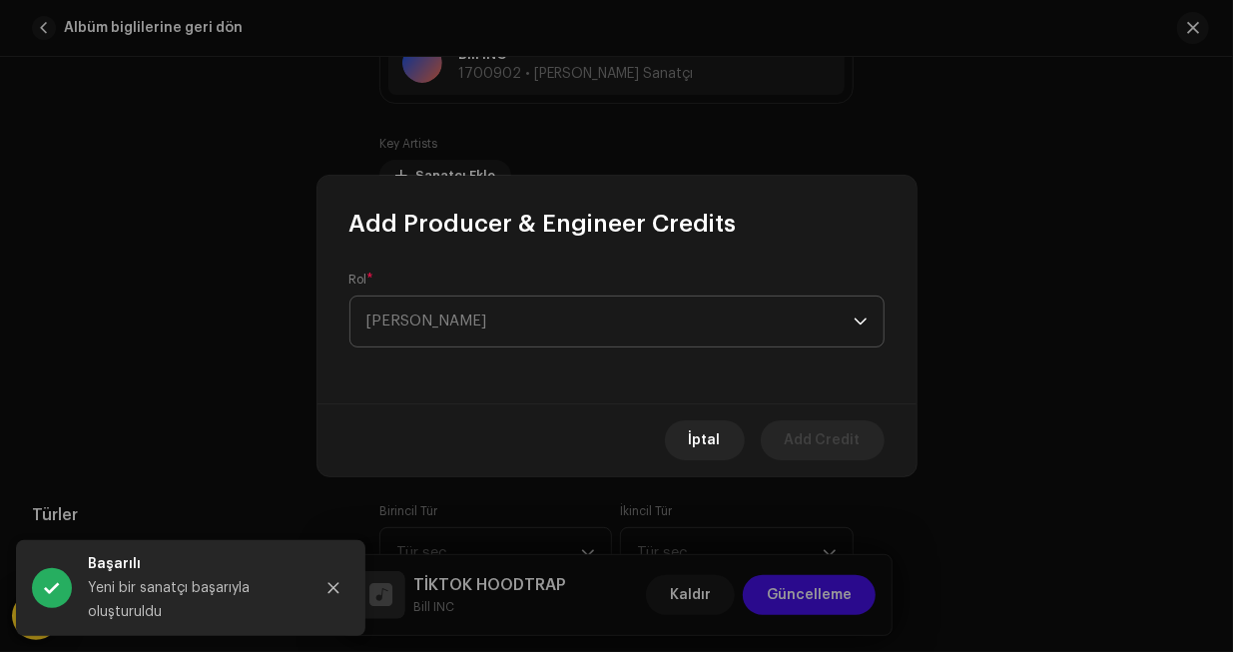
click at [478, 325] on span "[PERSON_NAME]" at bounding box center [609, 321] width 487 height 50
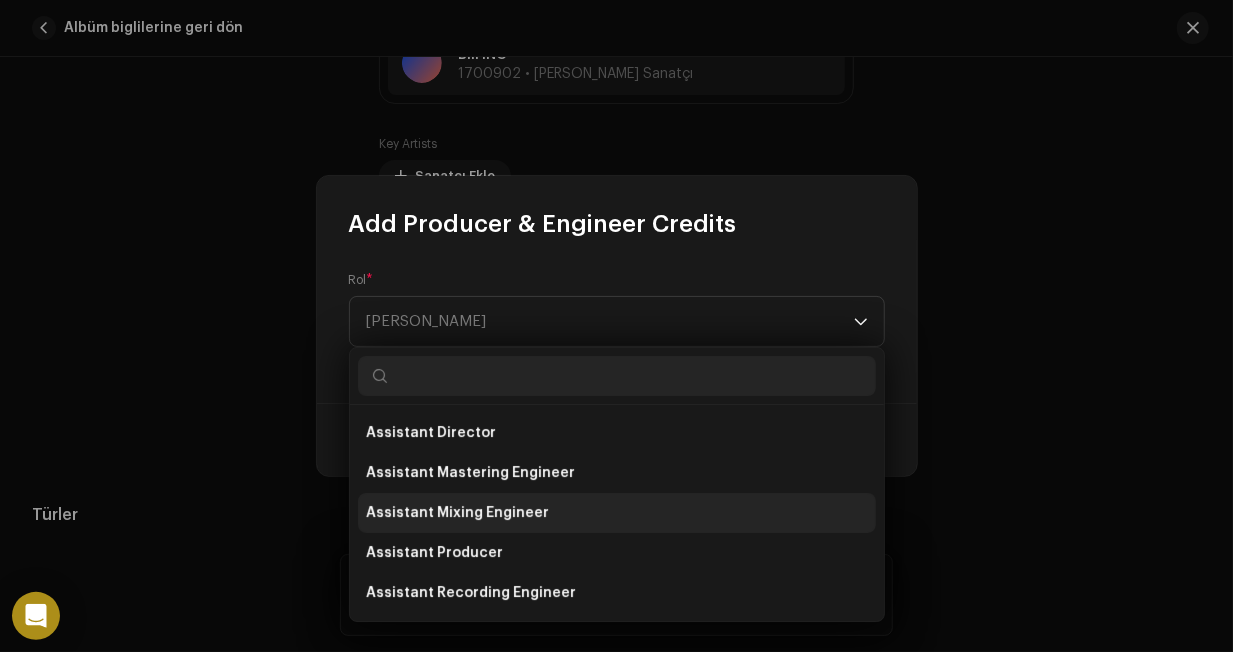
scroll to position [0, 0]
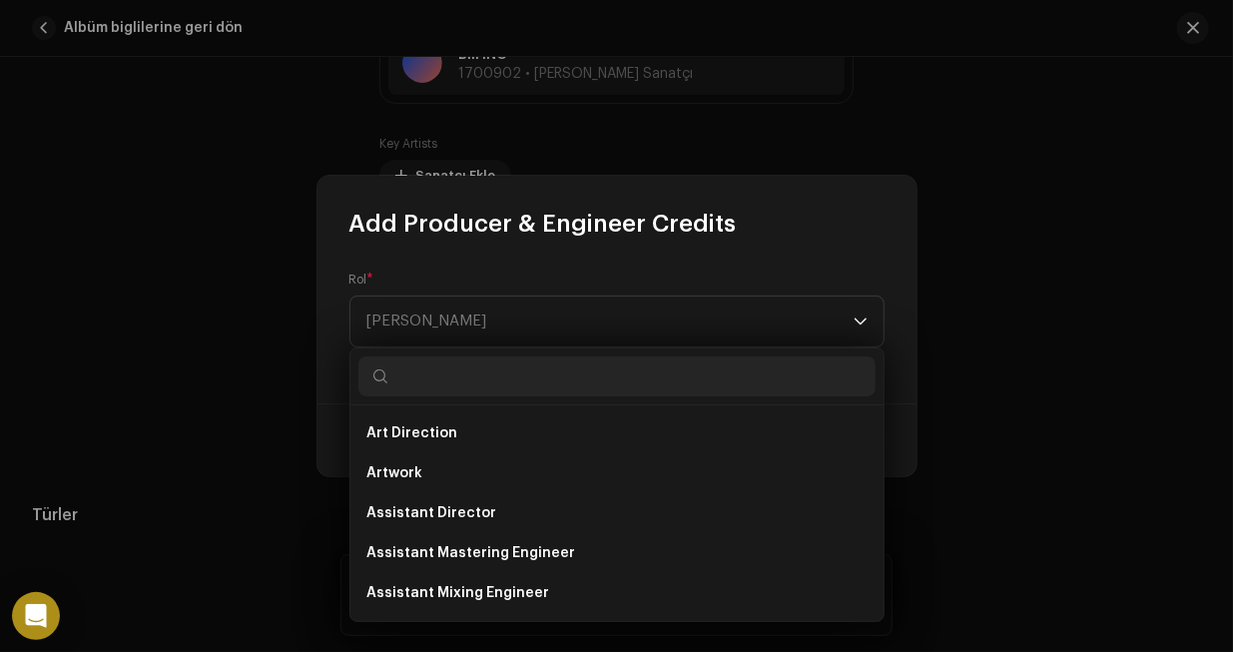
click at [662, 177] on div "Add Producer & Engineer Credits" at bounding box center [616, 208] width 599 height 64
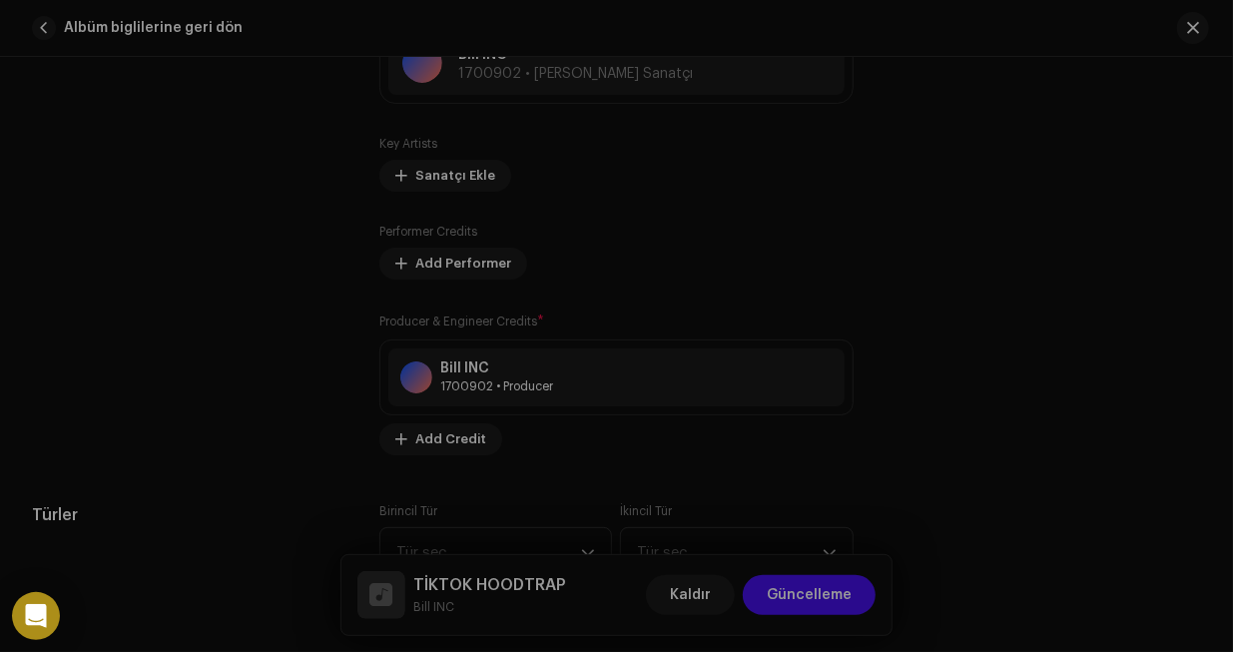
click at [682, 147] on div "Add Producer & Engineer Credits Rol * [PERSON_NAME] This field is required. İpt…" at bounding box center [616, 326] width 1233 height 652
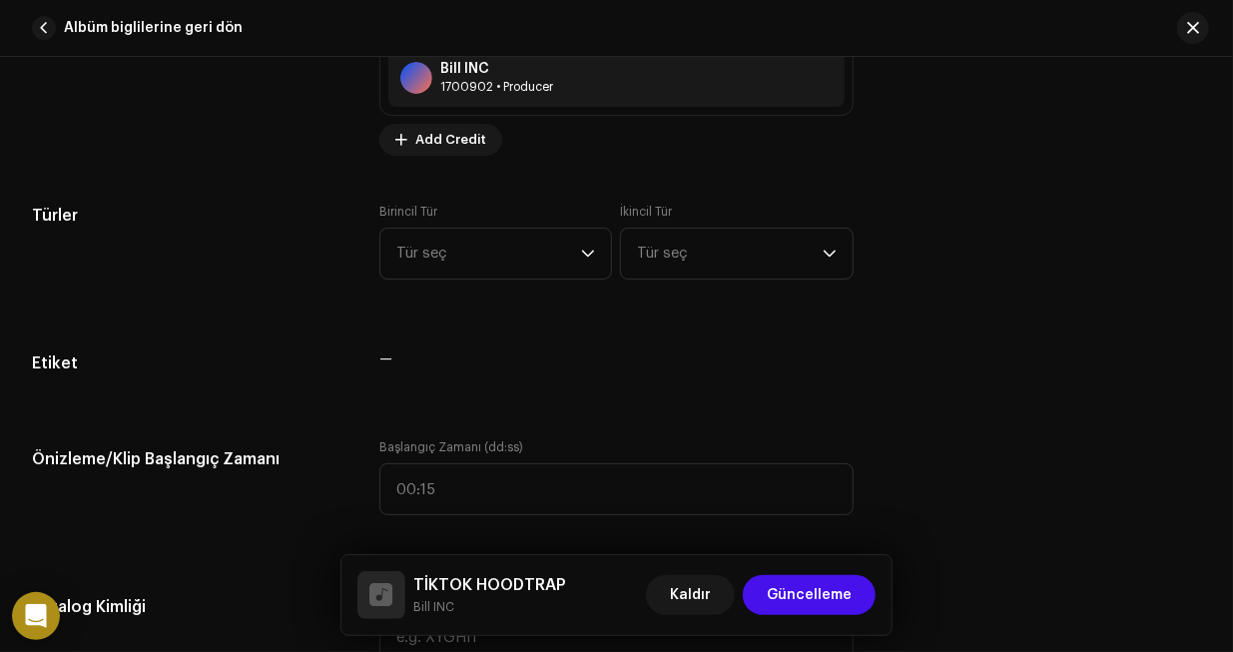
scroll to position [1801, 0]
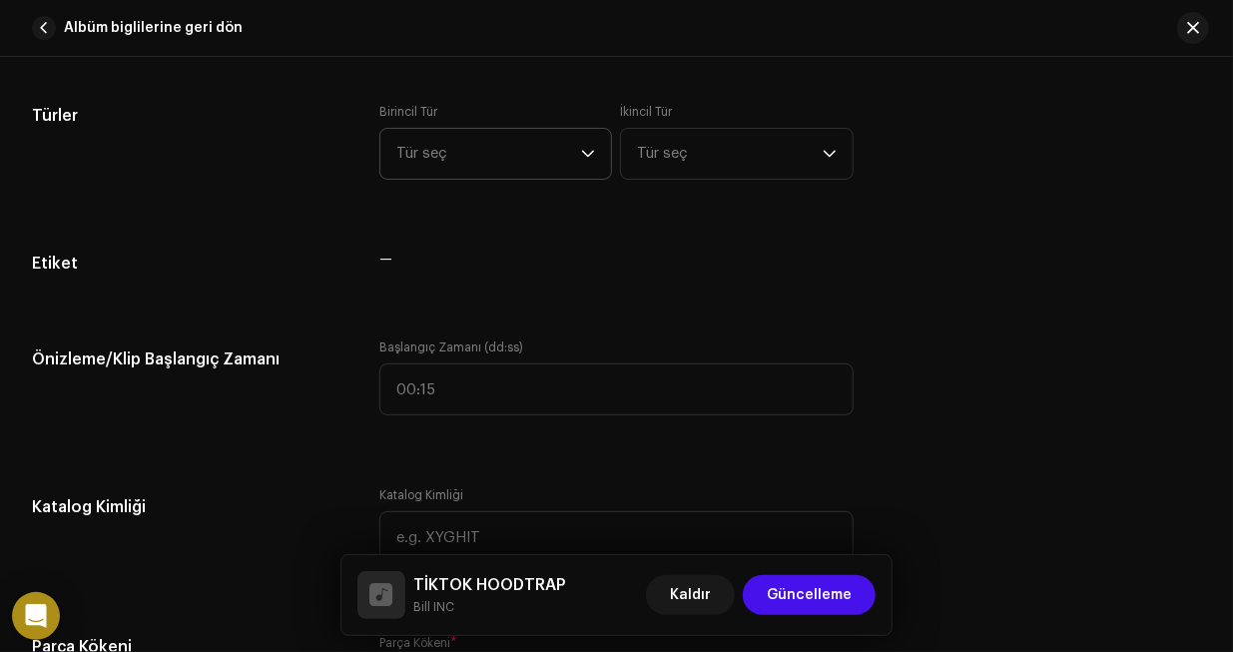
click at [508, 144] on span "Tür seç" at bounding box center [488, 154] width 185 height 50
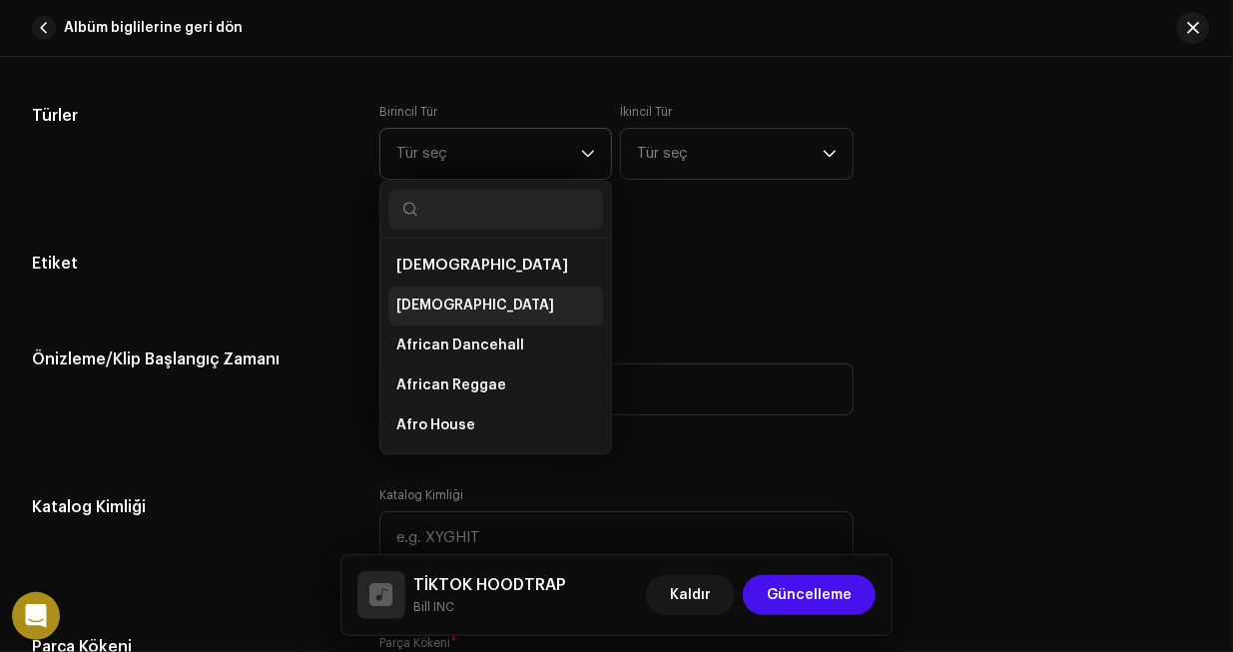
click at [464, 298] on li "[DEMOGRAPHIC_DATA]" at bounding box center [495, 306] width 215 height 40
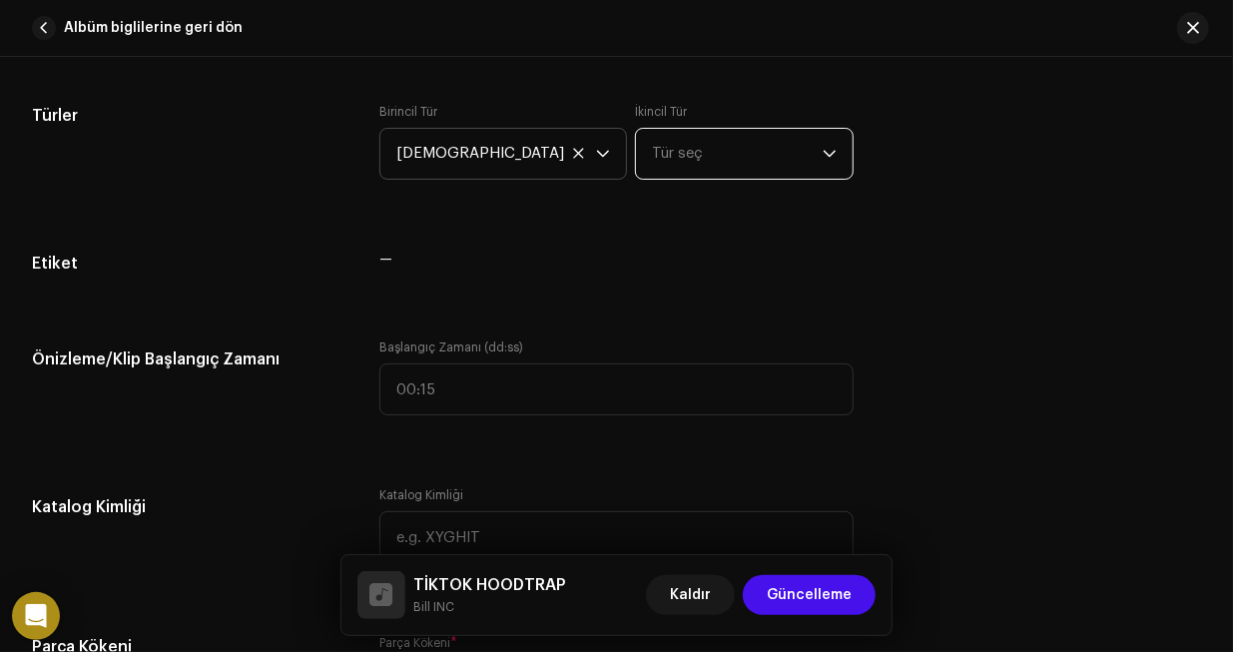
click at [659, 133] on span "Tür seç" at bounding box center [737, 154] width 170 height 50
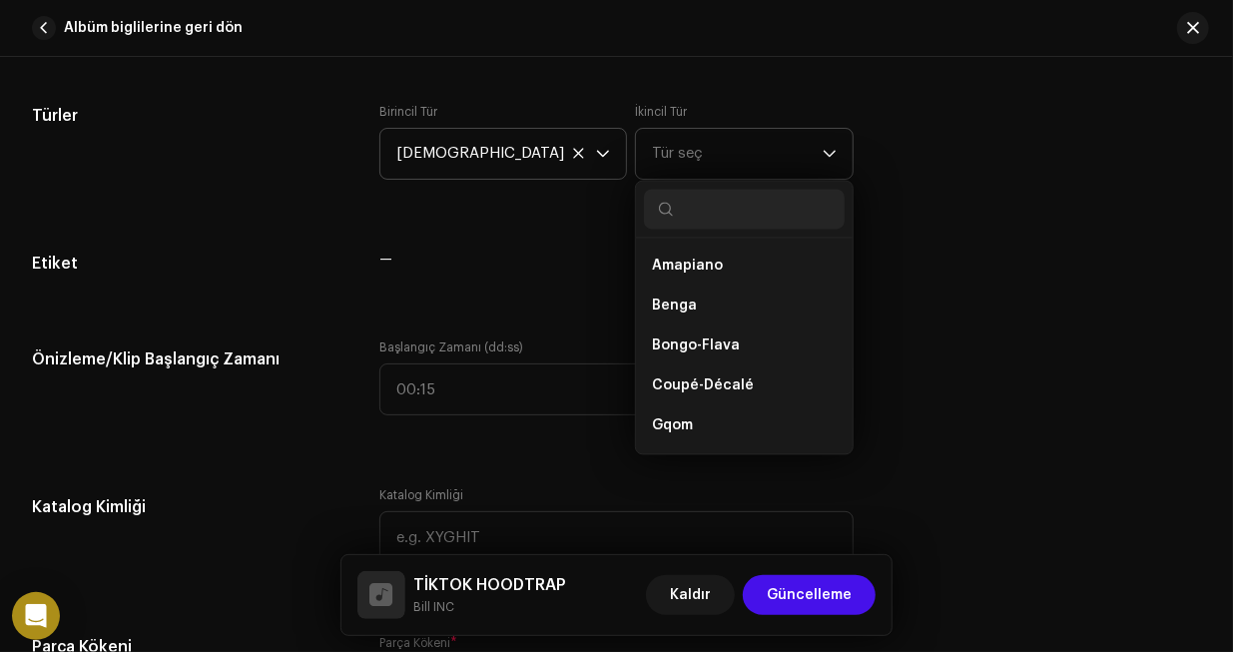
scroll to position [299, 0]
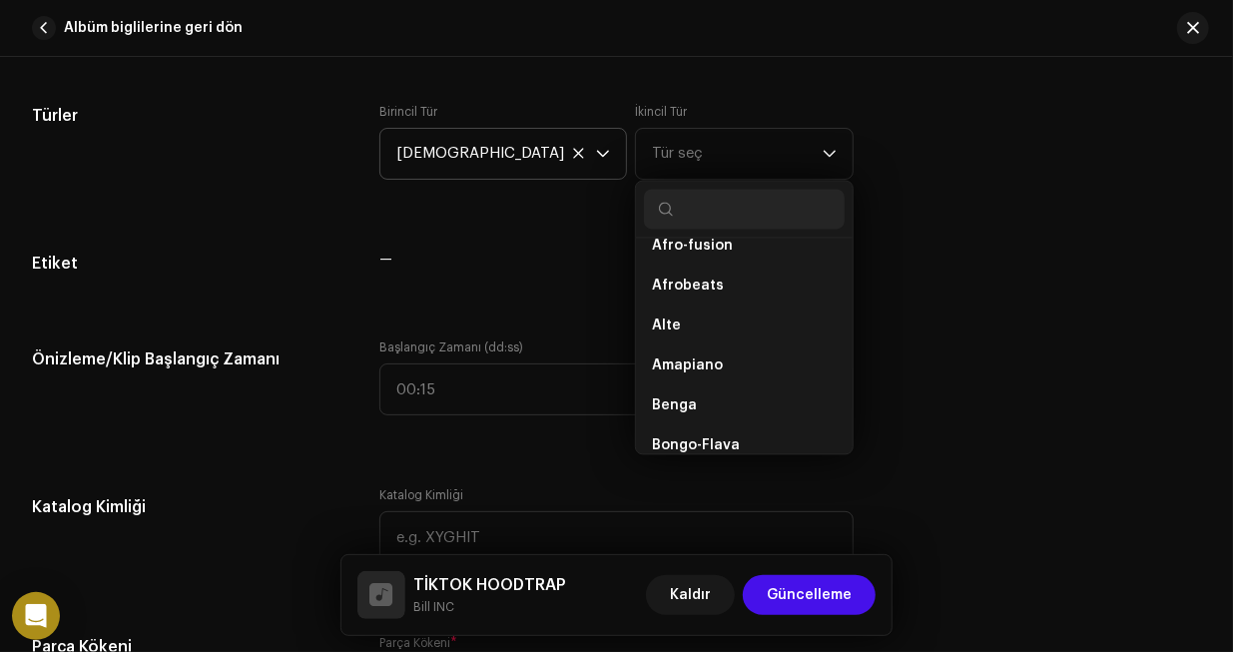
click at [494, 237] on div "Parça detayları Parçayı son haline getirmek için aşağıdakileri tamamlayın. 1 / …" at bounding box center [616, 516] width 1233 height 4424
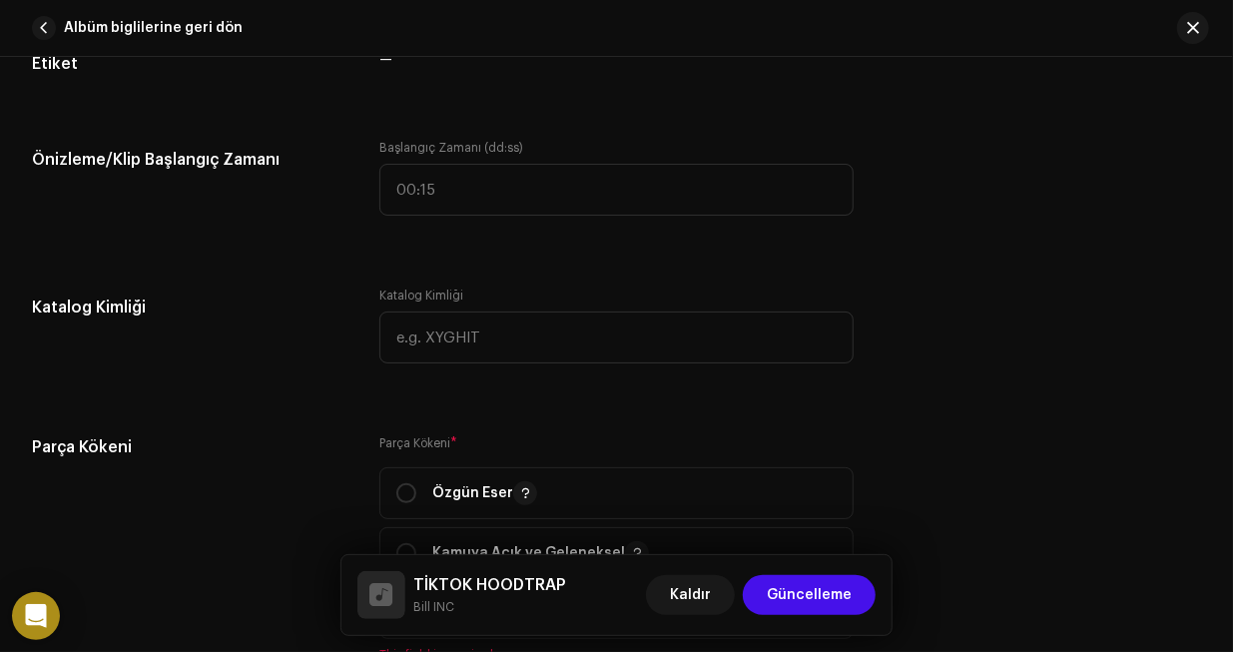
scroll to position [2200, 0]
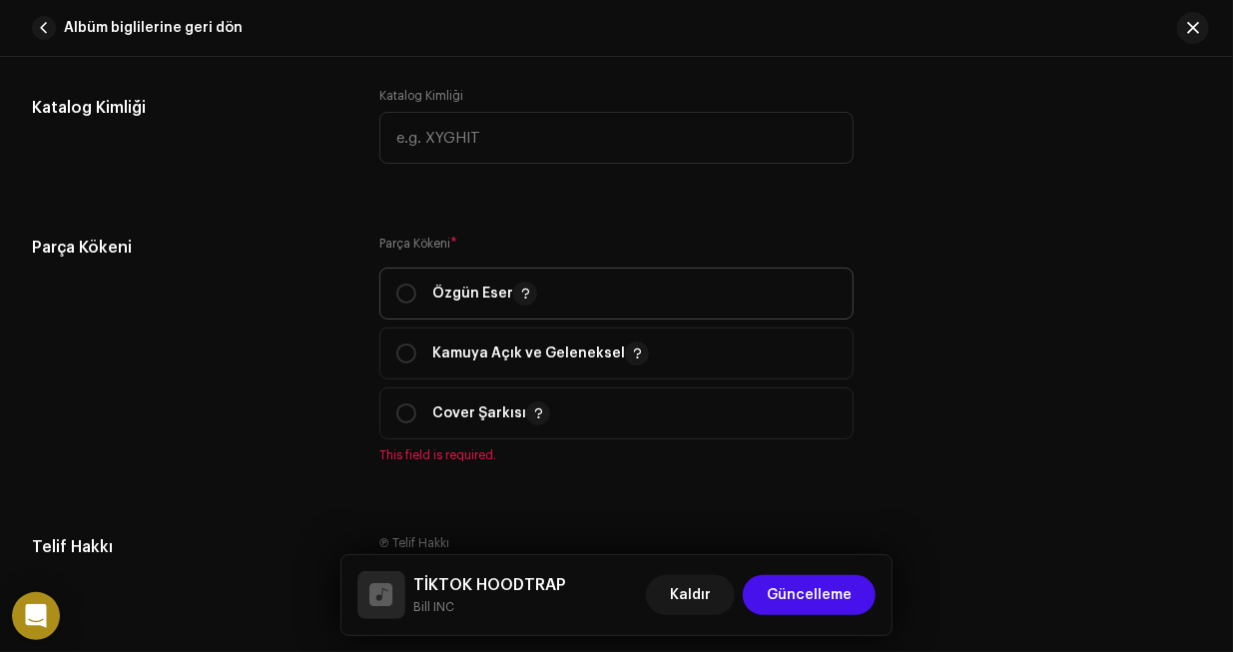
click at [495, 288] on p "Özgün Eser" at bounding box center [484, 293] width 105 height 24
radio input "true"
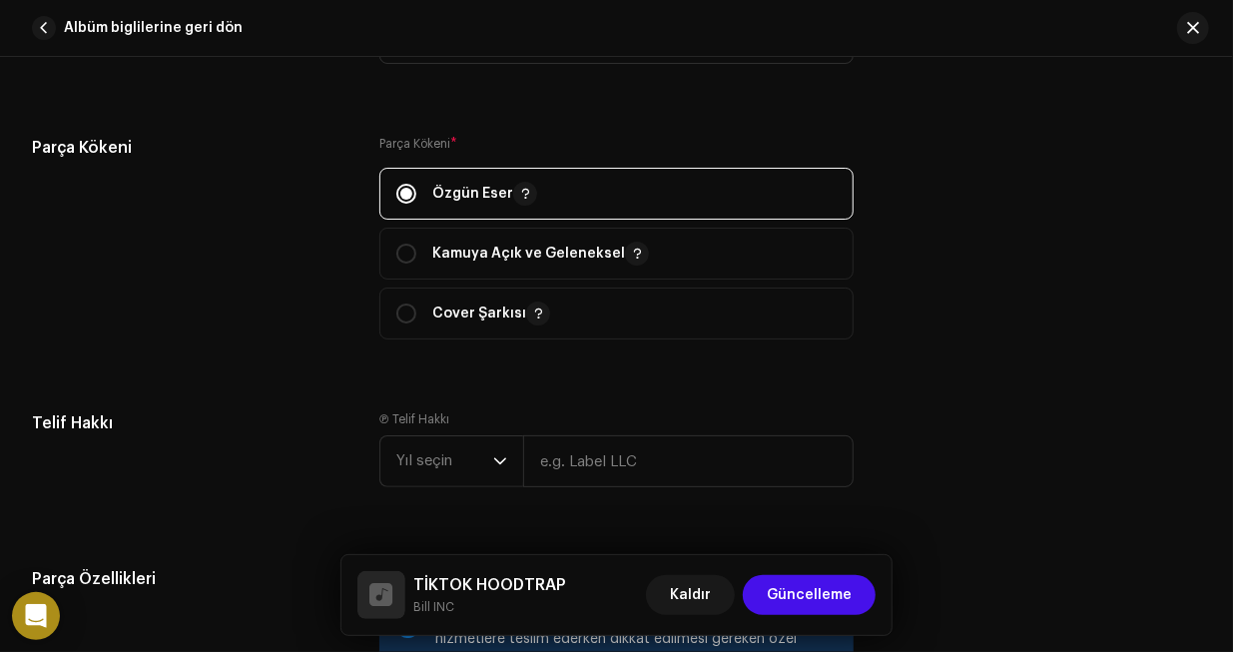
scroll to position [2399, 0]
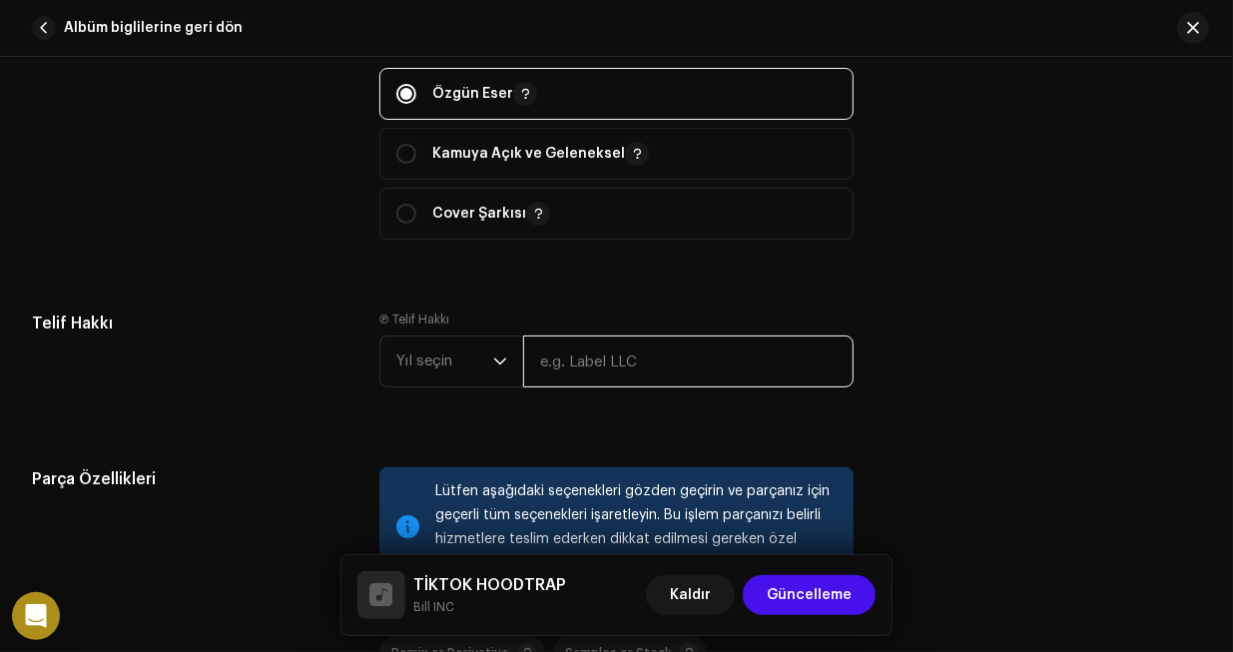
click at [597, 359] on input "text" at bounding box center [687, 361] width 329 height 52
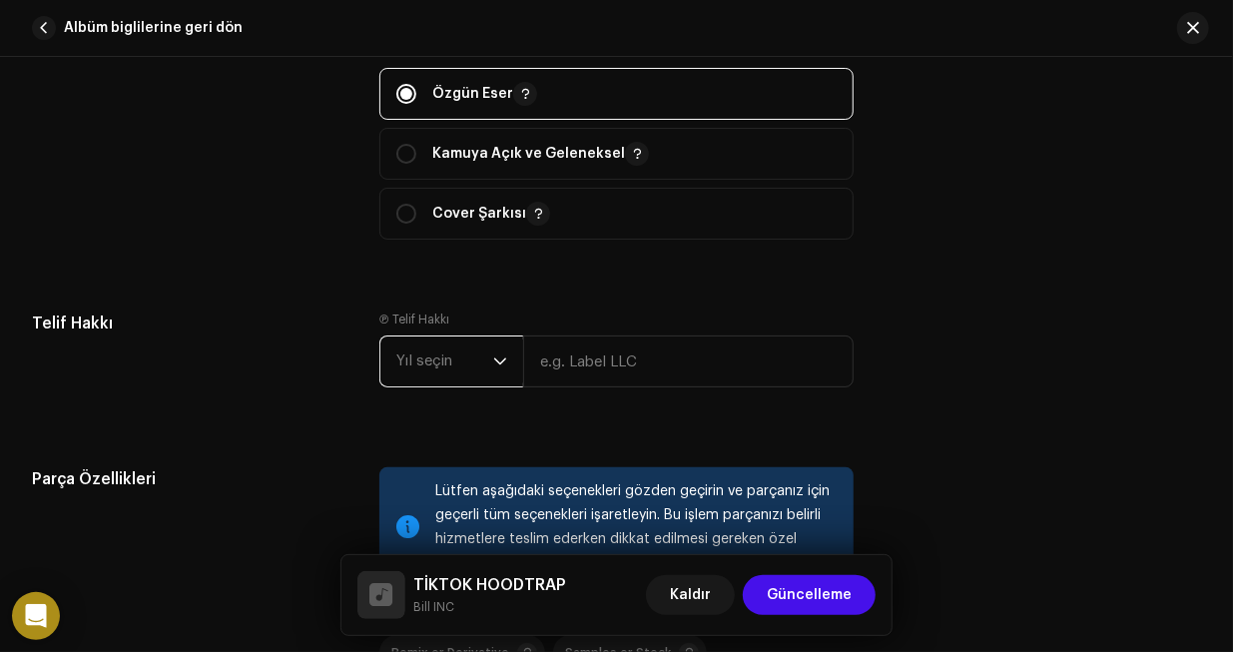
click at [483, 352] on span "Yıl seçin" at bounding box center [444, 361] width 97 height 50
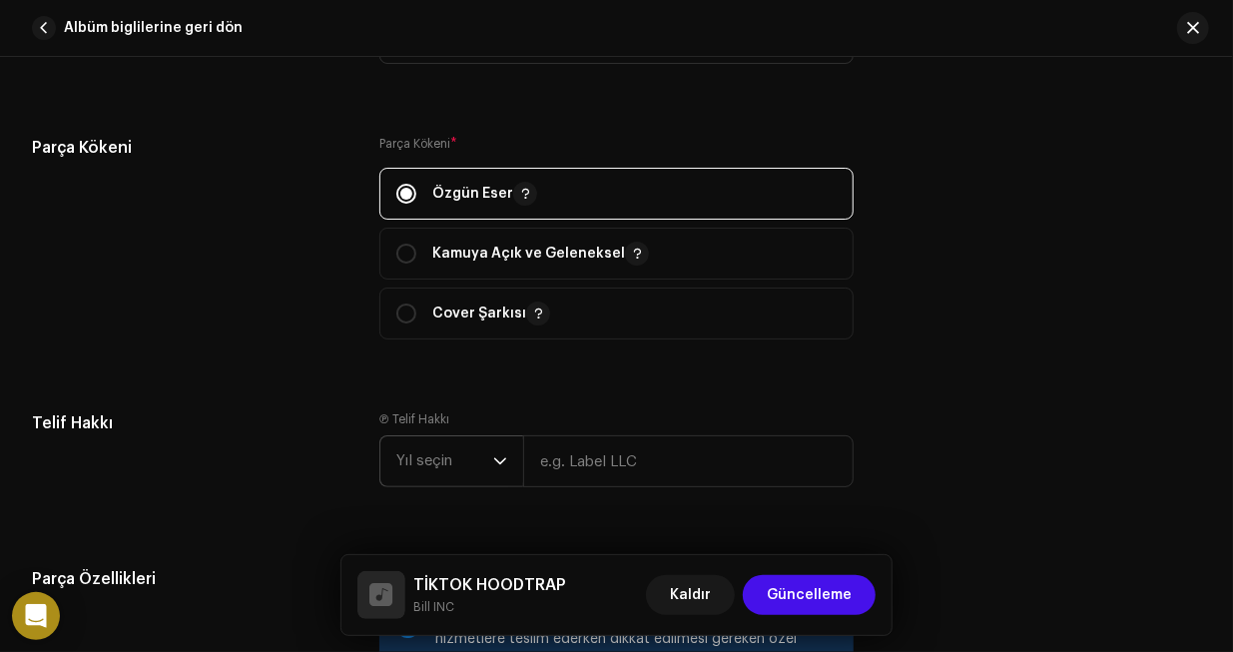
click at [439, 464] on span "Yıl seçin" at bounding box center [444, 461] width 97 height 50
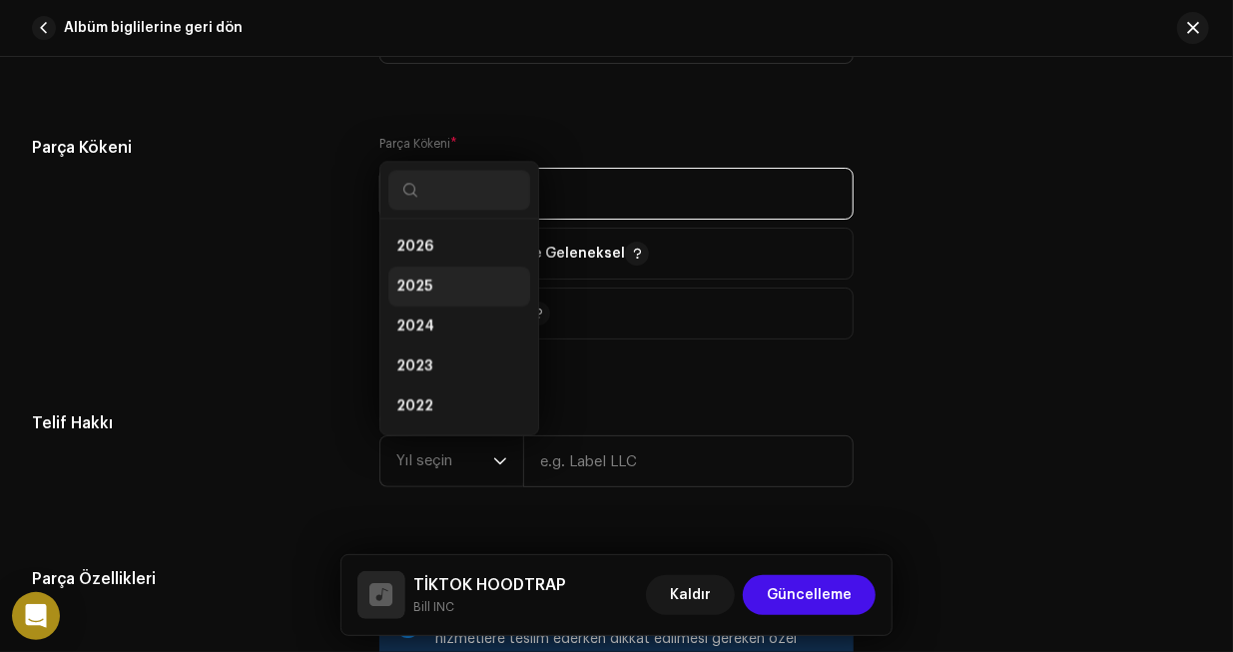
click at [425, 276] on span "2025" at bounding box center [414, 286] width 36 height 20
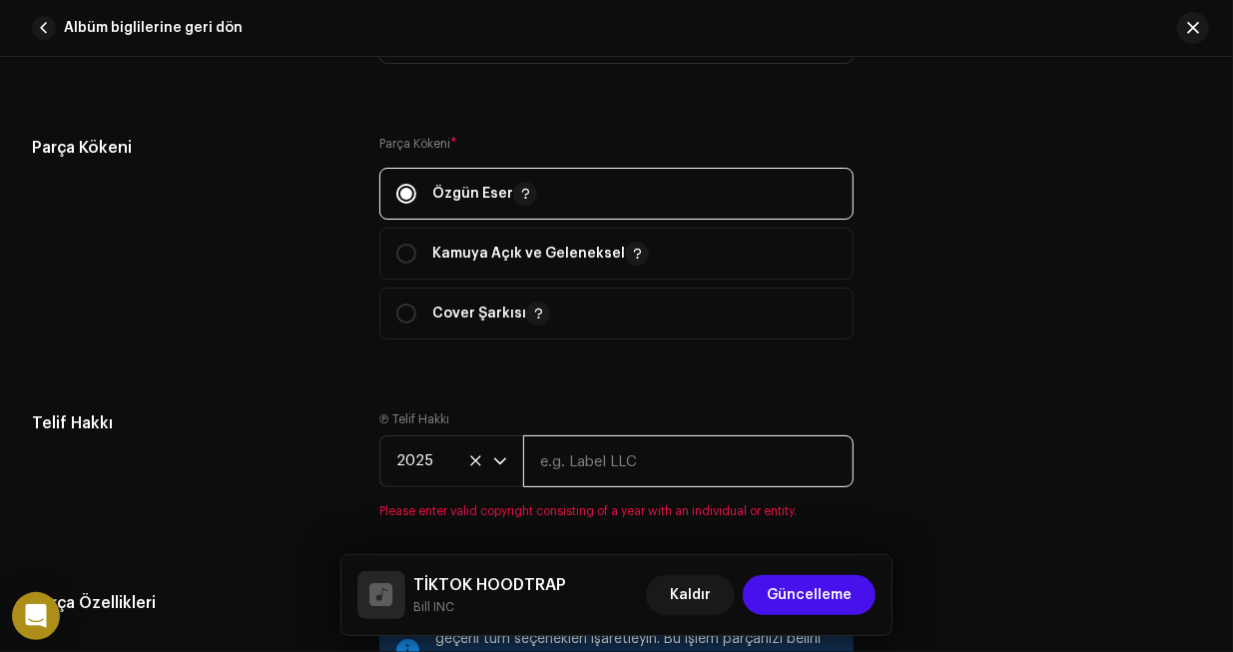
click at [652, 451] on input "text" at bounding box center [687, 461] width 329 height 52
type input "BRGHT"
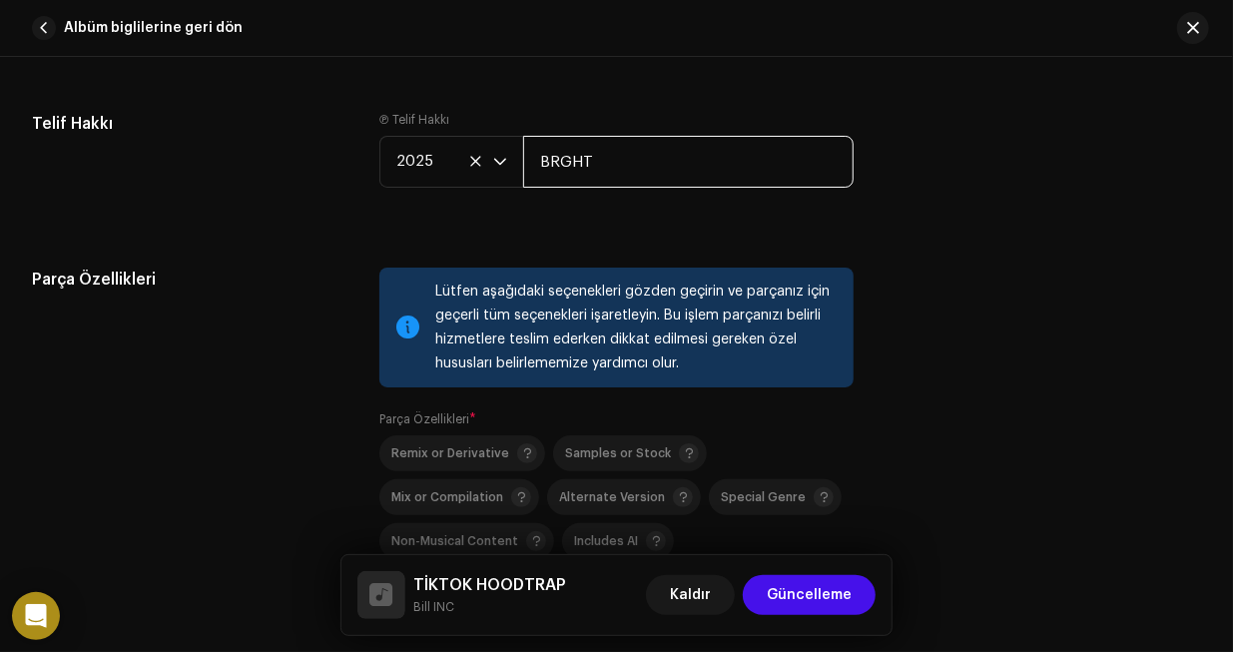
scroll to position [2998, 0]
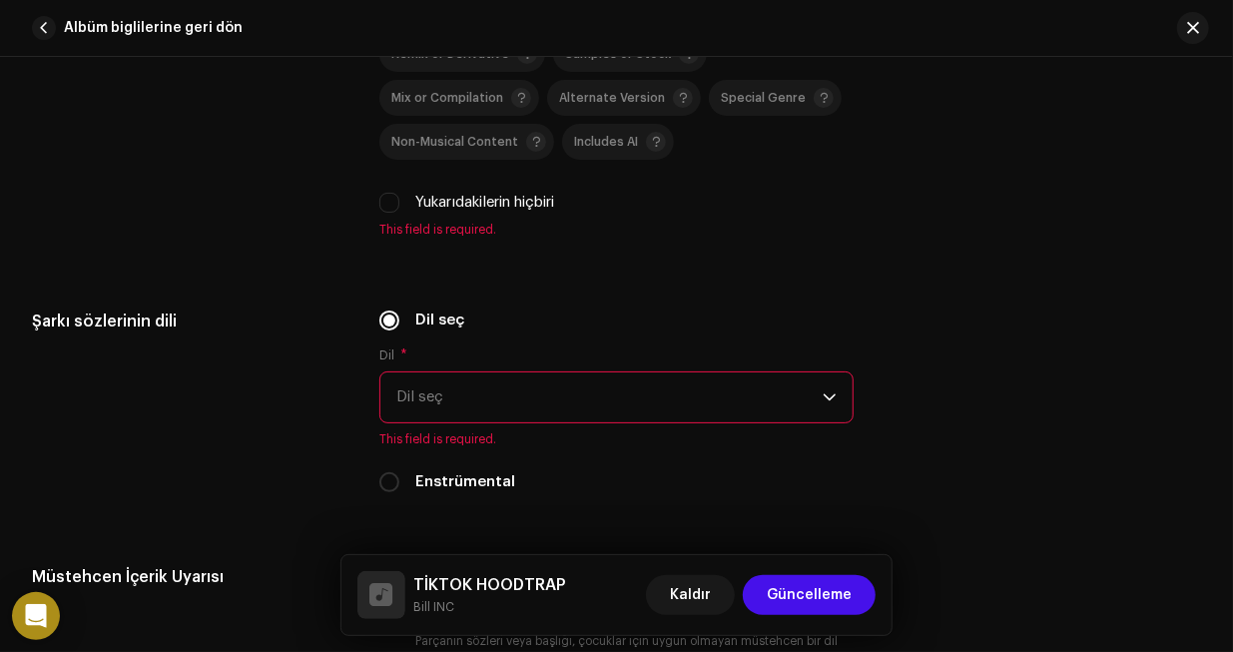
click at [461, 398] on span "Dil seç" at bounding box center [608, 397] width 425 height 50
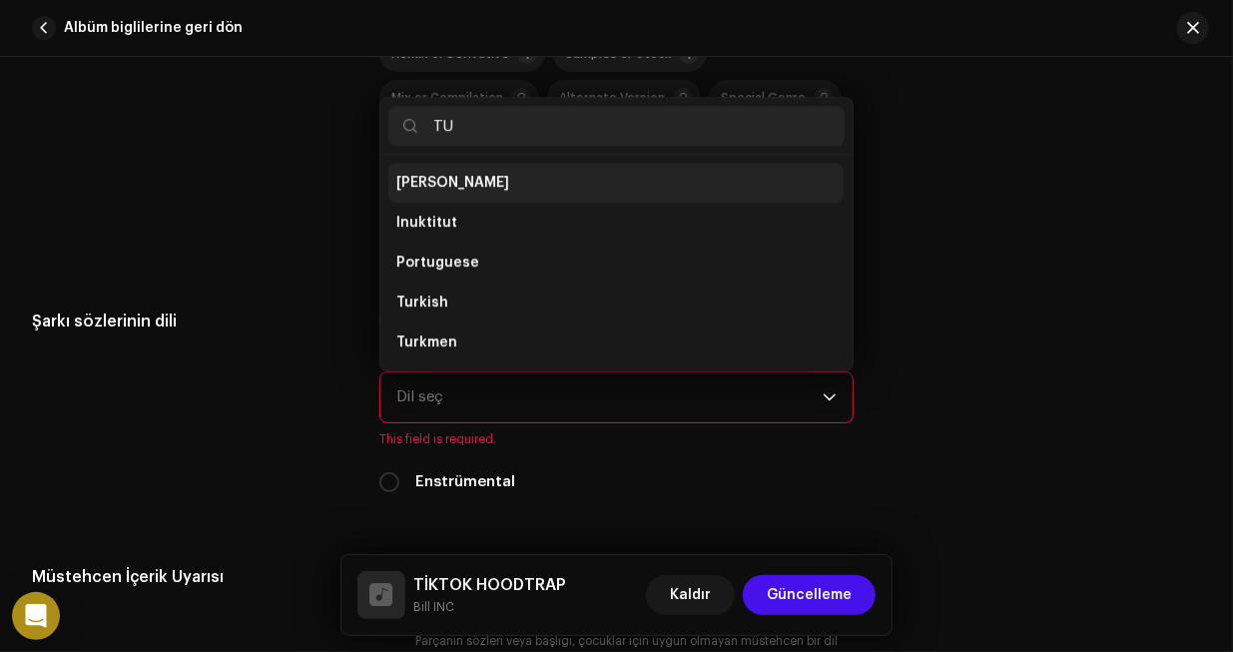
scroll to position [0, 0]
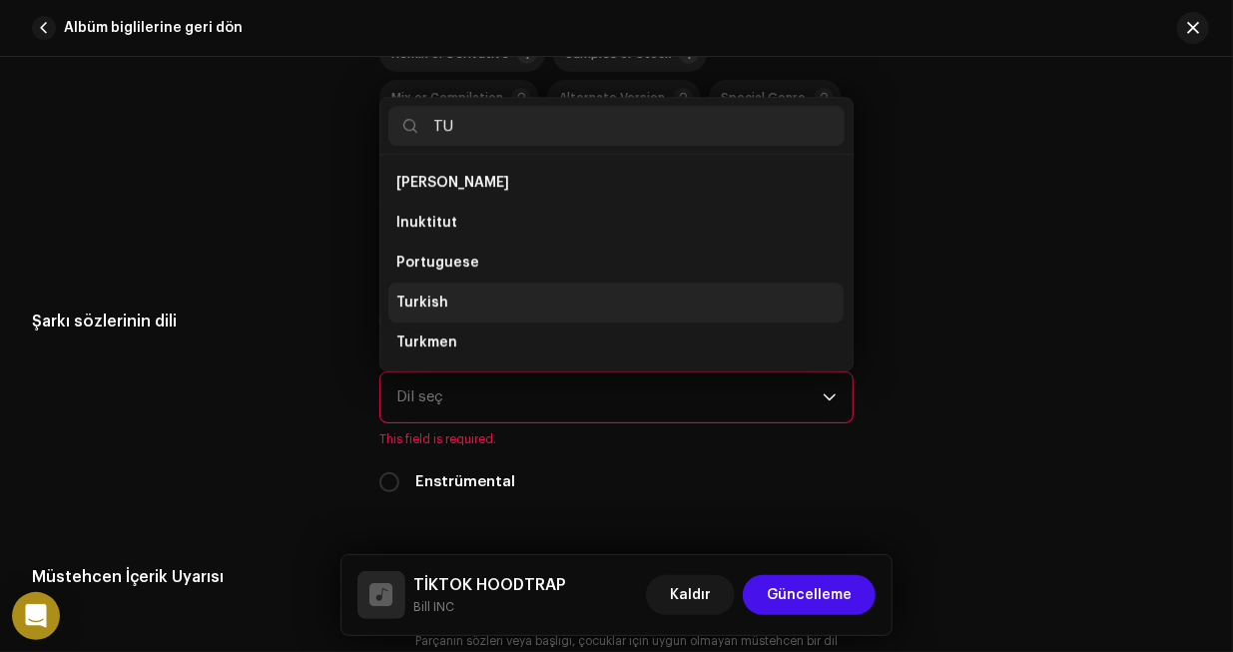
type input "TU"
click at [442, 302] on li "Turkish" at bounding box center [615, 302] width 455 height 40
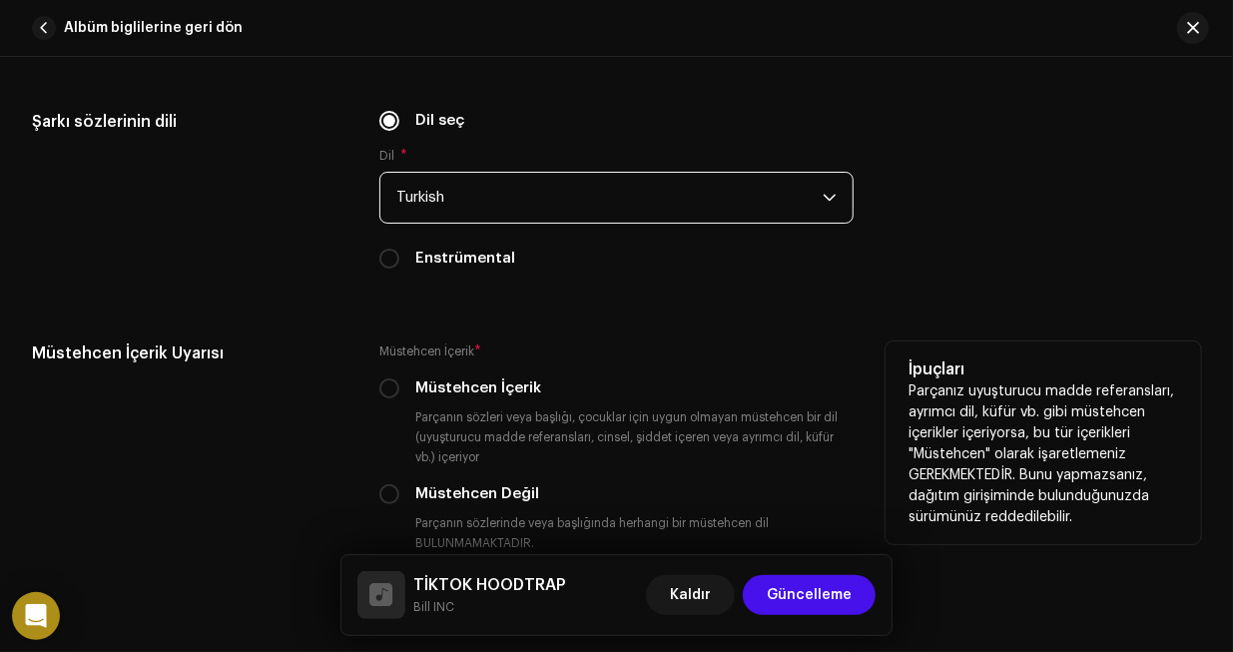
scroll to position [3298, 0]
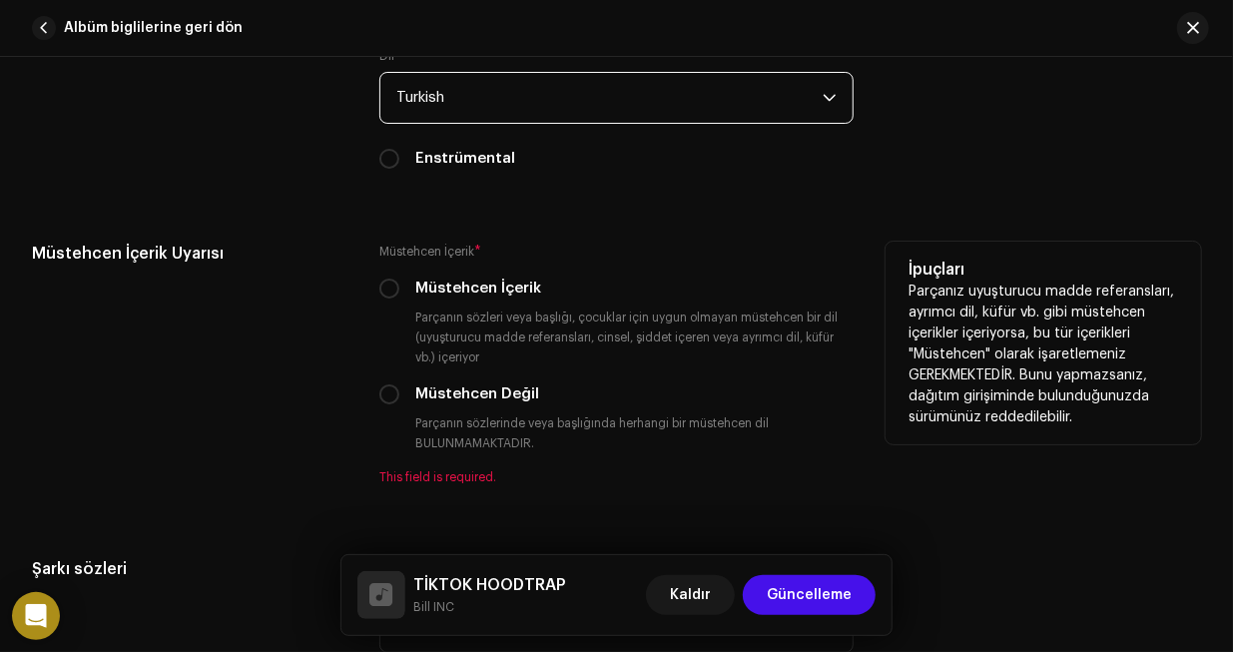
click at [485, 287] on label "Müstehcen İçerik" at bounding box center [478, 288] width 126 height 22
click at [399, 287] on input "Müstehcen İçerik" at bounding box center [389, 288] width 20 height 20
radio input "true"
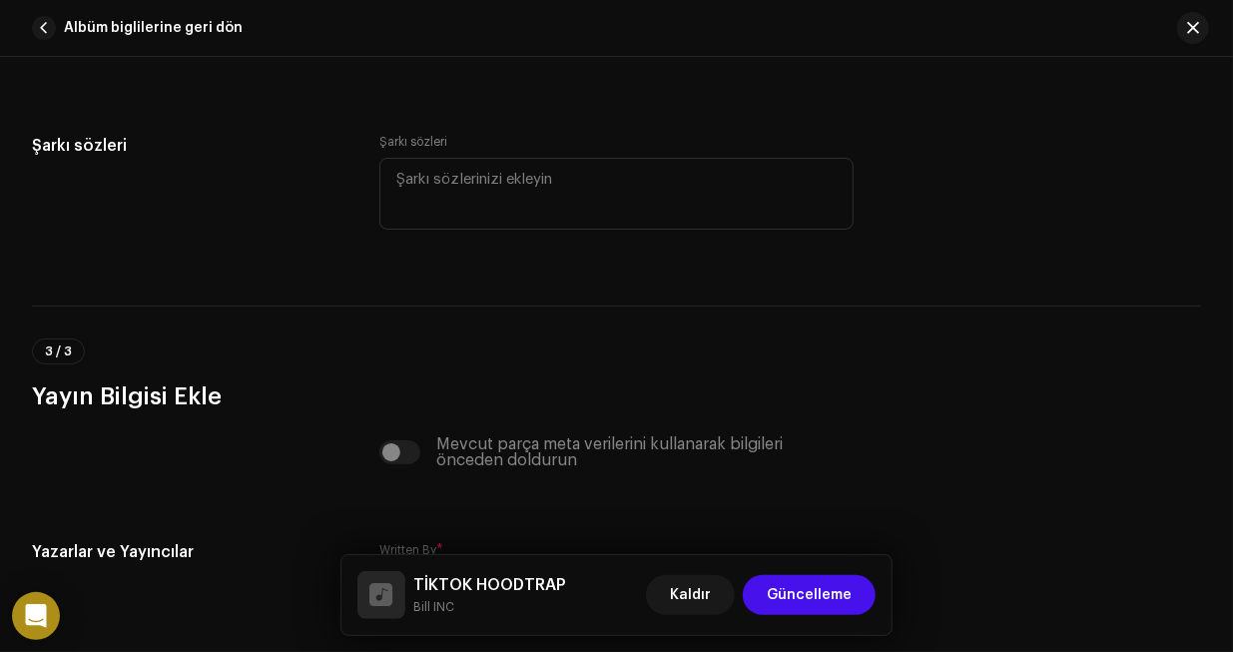
scroll to position [3990, 0]
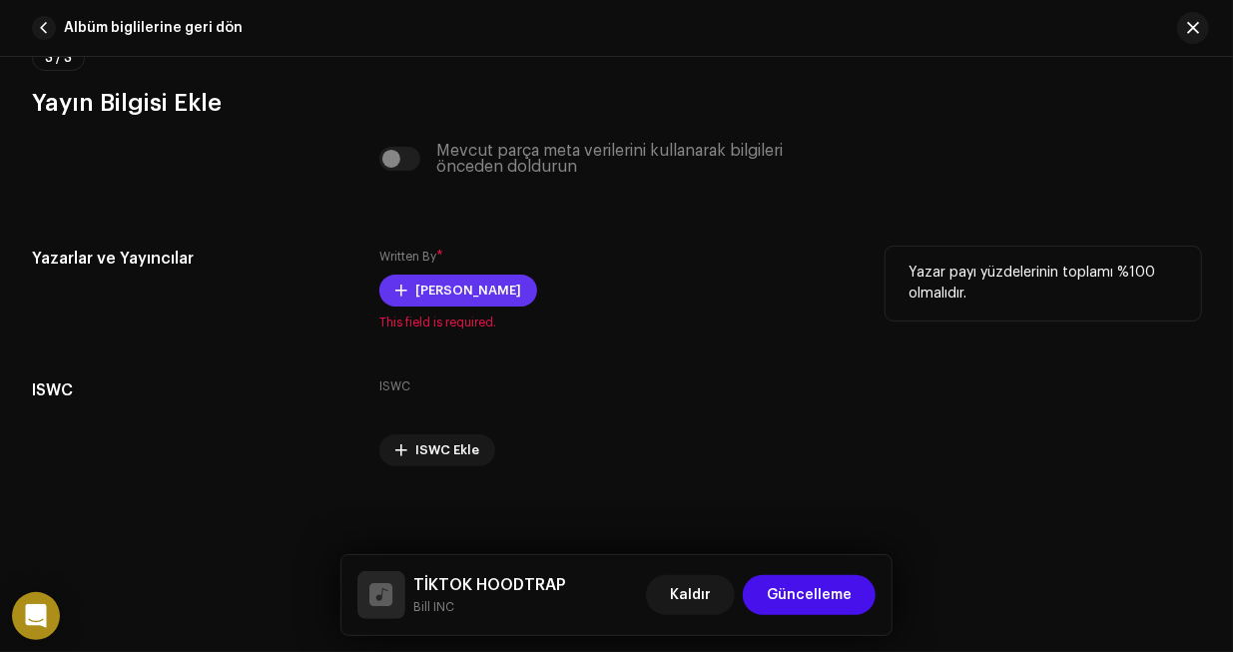
click at [451, 279] on span "[PERSON_NAME]" at bounding box center [468, 290] width 106 height 40
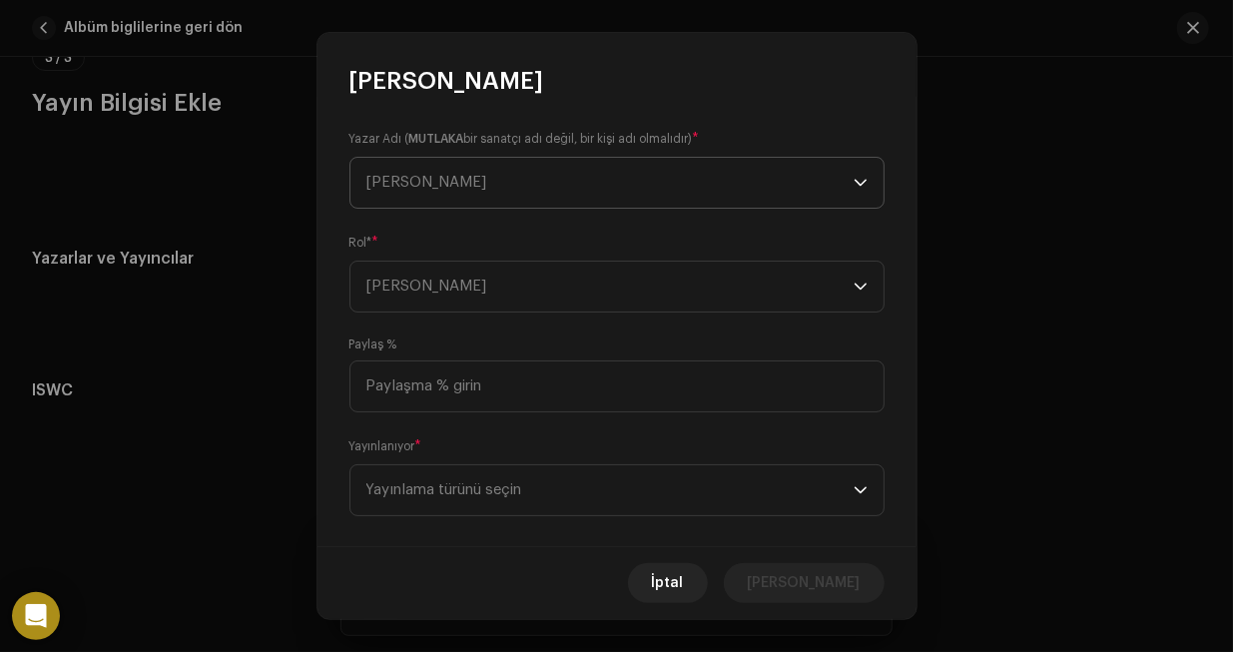
click at [505, 185] on span "[PERSON_NAME]" at bounding box center [609, 183] width 487 height 50
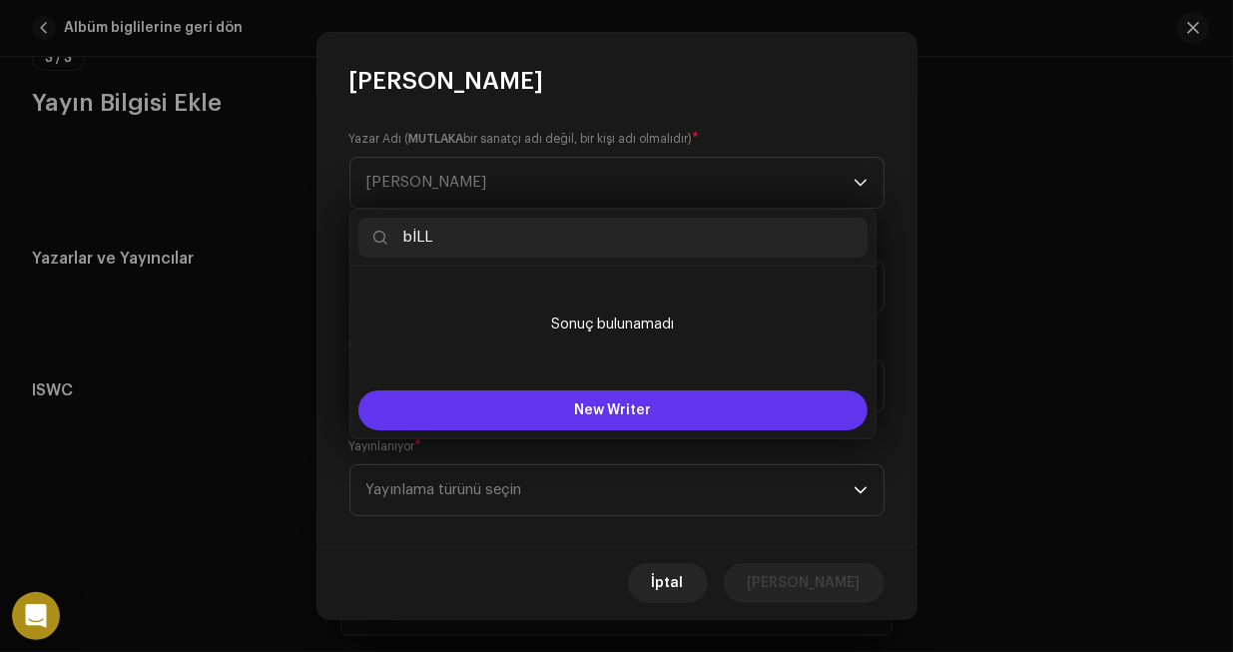
type input "bİLL"
click at [628, 396] on button "New Writer" at bounding box center [612, 410] width 509 height 40
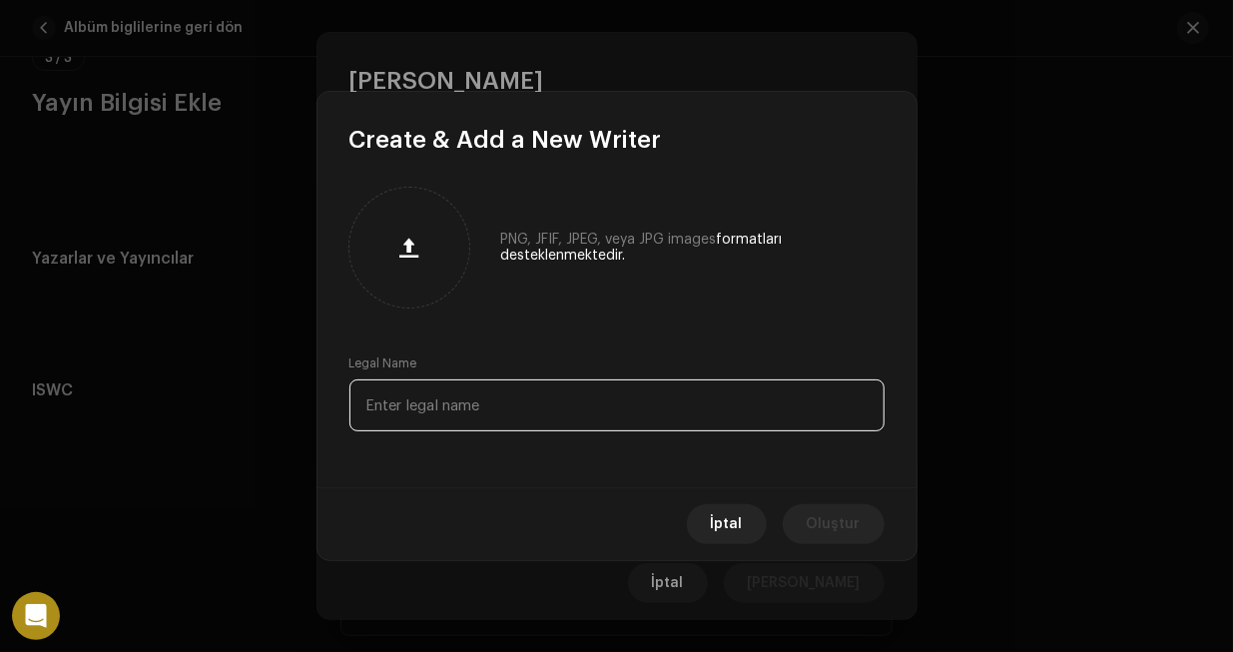
click at [515, 408] on input "text" at bounding box center [616, 405] width 535 height 52
type input "Bill INC"
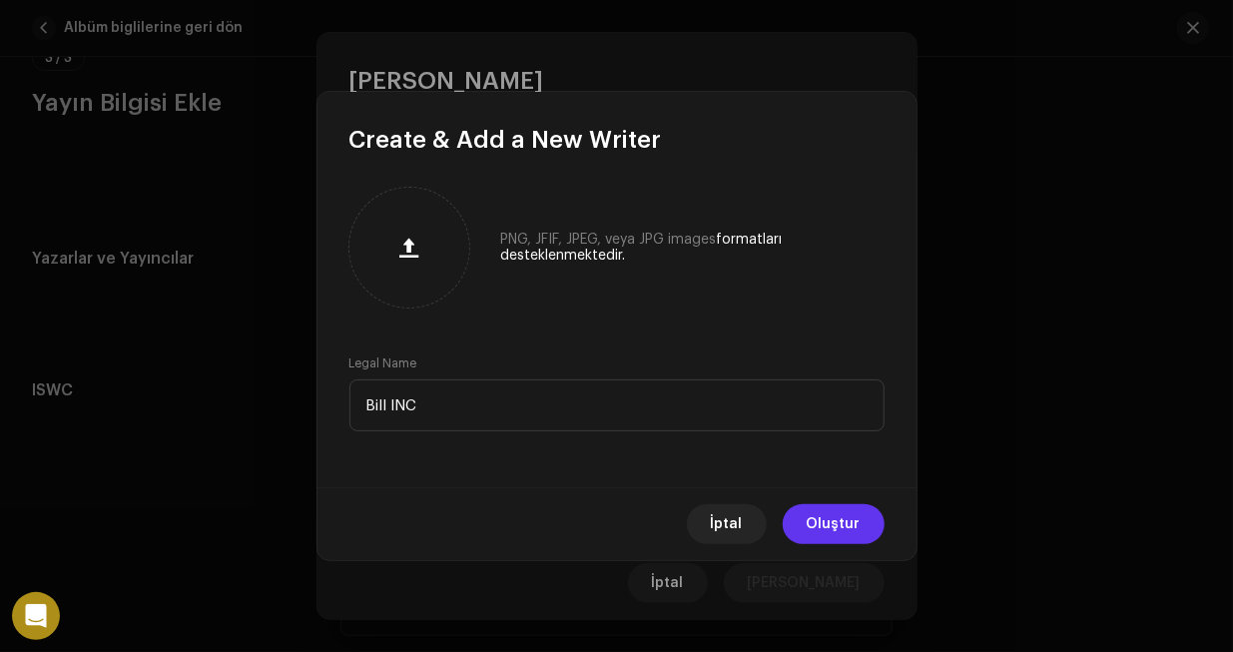
click at [799, 520] on button "Oluştur" at bounding box center [834, 524] width 102 height 40
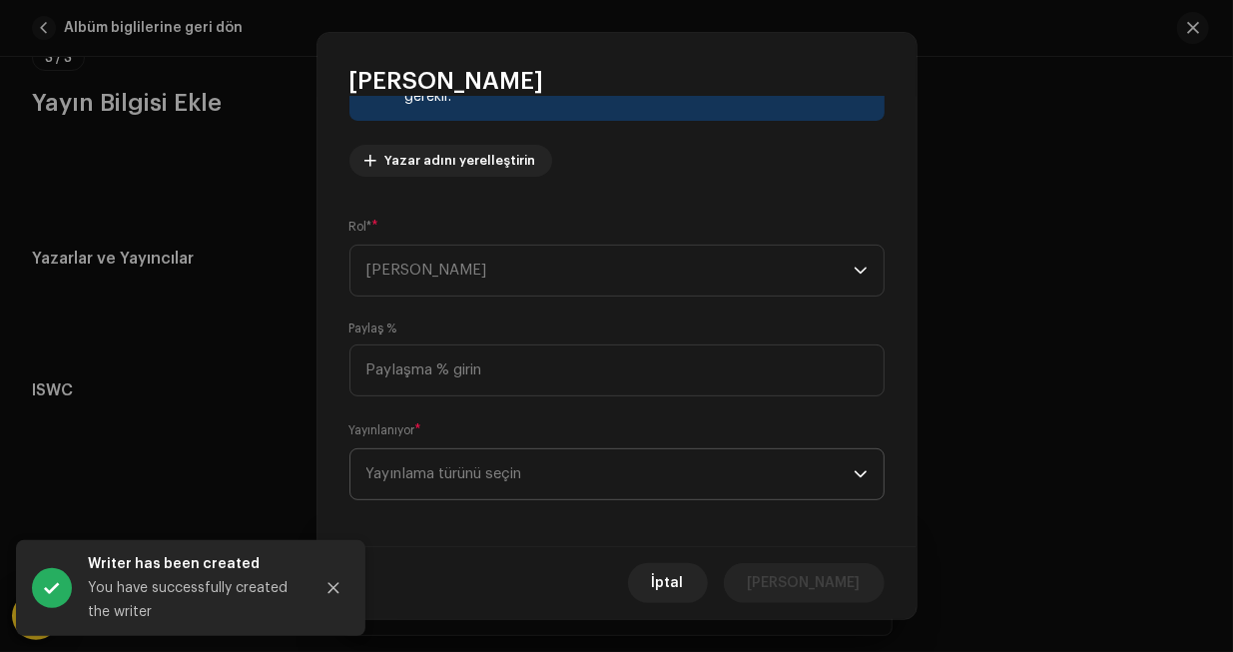
scroll to position [208, 0]
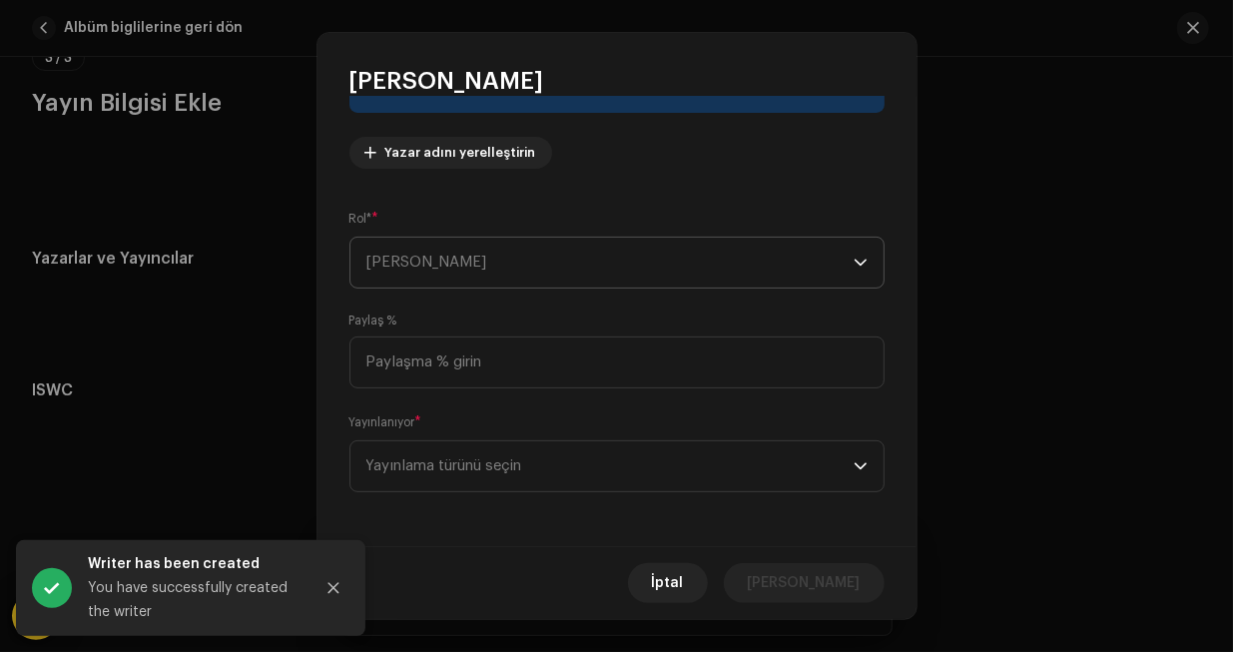
click at [486, 243] on span "[PERSON_NAME]" at bounding box center [609, 263] width 487 height 50
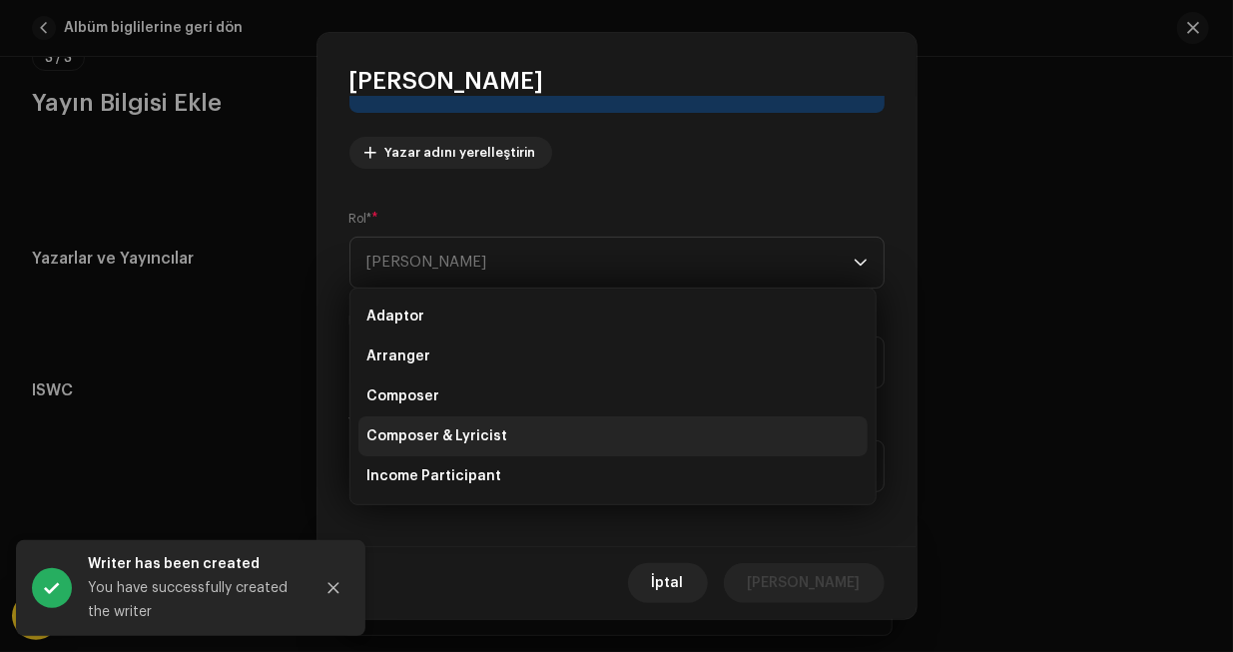
click at [476, 435] on span "Composer & Lyricist" at bounding box center [436, 436] width 141 height 20
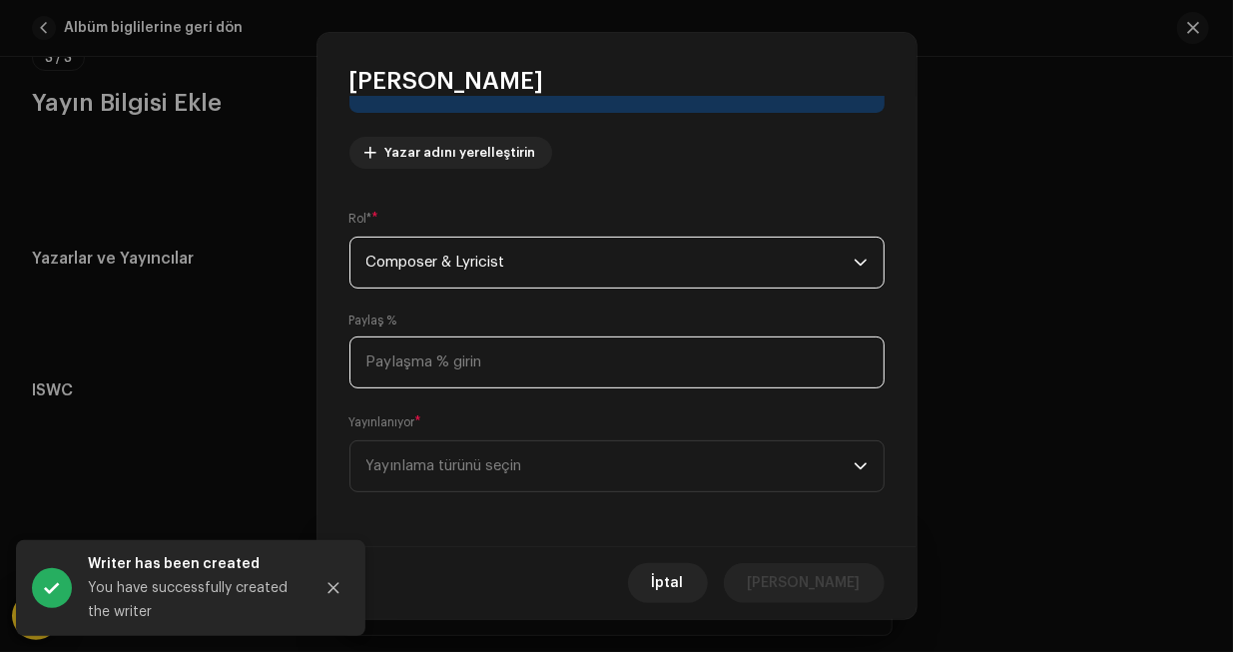
click at [461, 353] on input at bounding box center [616, 362] width 535 height 52
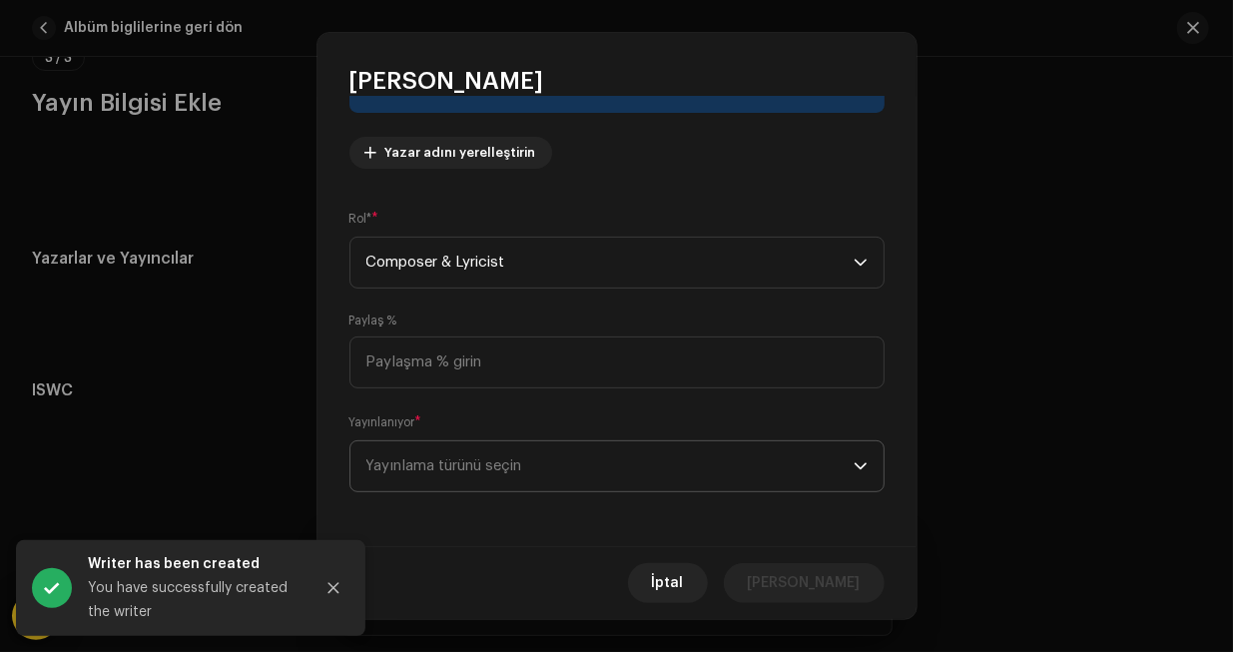
click at [490, 450] on span "Yayınlama türünü seçin" at bounding box center [609, 466] width 487 height 50
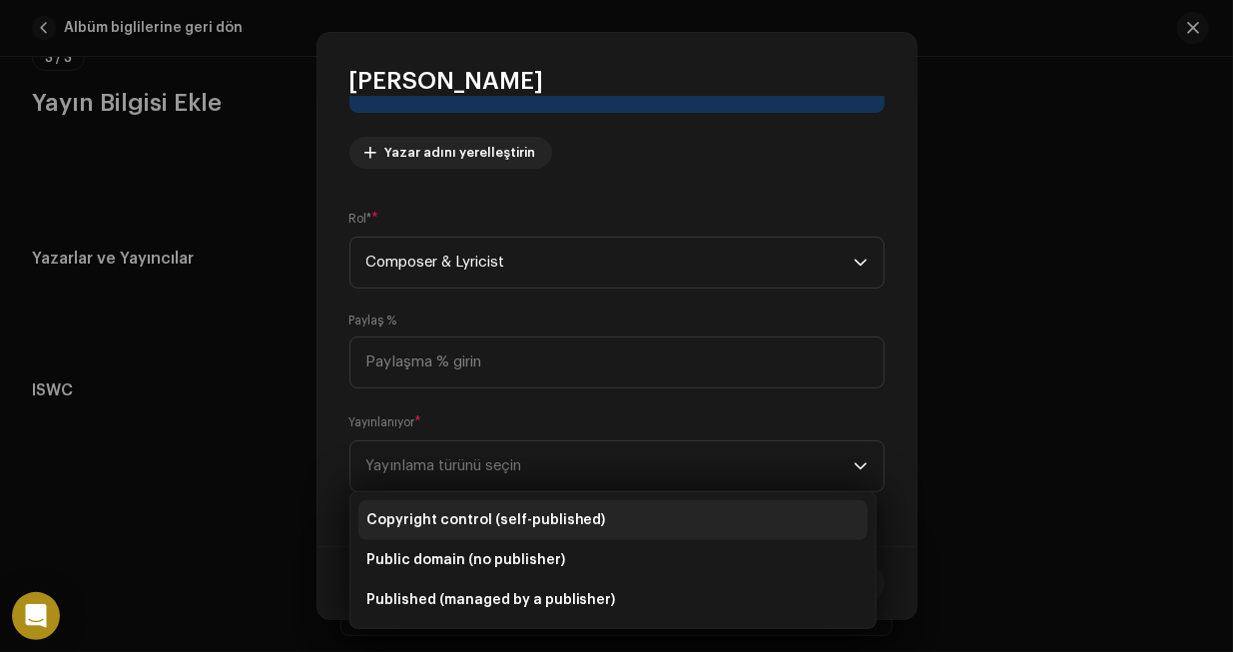
click at [501, 518] on span "Copyright control (self-published)" at bounding box center [486, 520] width 240 height 20
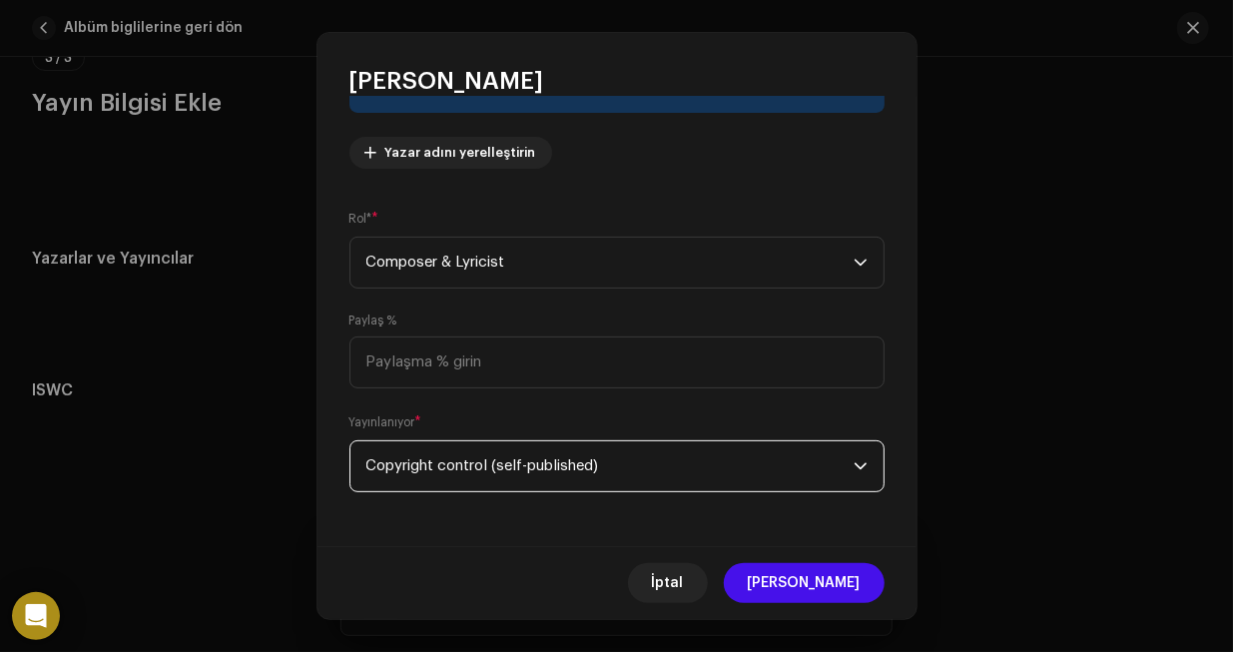
click at [478, 441] on span "Copyright control (self-published)" at bounding box center [609, 466] width 487 height 50
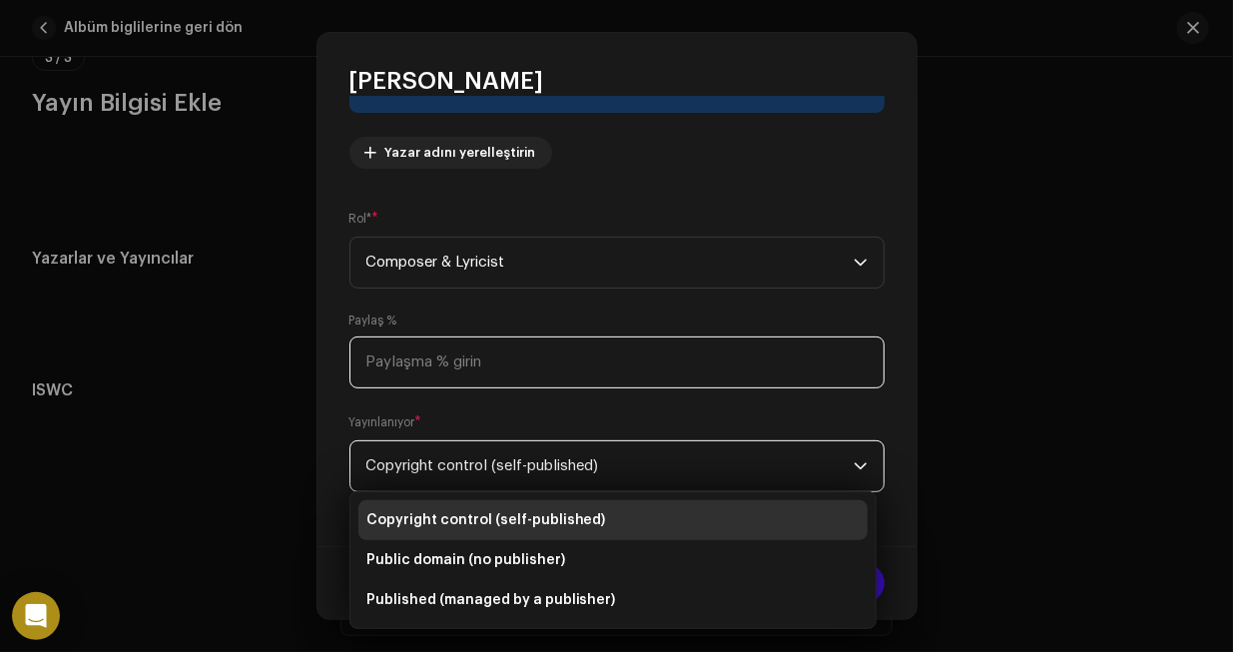
click at [470, 372] on input at bounding box center [616, 362] width 535 height 52
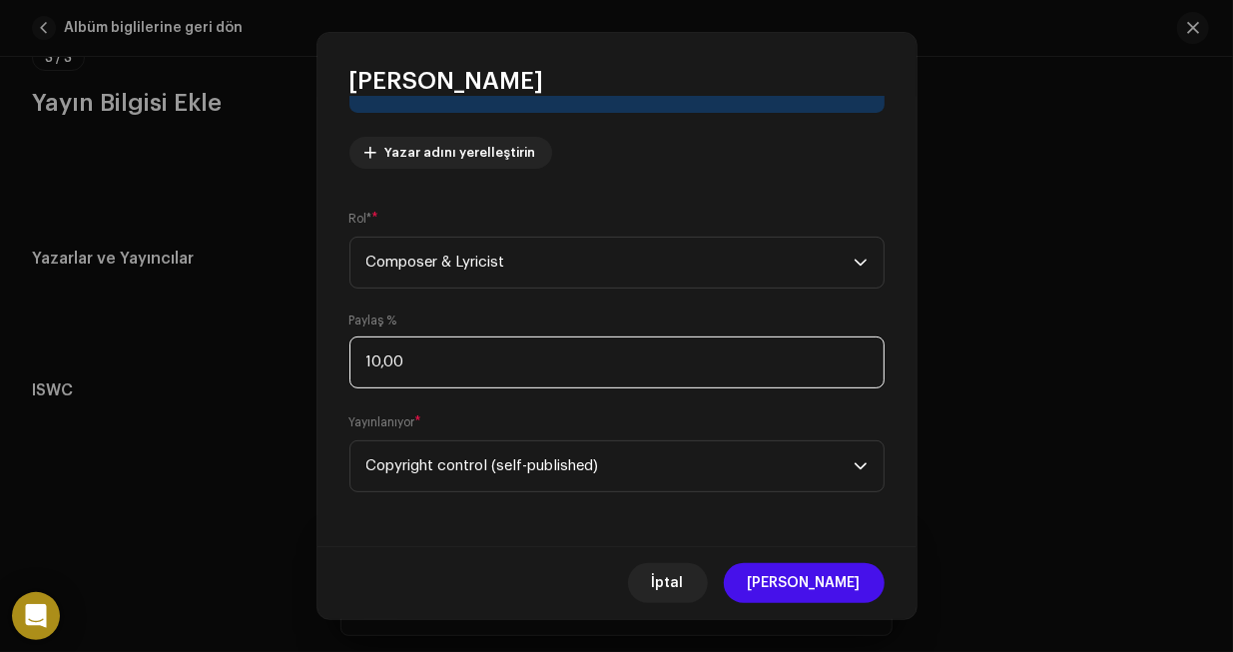
type input "100,00"
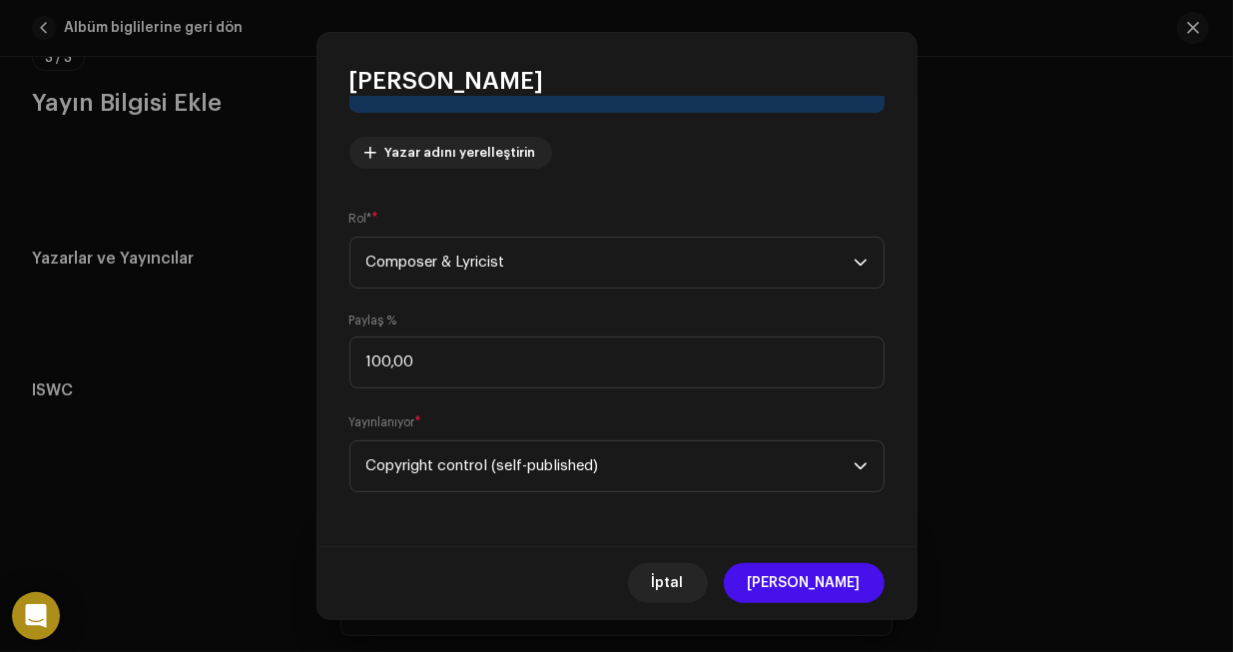
click at [837, 596] on span "[PERSON_NAME]" at bounding box center [804, 583] width 113 height 40
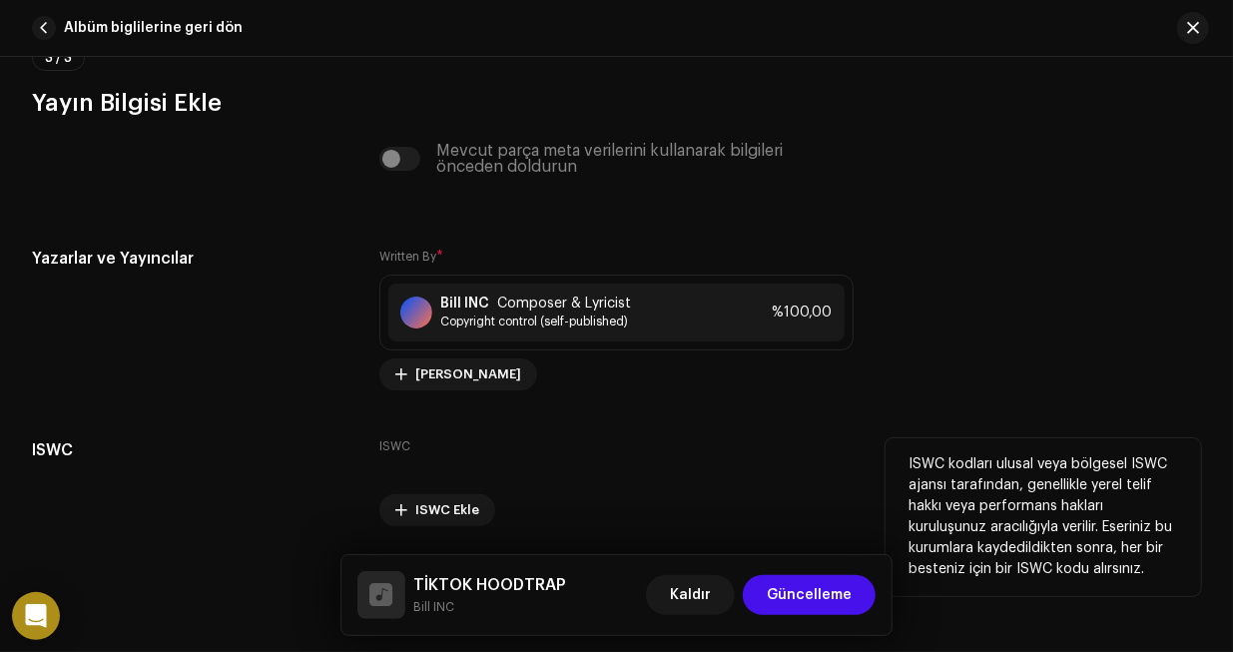
scroll to position [4050, 0]
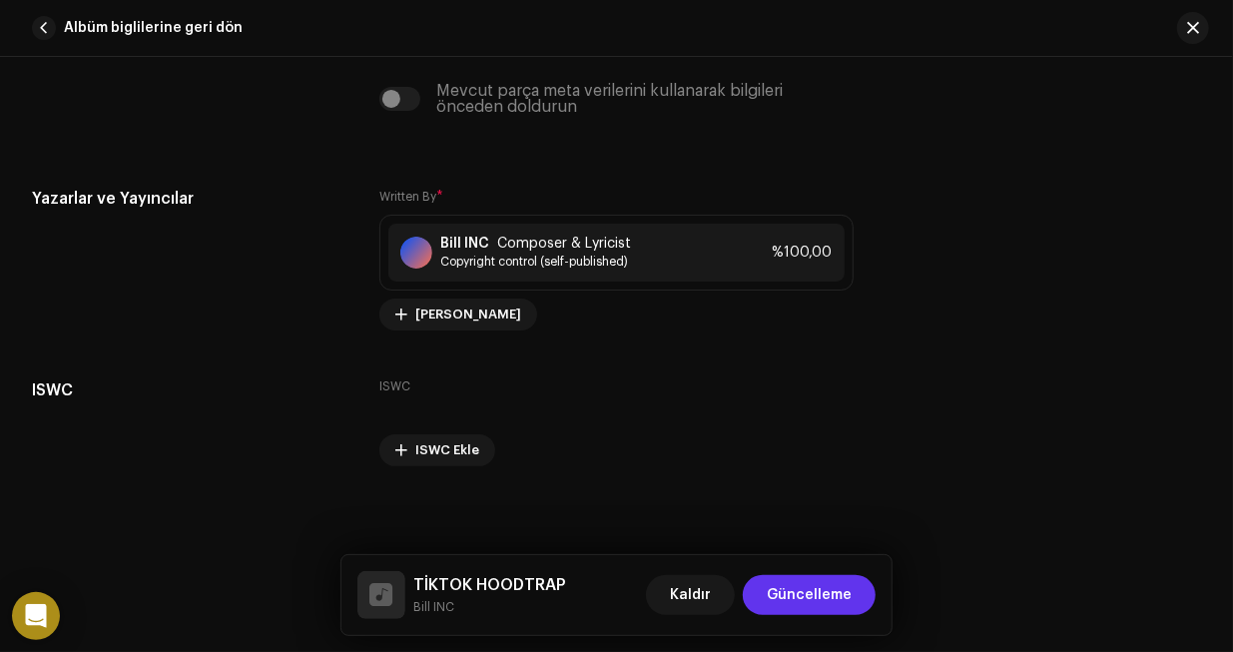
click at [823, 610] on span "Güncelleme" at bounding box center [809, 595] width 85 height 40
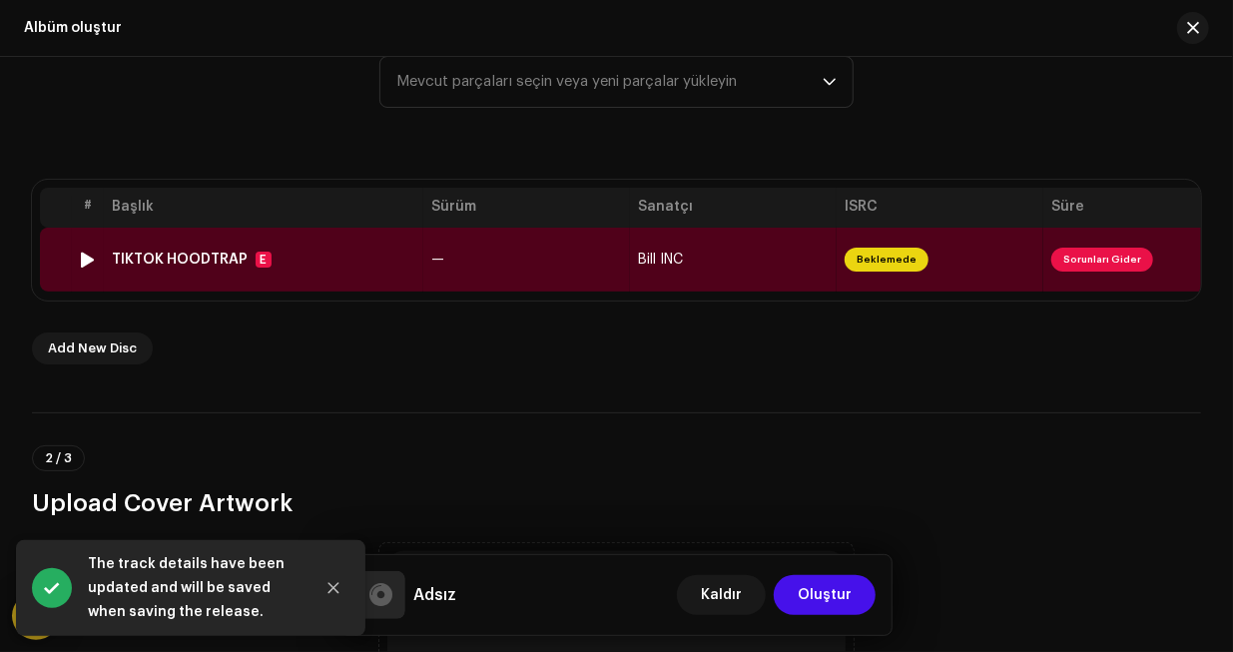
click at [1079, 261] on span "Sorunları Gider" at bounding box center [1102, 260] width 102 height 24
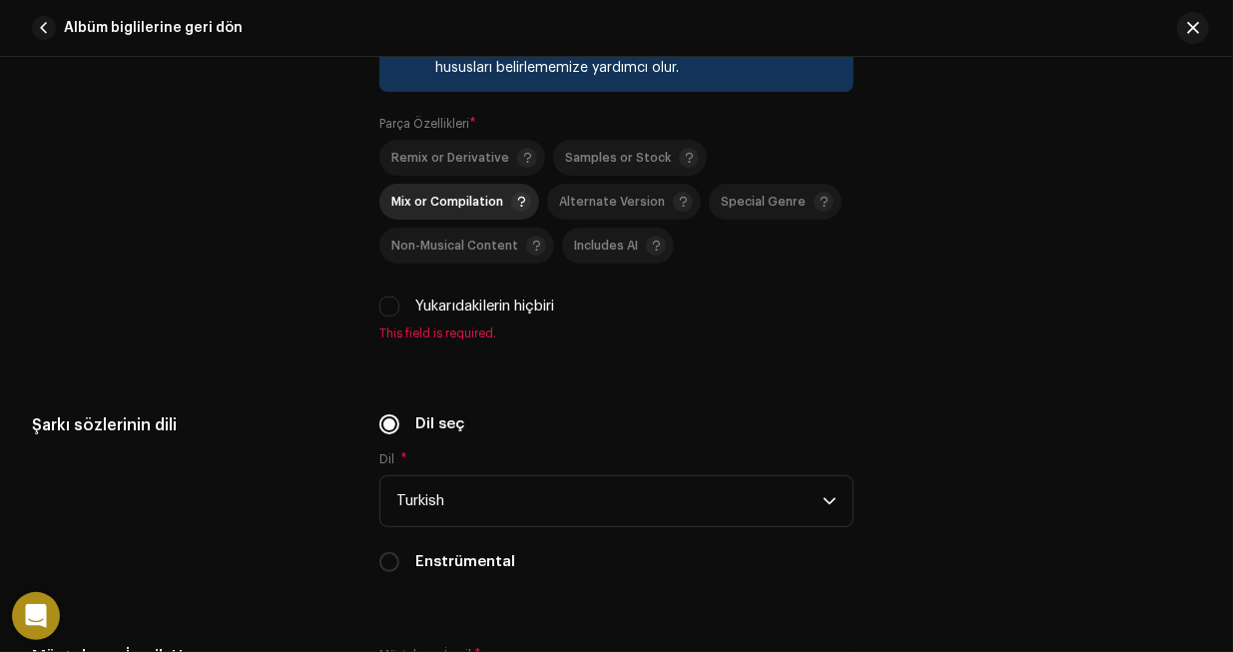
scroll to position [2795, 0]
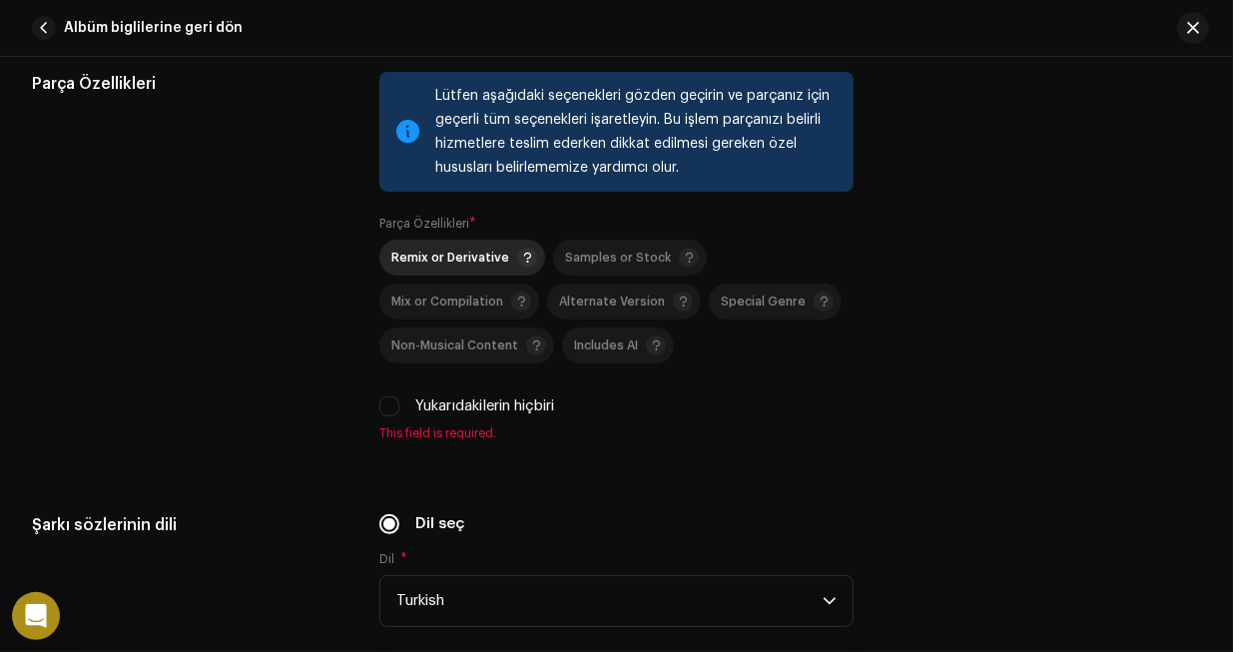
click at [456, 263] on div "Remix or Derivative" at bounding box center [464, 258] width 146 height 20
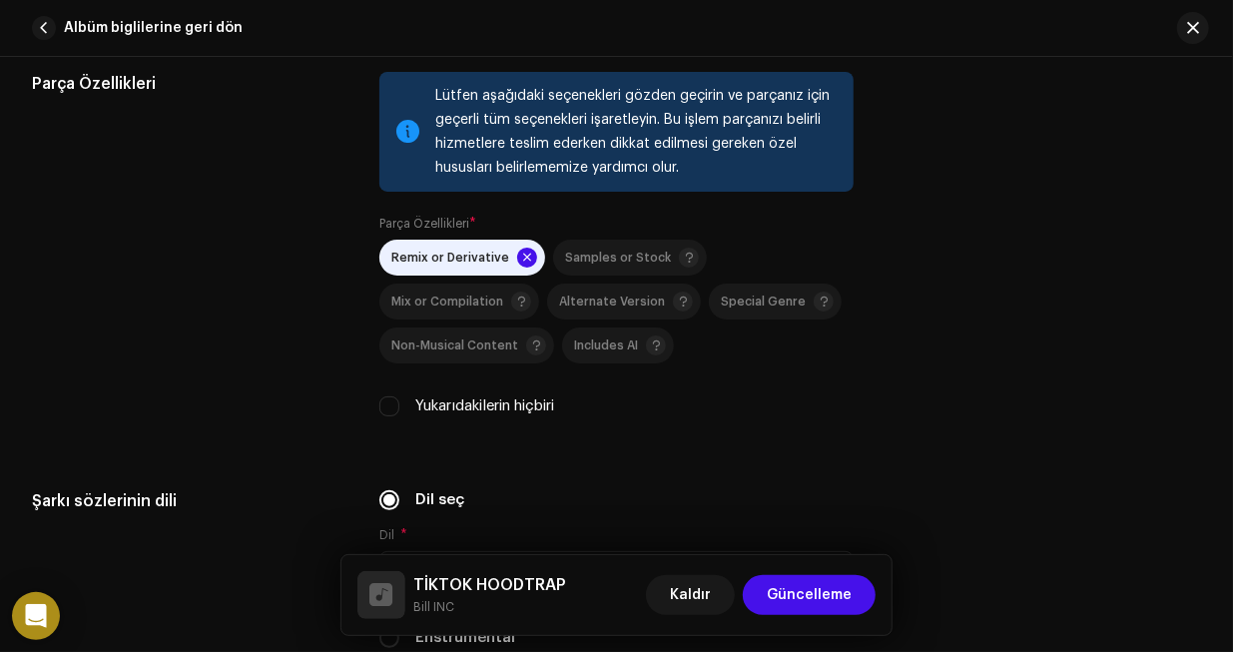
click at [523, 251] on span at bounding box center [527, 258] width 20 height 20
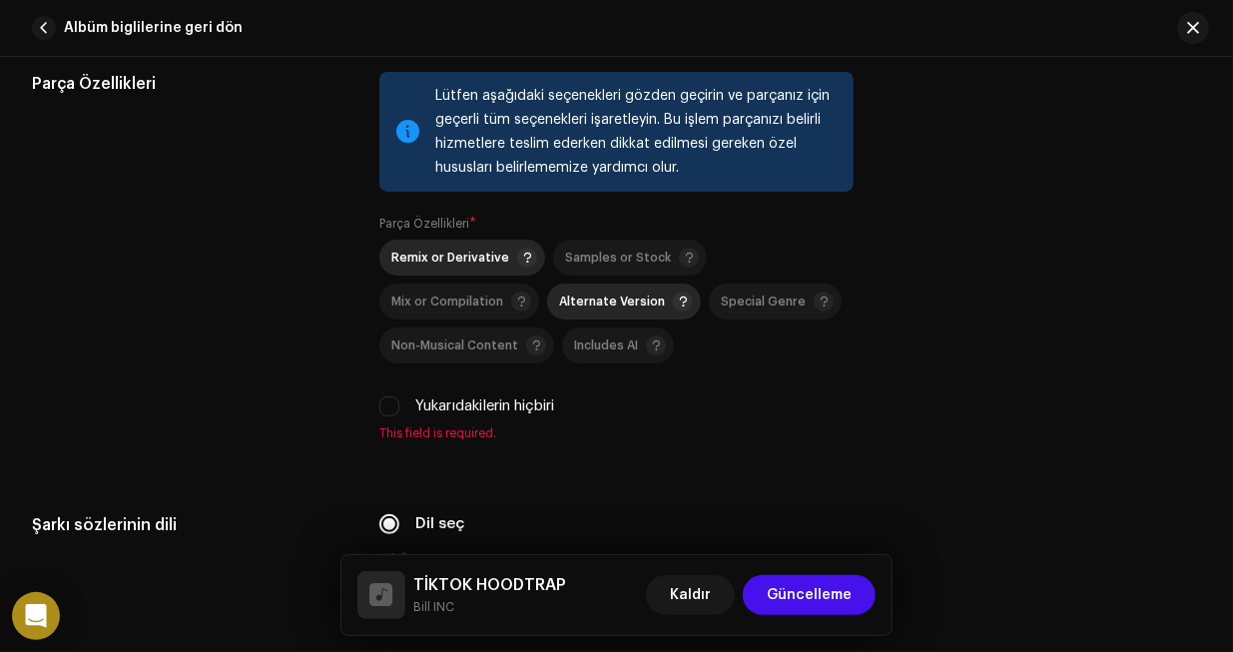
click at [624, 303] on div "Alternate Version" at bounding box center [626, 301] width 134 height 20
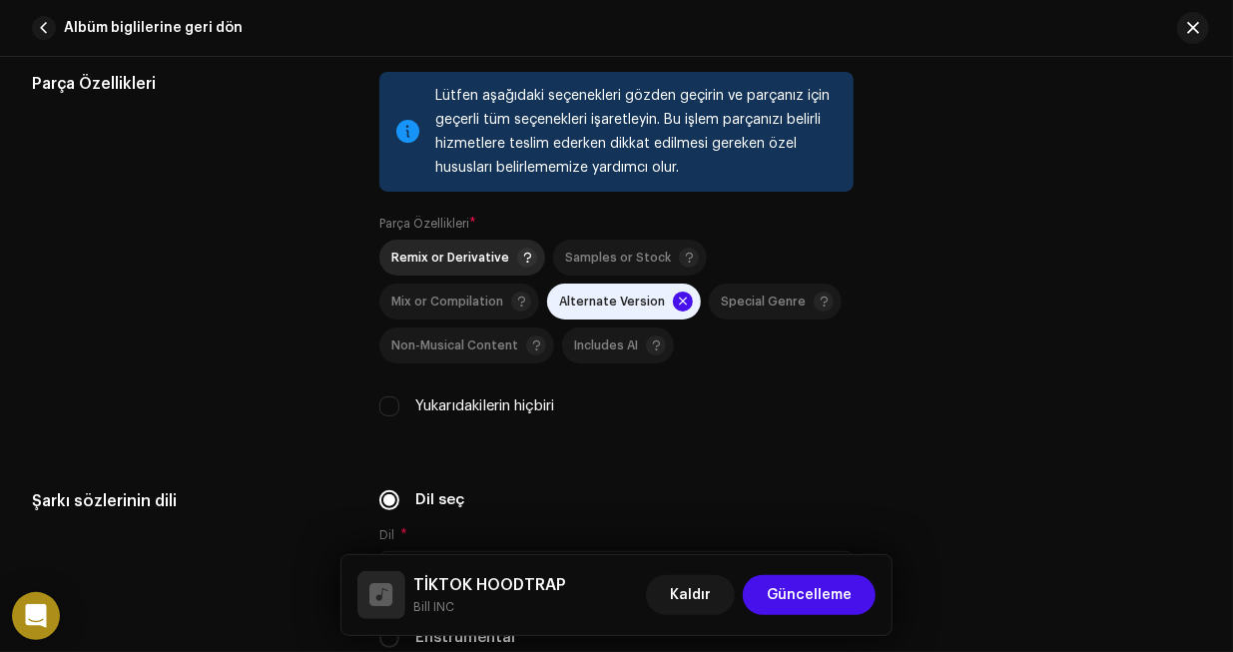
click at [634, 295] on span "Alternate Version" at bounding box center [612, 301] width 106 height 13
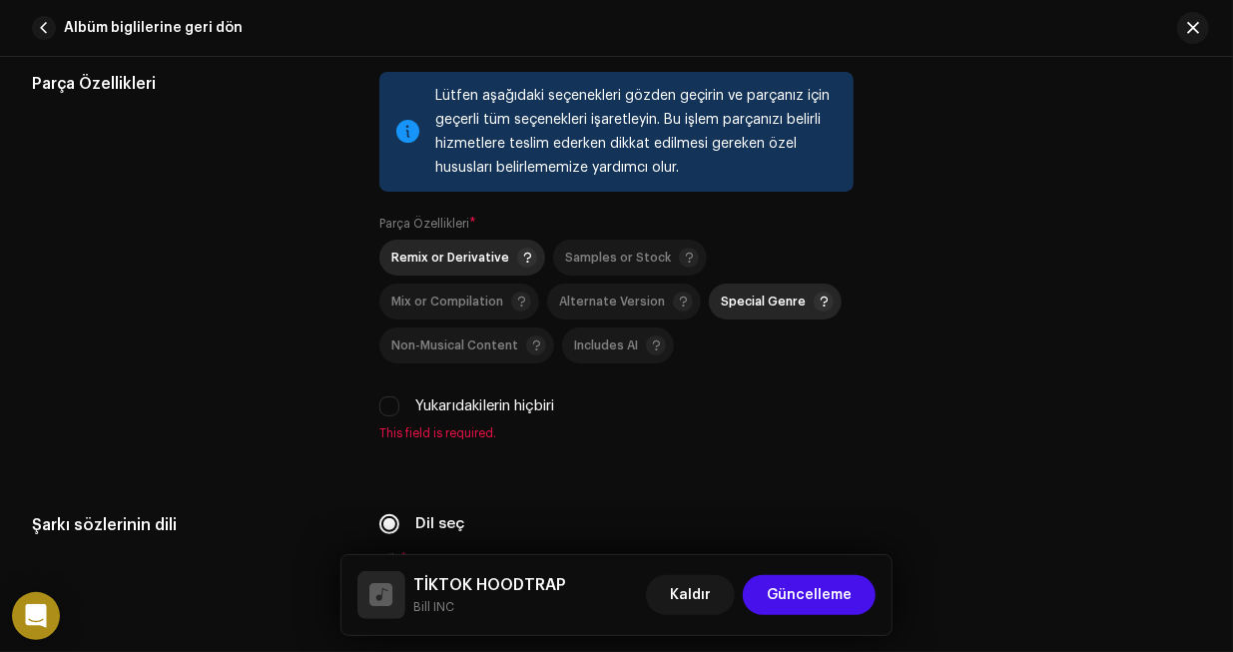
click at [733, 300] on span "Special Genre" at bounding box center [763, 301] width 85 height 13
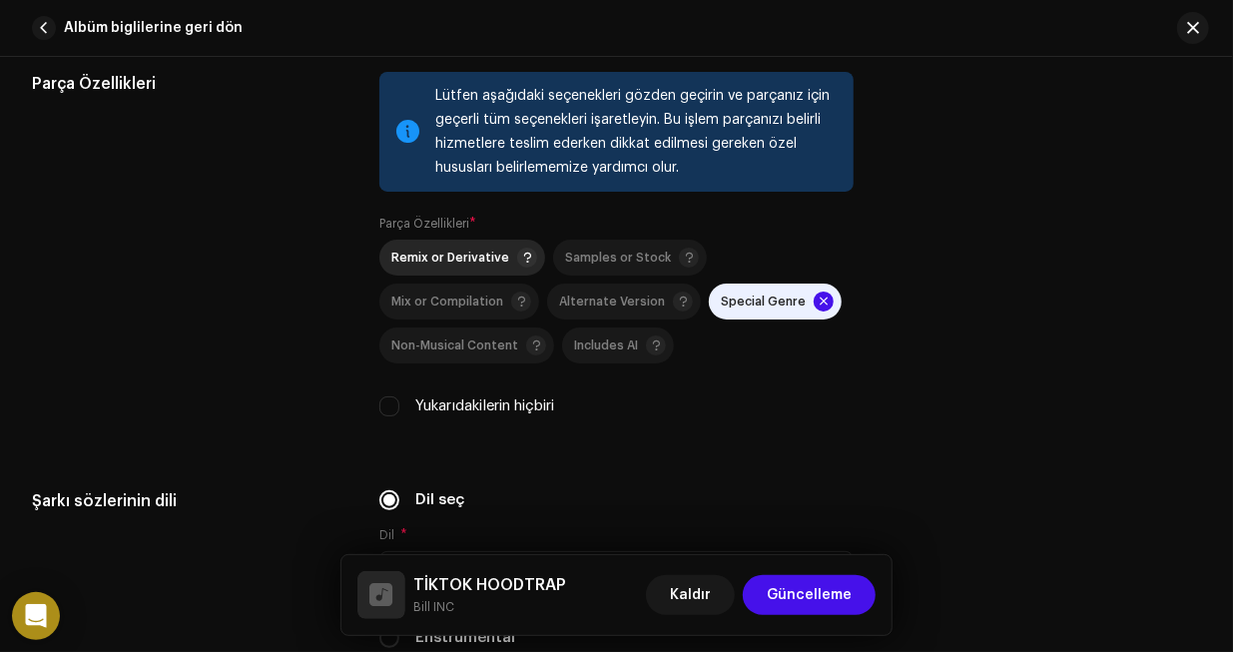
click at [531, 401] on label "Yukarıdakilerin hiçbiri" at bounding box center [484, 406] width 139 height 22
click at [399, 401] on input "Yukarıdakilerin hiçbiri" at bounding box center [389, 406] width 20 height 20
checkbox input "true"
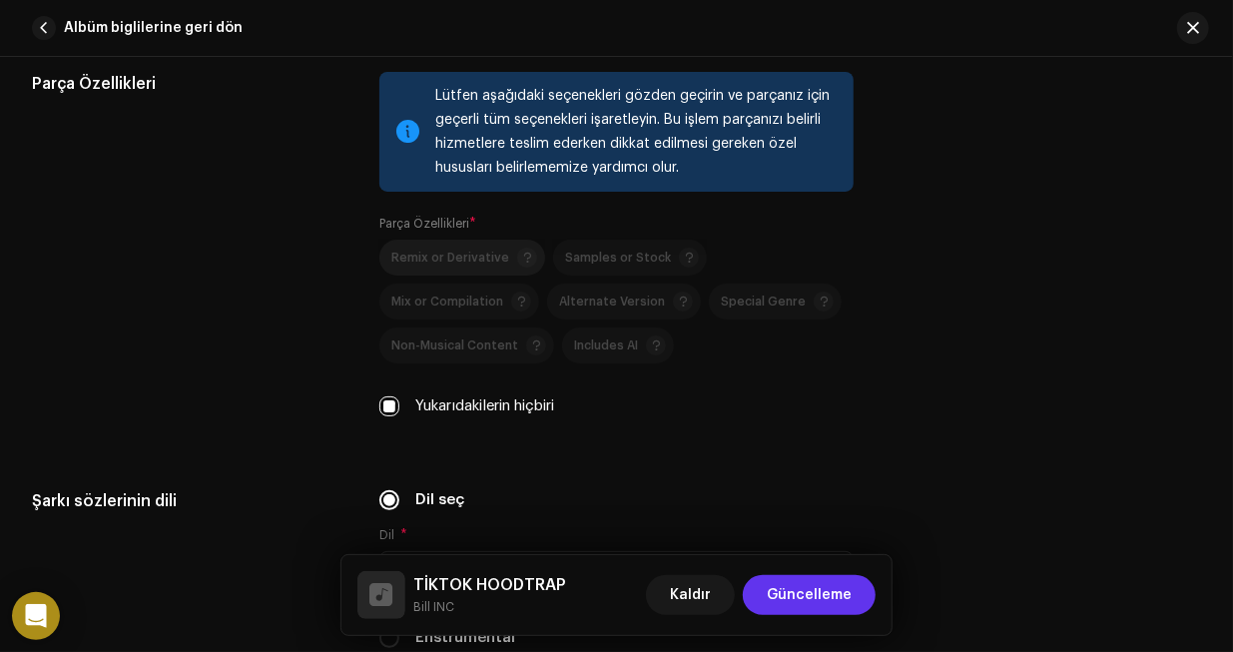
click at [823, 603] on span "Güncelleme" at bounding box center [809, 595] width 85 height 40
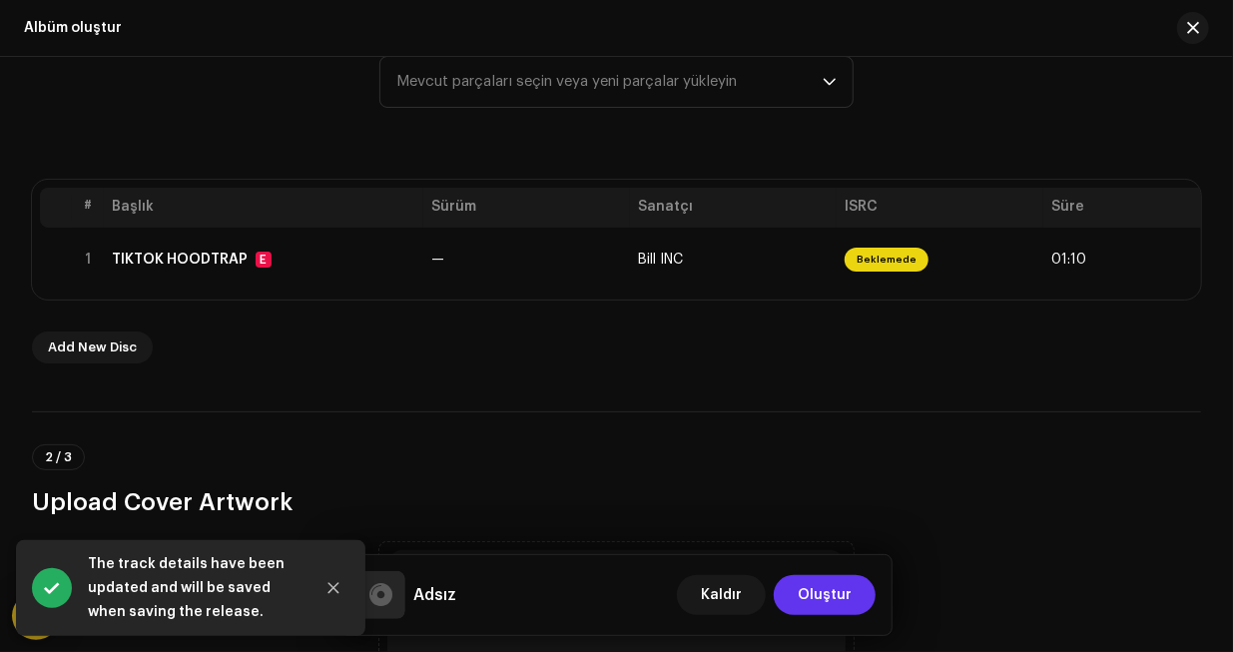
click at [819, 586] on span "Oluştur" at bounding box center [824, 595] width 54 height 40
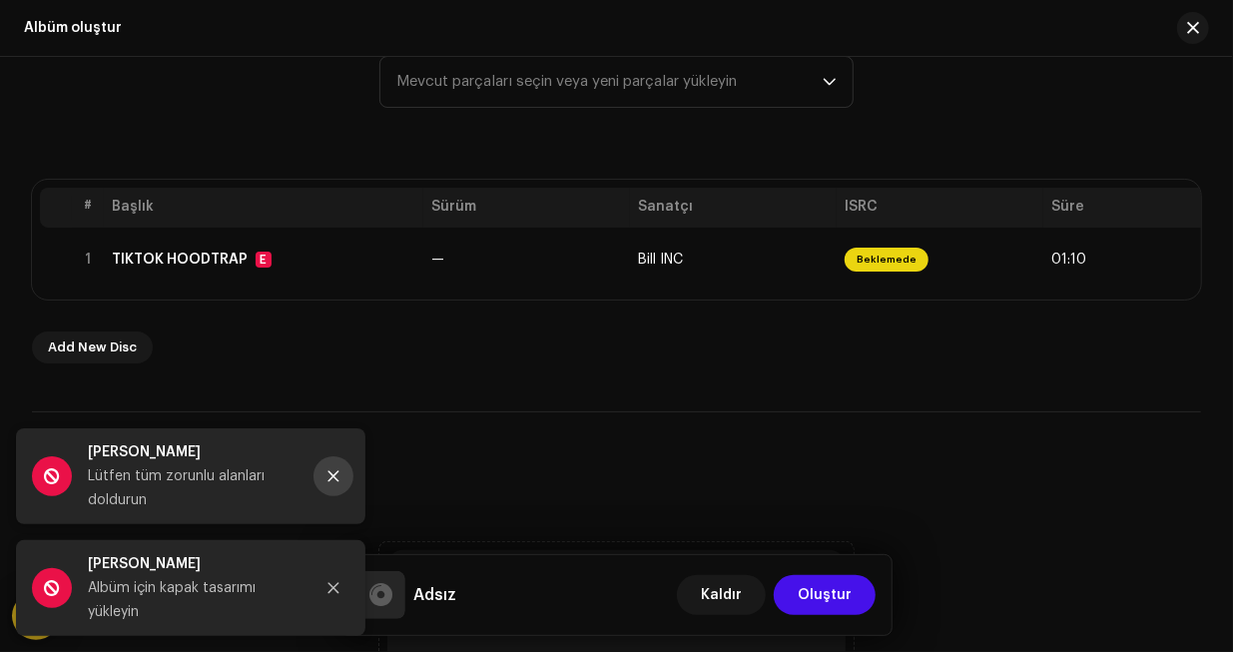
click at [328, 470] on icon "Close" at bounding box center [333, 476] width 14 height 14
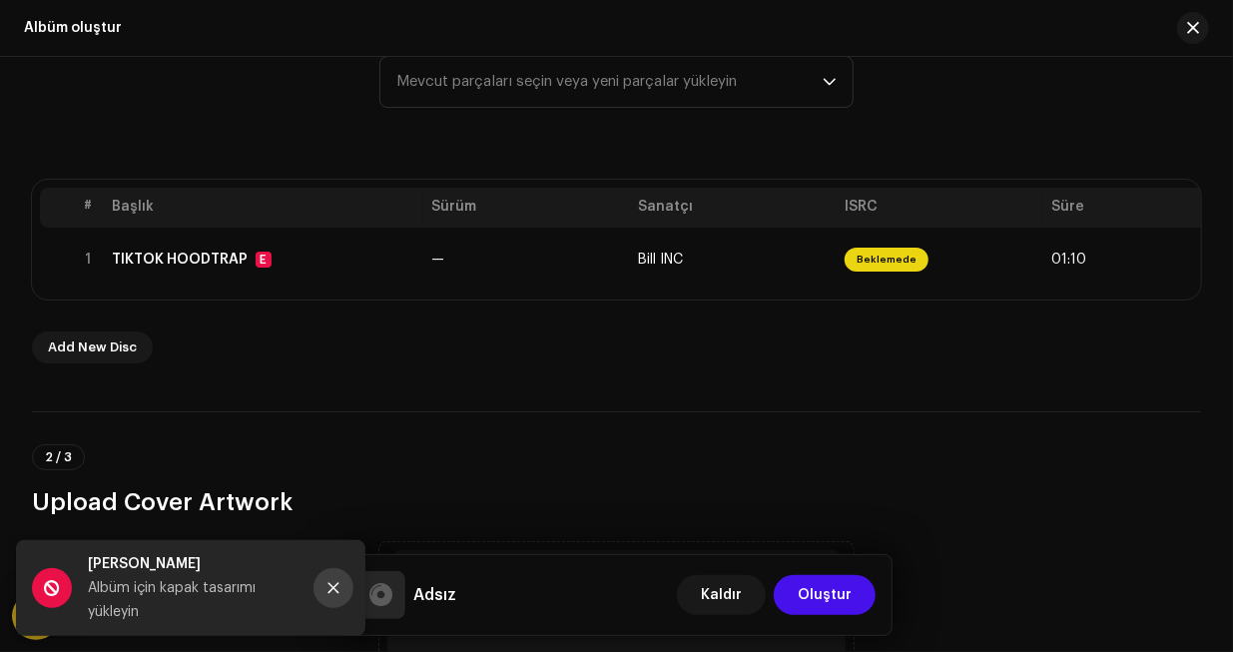
click at [331, 578] on button "Close" at bounding box center [333, 588] width 40 height 40
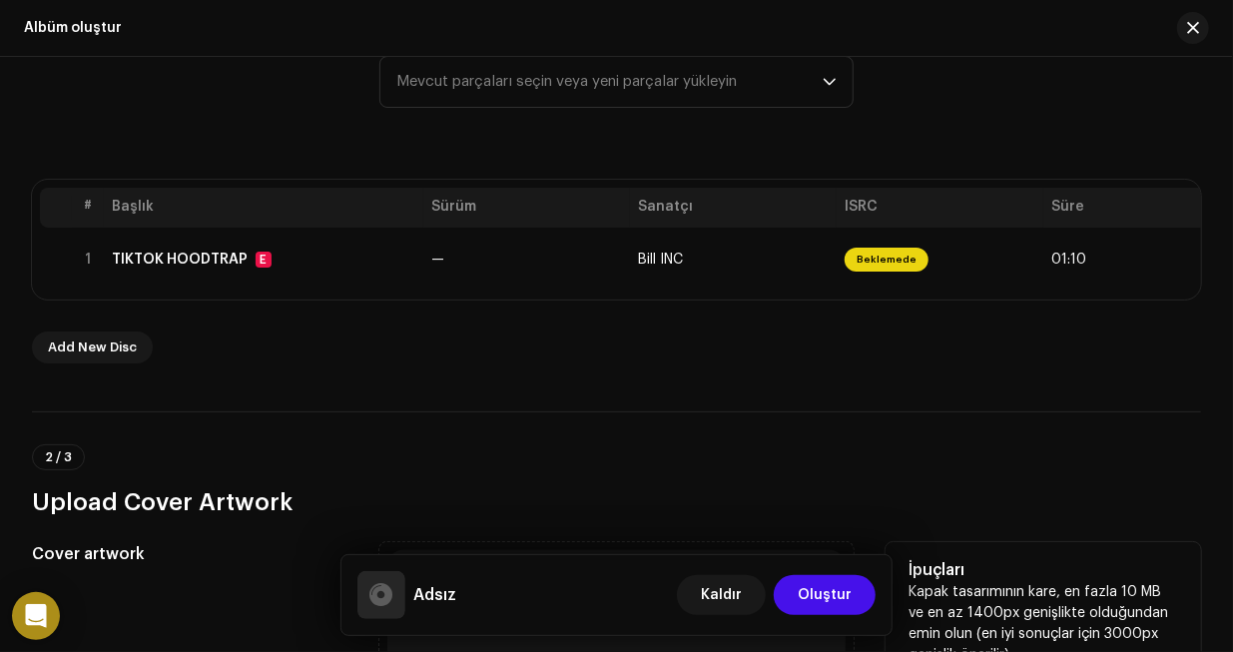
scroll to position [599, 0]
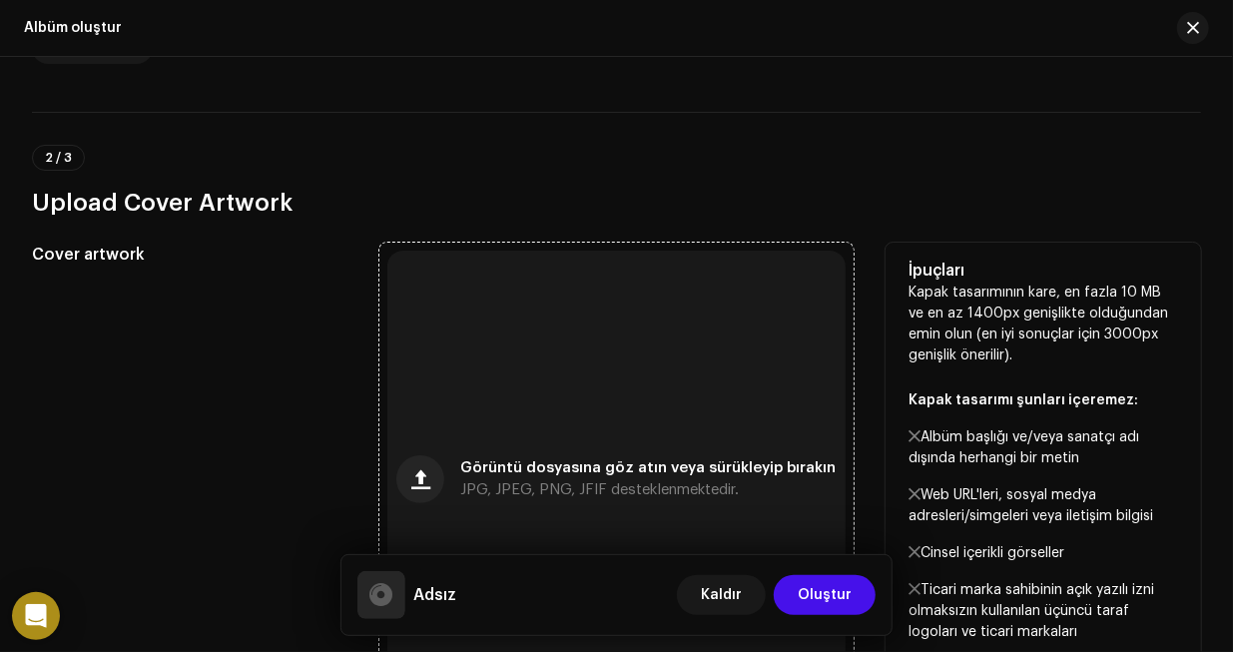
click at [472, 370] on div "Görüntü dosyasına göz atın veya sürükleyip bırakın JPG, JPEG, PNG, JFIF destekl…" at bounding box center [615, 479] width 457 height 457
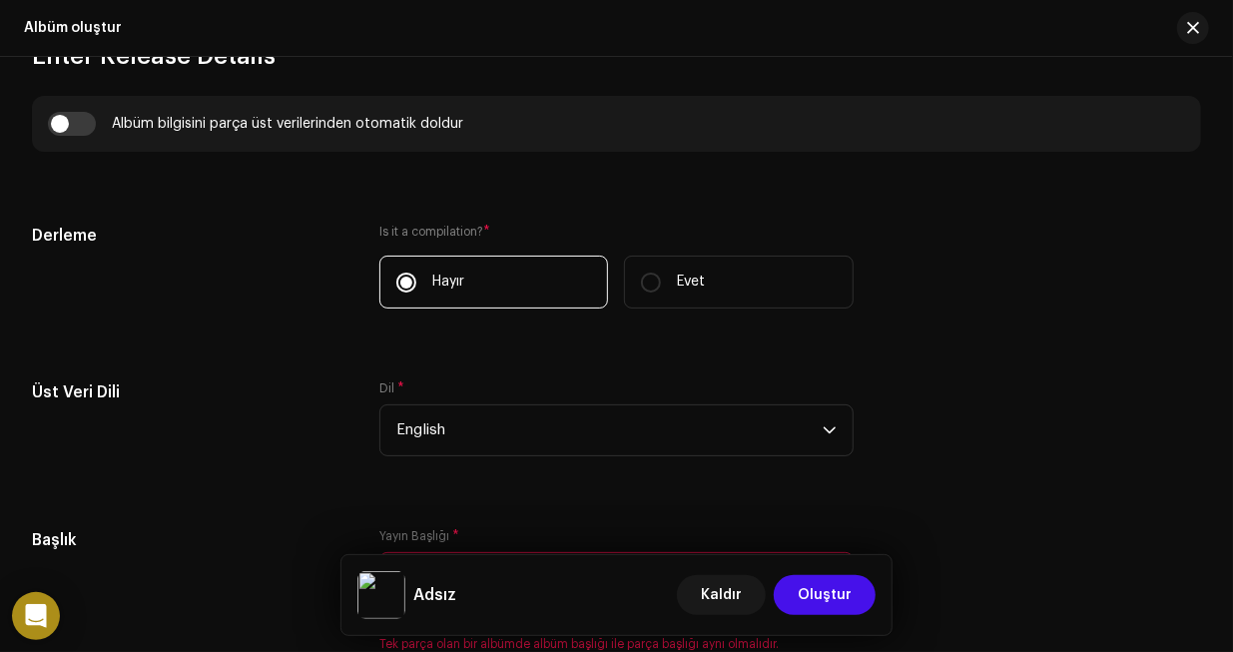
scroll to position [1497, 0]
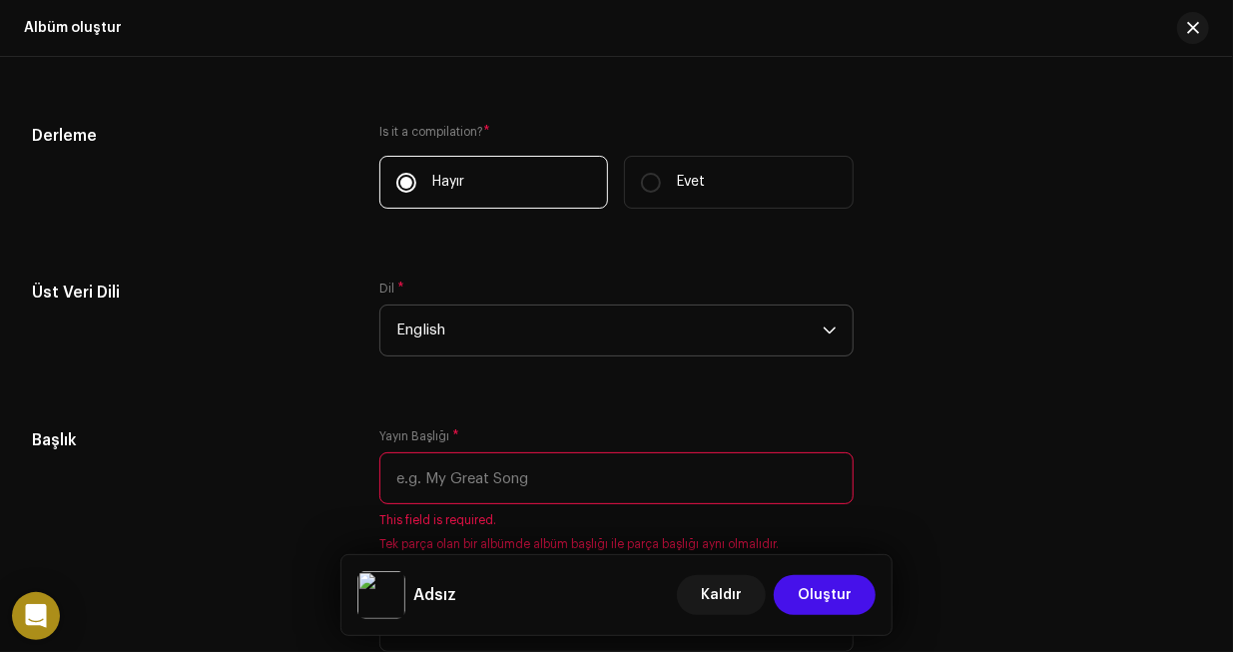
click at [489, 342] on span "English" at bounding box center [608, 330] width 425 height 50
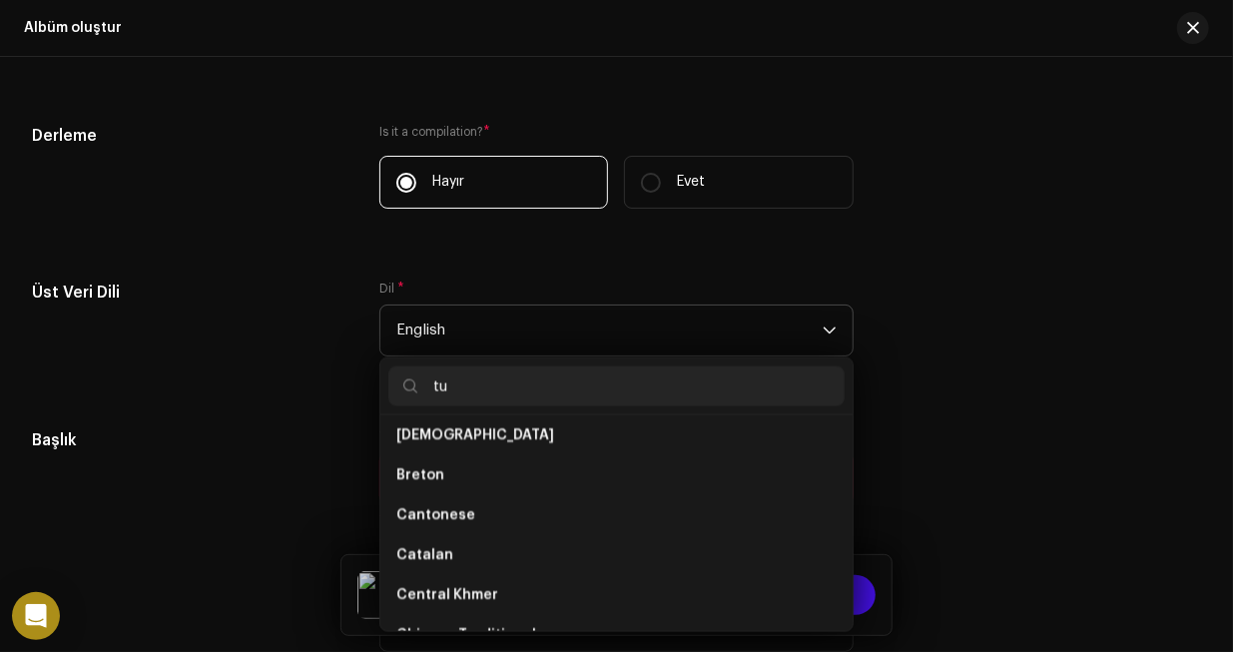
scroll to position [0, 0]
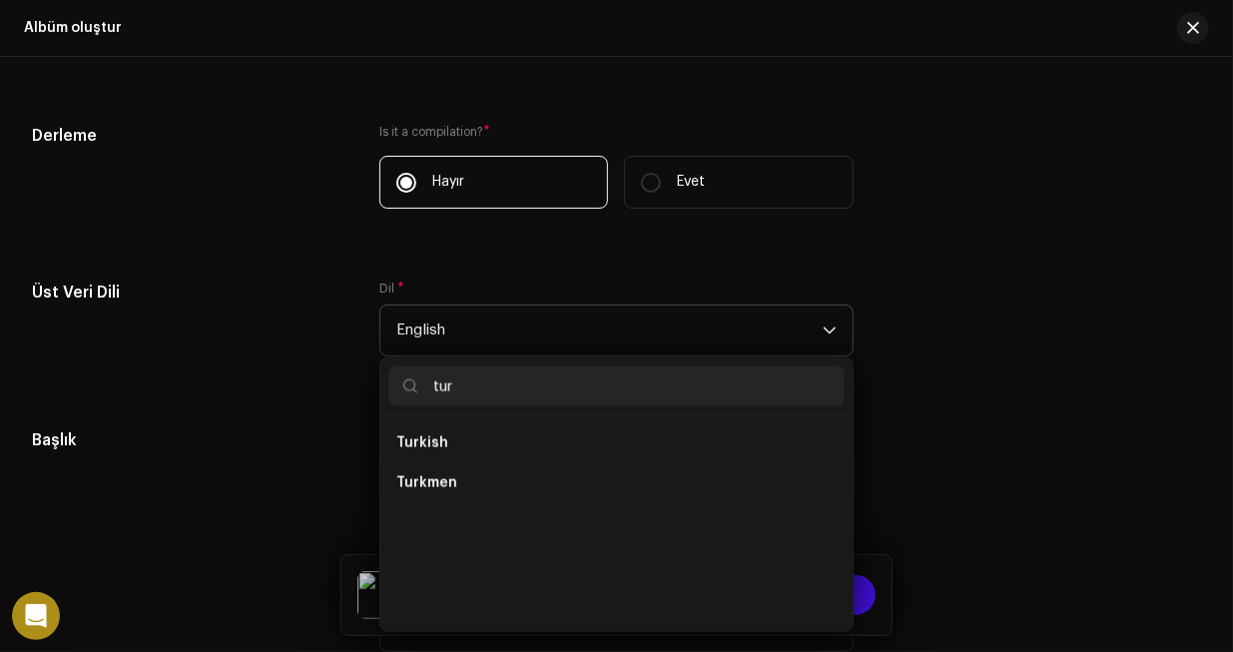
type input "tur"
click at [380, 453] on ul "[DEMOGRAPHIC_DATA] Turkmen" at bounding box center [615, 523] width 471 height 216
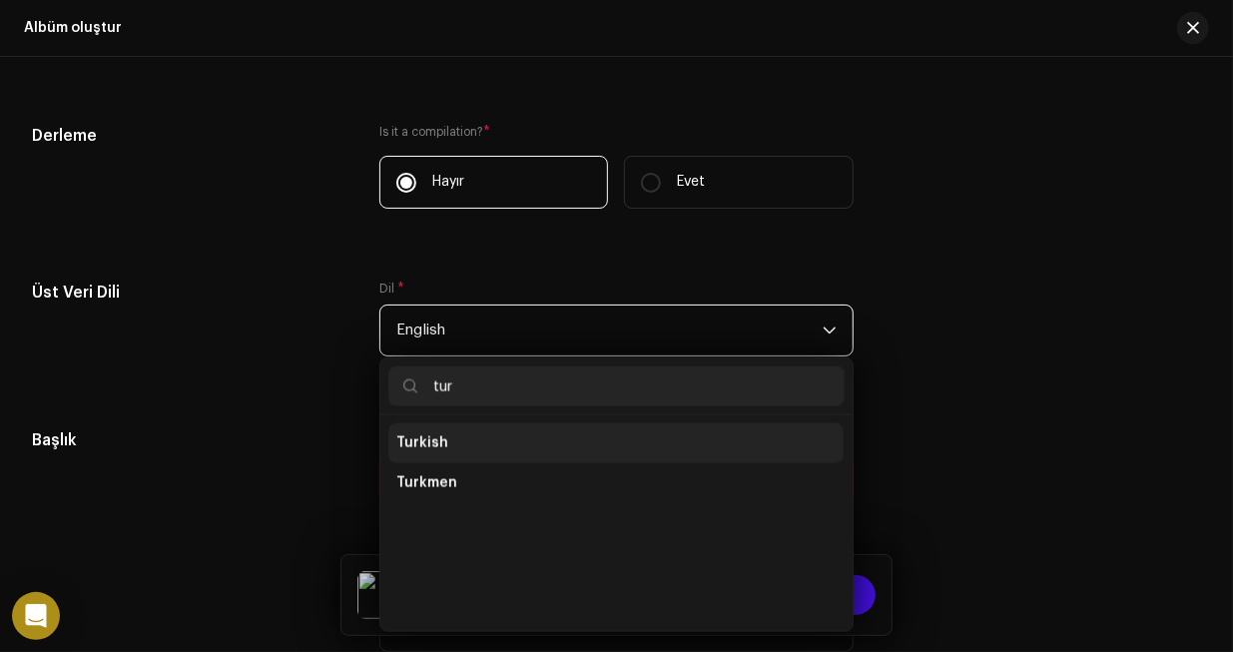
click at [452, 426] on li "Turkish" at bounding box center [615, 443] width 455 height 40
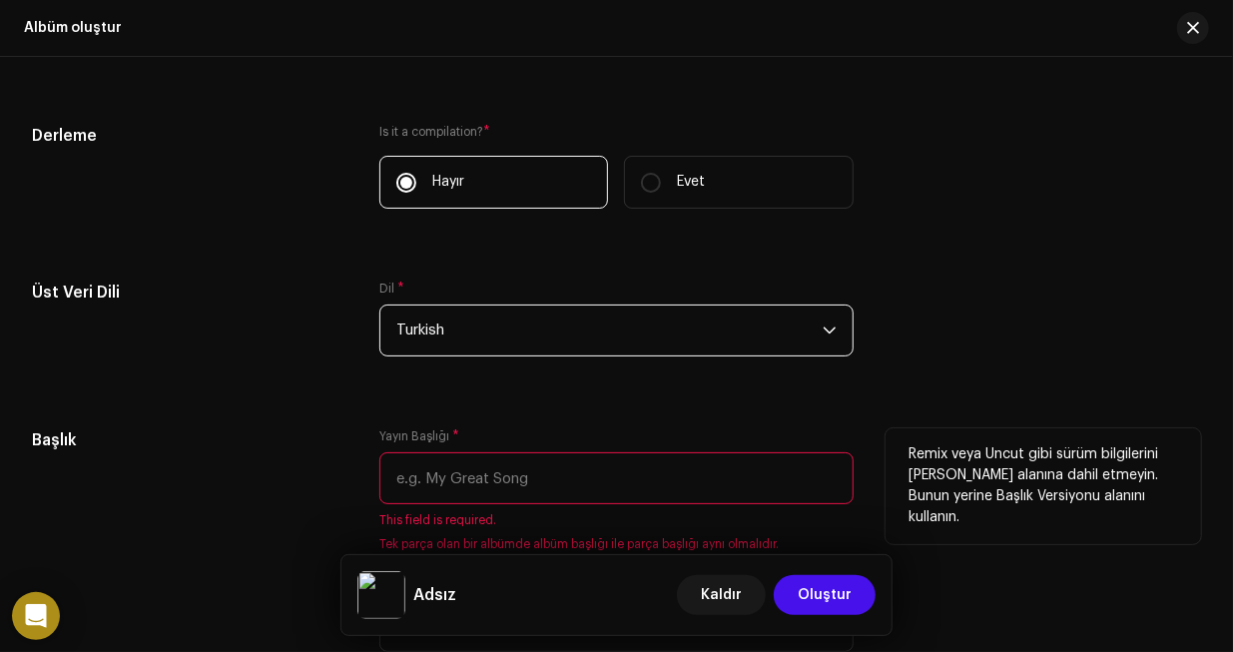
scroll to position [1697, 0]
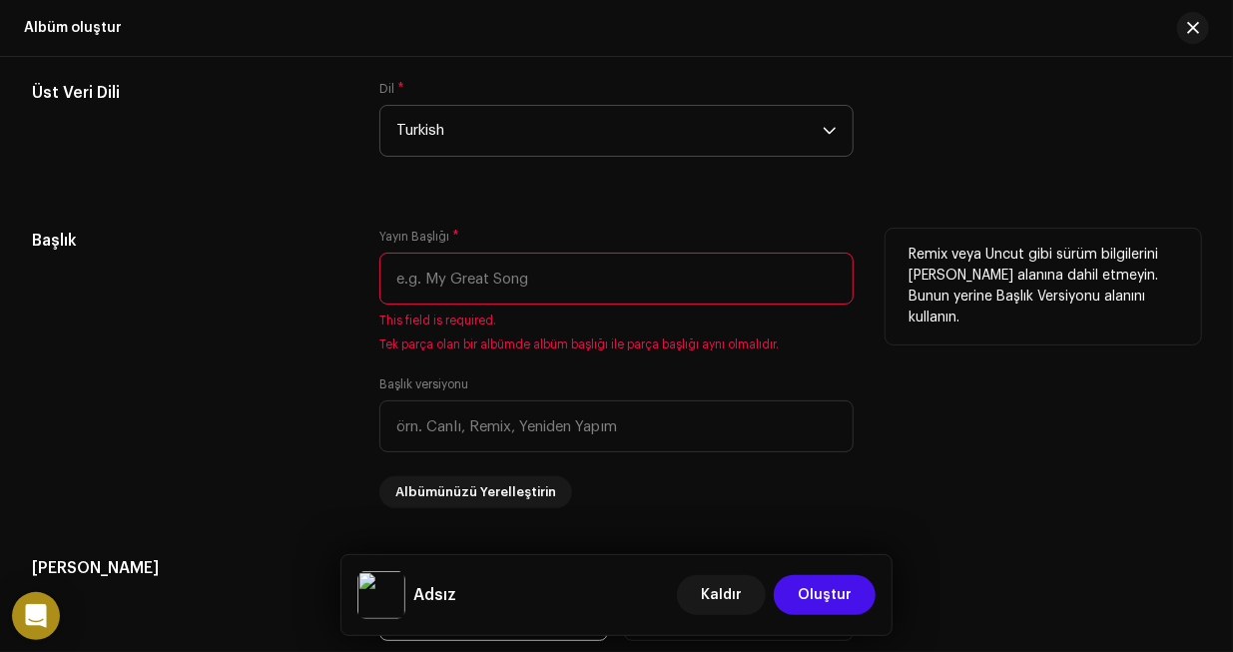
click at [542, 274] on input "text" at bounding box center [615, 279] width 473 height 52
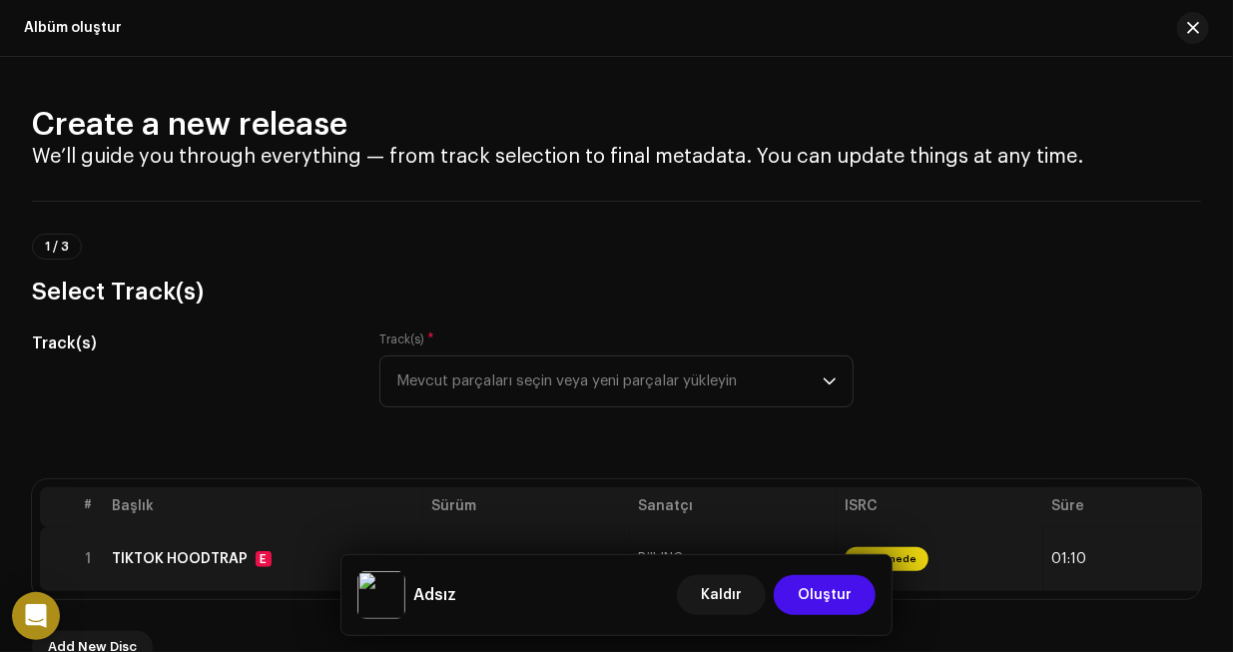
scroll to position [299, 0]
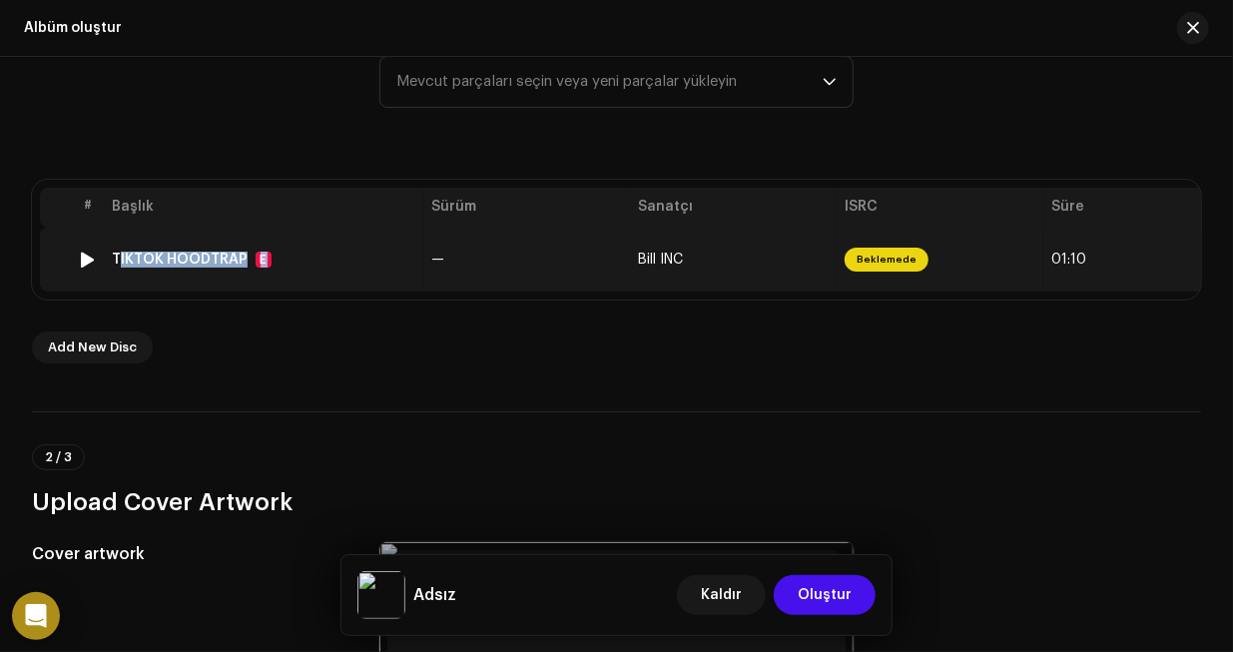
copy div "TİKTOK HOODTRAP E"
drag, startPoint x: 258, startPoint y: 252, endPoint x: 113, endPoint y: 255, distance: 144.8
click at [113, 255] on div "TİKTOK HOODTRAP E" at bounding box center [263, 260] width 303 height 16
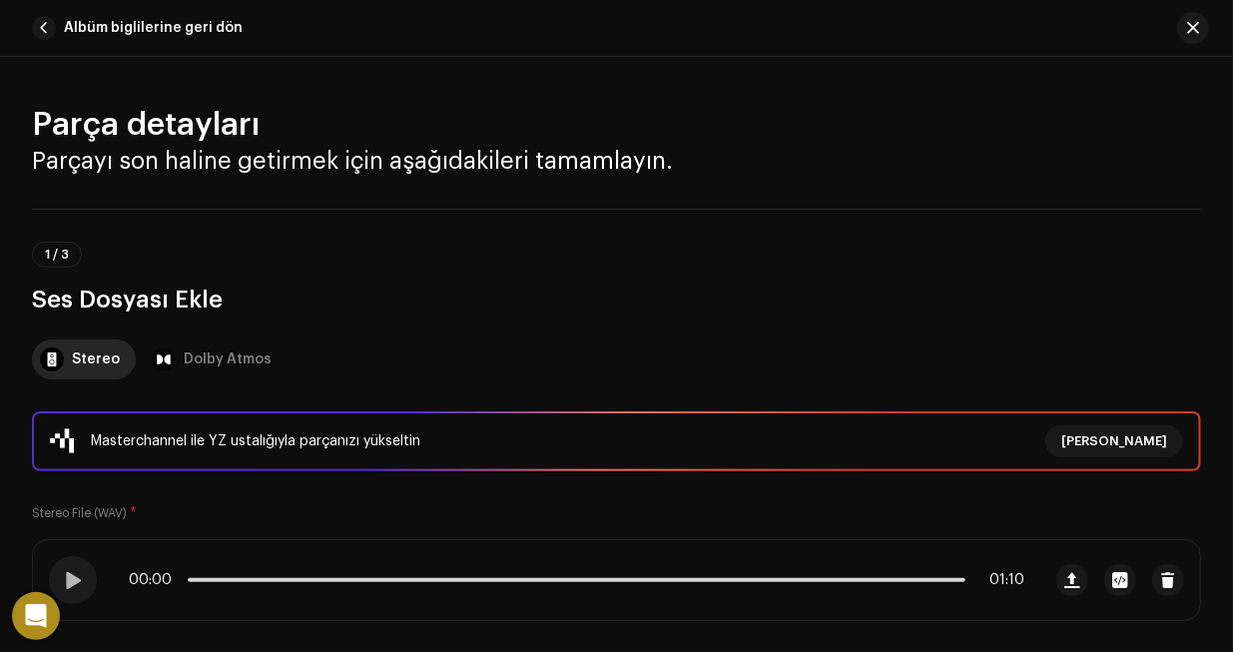
click at [1185, 29] on button "button" at bounding box center [1193, 28] width 32 height 32
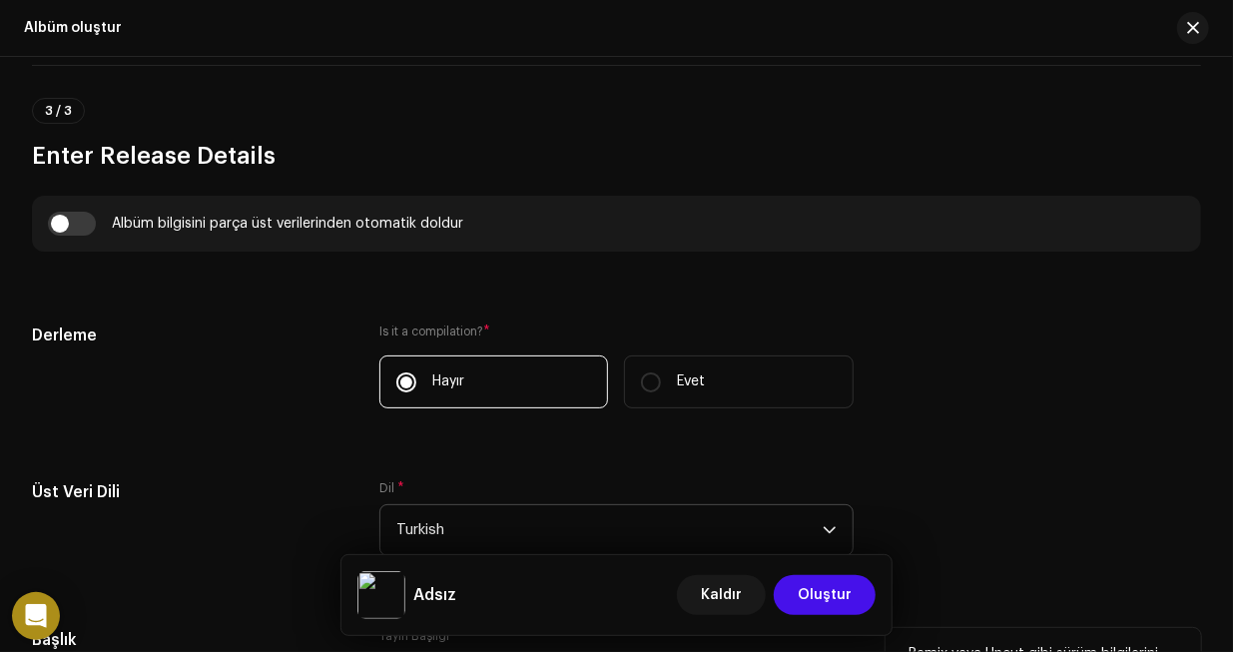
scroll to position [1697, 0]
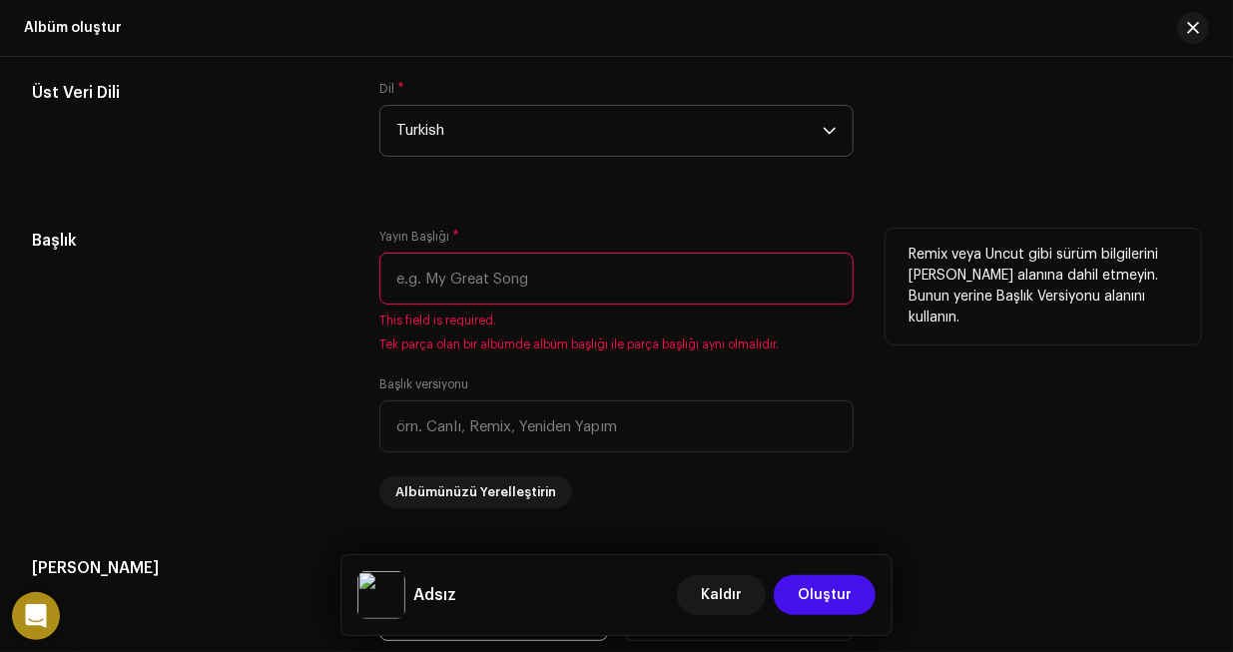
click at [486, 274] on input "text" at bounding box center [615, 279] width 473 height 52
paste input "TİKTOK HOODTRAP E"
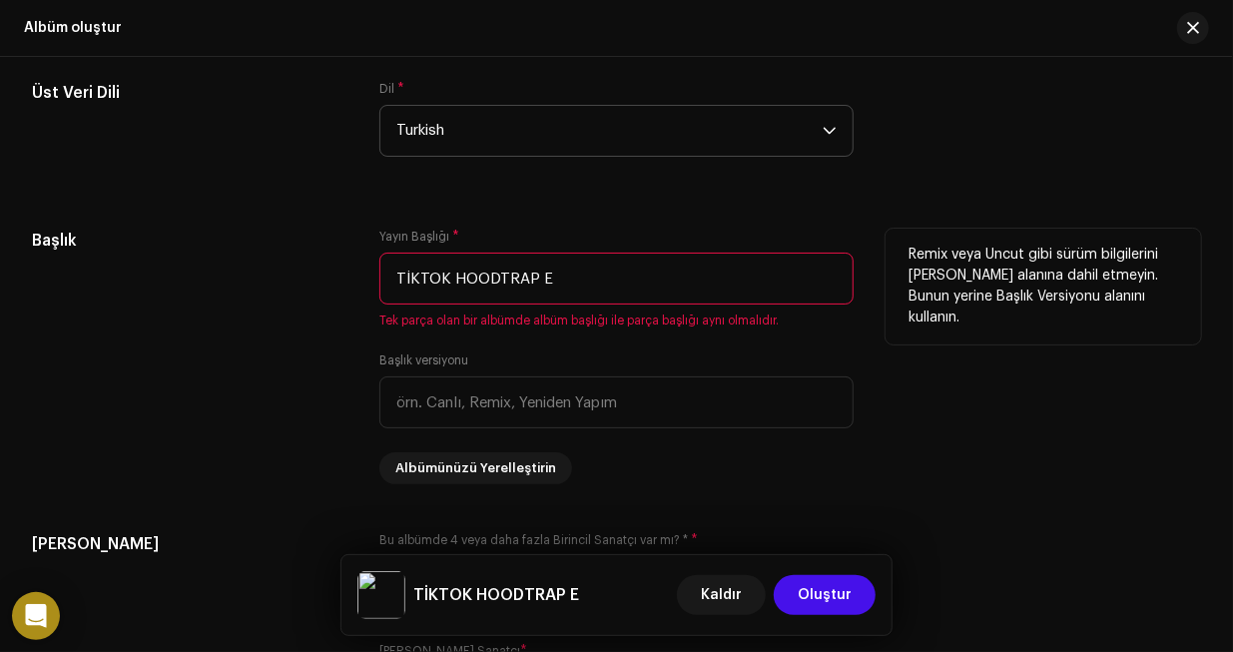
click at [566, 281] on input "TİKTOK HOODTRAP E" at bounding box center [615, 279] width 473 height 52
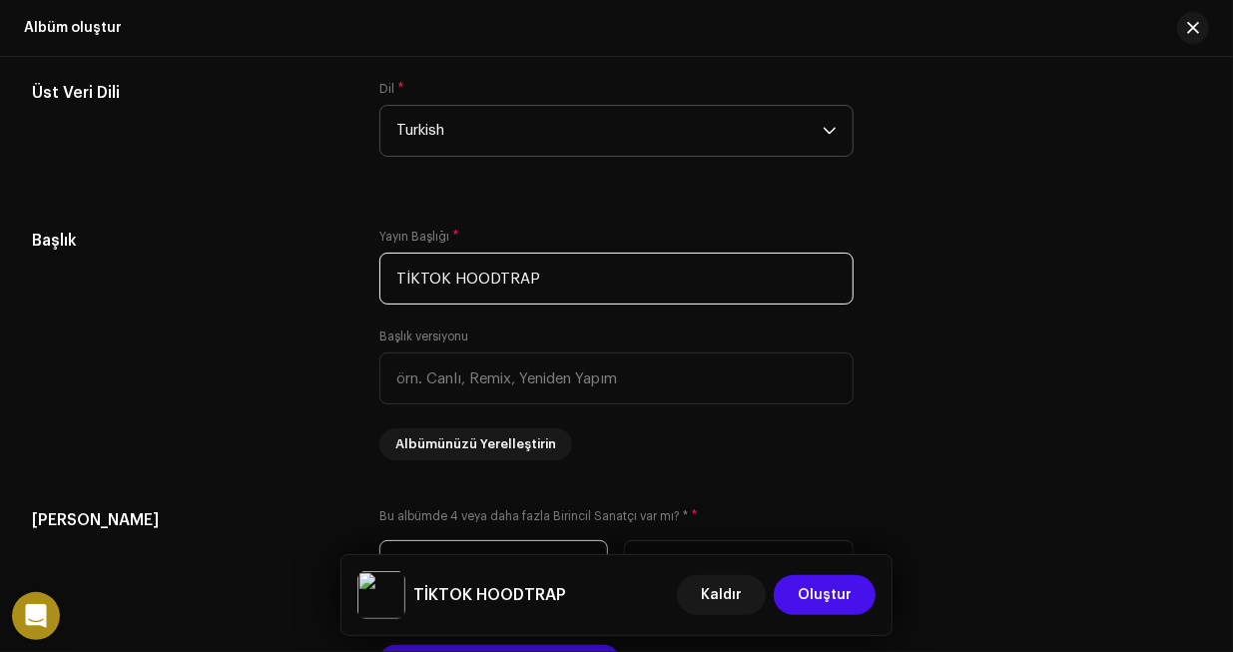
type input "TİKTOK HOODTRAP"
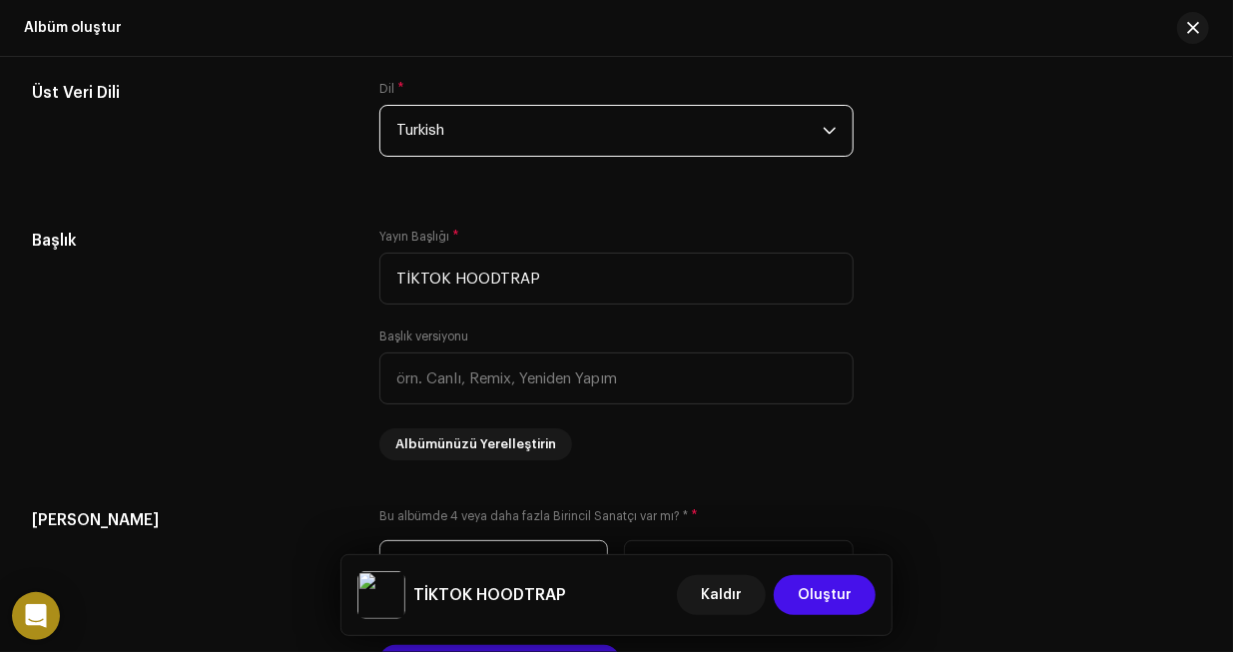
click at [474, 156] on span "Turkish" at bounding box center [608, 131] width 425 height 50
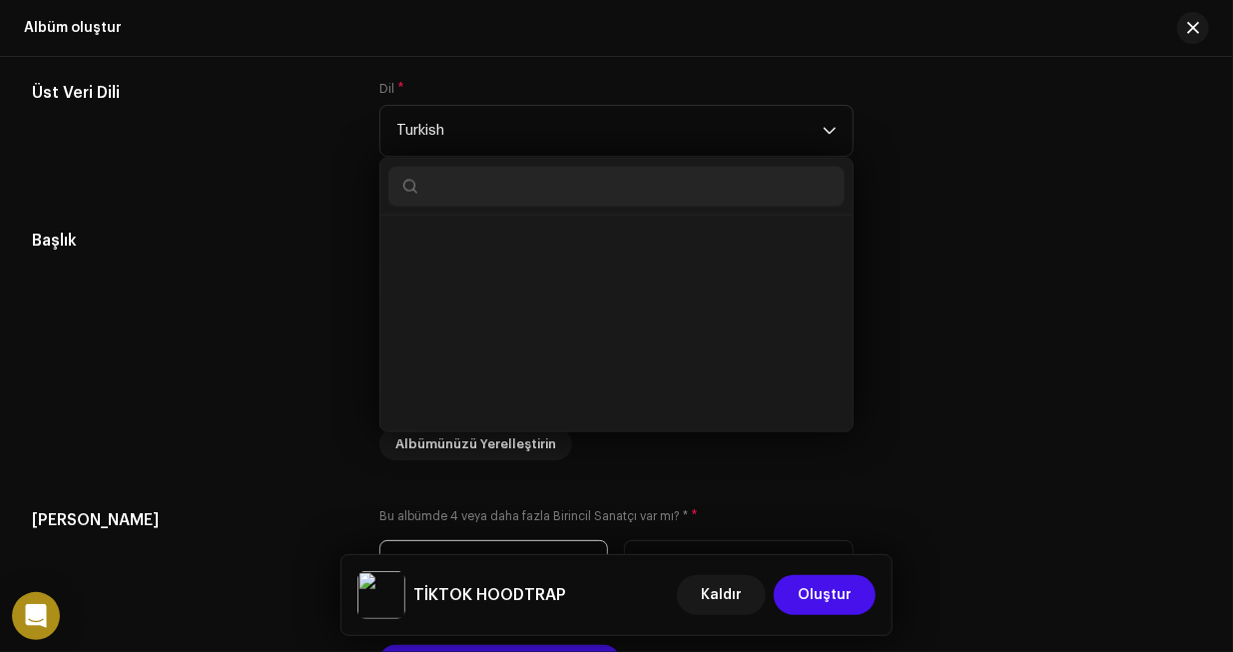
scroll to position [7075, 0]
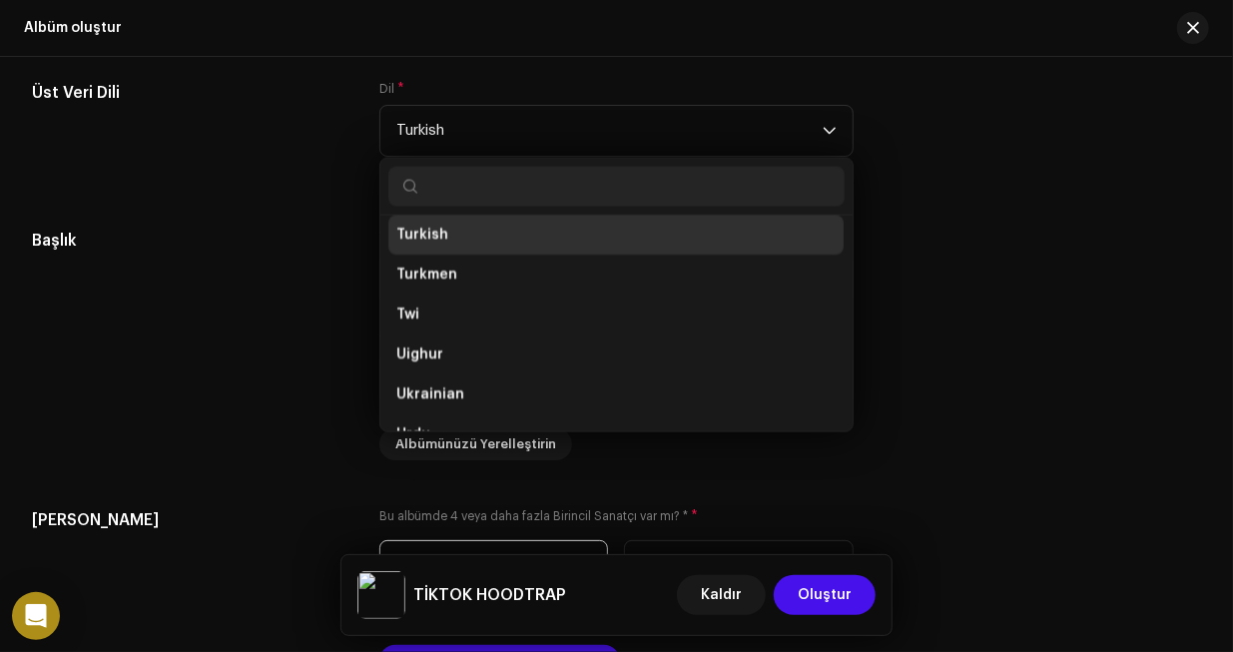
click at [300, 177] on div "Üst Veri Dili" at bounding box center [189, 131] width 315 height 100
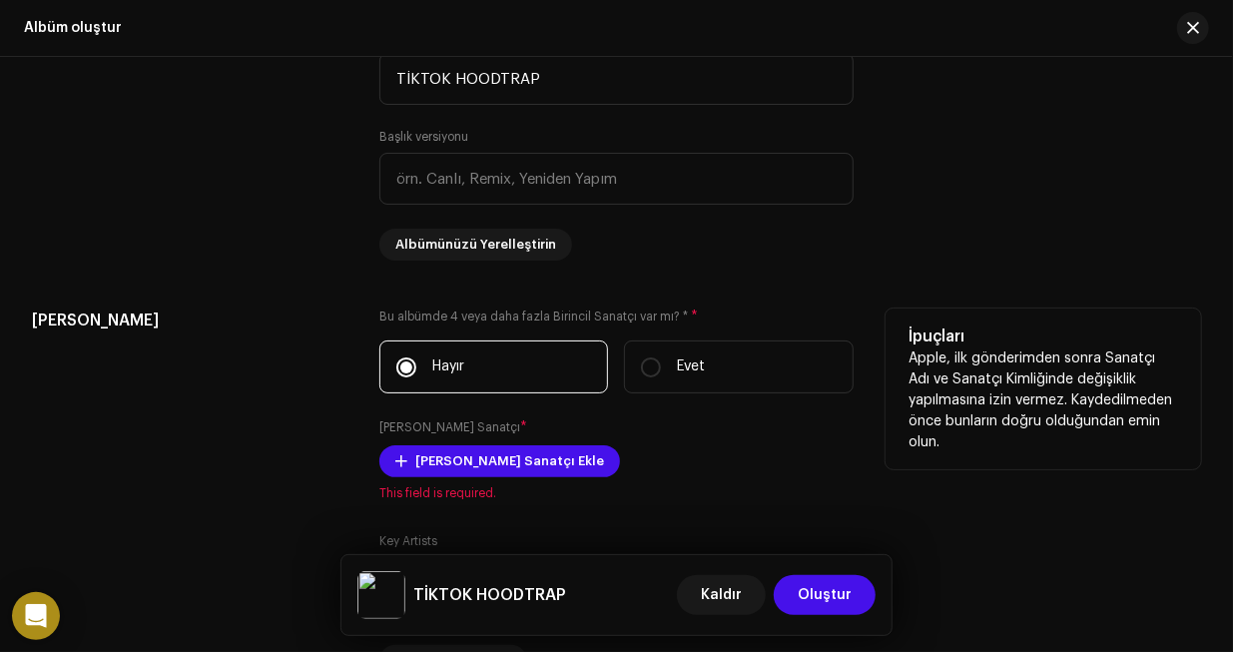
scroll to position [2096, 0]
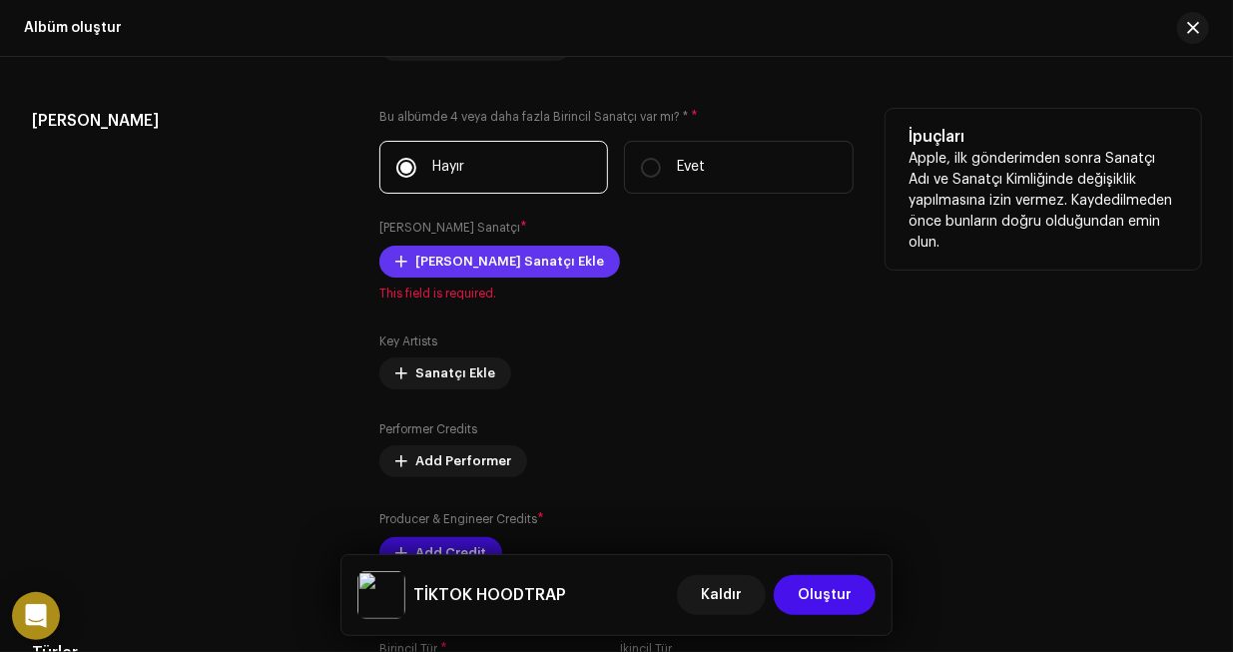
click at [517, 262] on span "[PERSON_NAME] Sanatçı Ekle" at bounding box center [509, 262] width 189 height 40
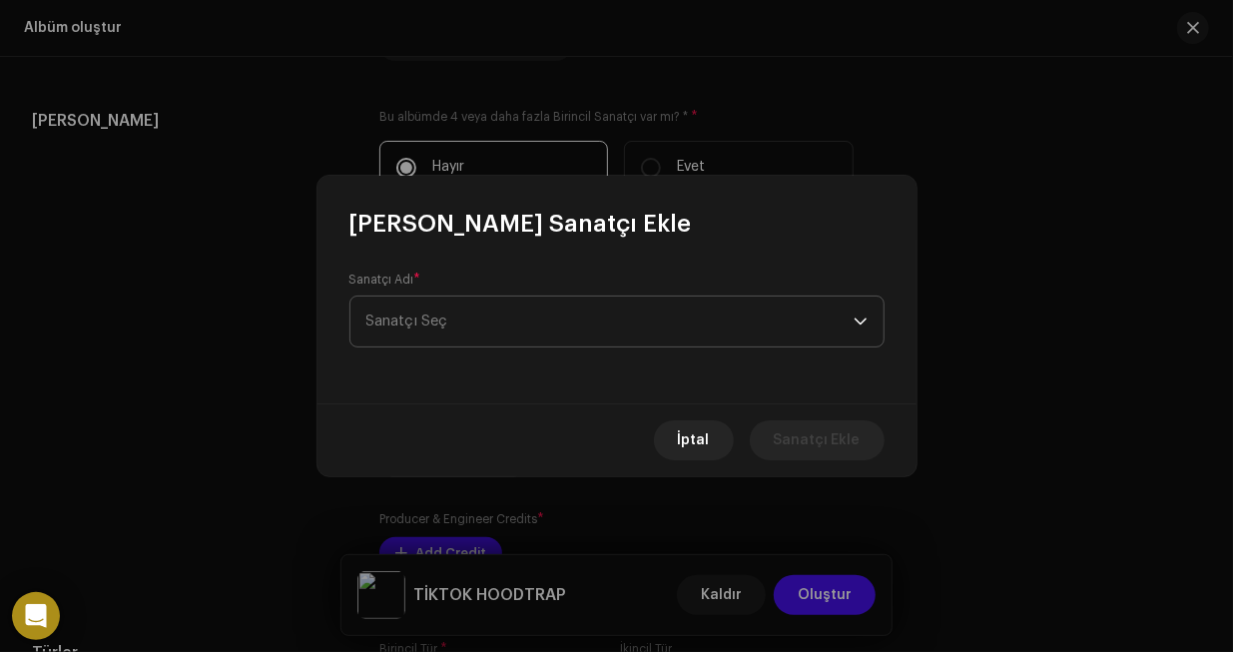
click at [467, 318] on span "Sanatçı Seç" at bounding box center [609, 321] width 487 height 50
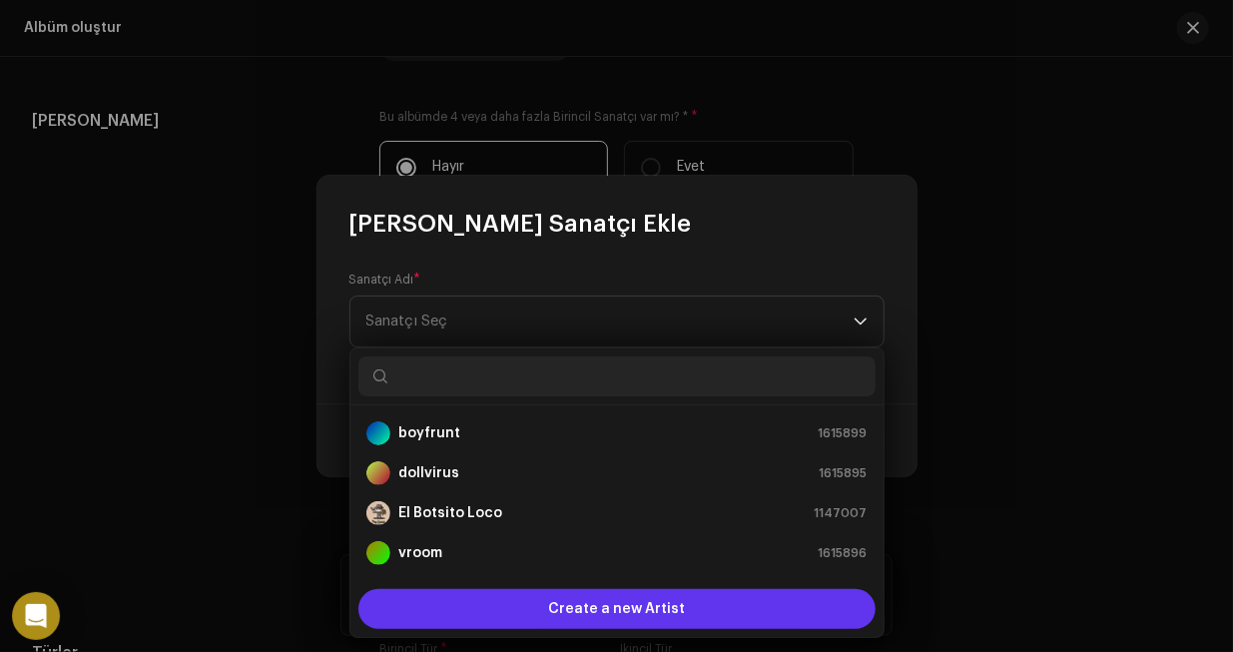
click at [580, 602] on span "Create a new Artist" at bounding box center [616, 609] width 137 height 40
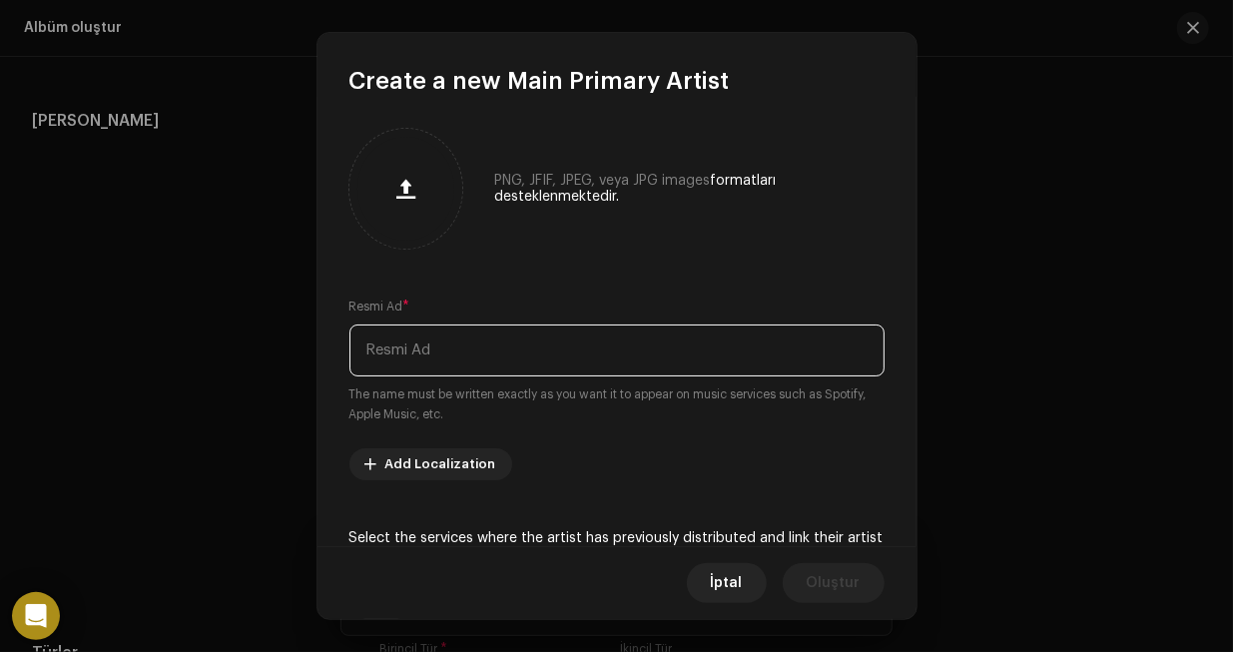
click at [511, 326] on input "text" at bounding box center [616, 350] width 535 height 52
type input "Bill INC"
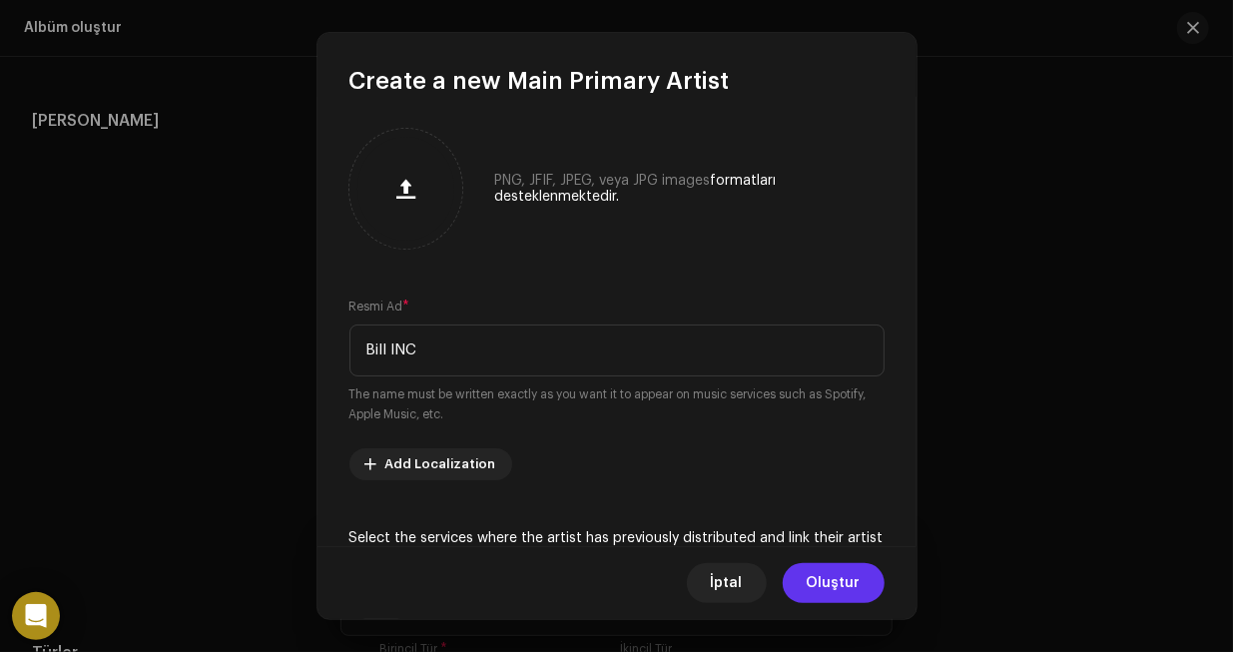
click at [830, 589] on span "Oluştur" at bounding box center [833, 583] width 54 height 40
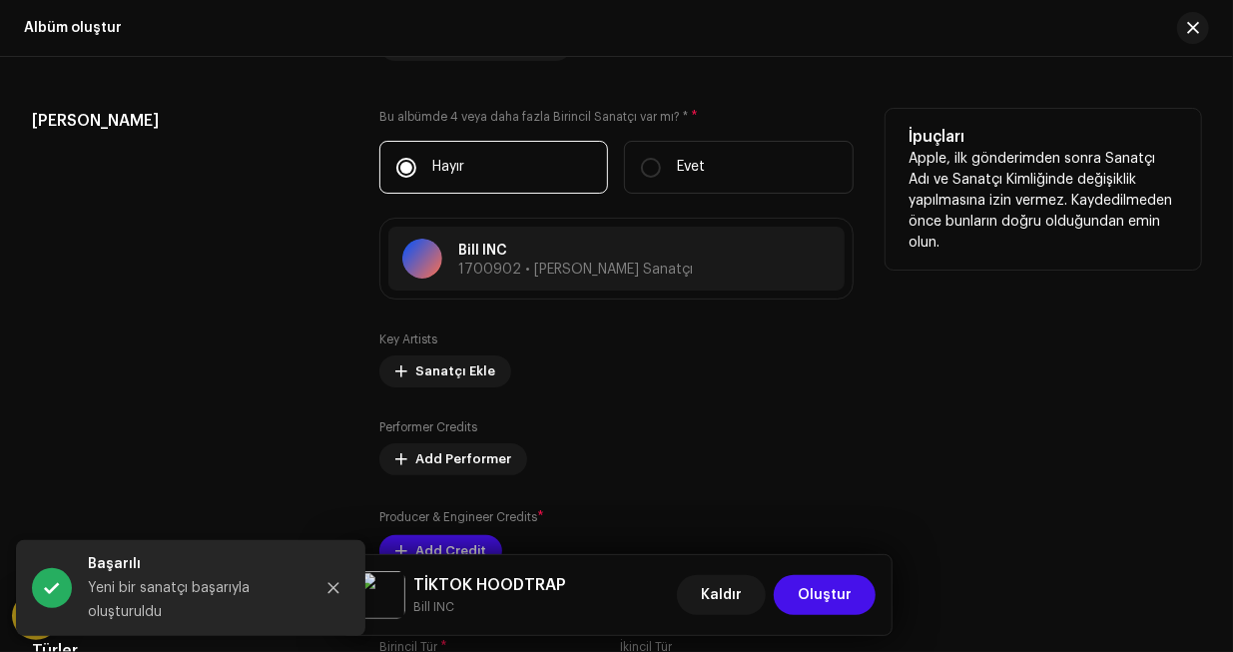
scroll to position [2296, 0]
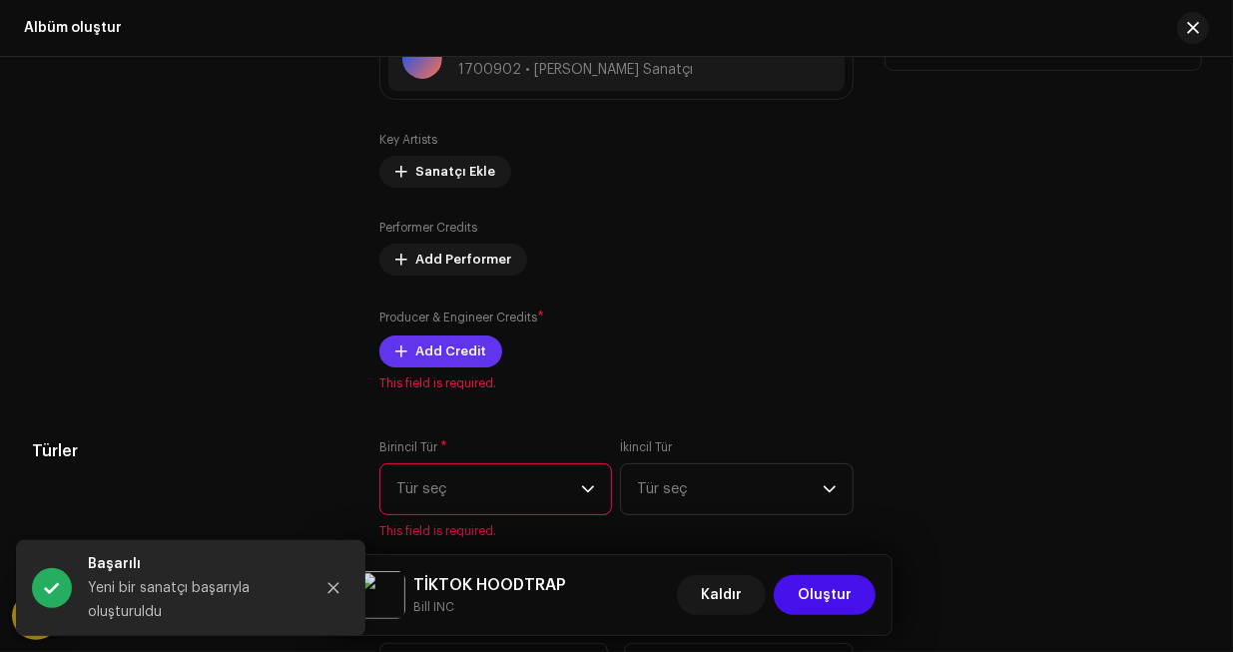
click at [450, 347] on span "Add Credit" at bounding box center [450, 351] width 71 height 40
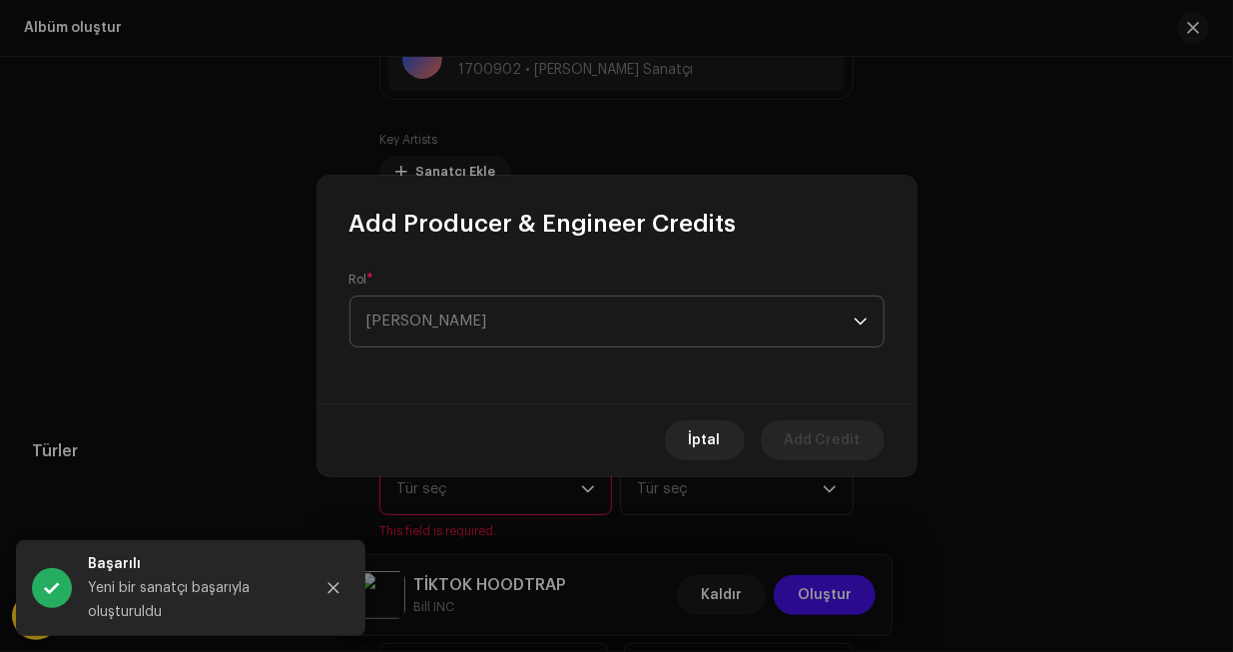
click at [544, 285] on div "Rol * [PERSON_NAME]" at bounding box center [616, 309] width 535 height 76
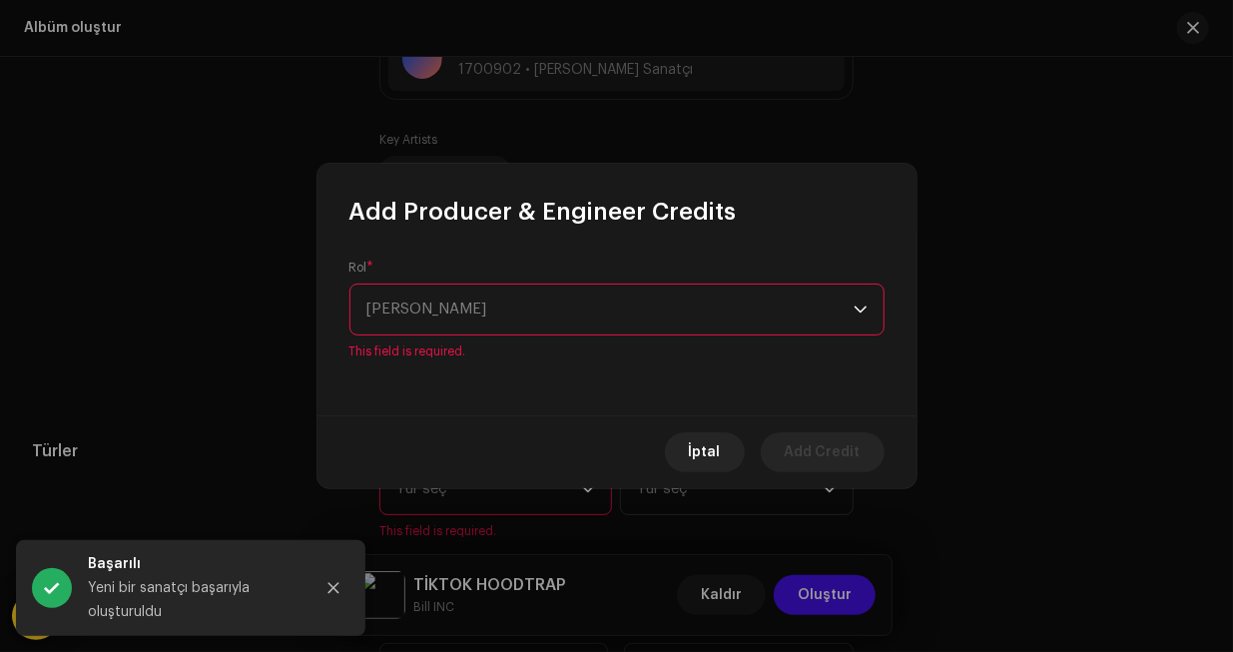
click at [539, 305] on span "[PERSON_NAME]" at bounding box center [609, 309] width 487 height 50
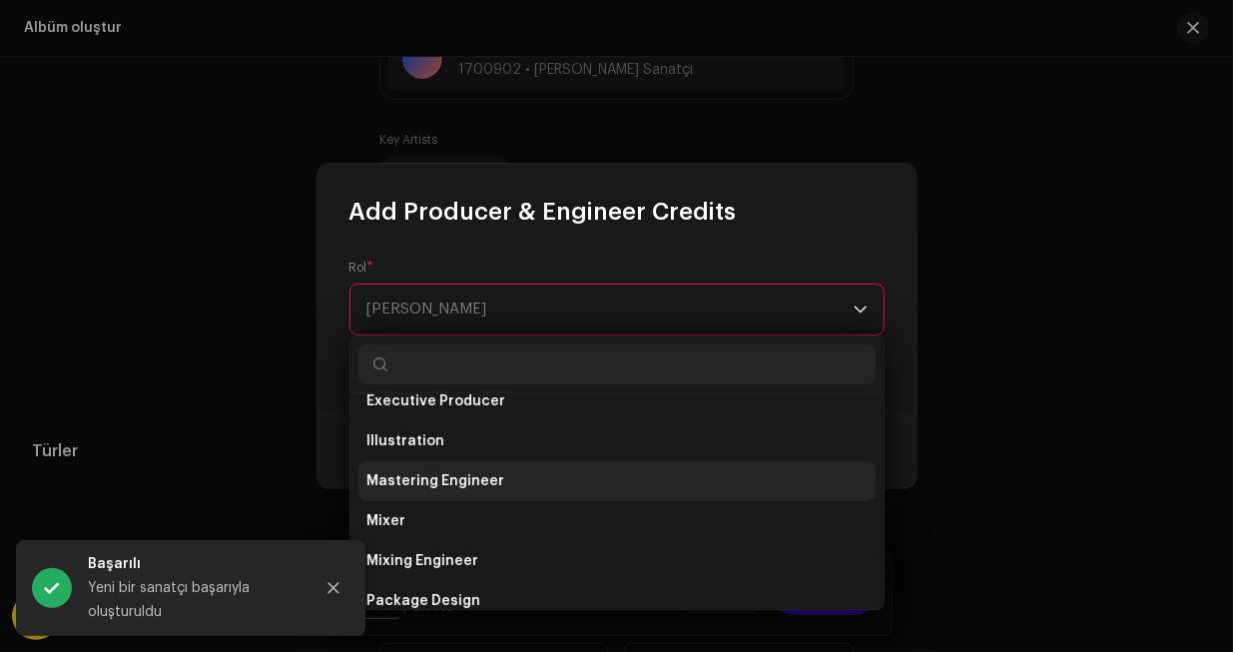
scroll to position [878, 0]
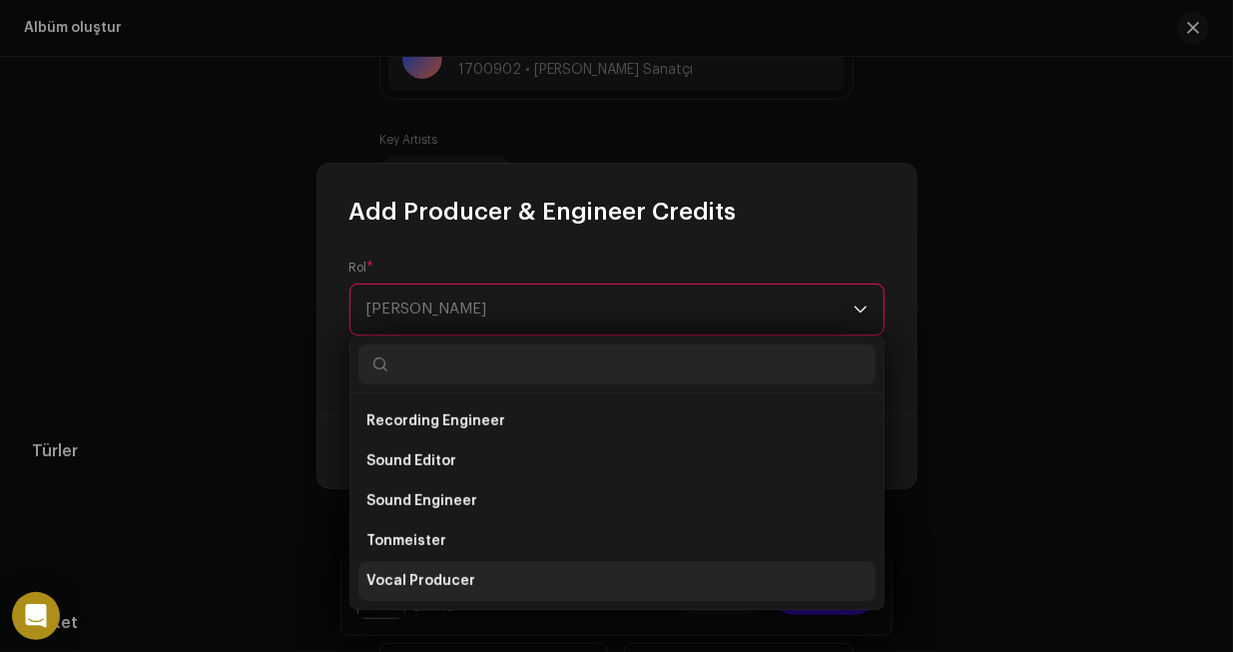
click at [445, 576] on span "Vocal Producer" at bounding box center [420, 581] width 109 height 20
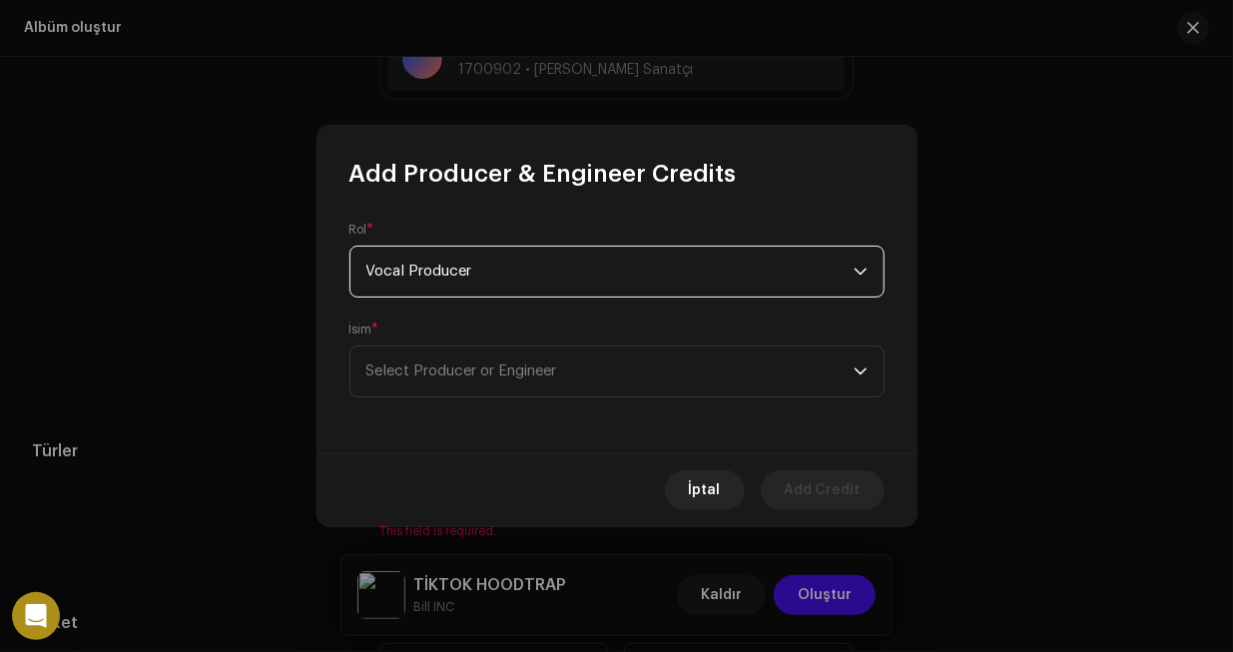
click at [482, 399] on div "Rol * Vocal Producer [PERSON_NAME] * Select Producer or Engineer" at bounding box center [616, 322] width 599 height 264
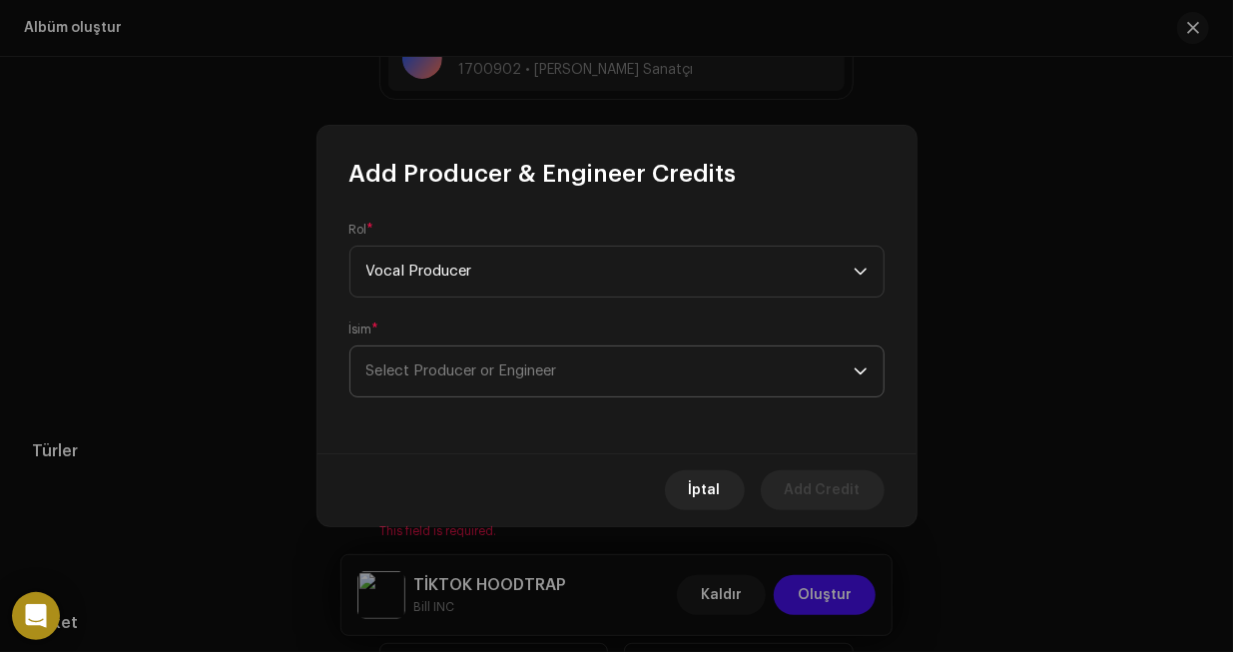
click at [498, 371] on span "Select Producer or Engineer" at bounding box center [461, 370] width 191 height 15
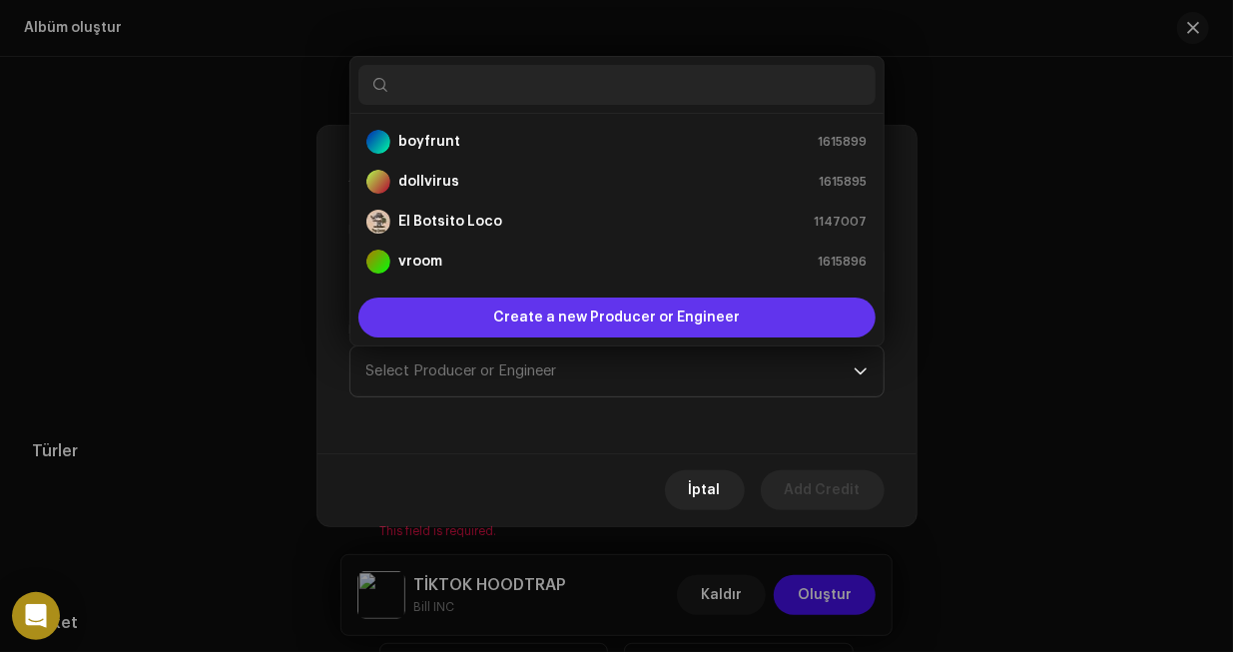
click at [530, 326] on span "Create a new Producer or Engineer" at bounding box center [616, 317] width 247 height 40
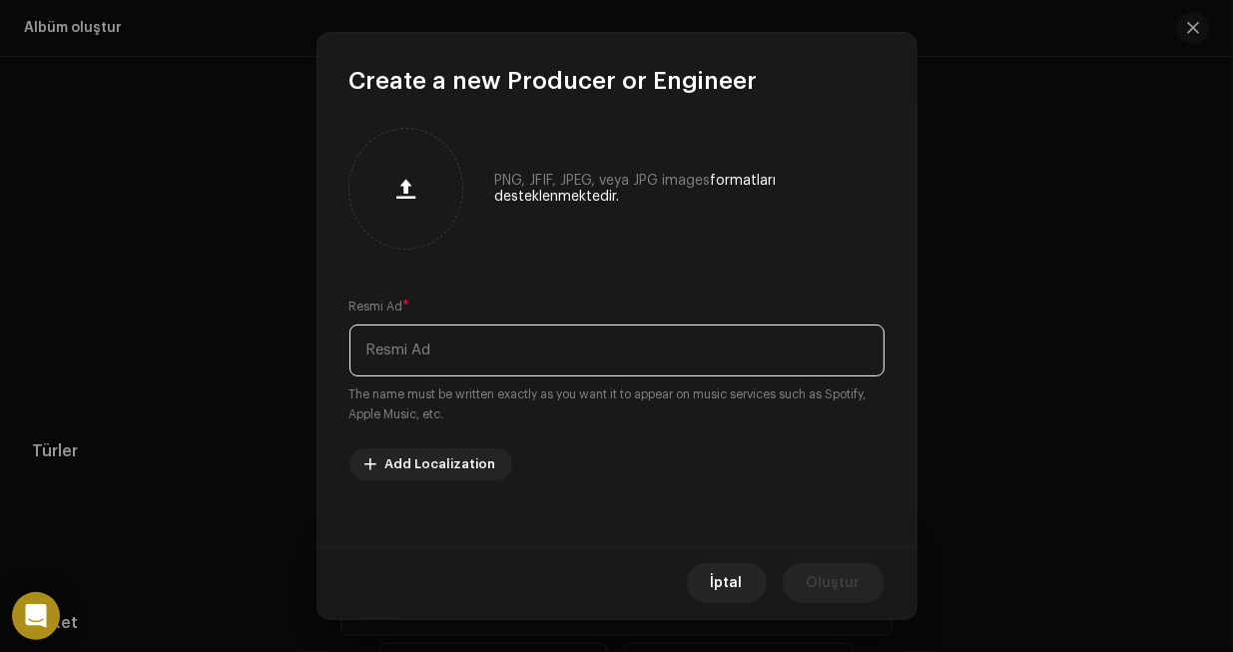
click at [530, 358] on input "text" at bounding box center [616, 350] width 535 height 52
type input "Bill INC"
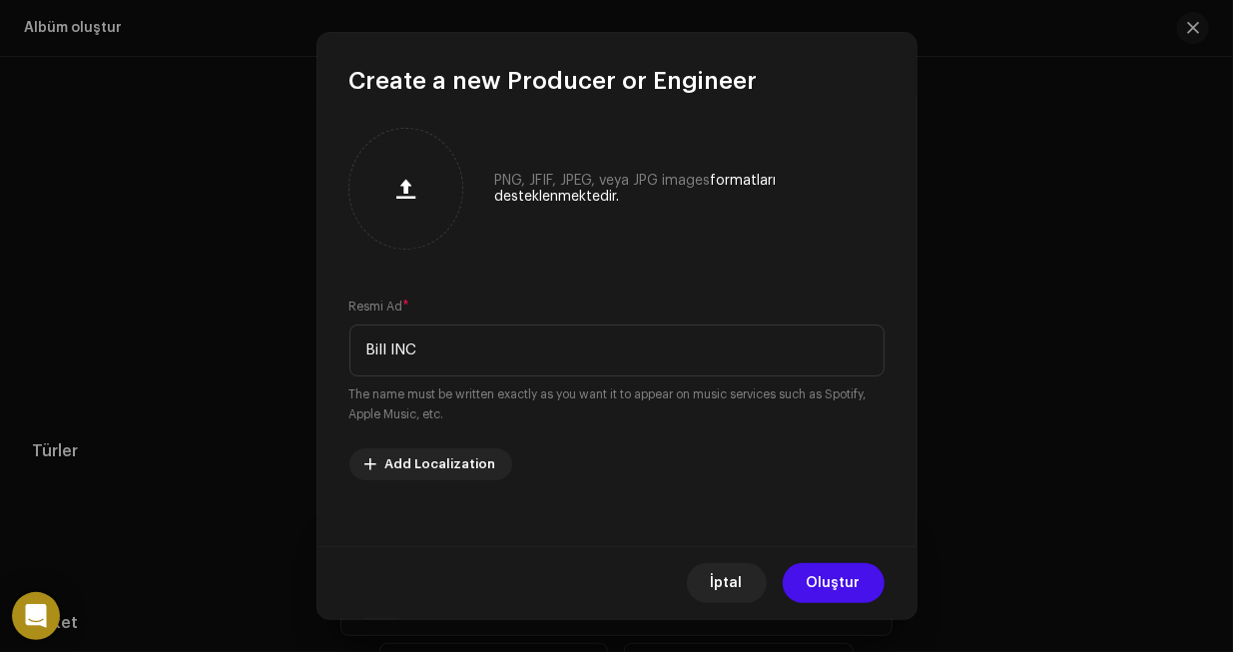
click at [829, 592] on span "Oluştur" at bounding box center [833, 583] width 54 height 40
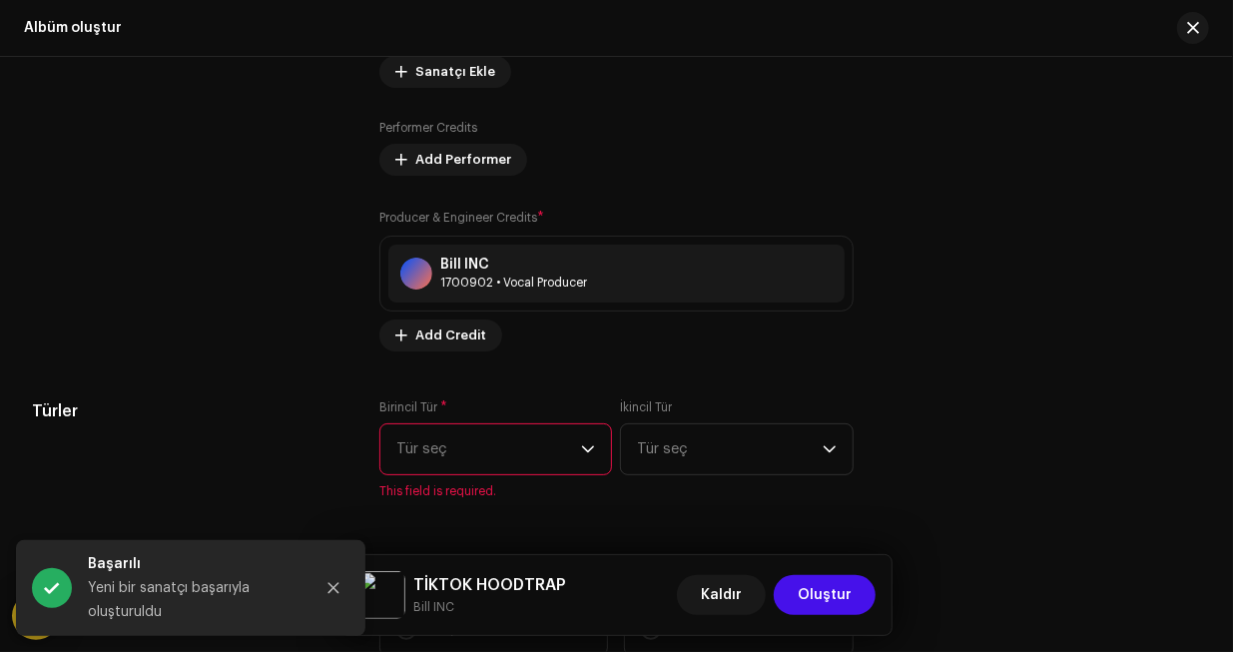
scroll to position [2495, 0]
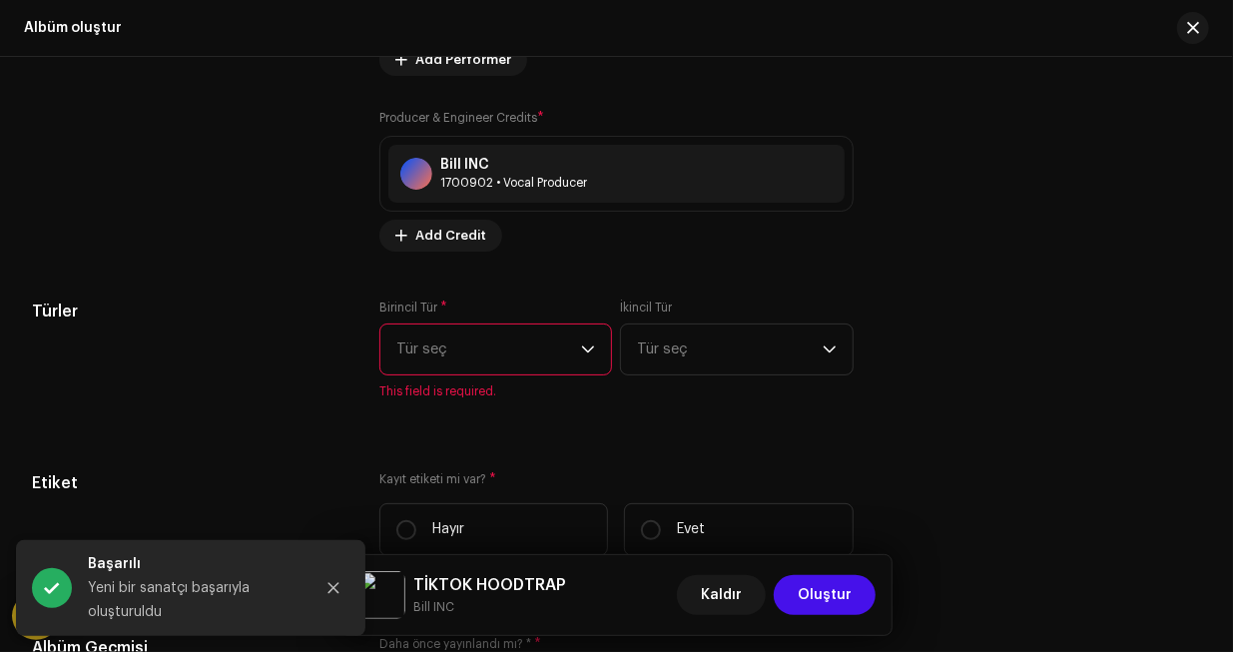
click at [544, 360] on span "Tür seç" at bounding box center [488, 349] width 185 height 50
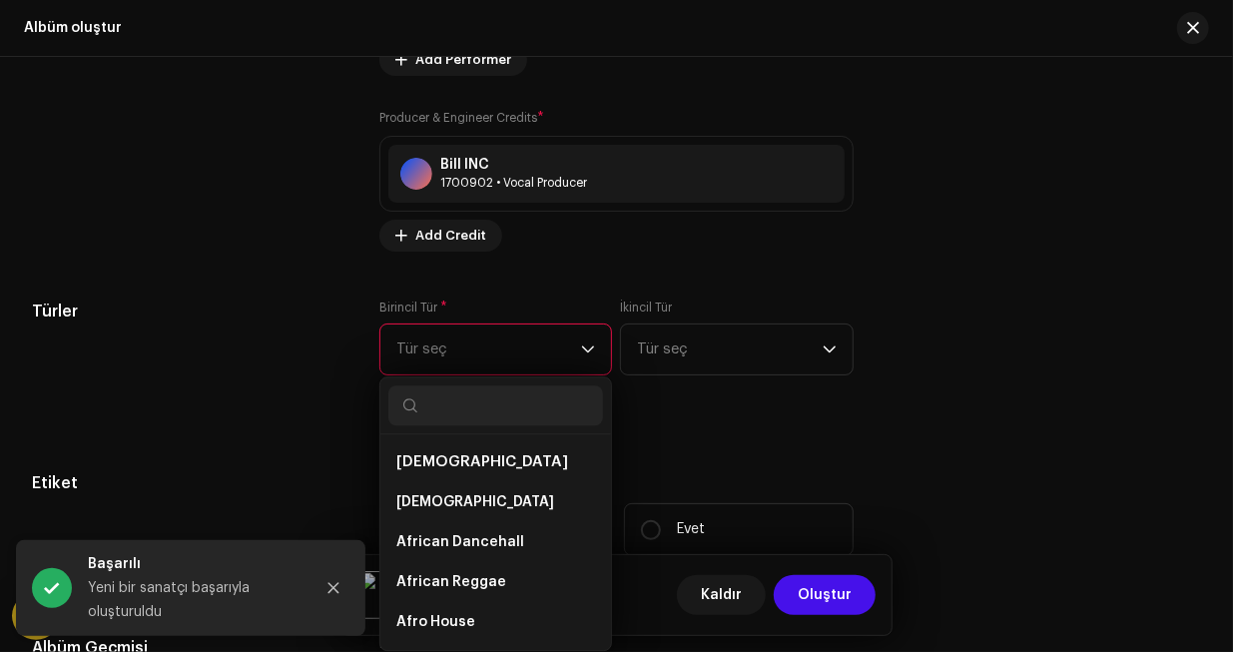
click at [467, 462] on li "[DEMOGRAPHIC_DATA]" at bounding box center [495, 462] width 215 height 40
click at [458, 474] on li "[DEMOGRAPHIC_DATA]" at bounding box center [495, 462] width 215 height 40
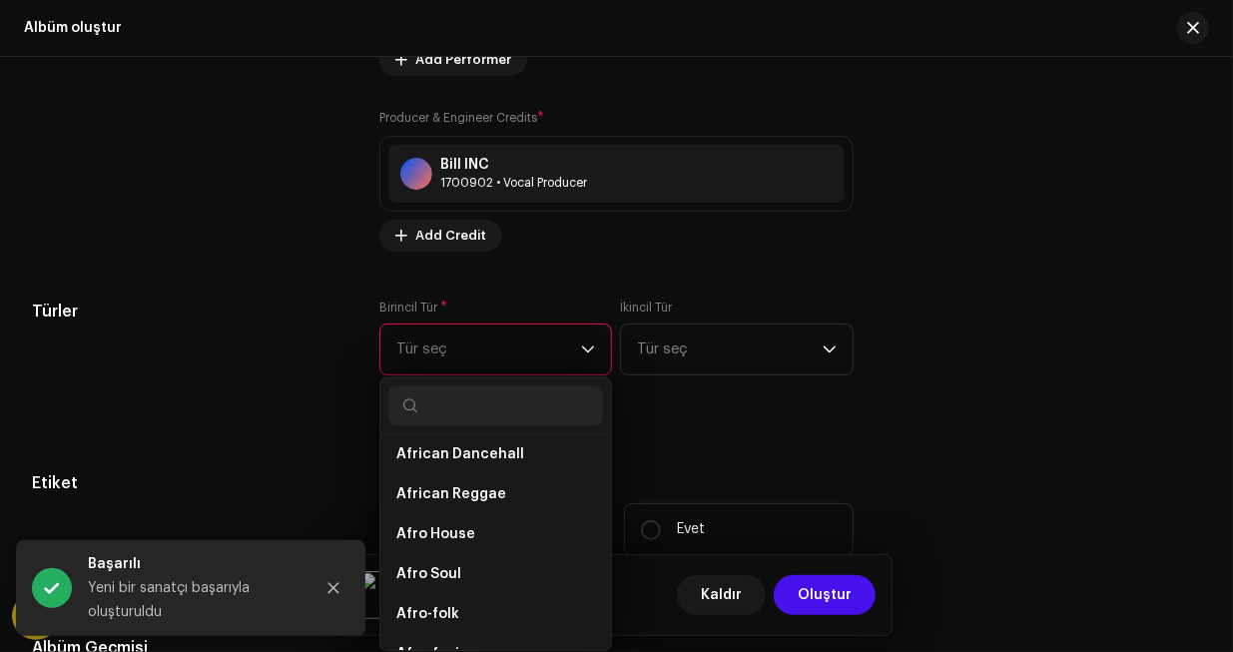
scroll to position [0, 0]
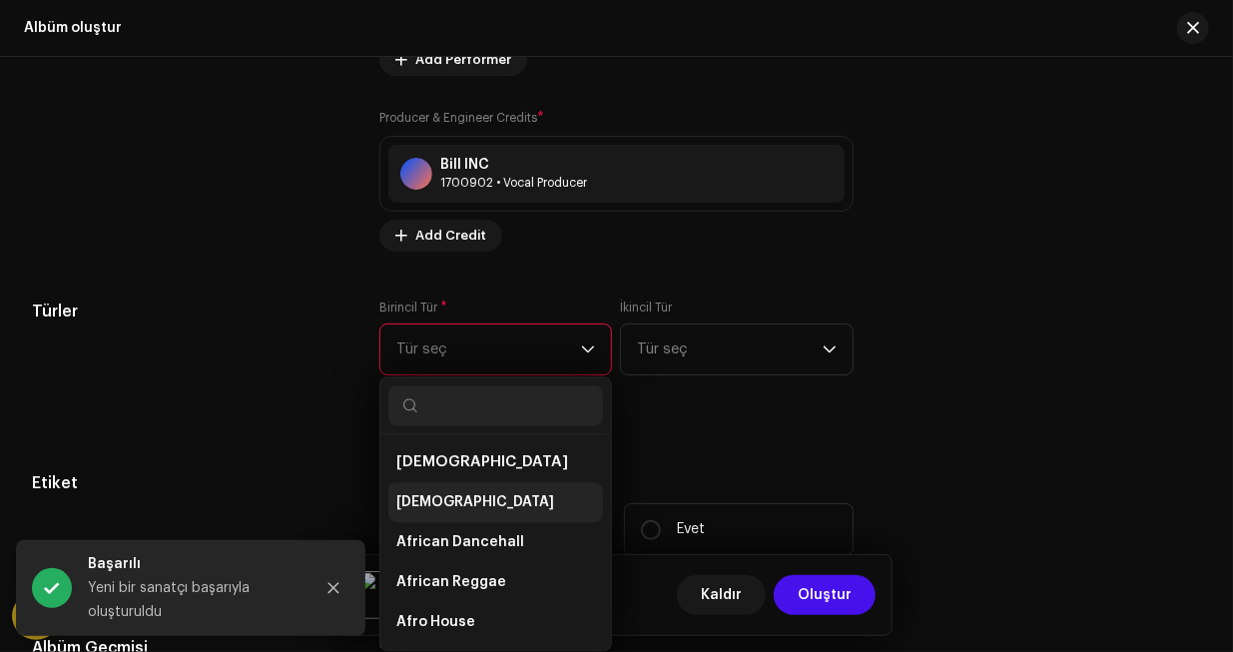
click at [446, 487] on li "[DEMOGRAPHIC_DATA]" at bounding box center [495, 502] width 215 height 40
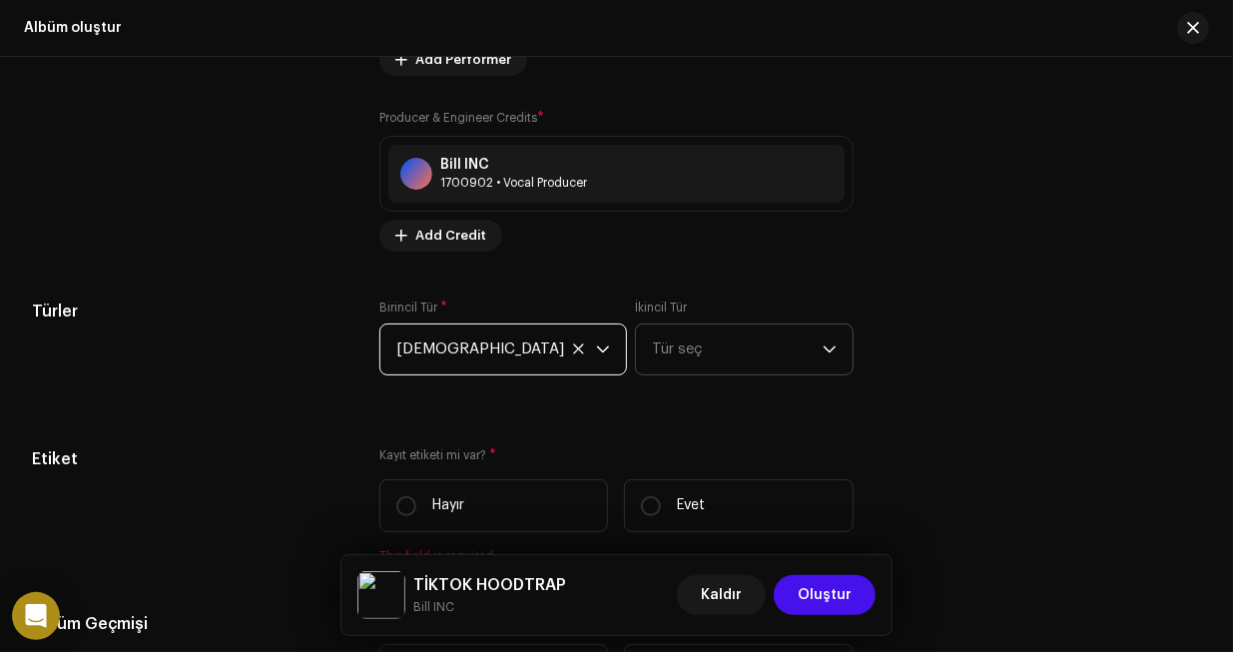
click at [694, 356] on span "Tür seç" at bounding box center [737, 349] width 170 height 50
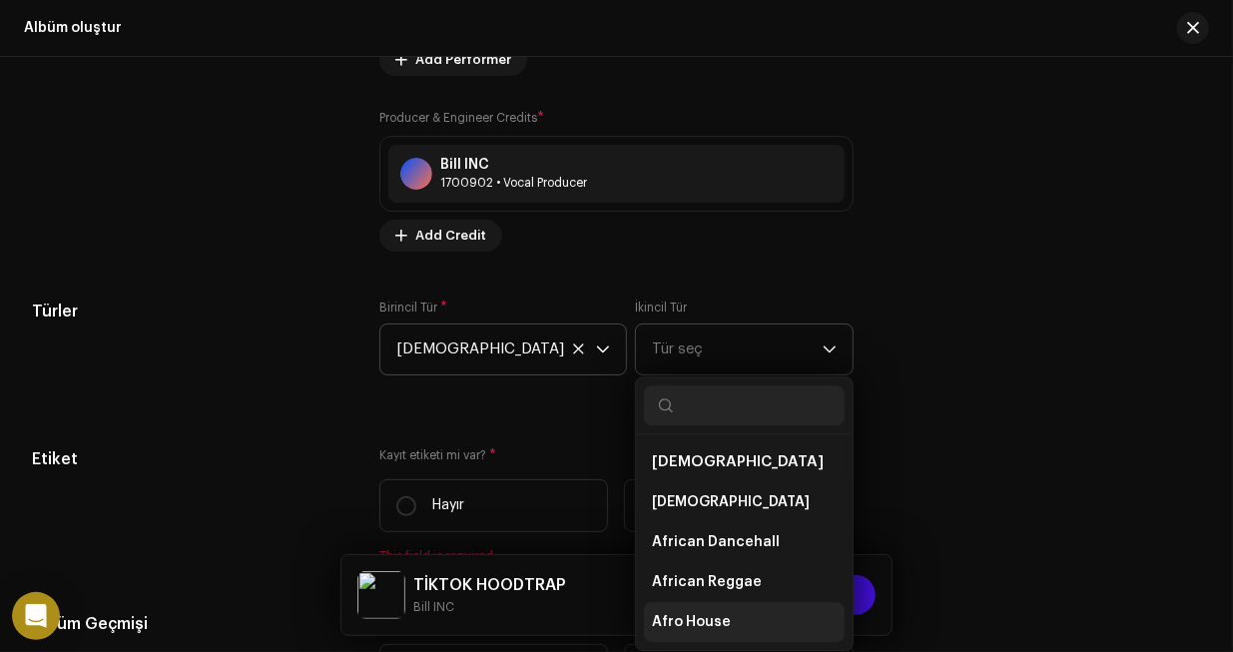
click at [671, 618] on span "Afro House" at bounding box center [691, 622] width 79 height 20
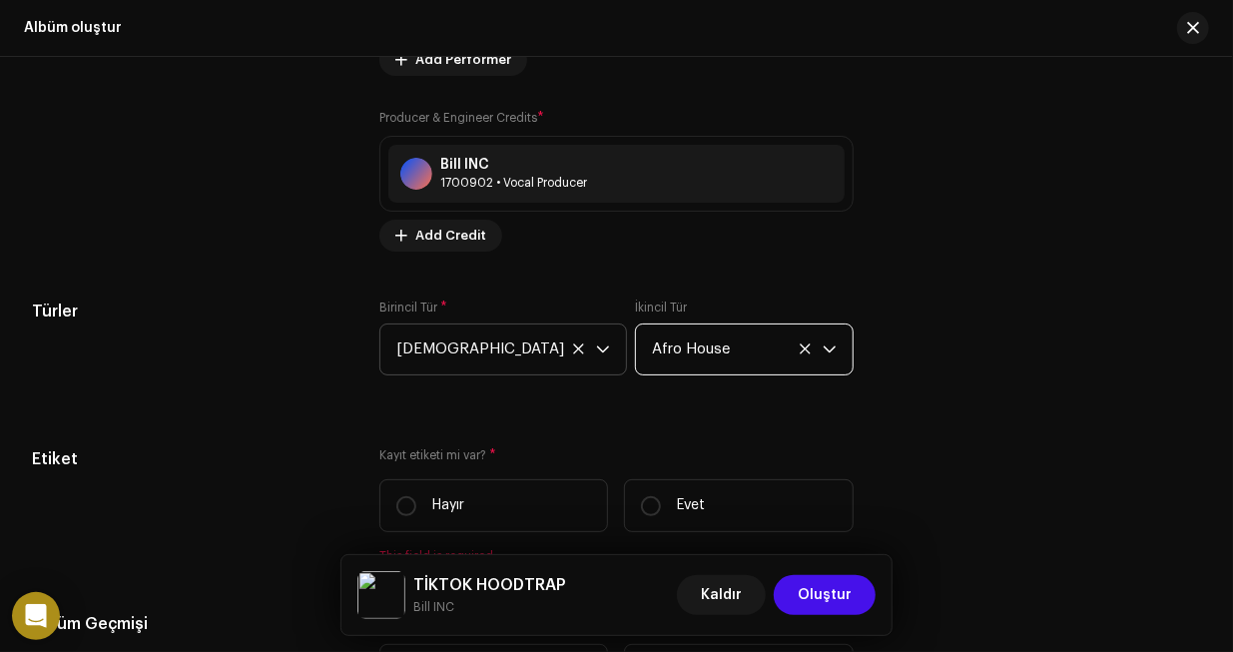
scroll to position [2595, 0]
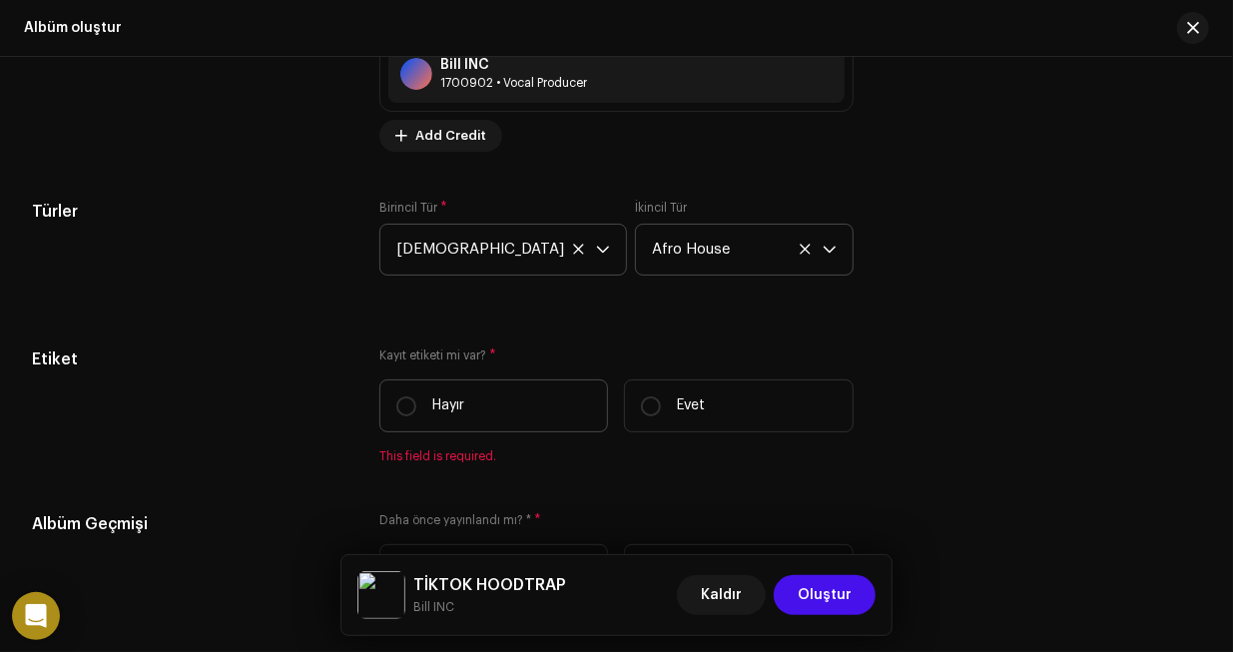
click at [448, 408] on p "Hayır" at bounding box center [448, 405] width 32 height 21
click at [416, 408] on input "Hayır" at bounding box center [406, 406] width 20 height 20
radio input "true"
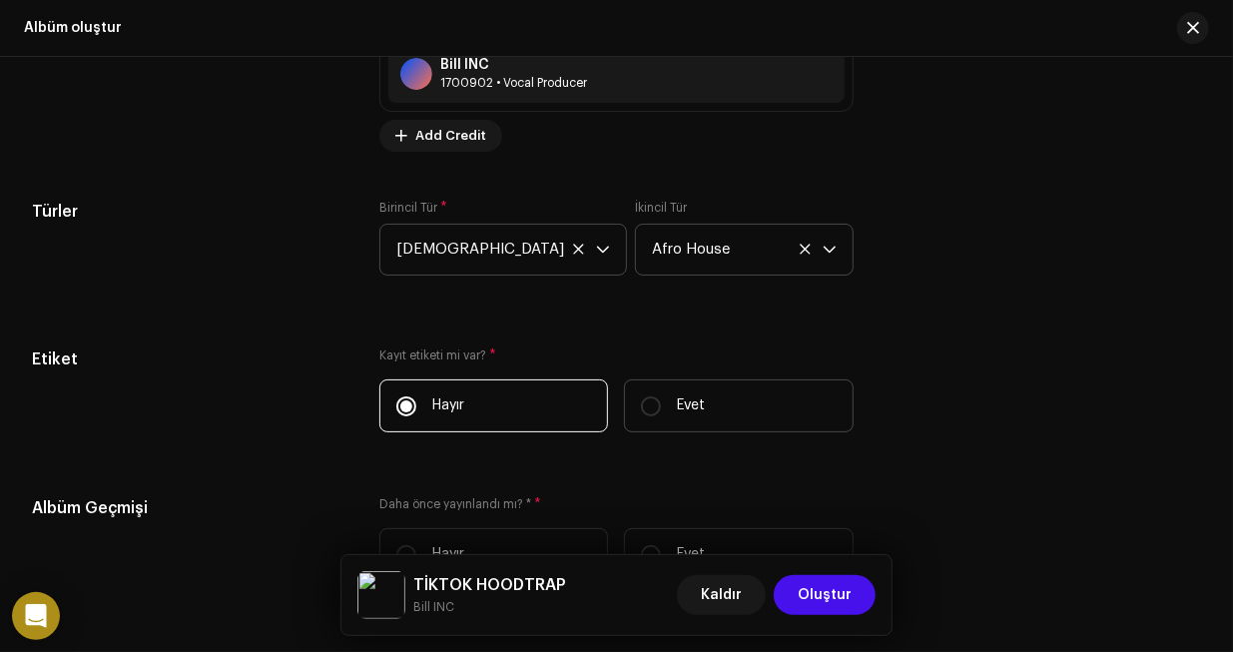
click at [672, 418] on label "Evet" at bounding box center [738, 405] width 229 height 53
click at [661, 416] on input "Evet" at bounding box center [651, 406] width 20 height 20
radio input "true"
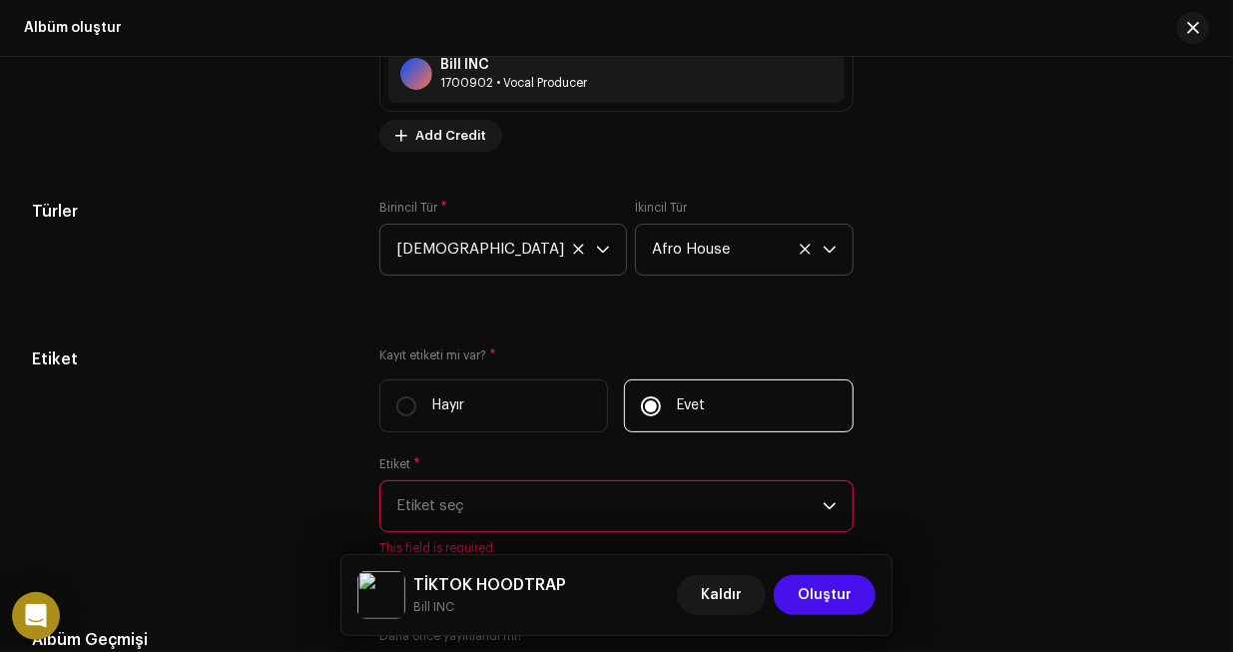
scroll to position [2695, 0]
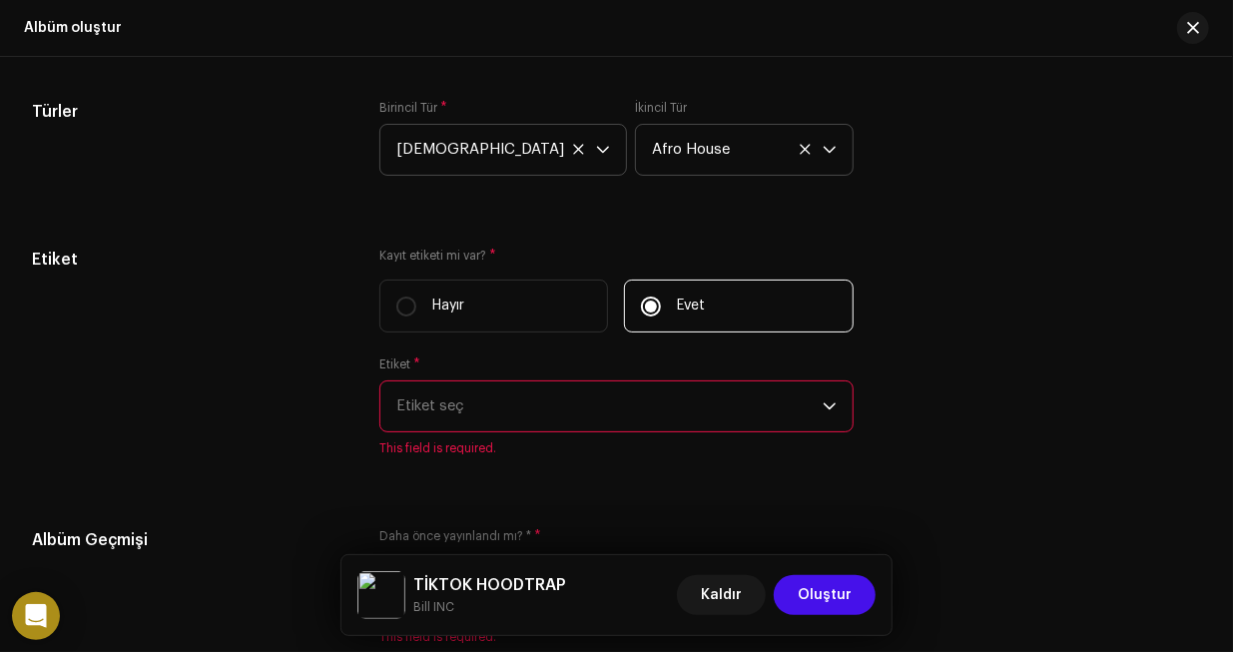
click at [515, 416] on span "Etiket seç" at bounding box center [608, 406] width 425 height 50
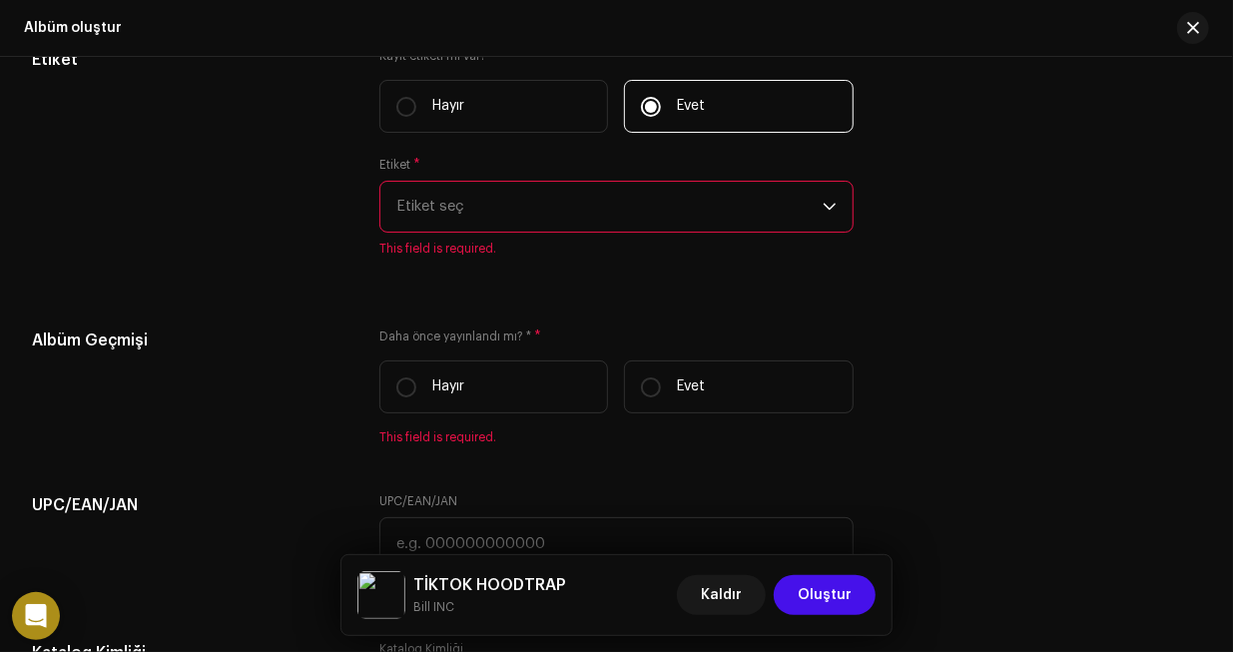
click at [574, 204] on span "Etiket seç" at bounding box center [608, 207] width 425 height 50
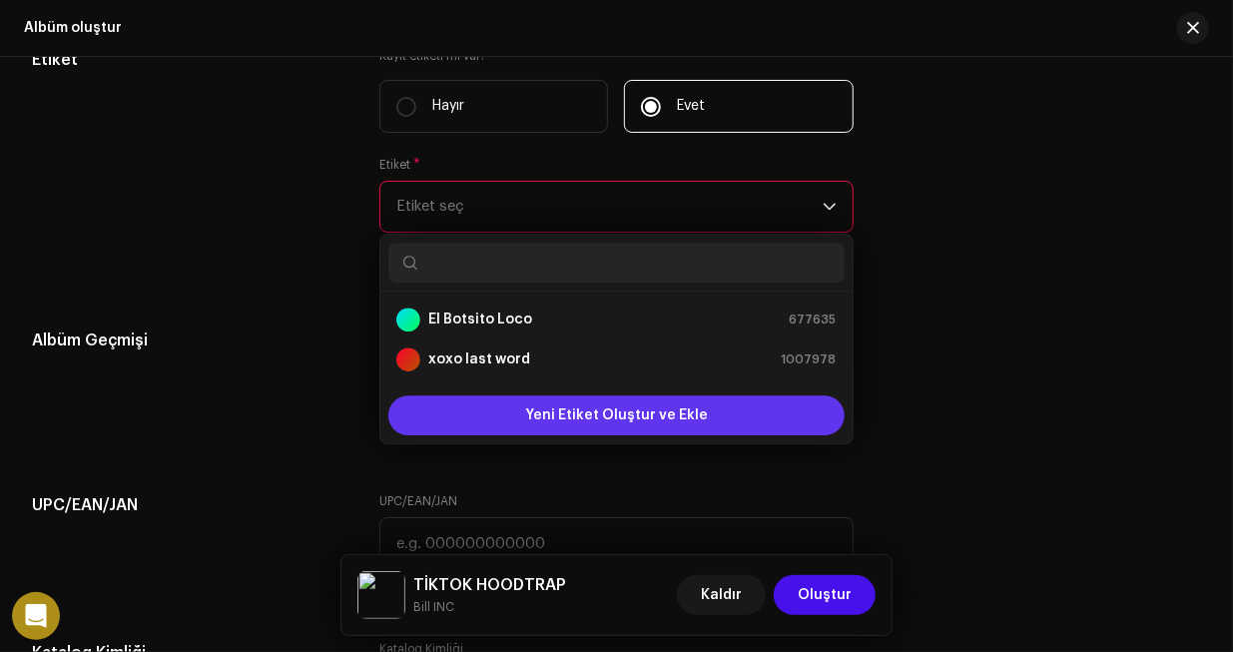
click at [491, 422] on div "Yeni Etiket Oluştur ve Ekle" at bounding box center [615, 415] width 455 height 40
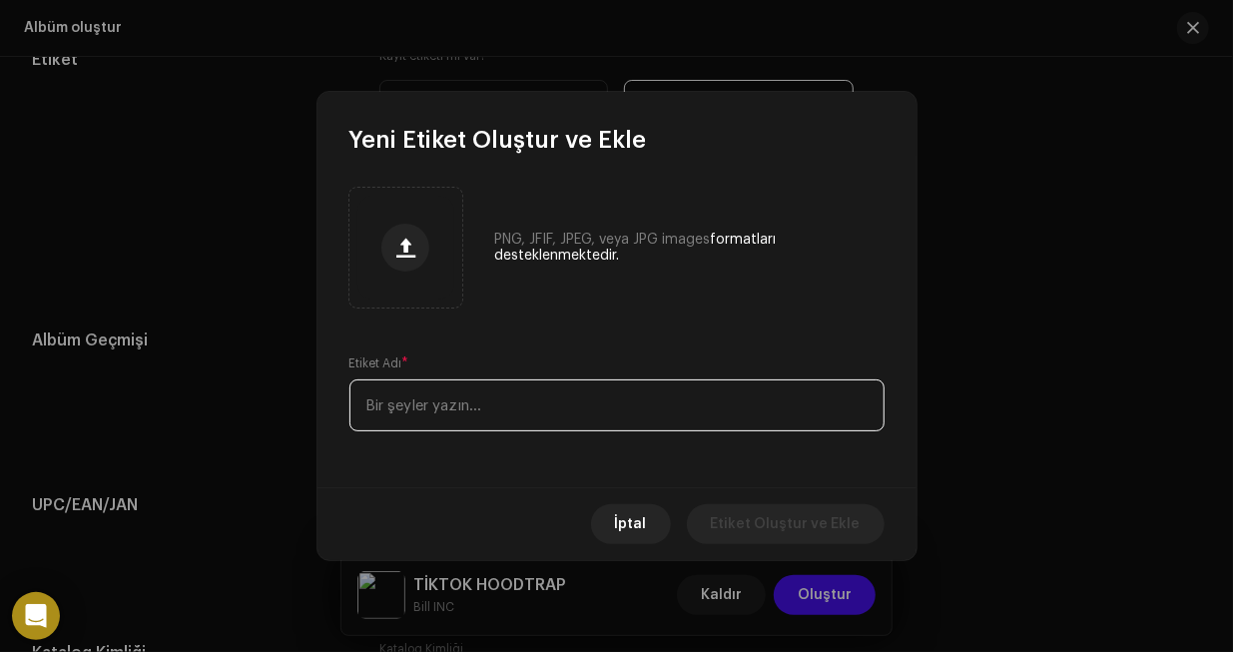
click at [469, 426] on input "text" at bounding box center [616, 405] width 535 height 52
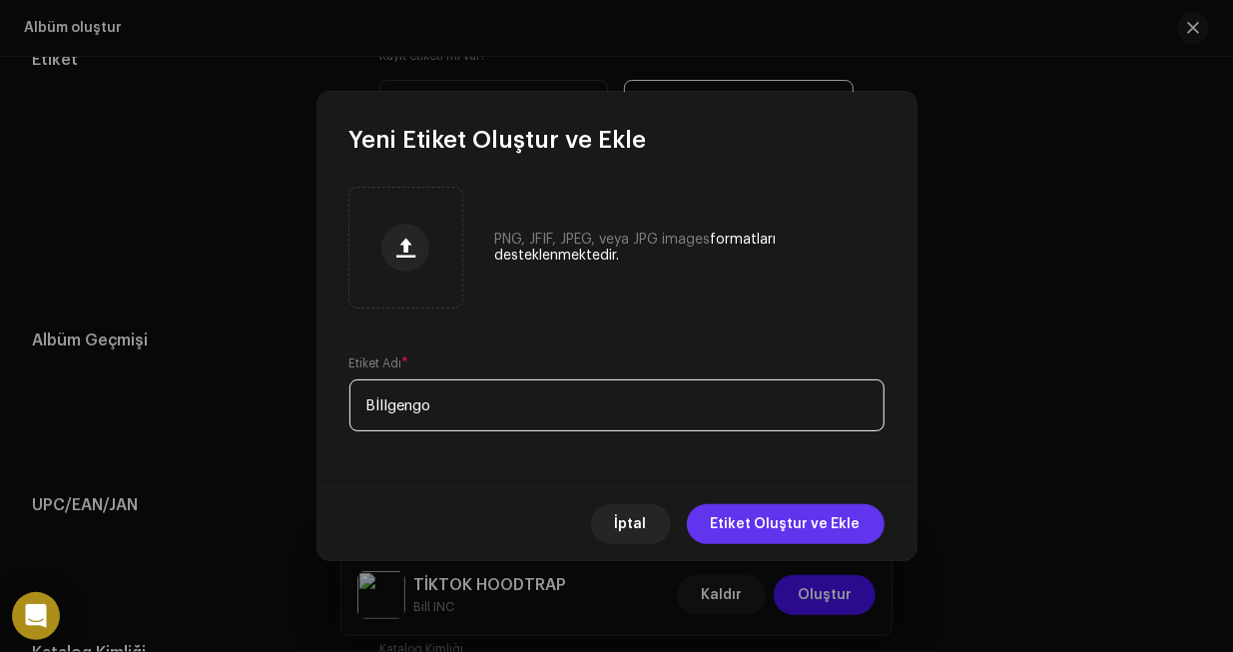
type input "Bİllgengo"
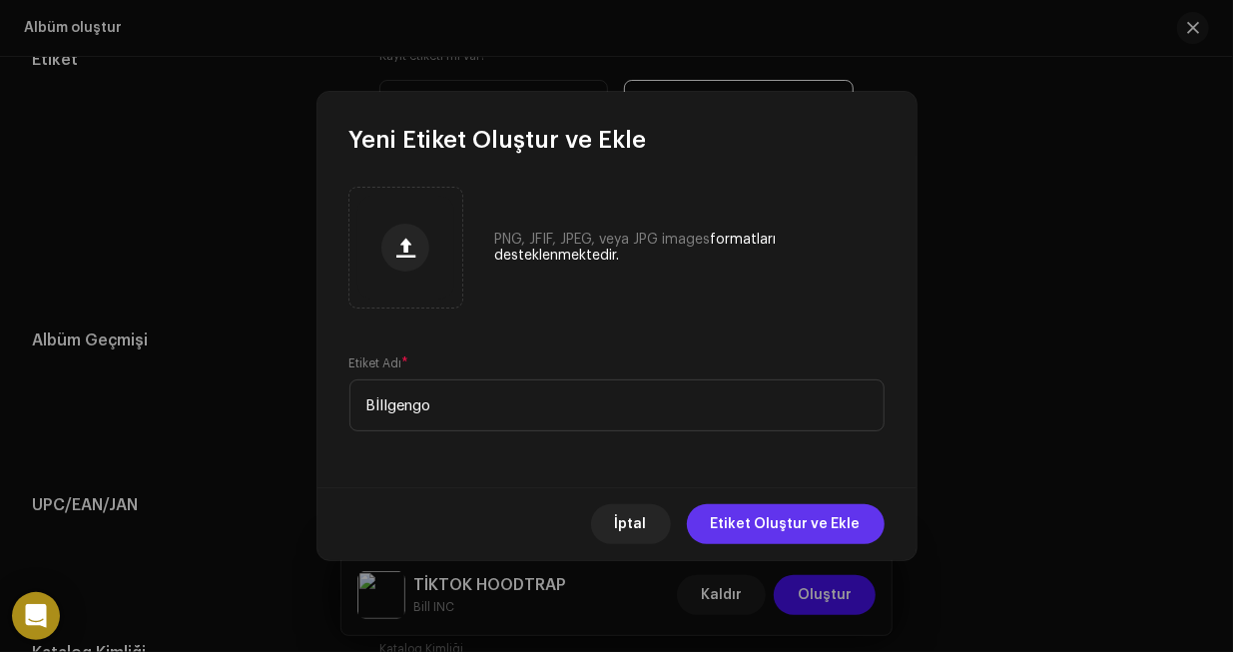
click at [802, 532] on span "Etiket Oluştur ve Ekle" at bounding box center [786, 524] width 150 height 40
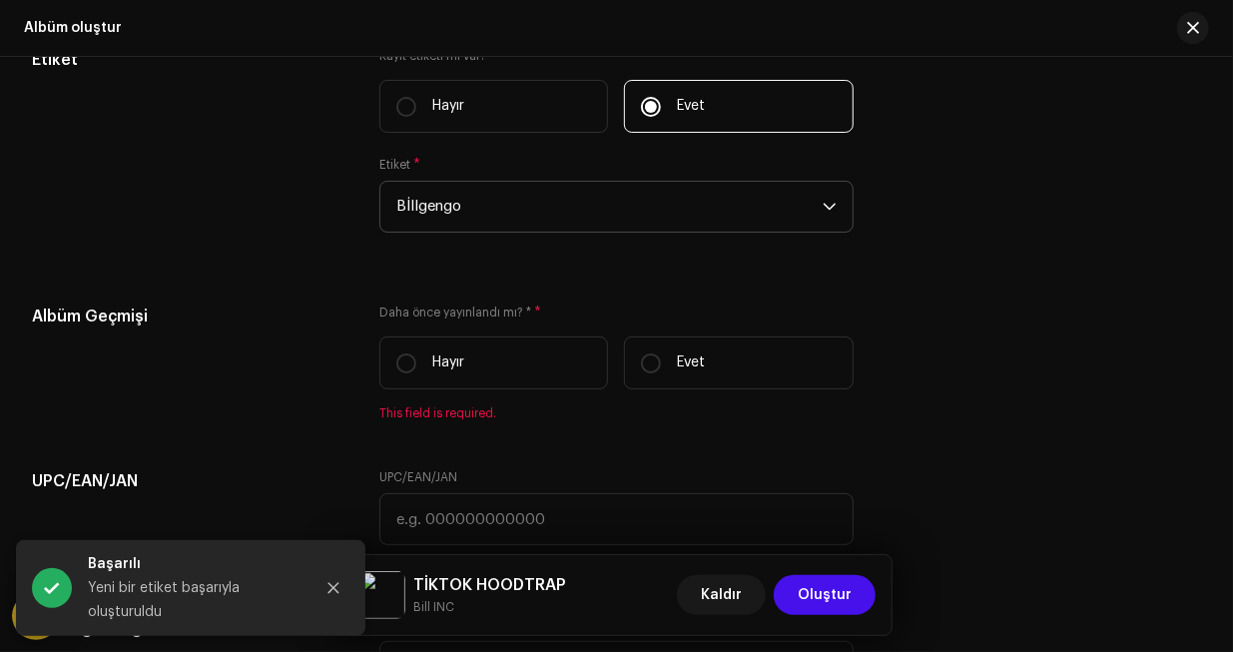
click at [578, 190] on span "Bİllgengo" at bounding box center [608, 207] width 425 height 50
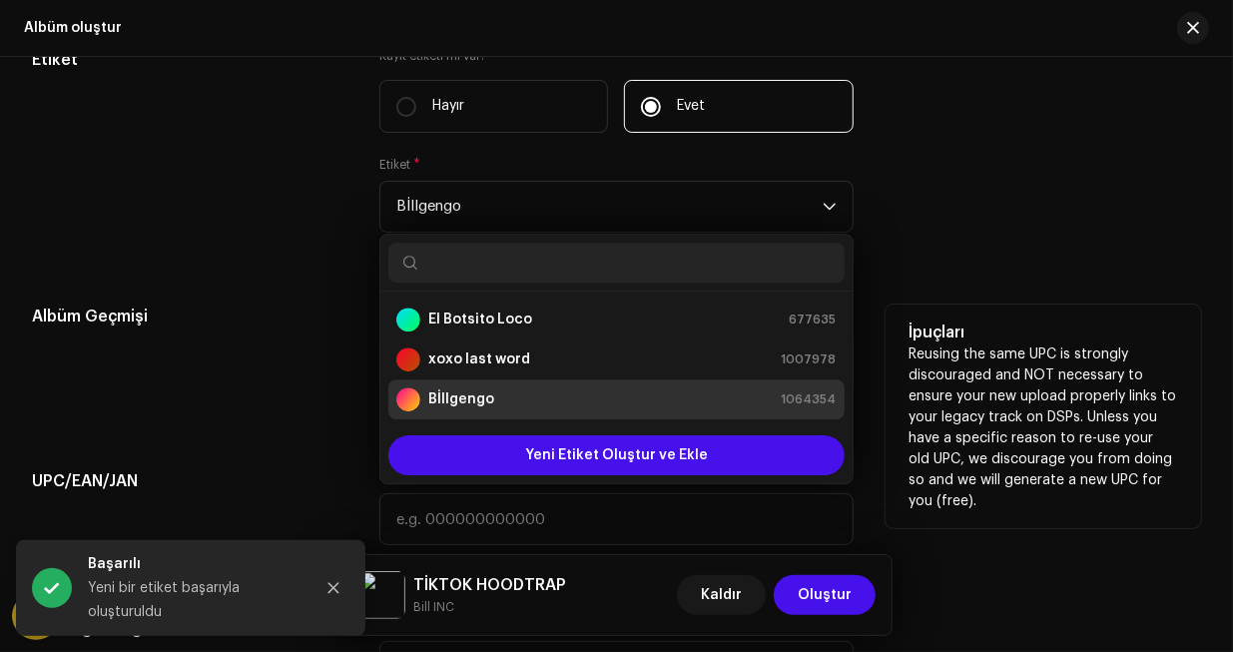
click at [336, 314] on h5 "Albüm Geçmişi" at bounding box center [189, 316] width 315 height 24
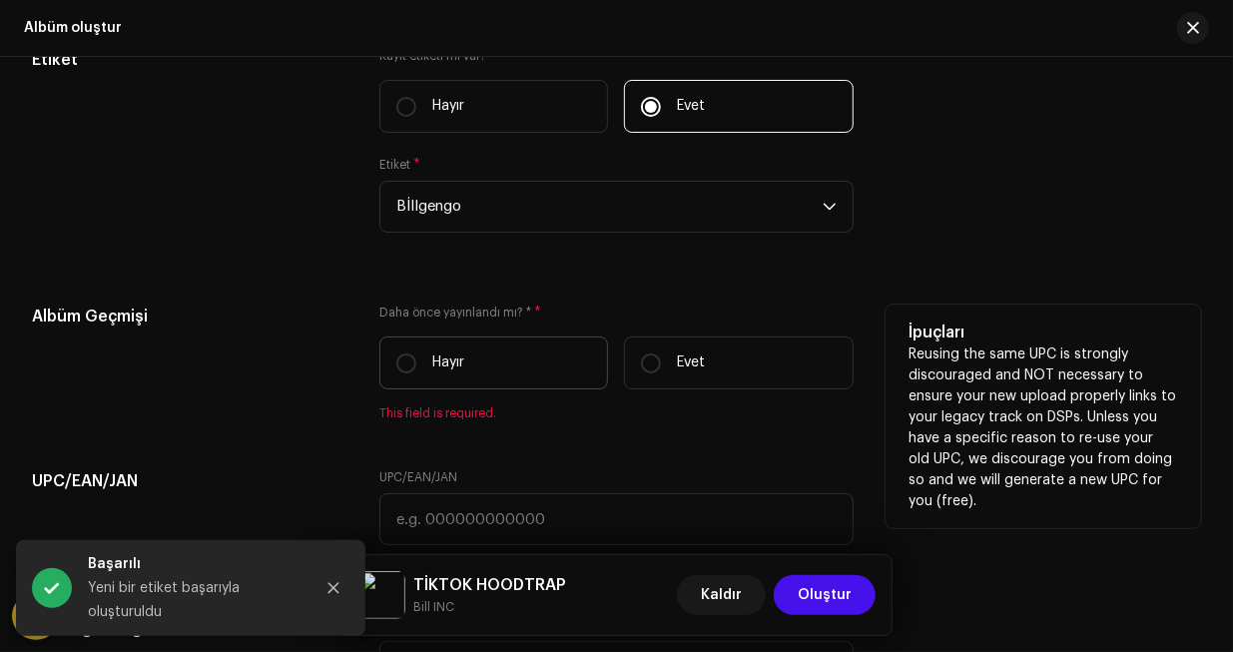
click at [500, 361] on label "Hayır" at bounding box center [493, 362] width 229 height 53
click at [416, 361] on input "Hayır" at bounding box center [406, 363] width 20 height 20
radio input "true"
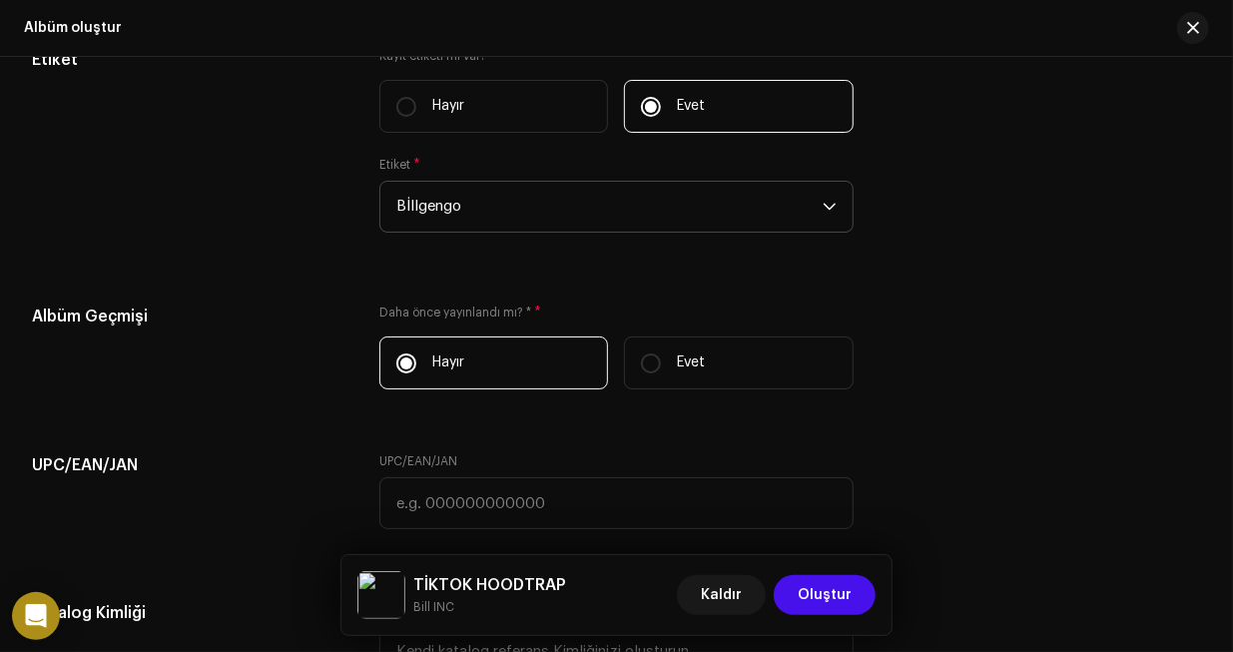
click at [528, 223] on span "Bİllgengo" at bounding box center [608, 207] width 425 height 50
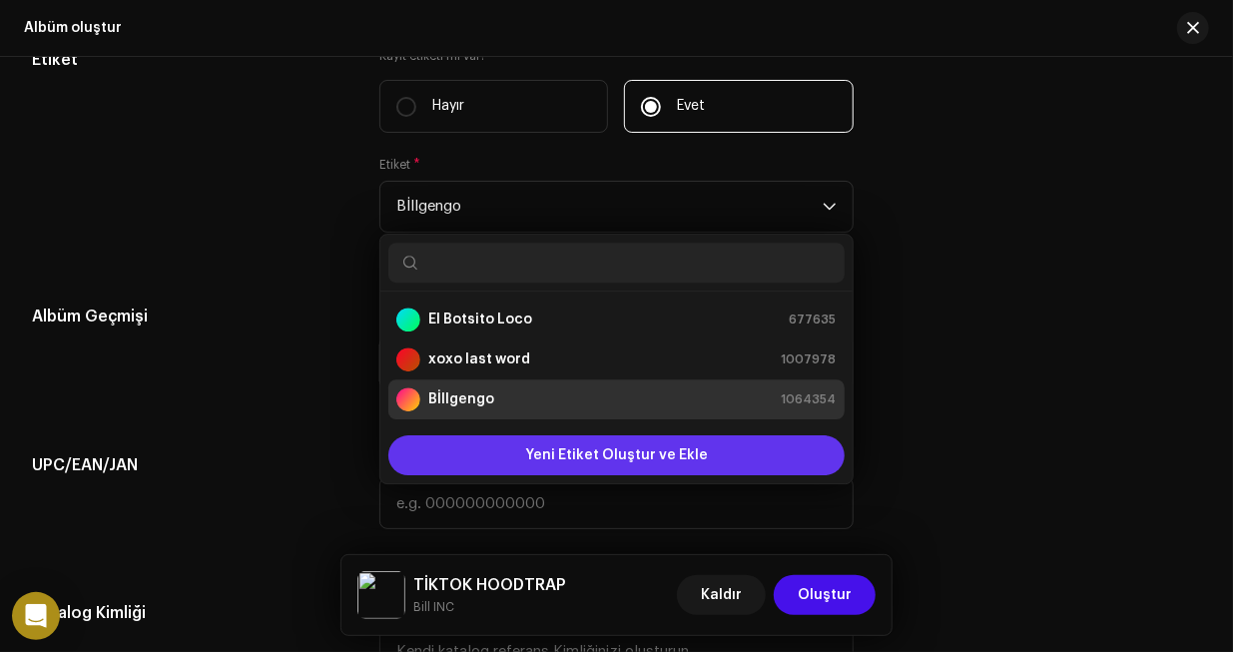
click at [576, 441] on span "Yeni Etiket Oluştur ve Ekle" at bounding box center [616, 455] width 183 height 40
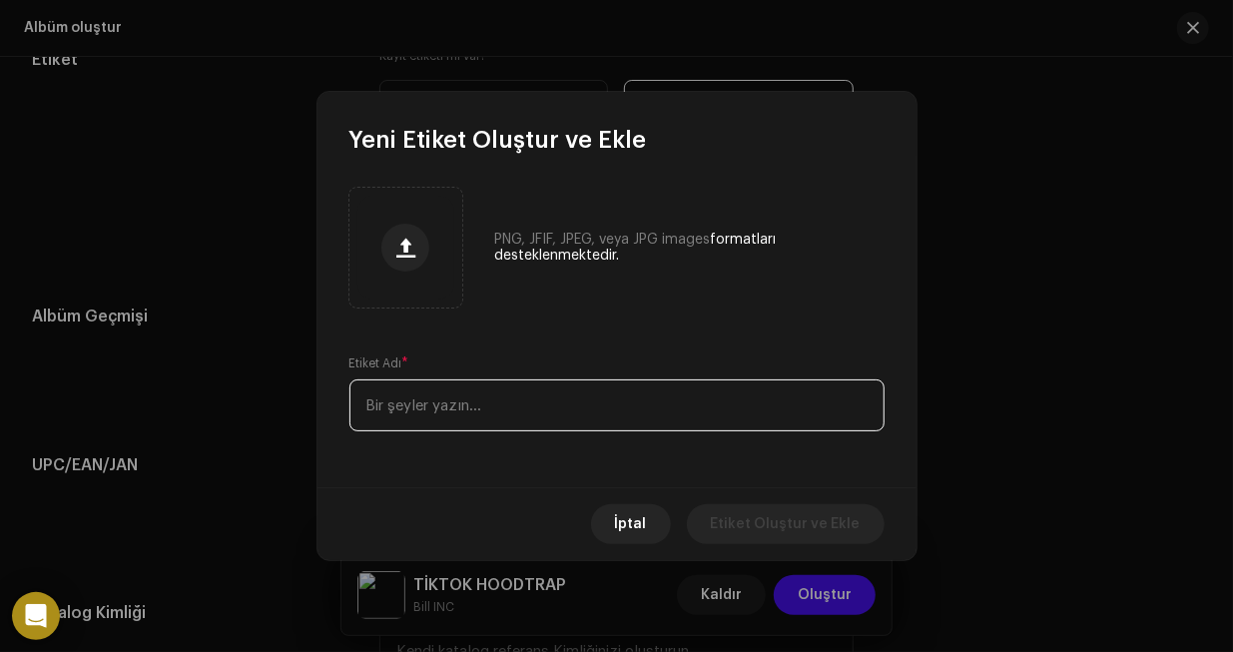
click at [504, 396] on input "text" at bounding box center [616, 405] width 535 height 52
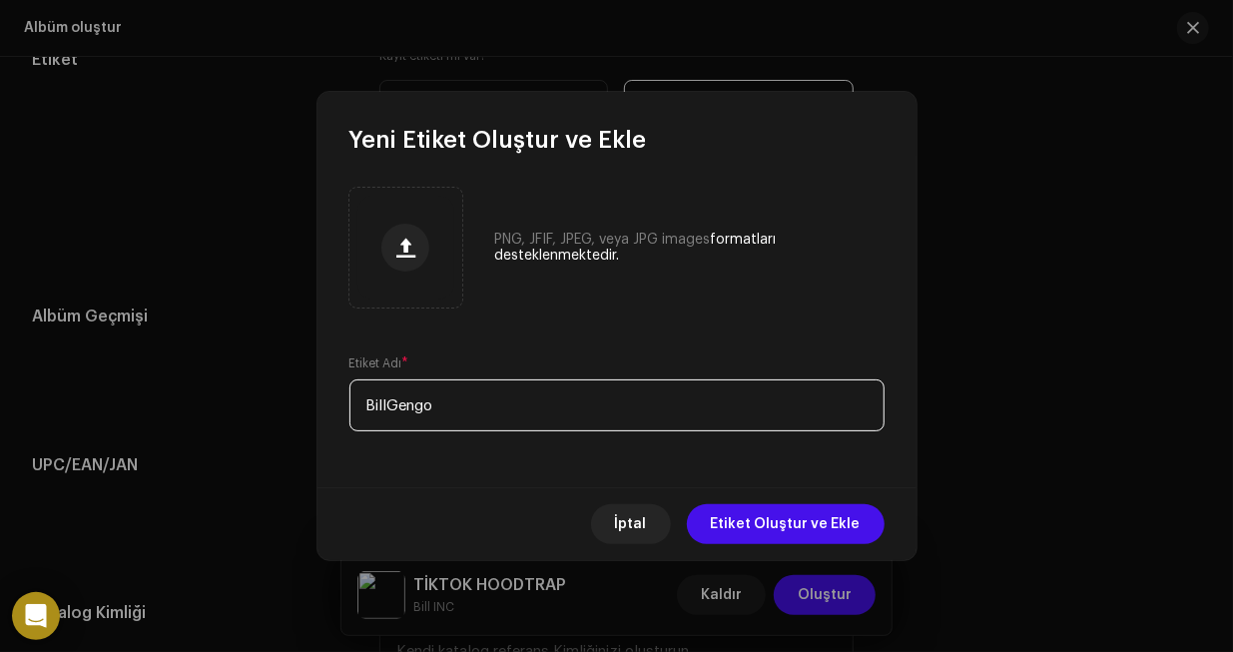
type input "BillGengo"
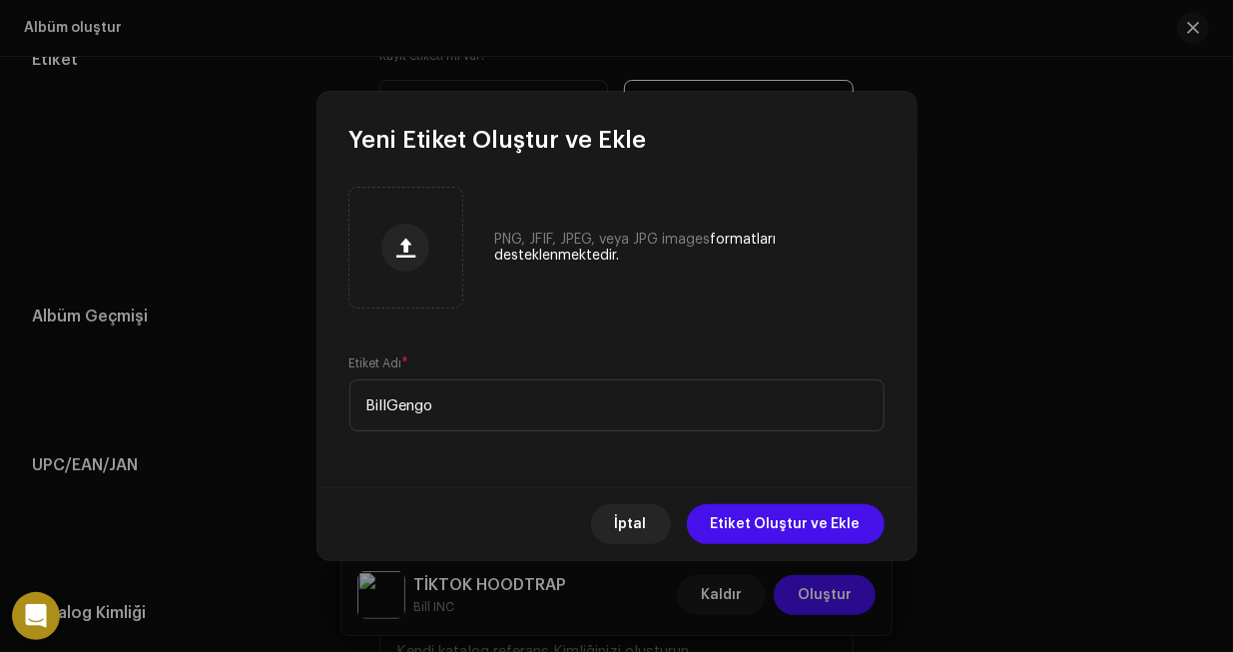
click at [796, 526] on span "Etiket Oluştur ve Ekle" at bounding box center [786, 524] width 150 height 40
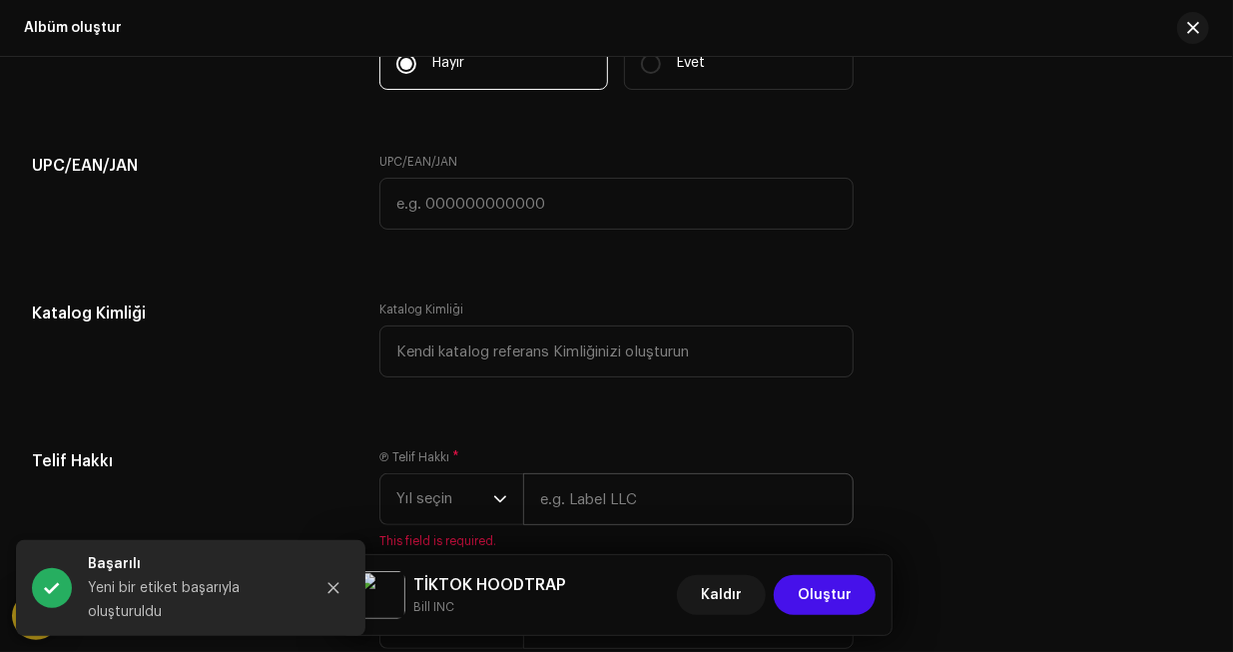
scroll to position [3429, 0]
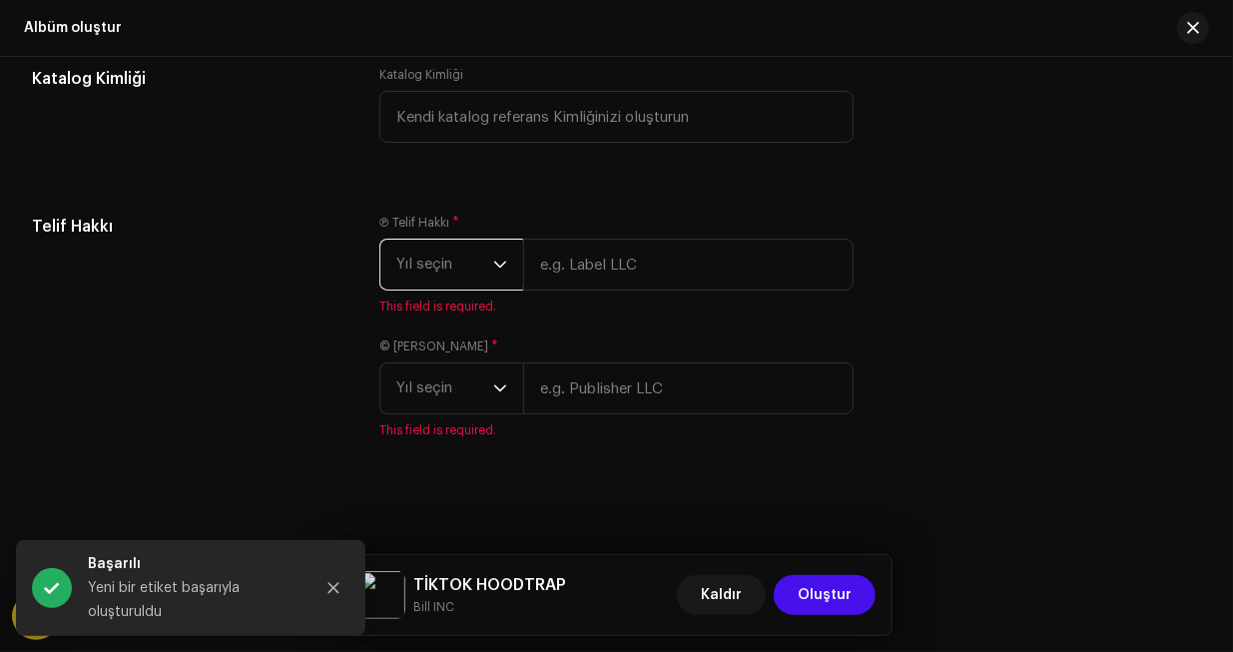
click at [469, 257] on span "Yıl seçin" at bounding box center [444, 265] width 97 height 50
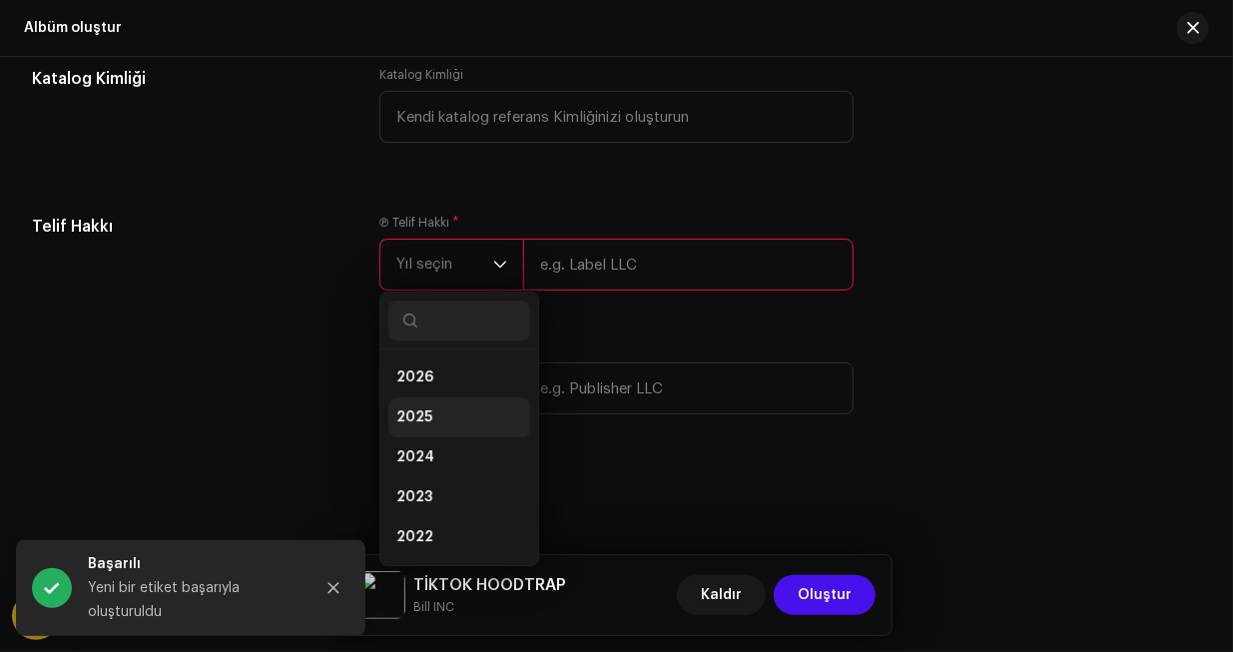
click at [418, 407] on span "2025" at bounding box center [414, 417] width 36 height 20
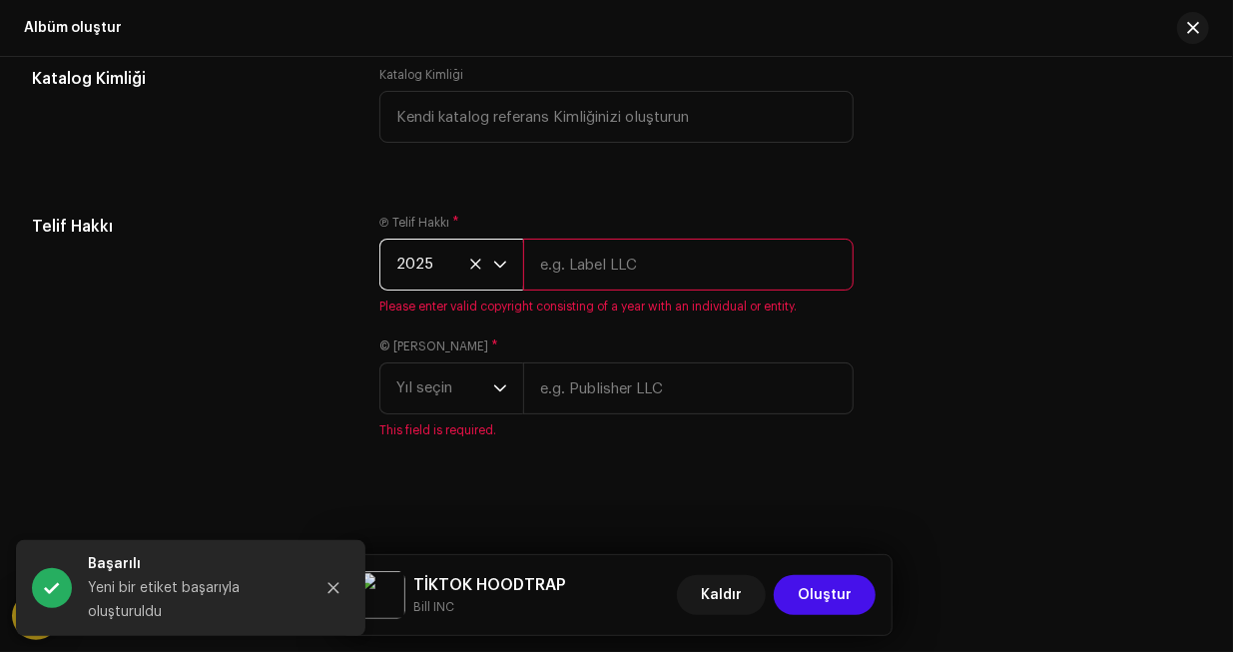
click at [599, 264] on input "text" at bounding box center [687, 265] width 329 height 52
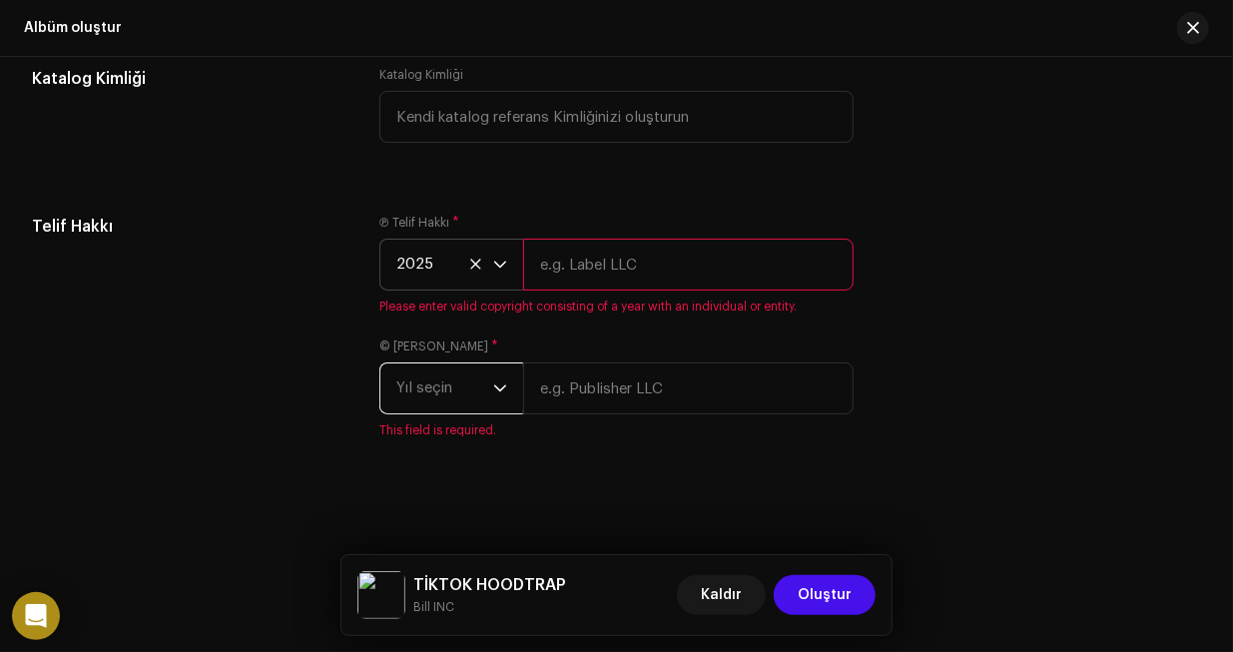
click at [486, 390] on span "Yıl seçin" at bounding box center [444, 388] width 97 height 50
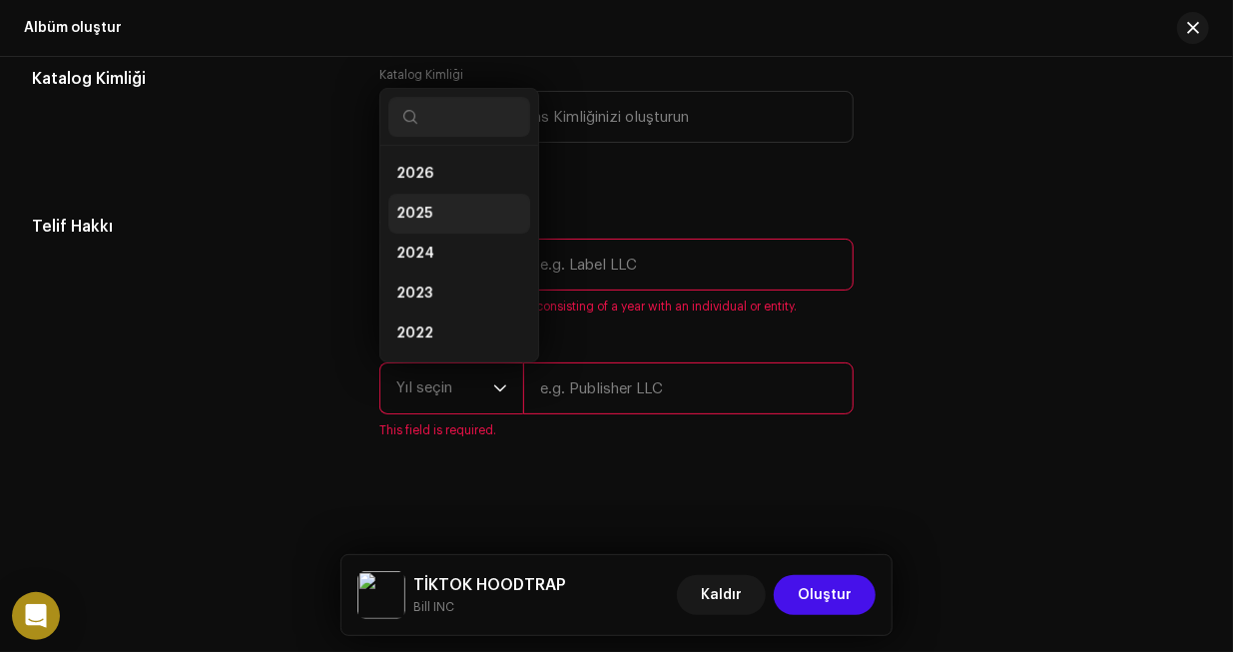
scroll to position [32, 0]
click at [432, 169] on li "2025" at bounding box center [459, 182] width 142 height 40
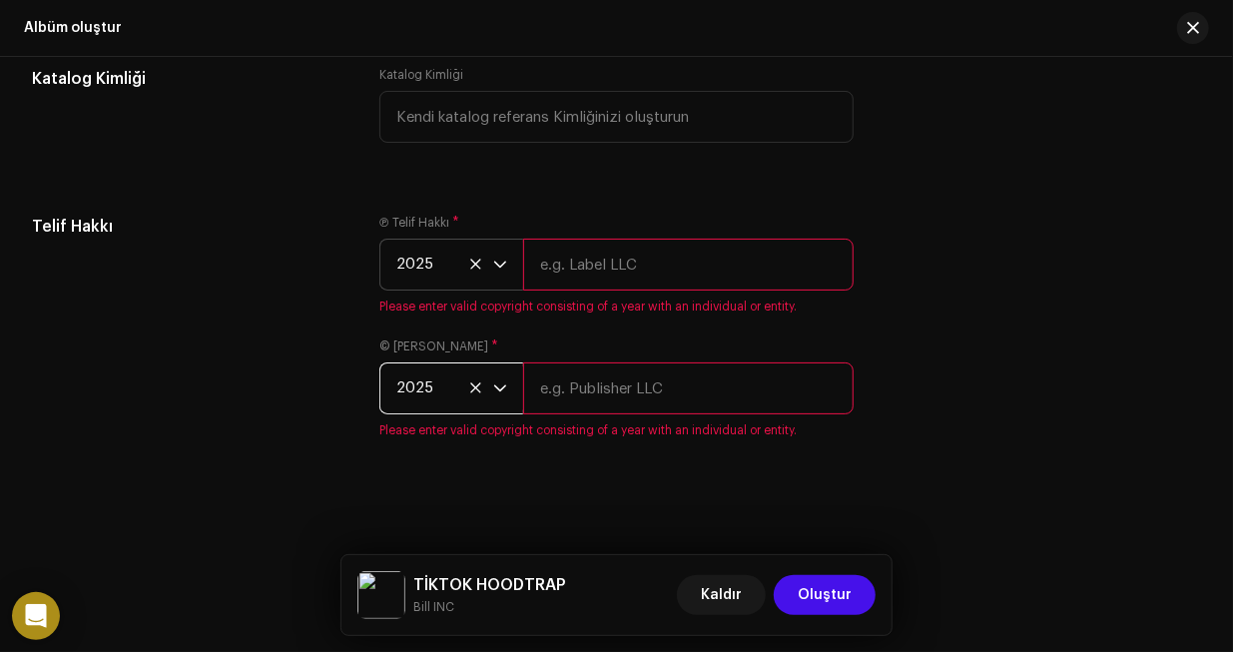
click at [609, 274] on input "text" at bounding box center [687, 265] width 329 height 52
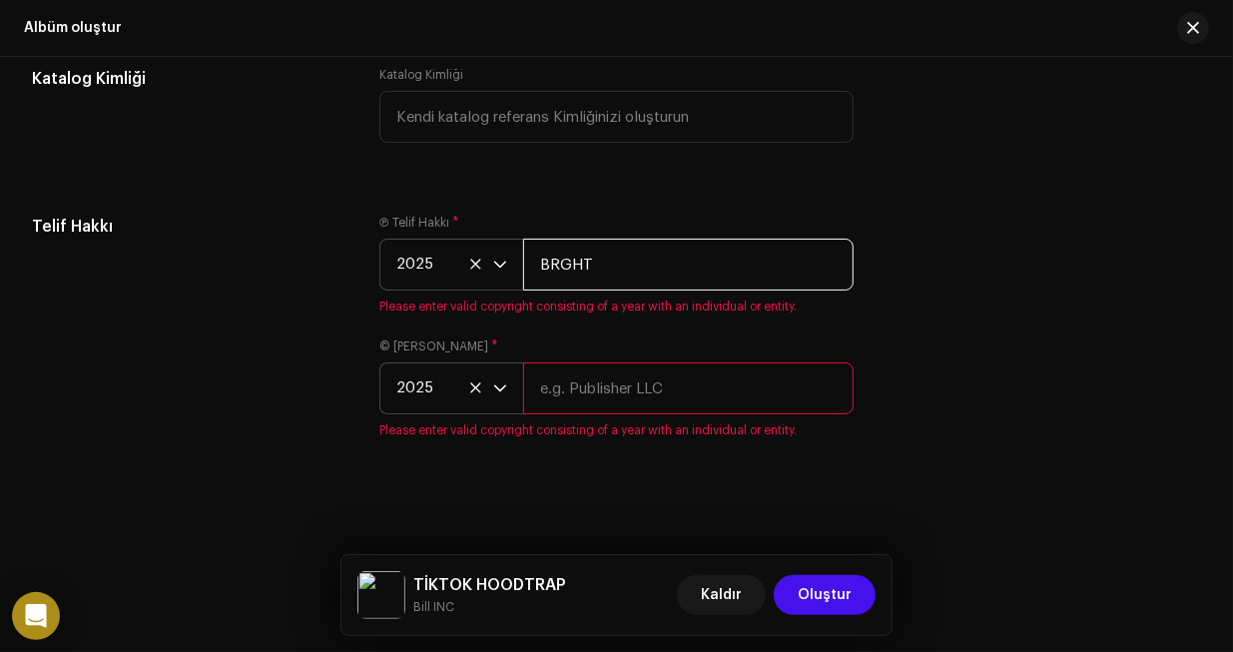
type input "BRGHT"
click at [626, 386] on input "text" at bounding box center [687, 388] width 329 height 52
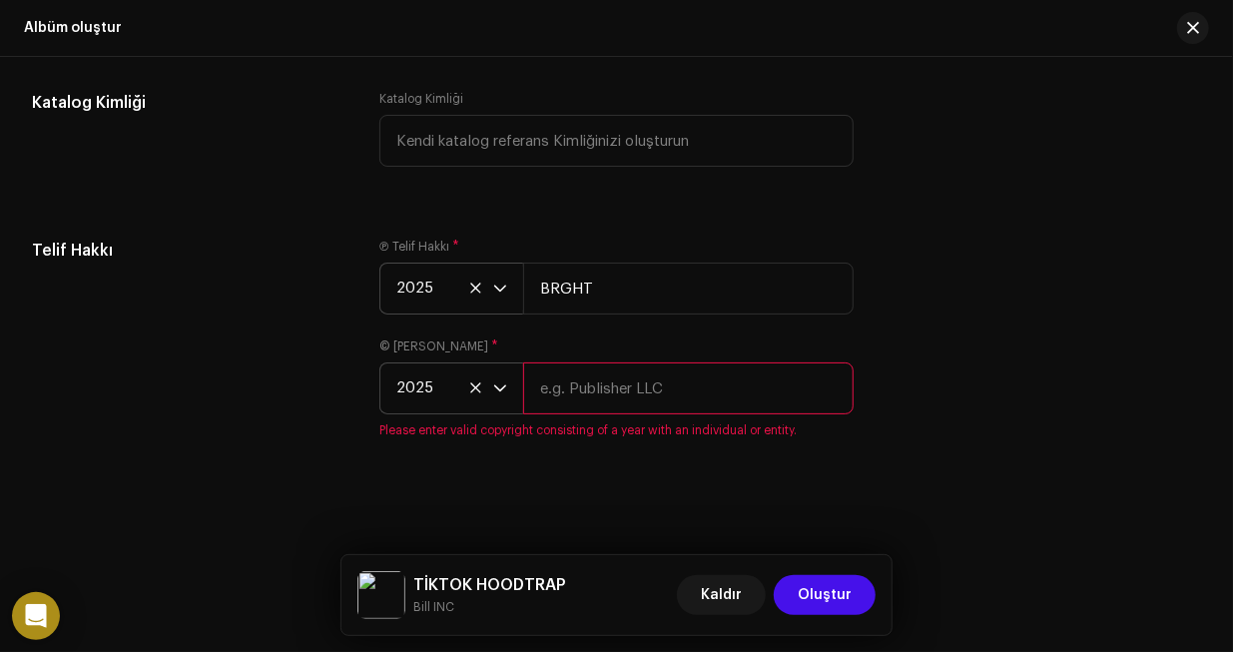
paste input "BRGHT"
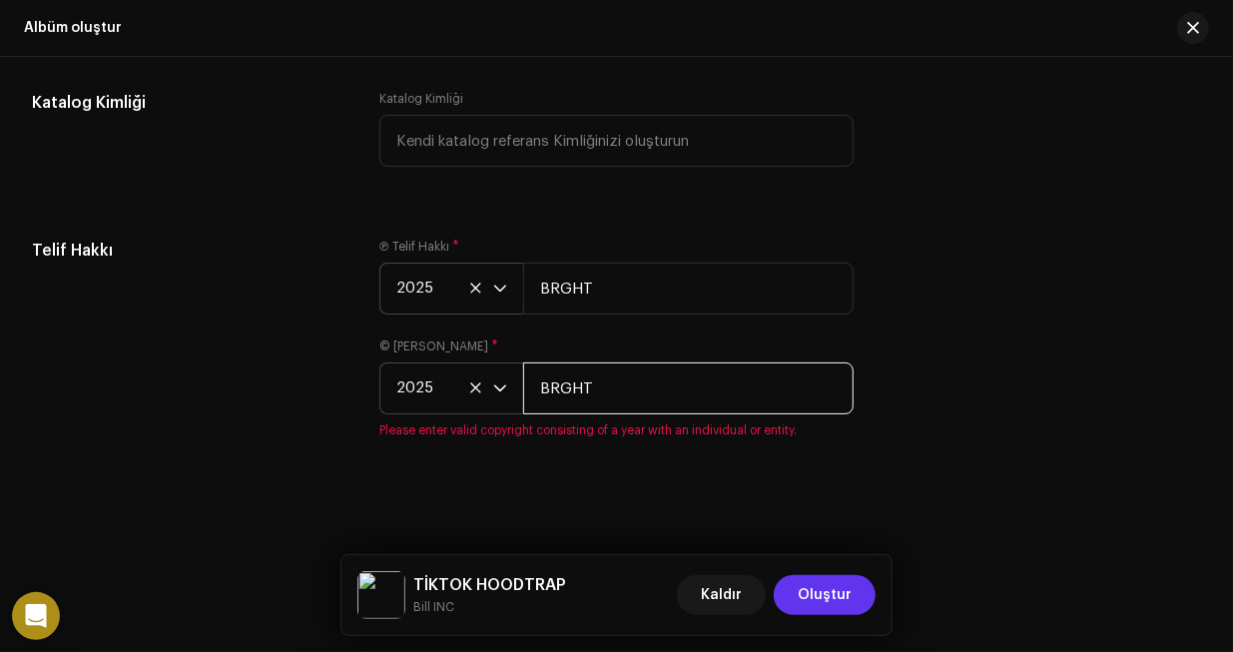
type input "BRGHT"
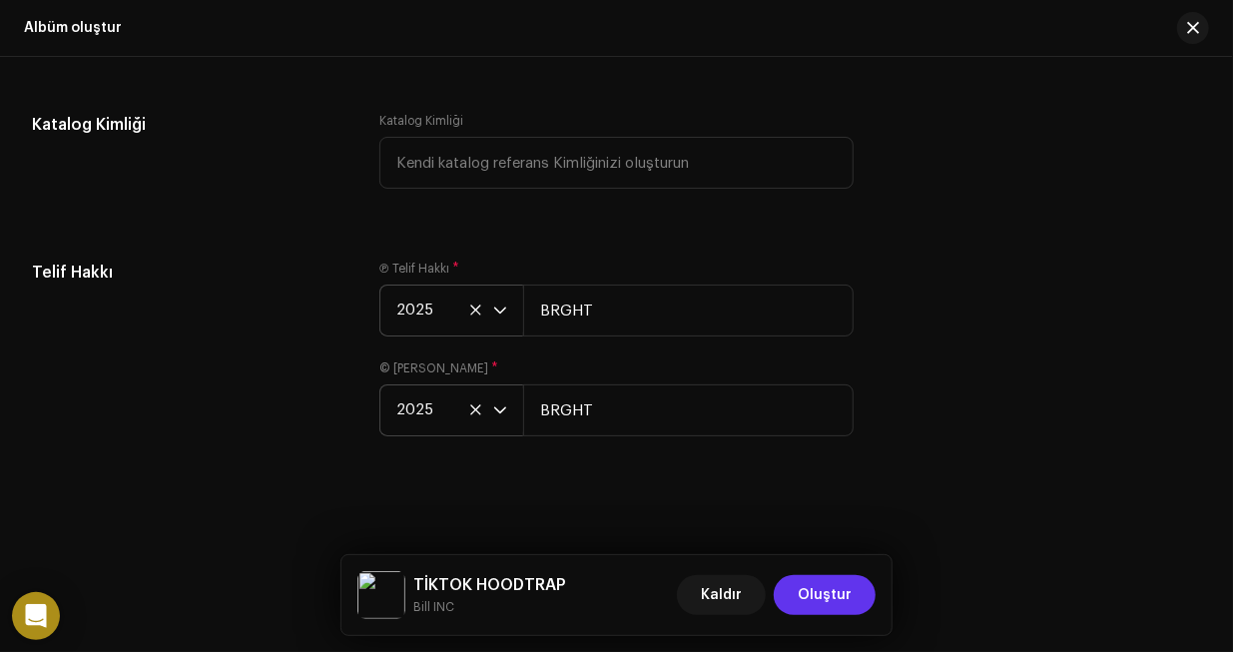
scroll to position [3381, 0]
click at [833, 594] on span "Oluştur" at bounding box center [824, 595] width 54 height 40
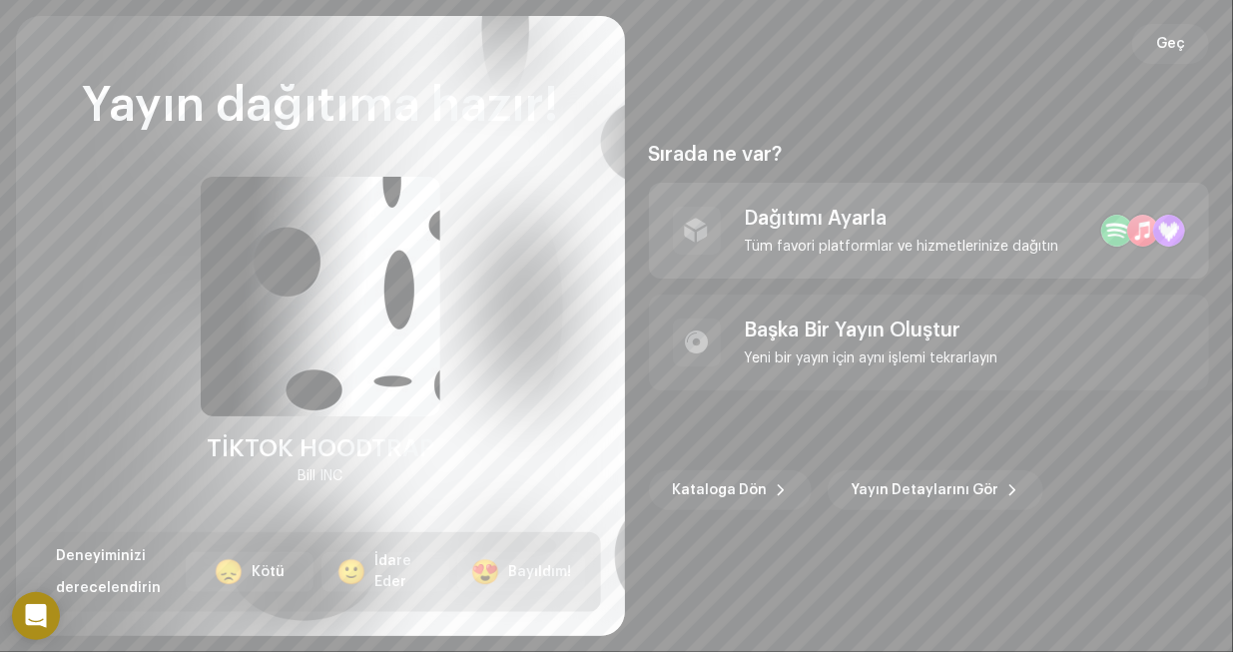
click at [889, 241] on div "Tüm favori platformlar ve hizmetlerinize dağıtın" at bounding box center [902, 247] width 314 height 16
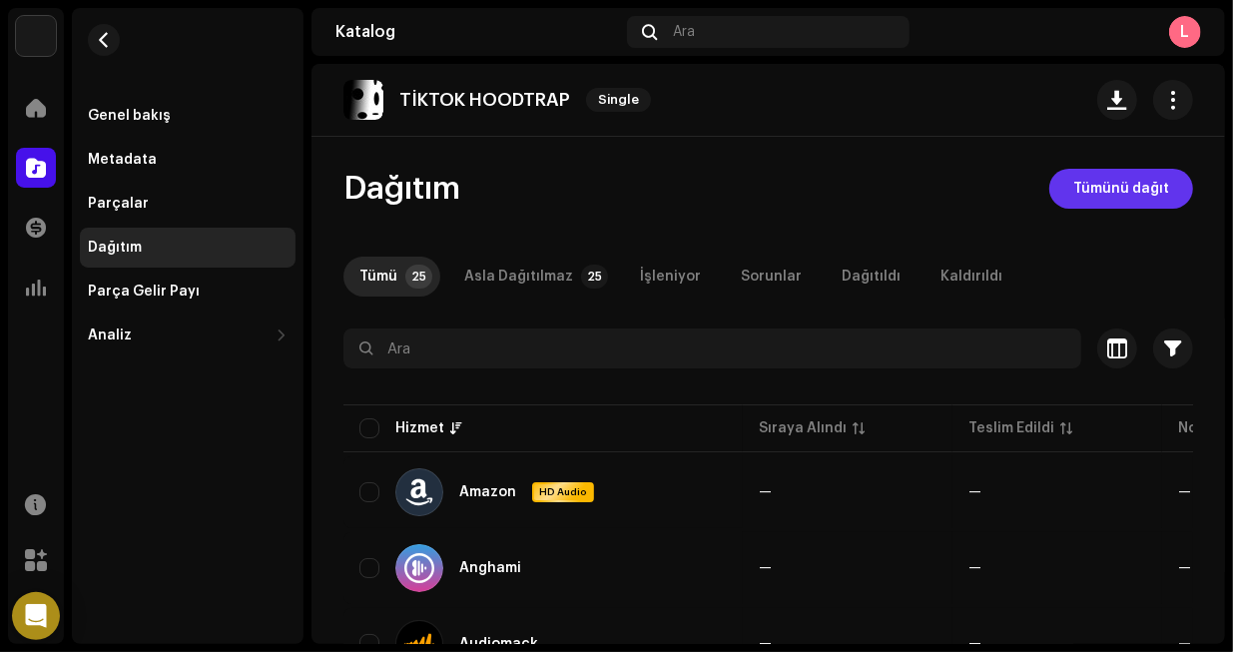
click at [1141, 194] on span "Tümünü dağıt" at bounding box center [1121, 189] width 96 height 40
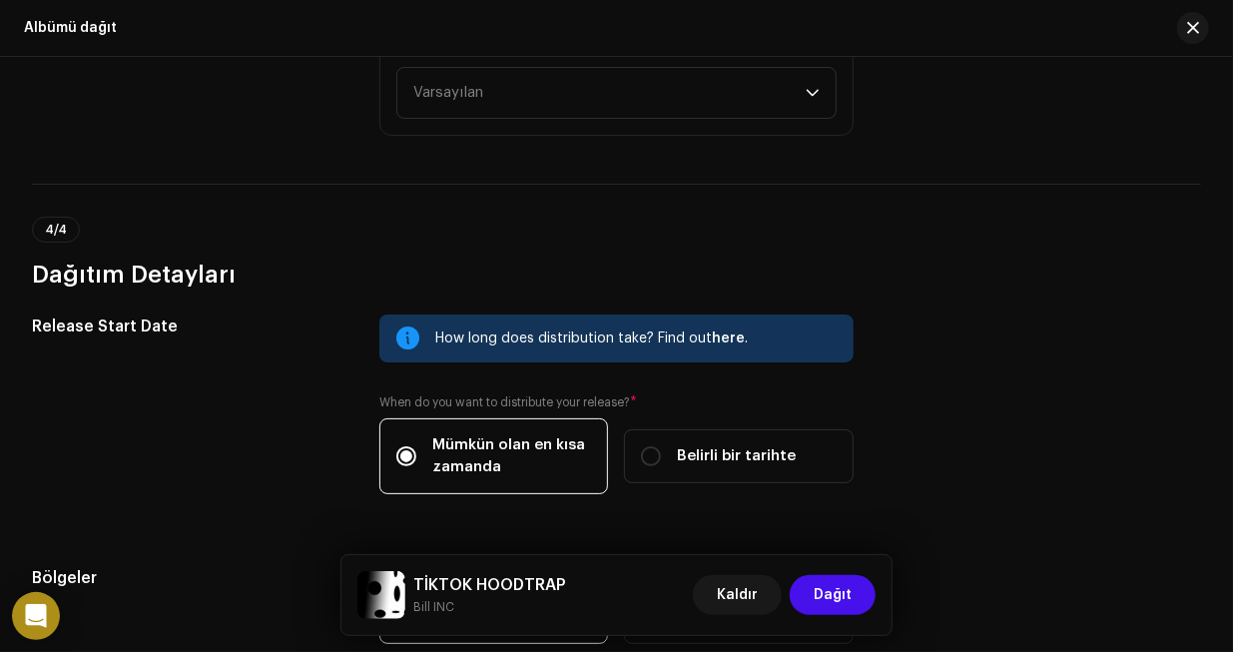
scroll to position [2940, 0]
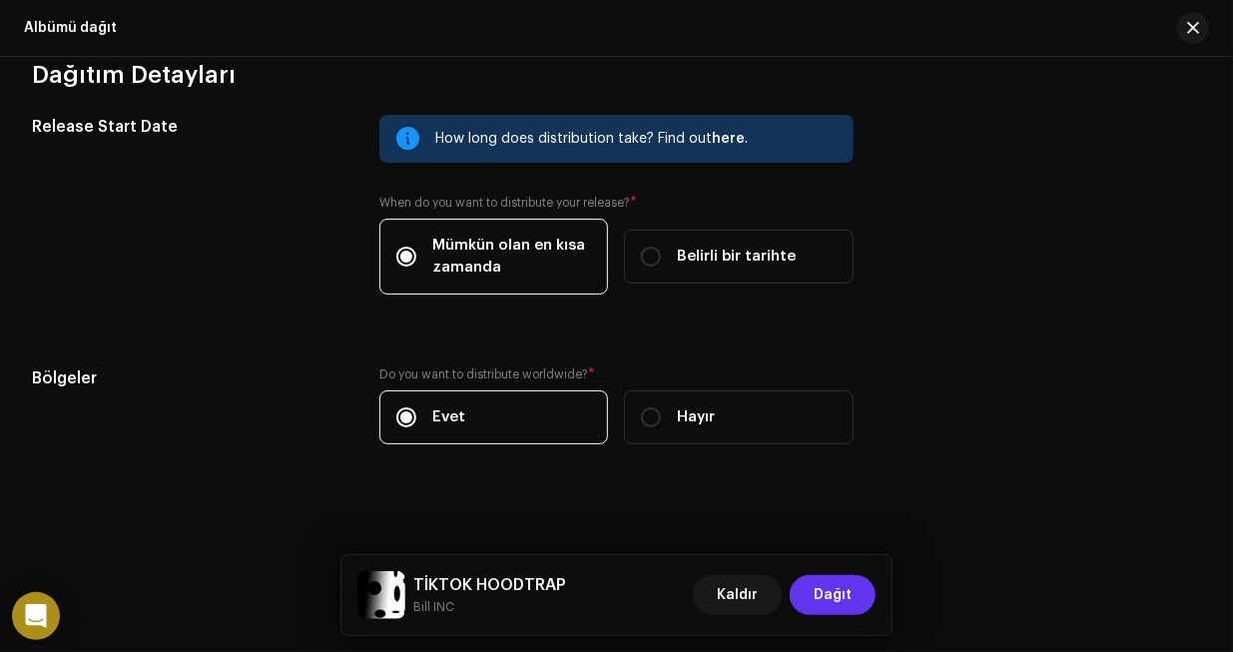
click at [848, 598] on span "Dağıt" at bounding box center [832, 595] width 38 height 40
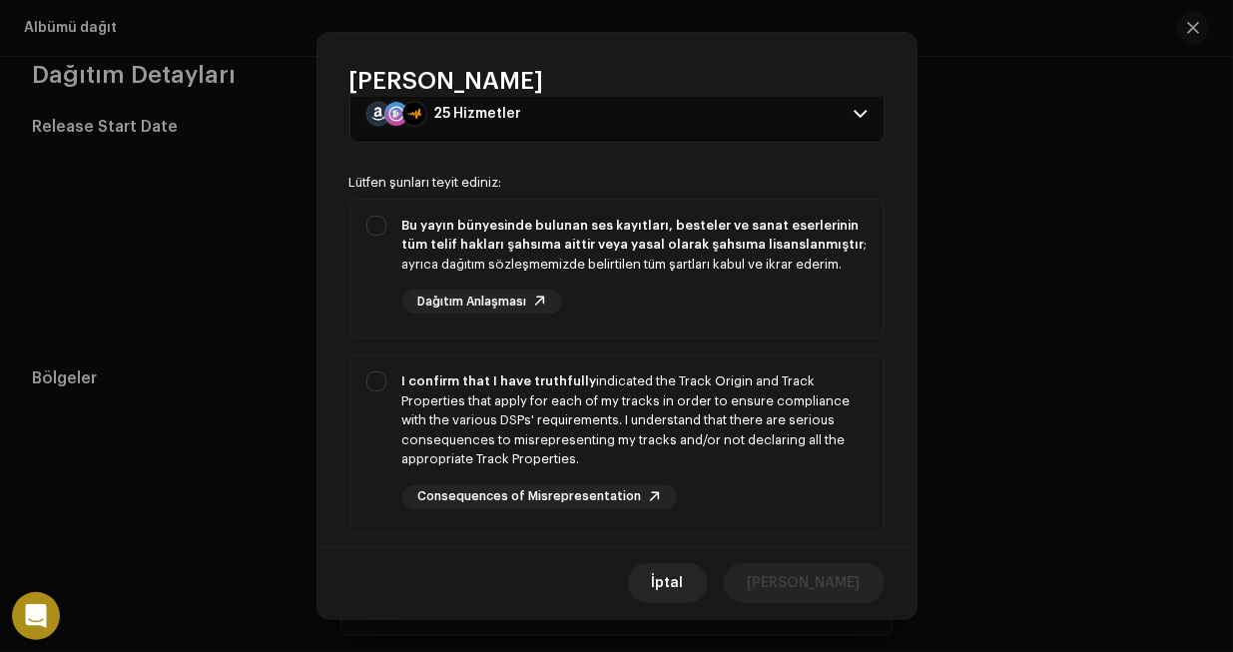
scroll to position [0, 0]
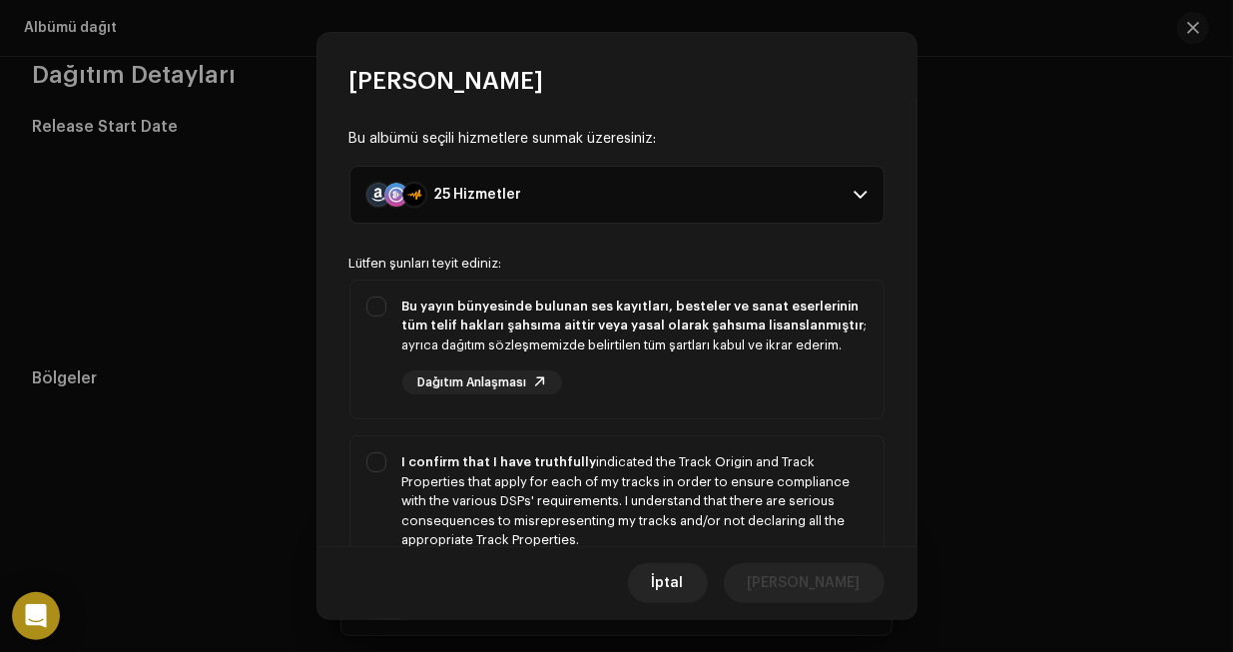
click at [626, 203] on p-accordion-header "25 Hizmetler" at bounding box center [616, 195] width 535 height 58
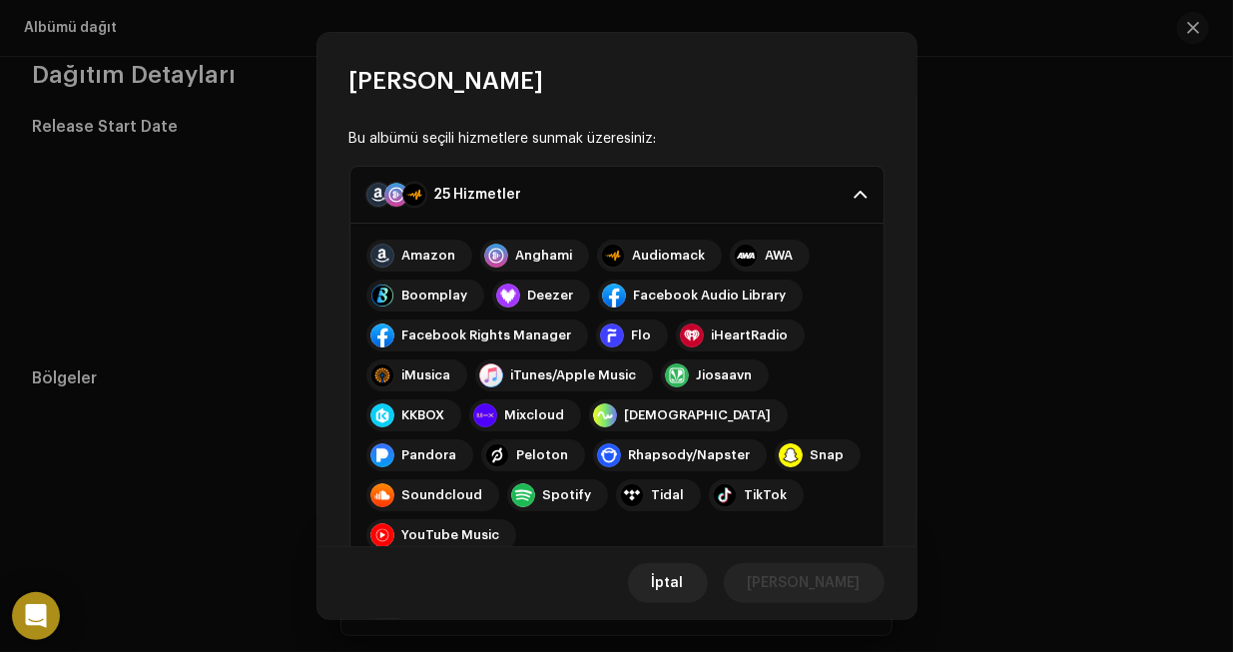
click at [628, 203] on p-accordion-header "25 Hizmetler" at bounding box center [616, 195] width 535 height 58
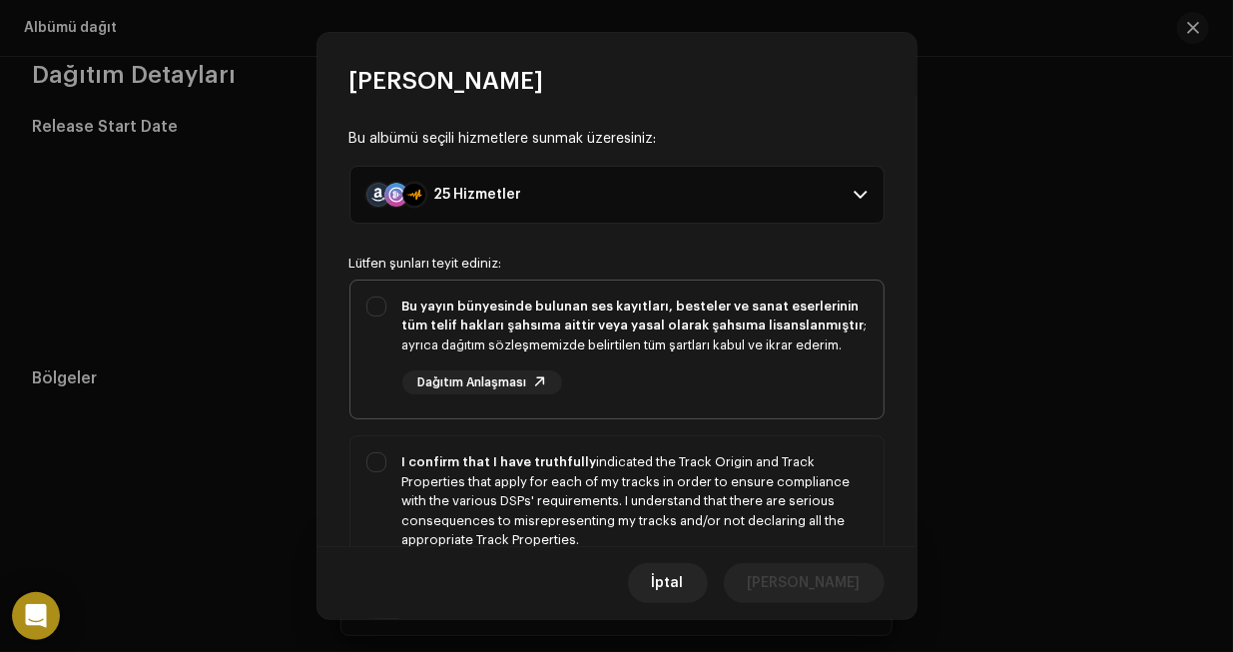
click at [516, 381] on span "Dağıtım Anlaşması" at bounding box center [472, 382] width 109 height 13
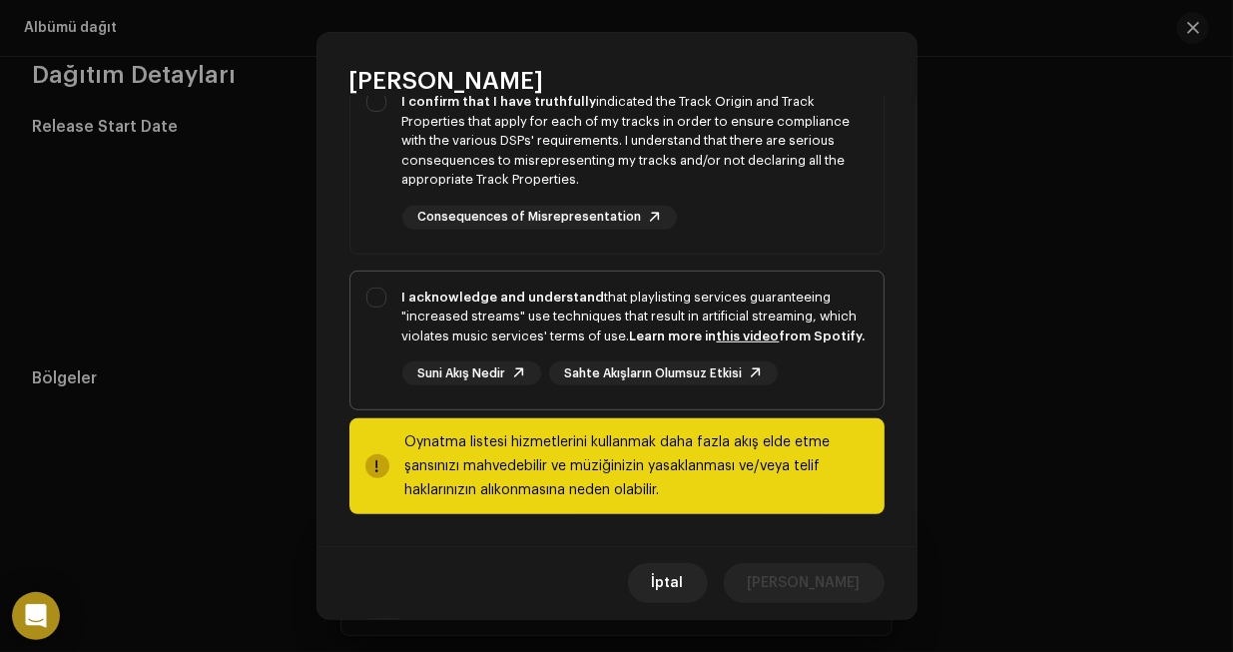
click at [501, 373] on span "Suni Akış Nedir" at bounding box center [462, 373] width 88 height 13
click at [524, 211] on span "Consequences of Misrepresentation" at bounding box center [530, 217] width 224 height 13
click at [690, 370] on span "Sahte Akışların Olumsuz Etkisi" at bounding box center [654, 373] width 178 height 13
click at [682, 367] on span "Sahte Akışların Olumsuz Etkisi" at bounding box center [654, 373] width 178 height 13
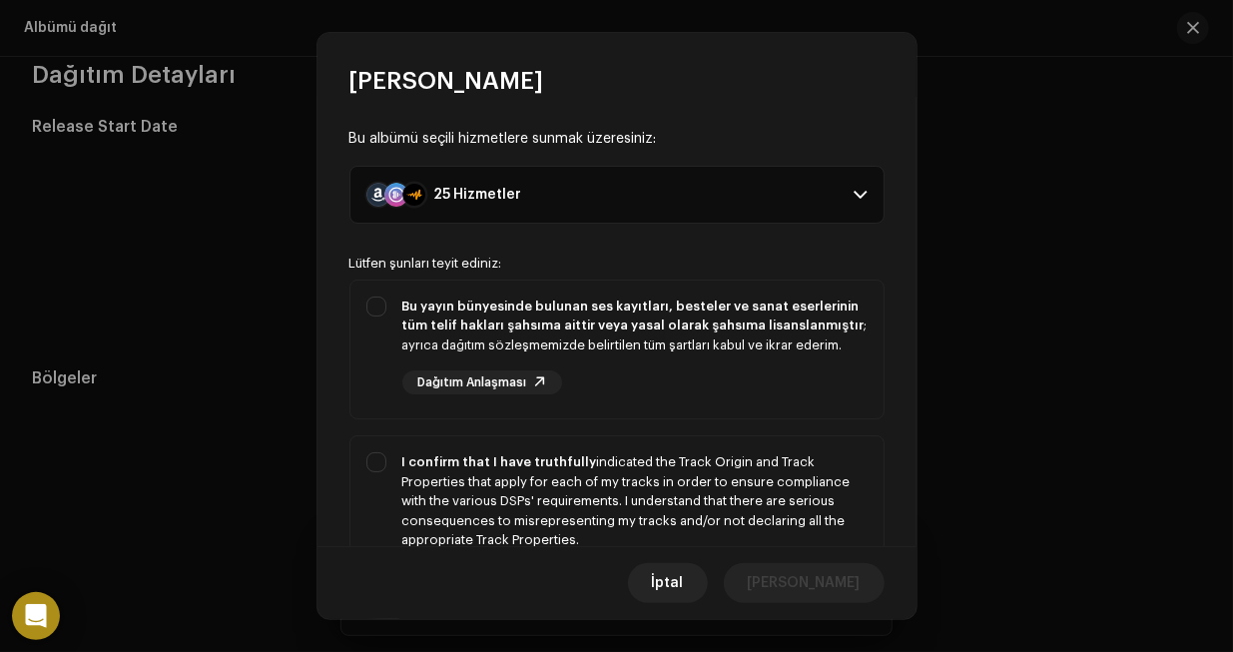
click at [828, 195] on p-accordion-header "25 Hizmetler" at bounding box center [616, 195] width 535 height 58
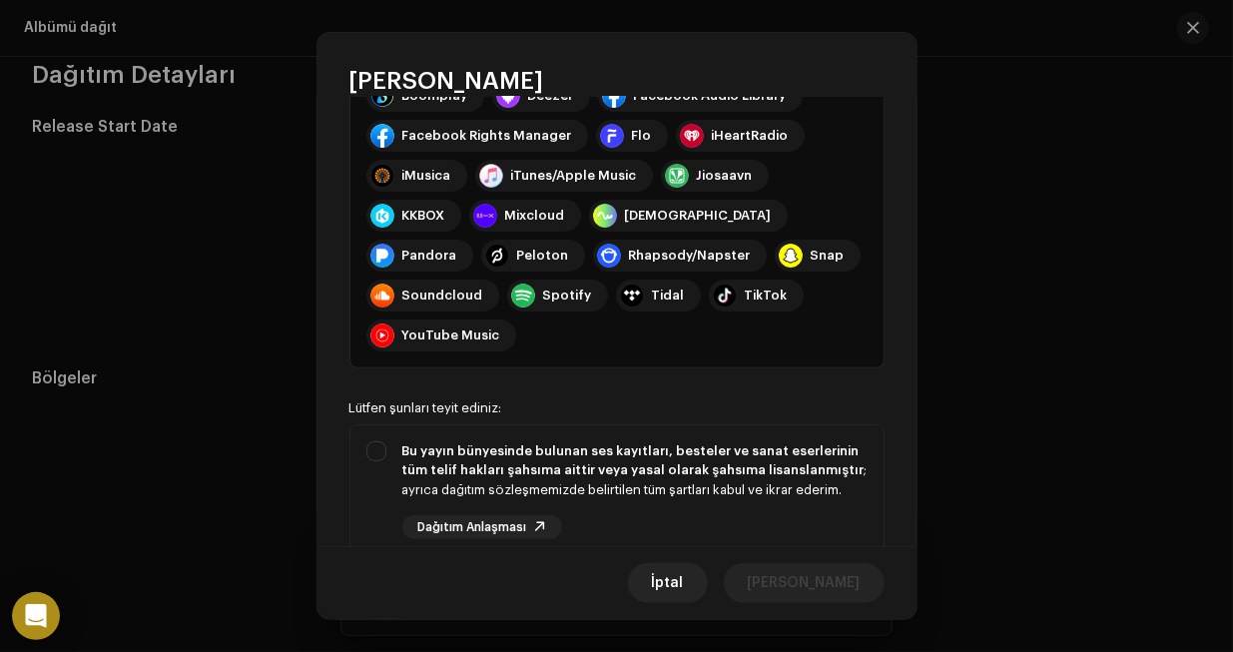
scroll to position [299, 0]
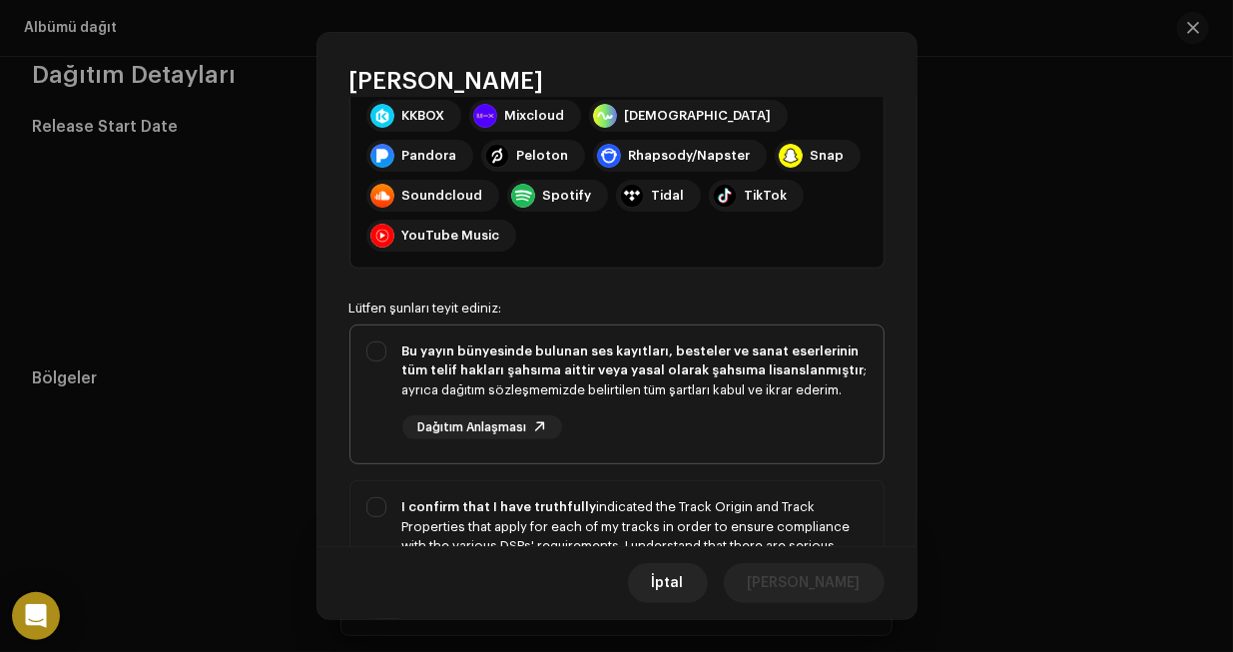
click at [372, 346] on div "Bu yayın bünyesinde bulunan ses kayıtları, besteler ve sanat eserlerinin tüm te…" at bounding box center [616, 390] width 533 height 131
checkbox input "true"
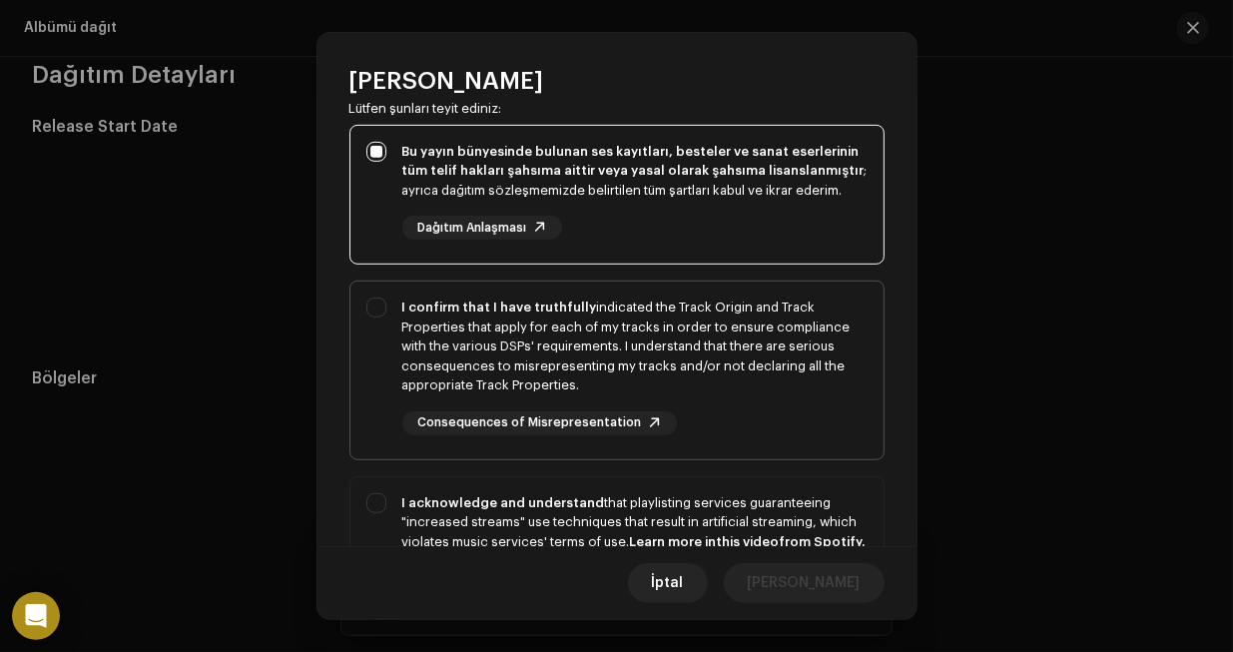
click at [376, 306] on div "I confirm that I have truthfully indicated the Track Origin and Track Propertie…" at bounding box center [616, 366] width 533 height 170
checkbox input "true"
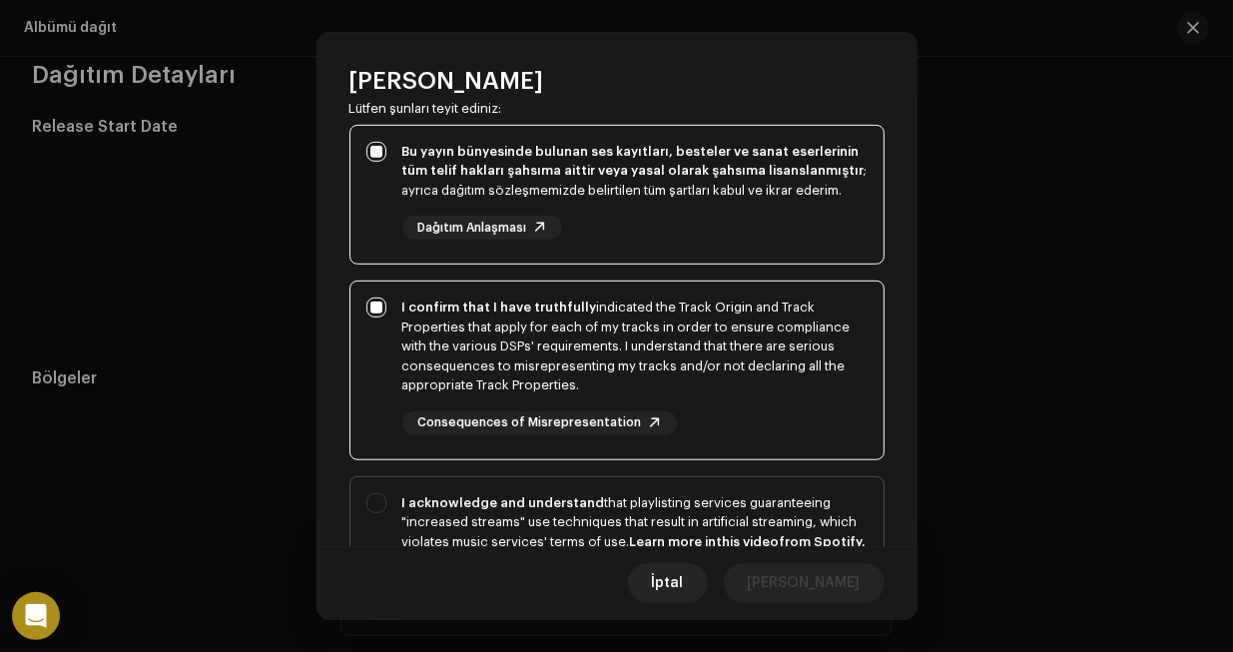
scroll to position [699, 0]
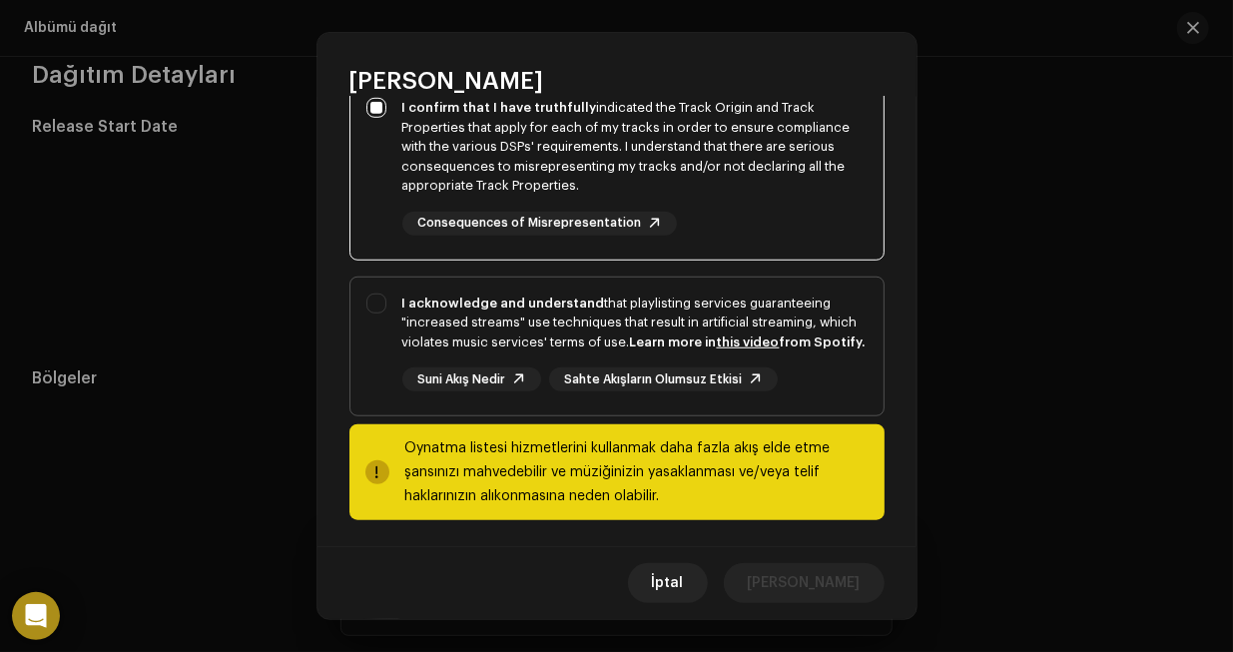
click at [378, 305] on div "I acknowledge and understand that playlisting services guaranteeing "increased …" at bounding box center [616, 342] width 533 height 131
checkbox input "true"
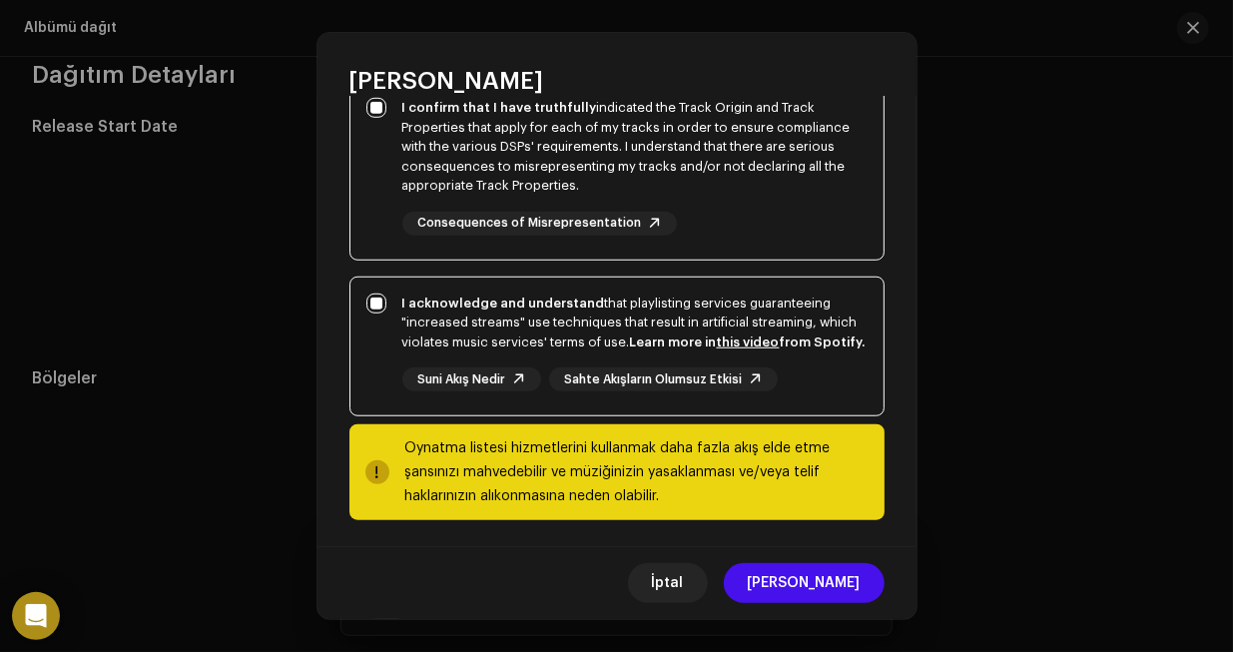
scroll to position [725, 0]
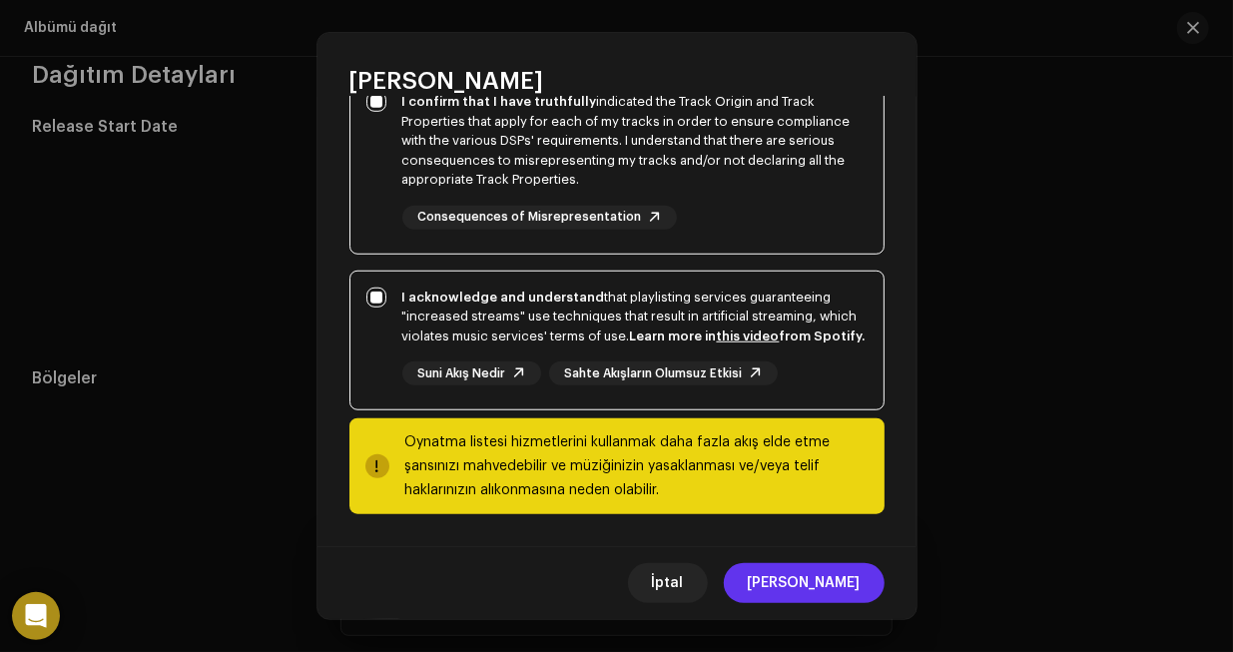
click at [829, 566] on div "[PERSON_NAME]" at bounding box center [616, 582] width 599 height 73
click at [825, 578] on span "[PERSON_NAME]" at bounding box center [804, 583] width 113 height 40
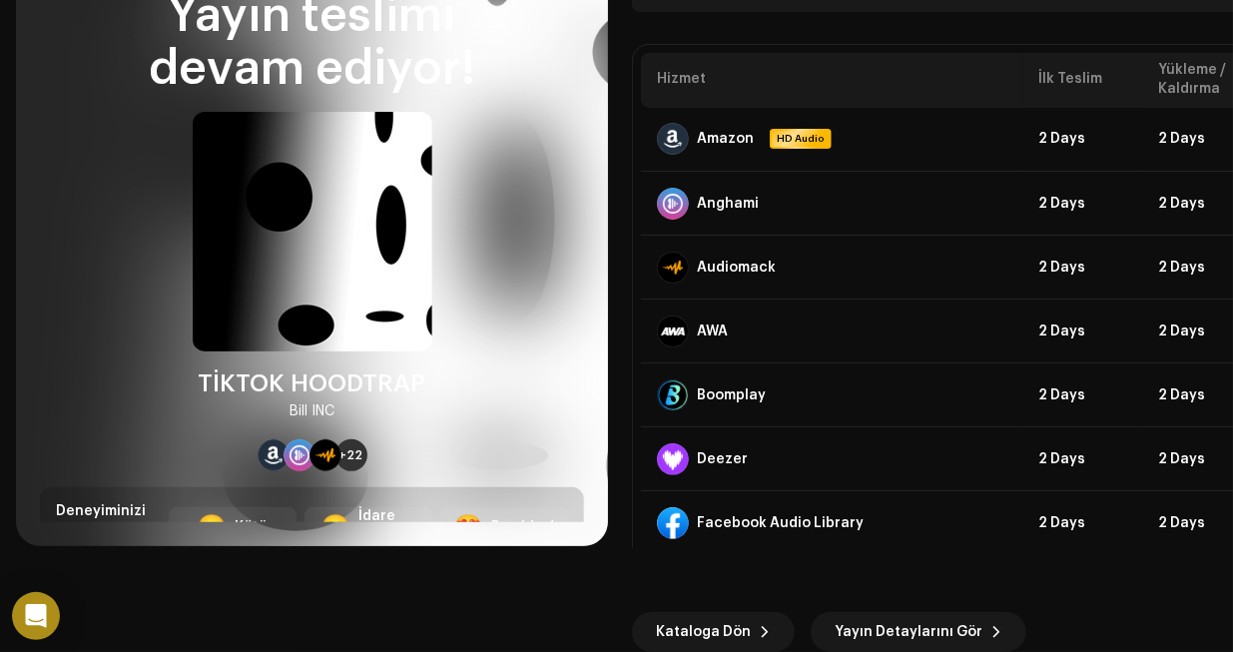
scroll to position [499, 0]
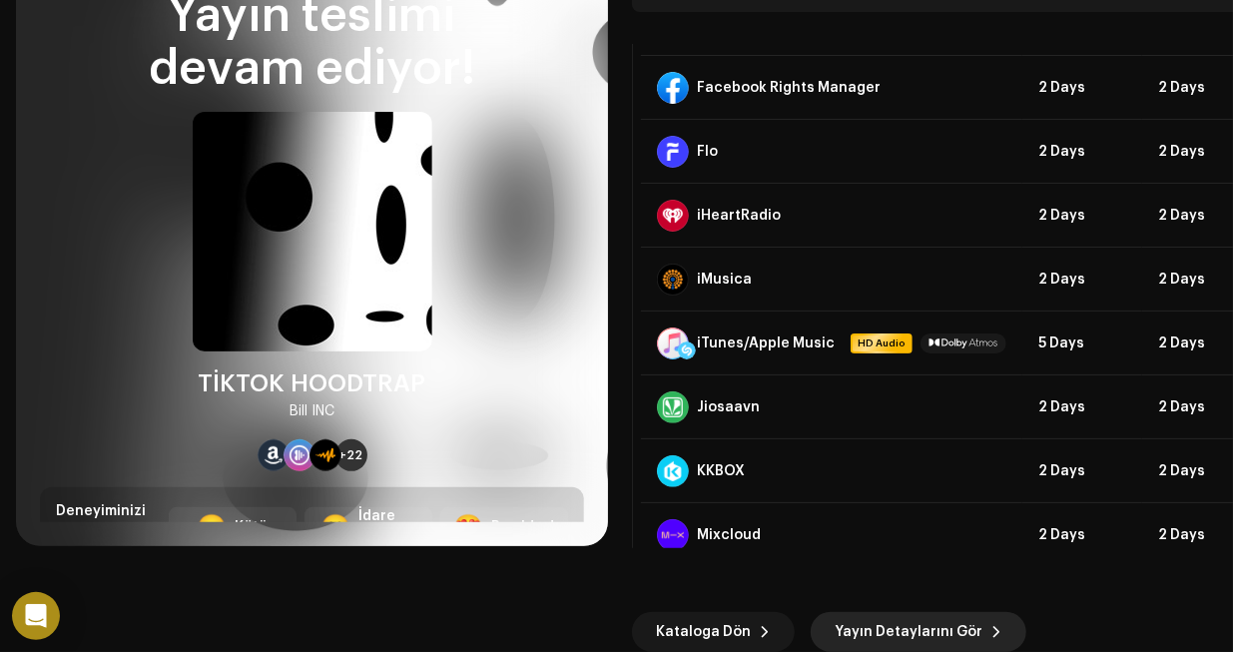
click at [923, 618] on span "Yayın Detaylarını Gör" at bounding box center [908, 632] width 148 height 40
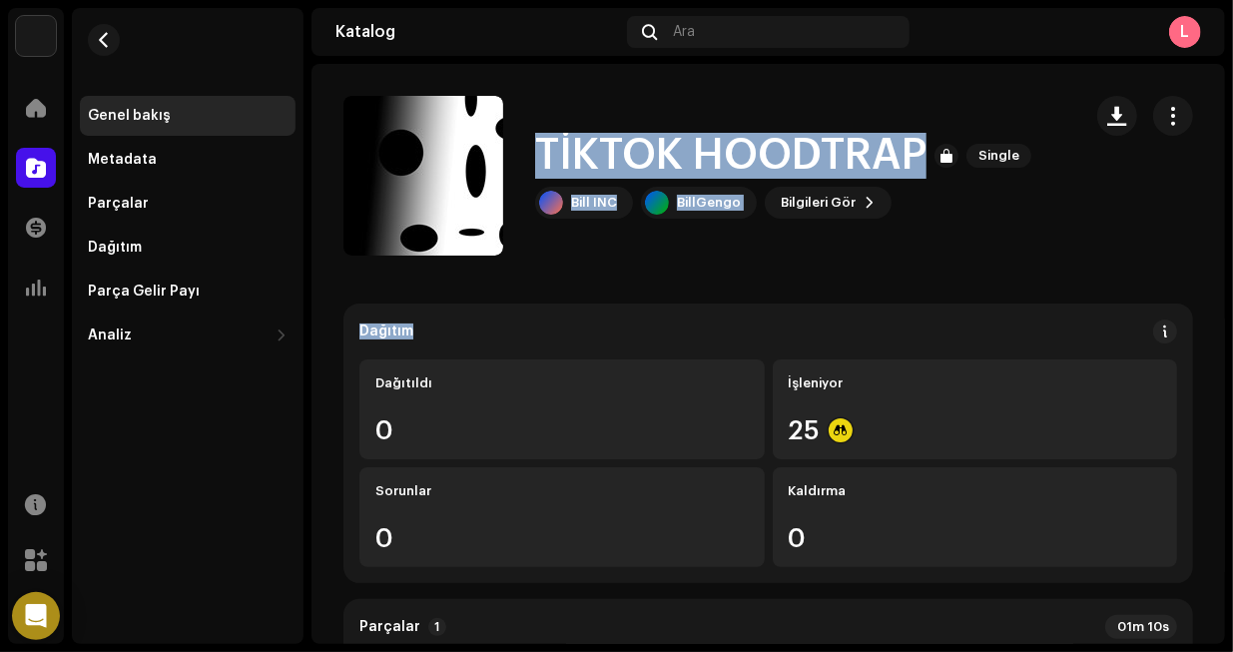
drag, startPoint x: 762, startPoint y: 259, endPoint x: 540, endPoint y: 155, distance: 244.7
click at [602, 107] on div "TİKTOK HOODTRAP Single Bill INC BillGengo Bilgileri Gör" at bounding box center [704, 176] width 722 height 160
click at [598, 127] on div "TİKTOK HOODTRAP Single Bill INC BillGengo Bilgileri Gör" at bounding box center [704, 176] width 722 height 160
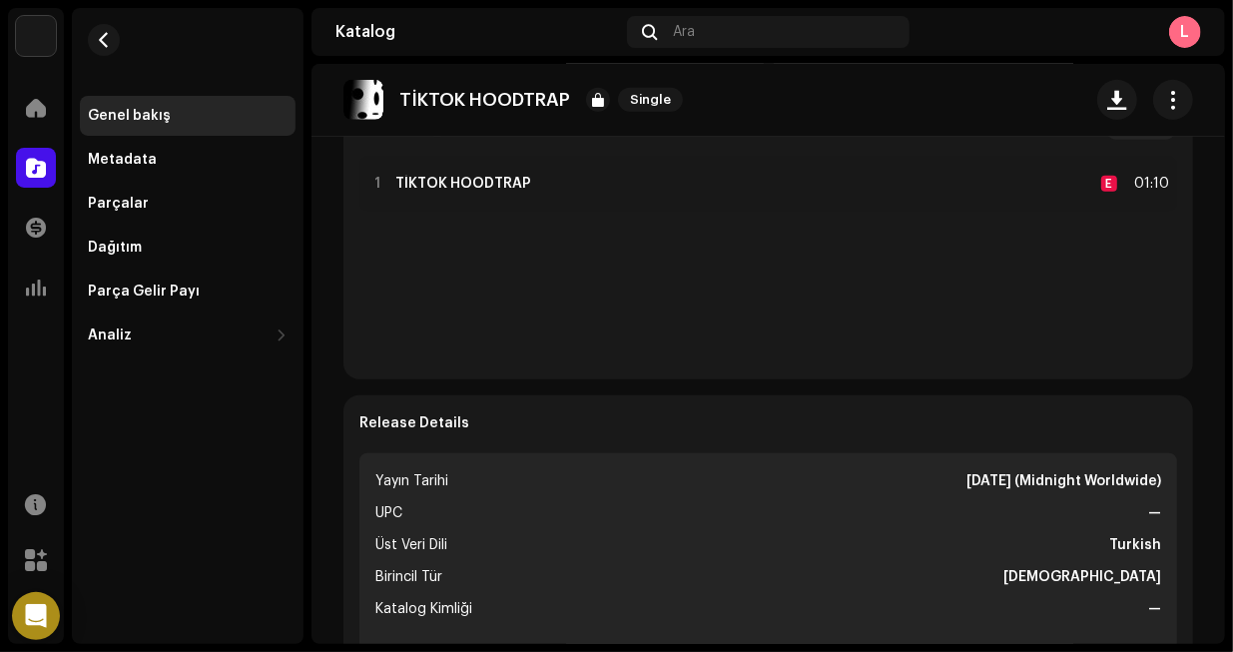
scroll to position [1198, 0]
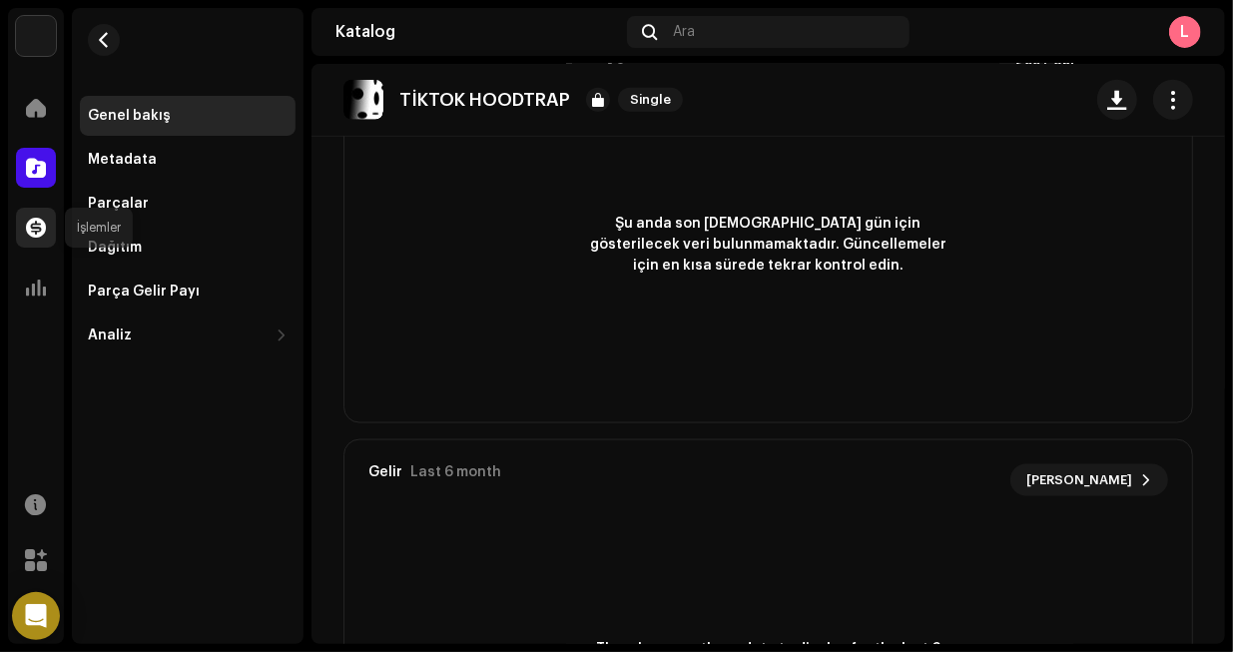
click at [49, 239] on div at bounding box center [36, 228] width 40 height 40
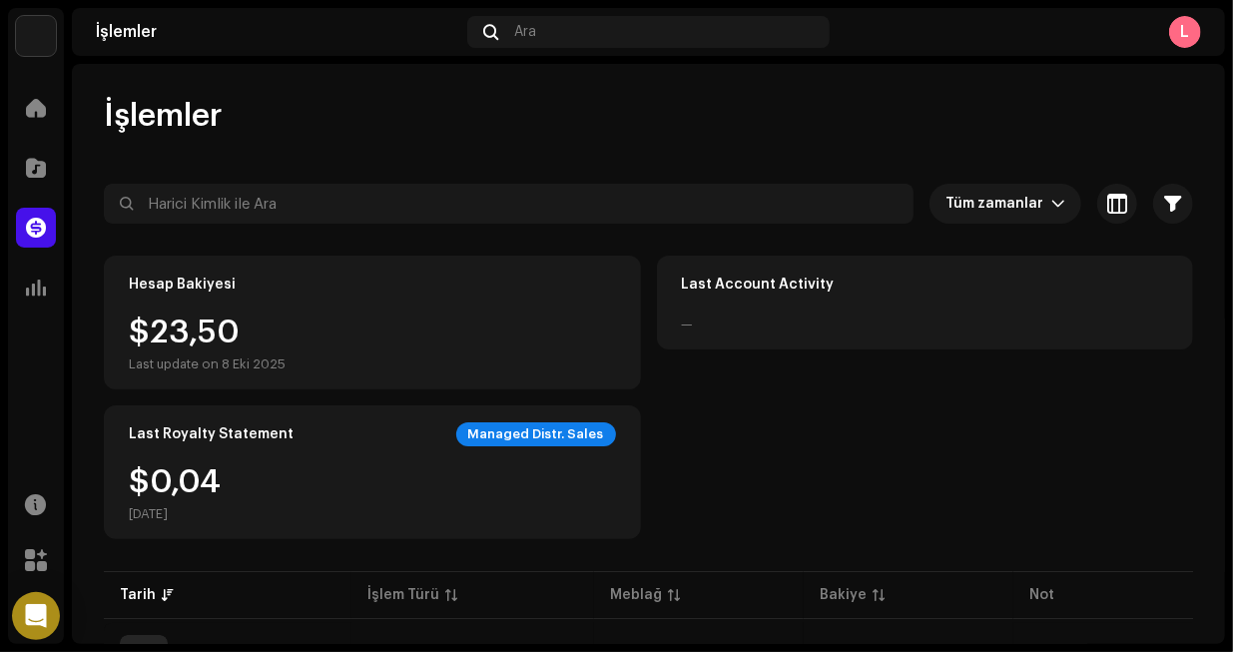
click at [182, 285] on div "Hesap Bakiyesi" at bounding box center [182, 284] width 107 height 16
click at [1197, 33] on div "L" at bounding box center [1185, 32] width 32 height 32
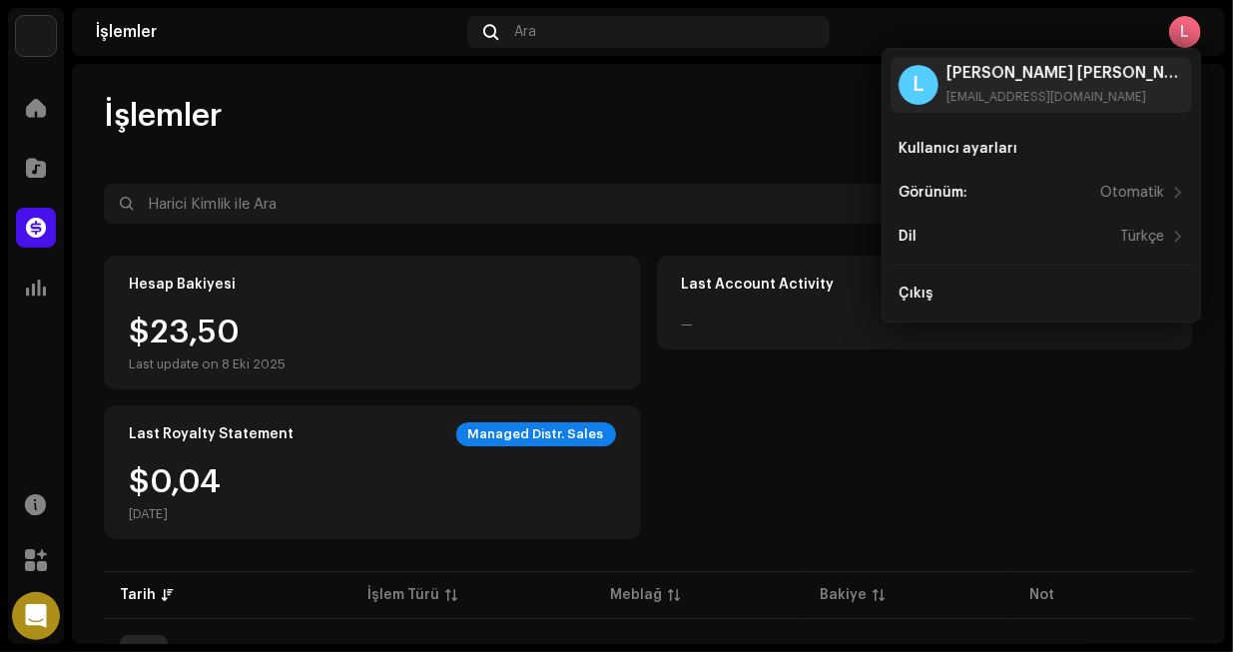
click at [58, 319] on div "Anasayfa Katalog İşlemler Analiz Kaynaklar Pazar Yeri" at bounding box center [36, 362] width 56 height 564
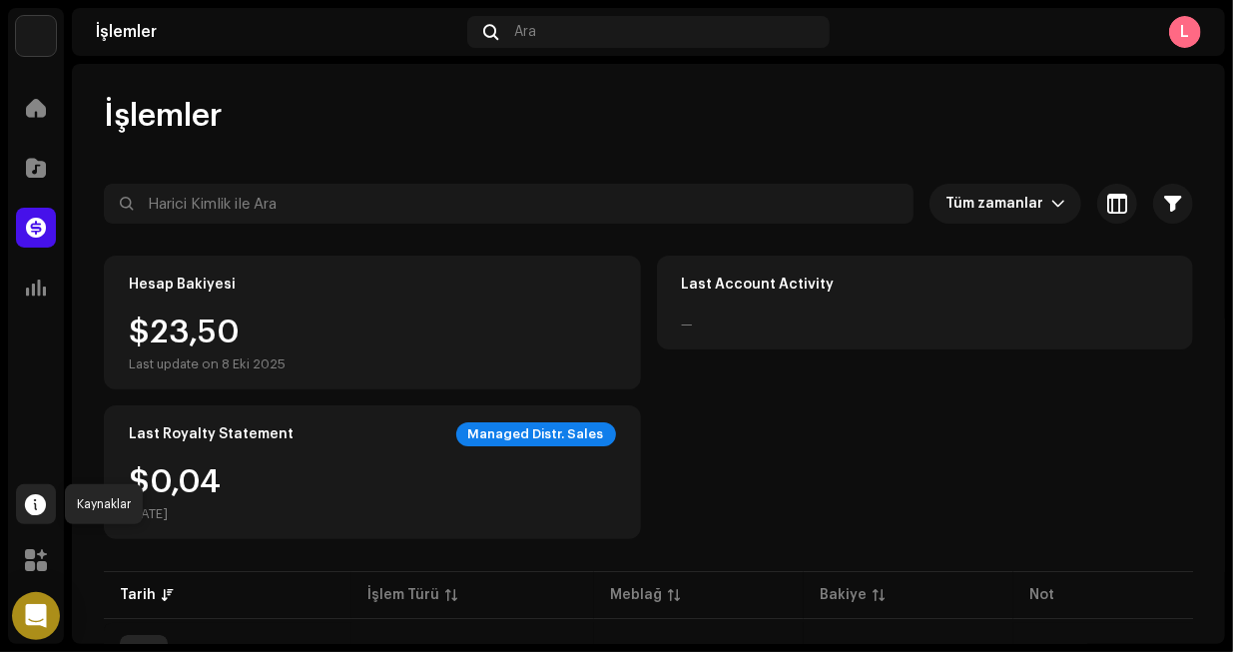
click at [44, 501] on span at bounding box center [36, 504] width 21 height 16
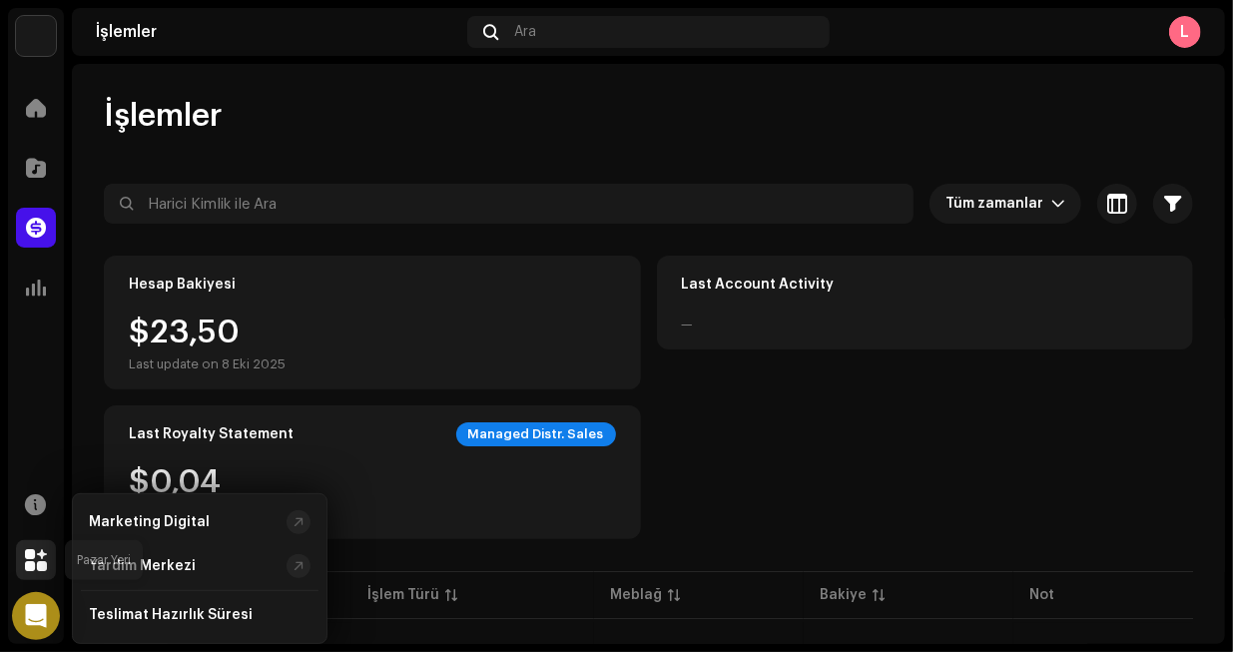
click at [50, 566] on div at bounding box center [36, 560] width 40 height 40
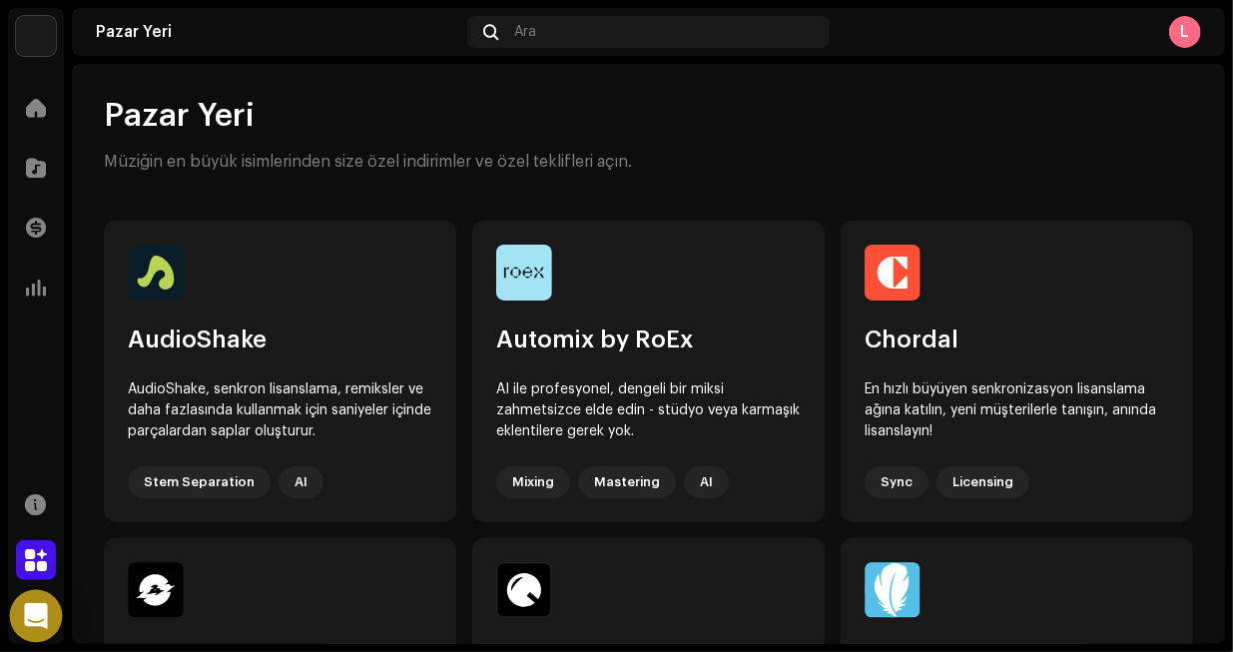
click at [49, 617] on div "Open Intercom Messenger" at bounding box center [36, 616] width 53 height 53
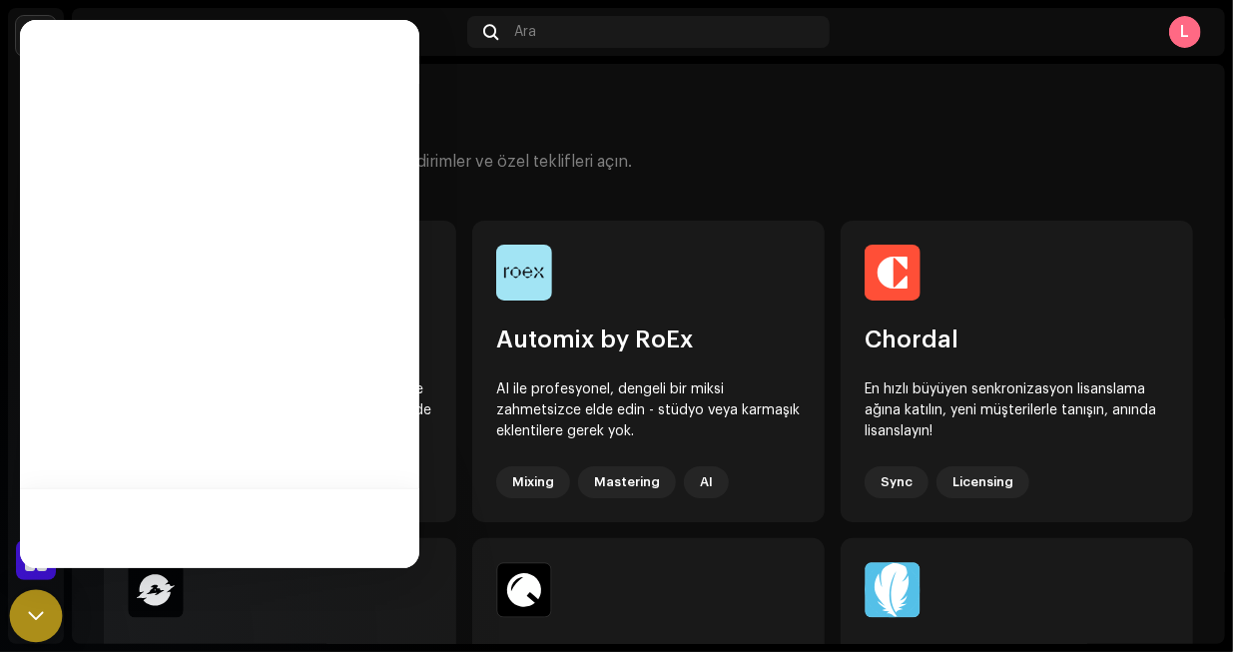
click at [51, 624] on div "Open Intercom Messenger" at bounding box center [36, 616] width 53 height 53
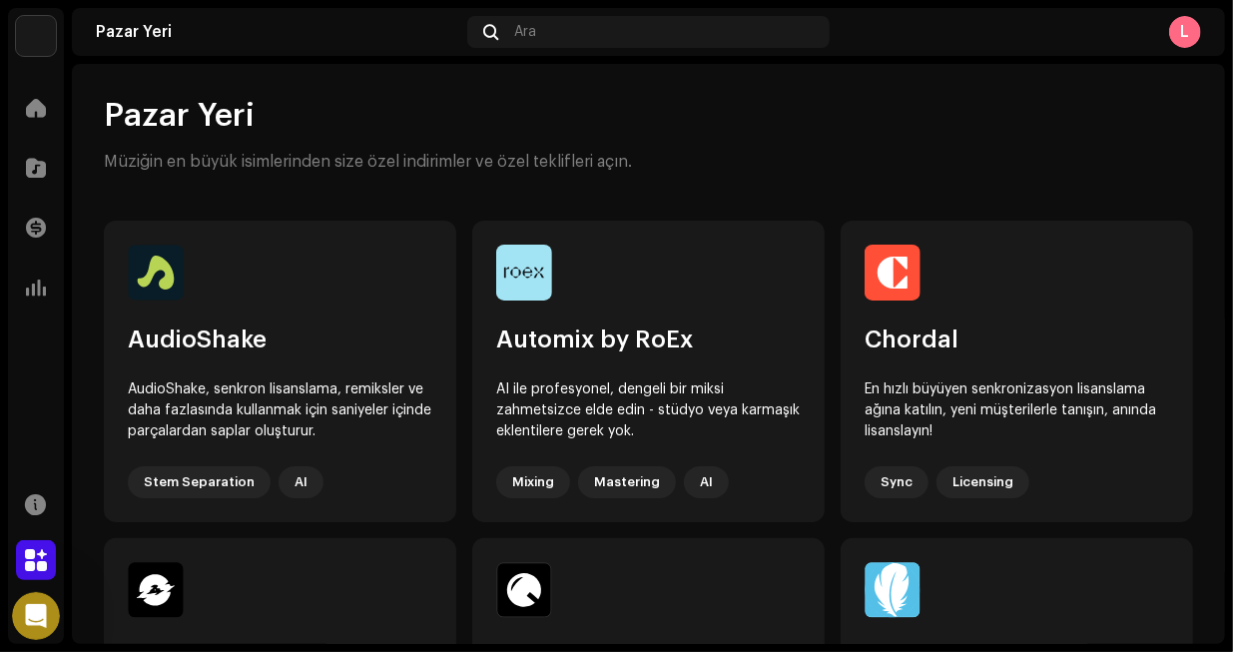
click at [1204, 28] on div "Pazar Yeri Ara L" at bounding box center [648, 32] width 1153 height 48
click at [1191, 29] on div "L" at bounding box center [1185, 32] width 32 height 32
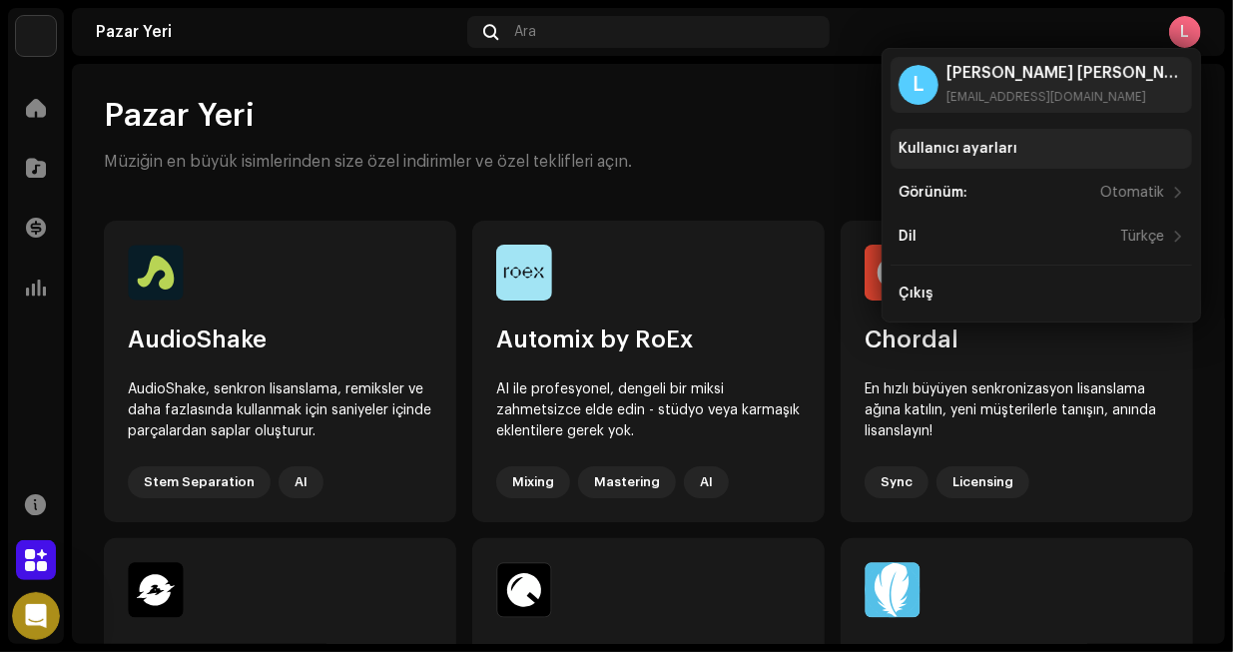
click at [1010, 147] on div "Kullanıcı ayarları" at bounding box center [1040, 149] width 285 height 16
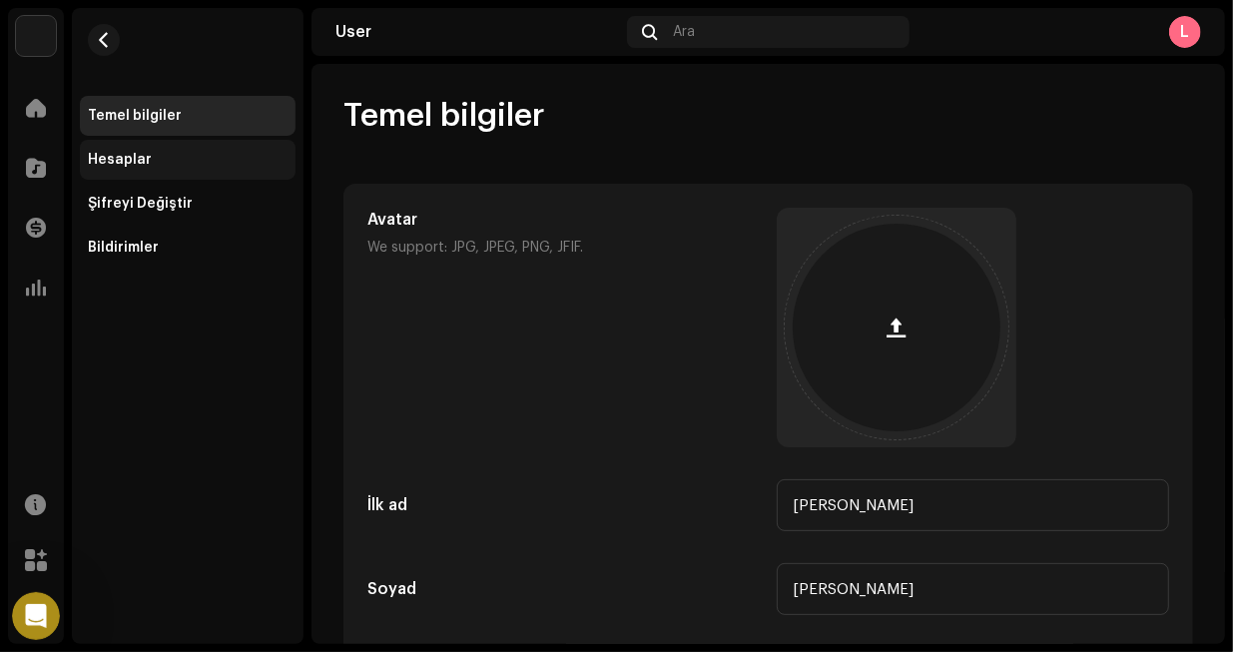
click at [149, 153] on div "Hesaplar" at bounding box center [188, 160] width 200 height 16
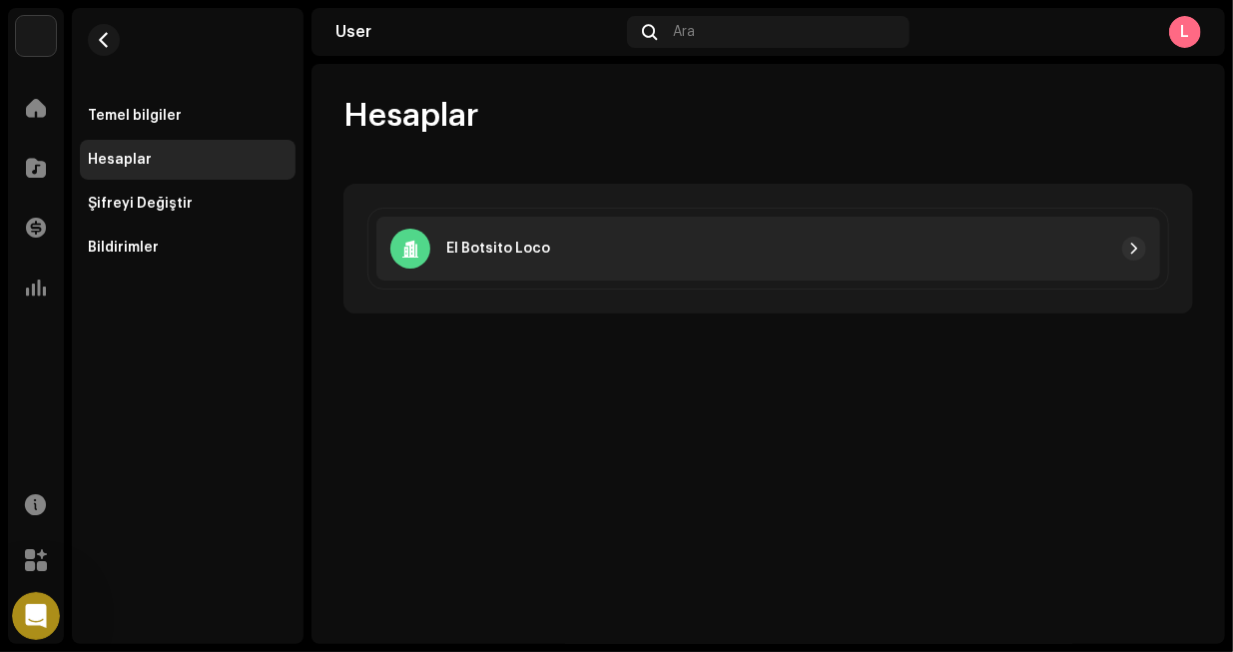
click at [604, 265] on div "El Botsito Loco" at bounding box center [768, 249] width 784 height 64
click at [596, 246] on div at bounding box center [848, 249] width 596 height 24
click at [1133, 248] on span "button" at bounding box center [1134, 249] width 12 height 16
